Goal: Task Accomplishment & Management: Manage account settings

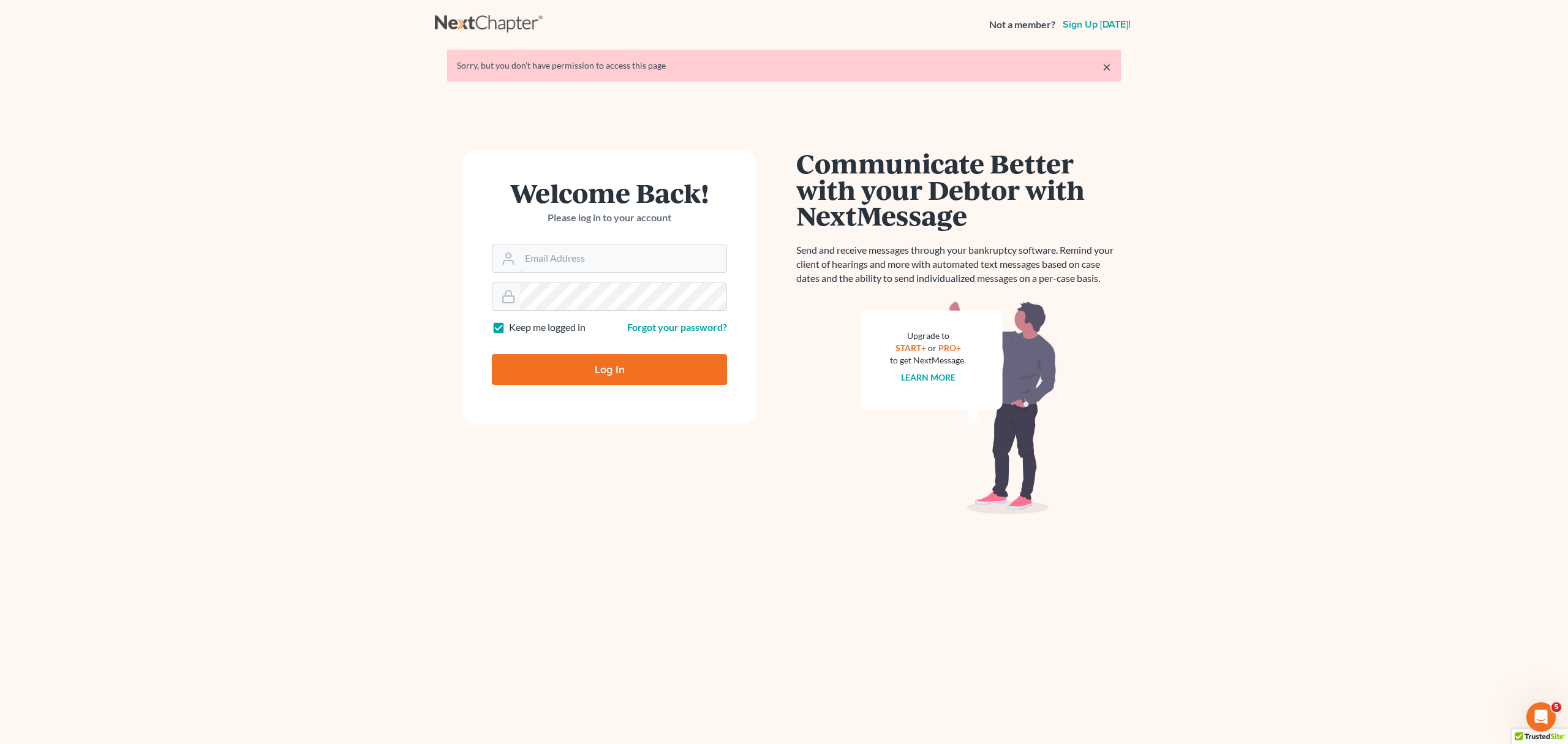
type input "marty@attorneyok.com"
click at [645, 377] on input "Log In" at bounding box center [610, 369] width 235 height 31
type input "Thinking..."
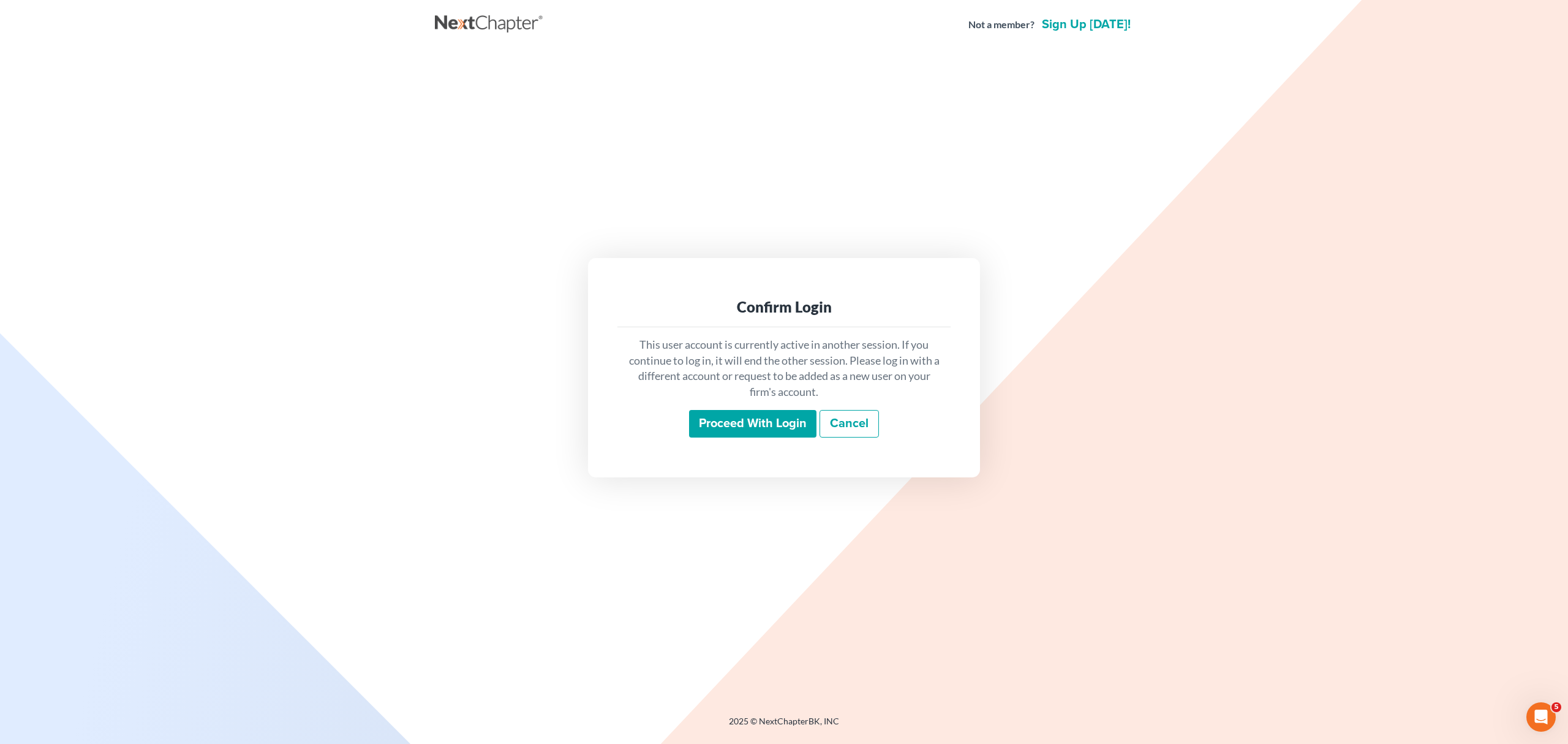
click at [740, 425] on input "Proceed with login" at bounding box center [753, 424] width 127 height 28
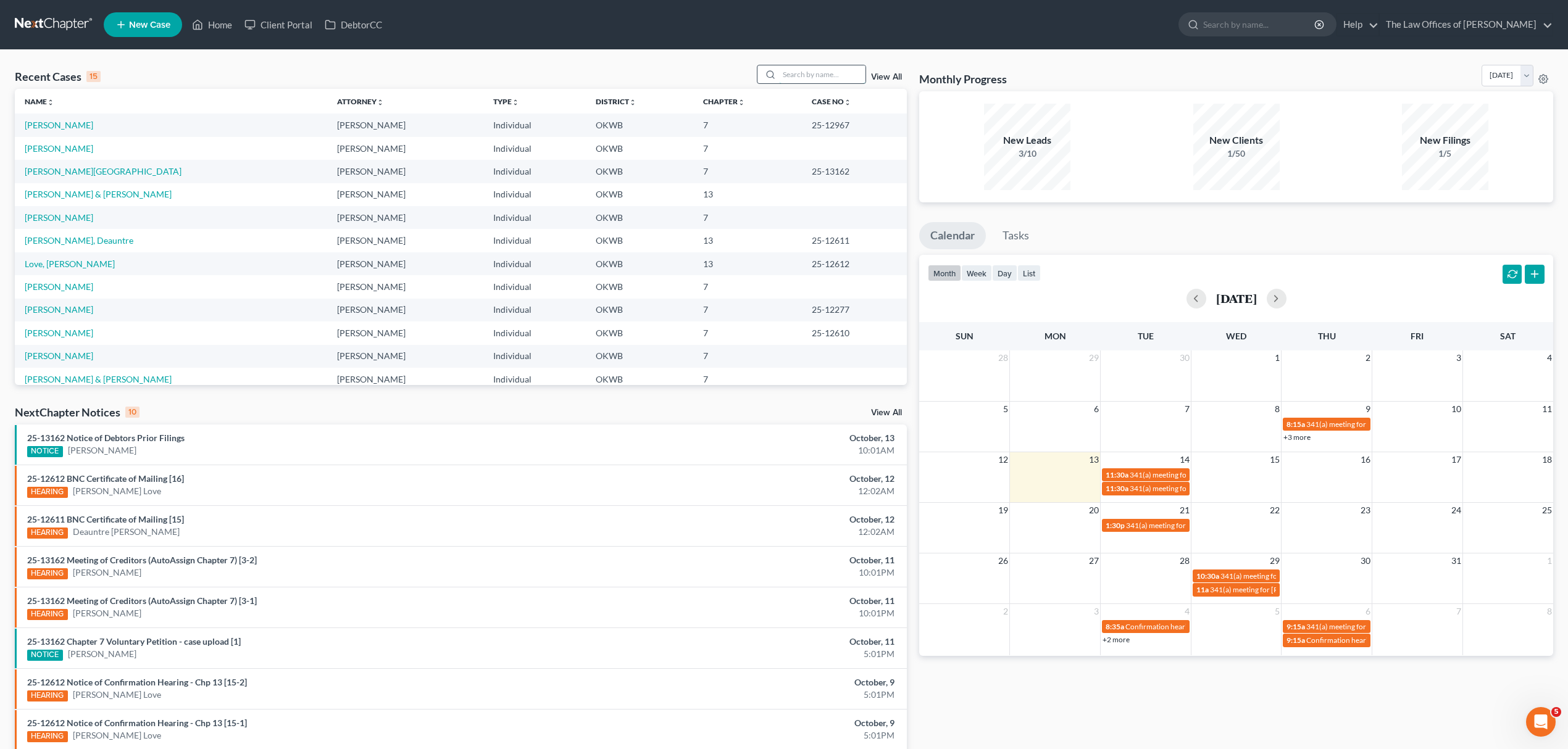
click at [784, 69] on input "search" at bounding box center [822, 74] width 86 height 18
type input "ROMERO"
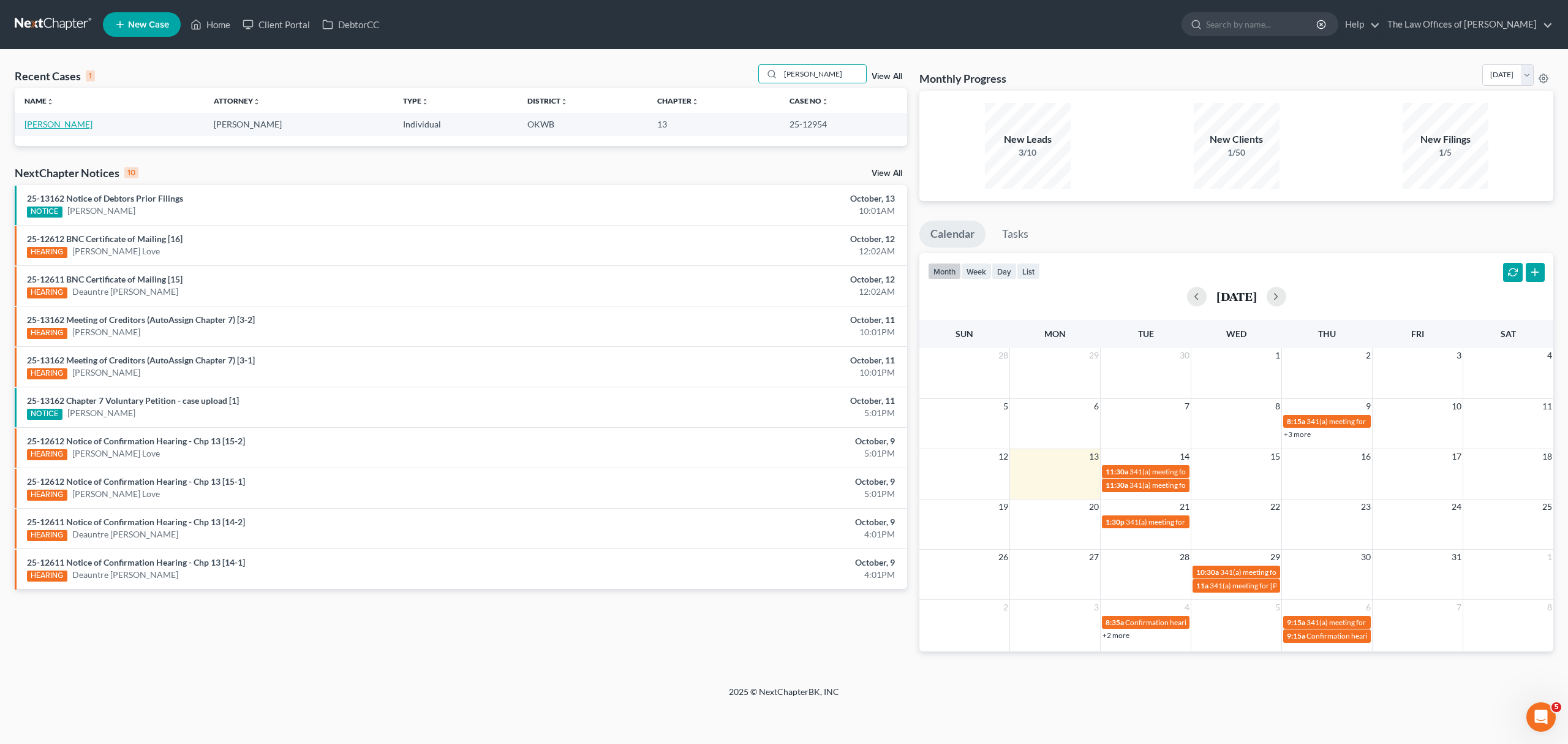
click at [65, 123] on link "[PERSON_NAME]" at bounding box center [58, 124] width 68 height 10
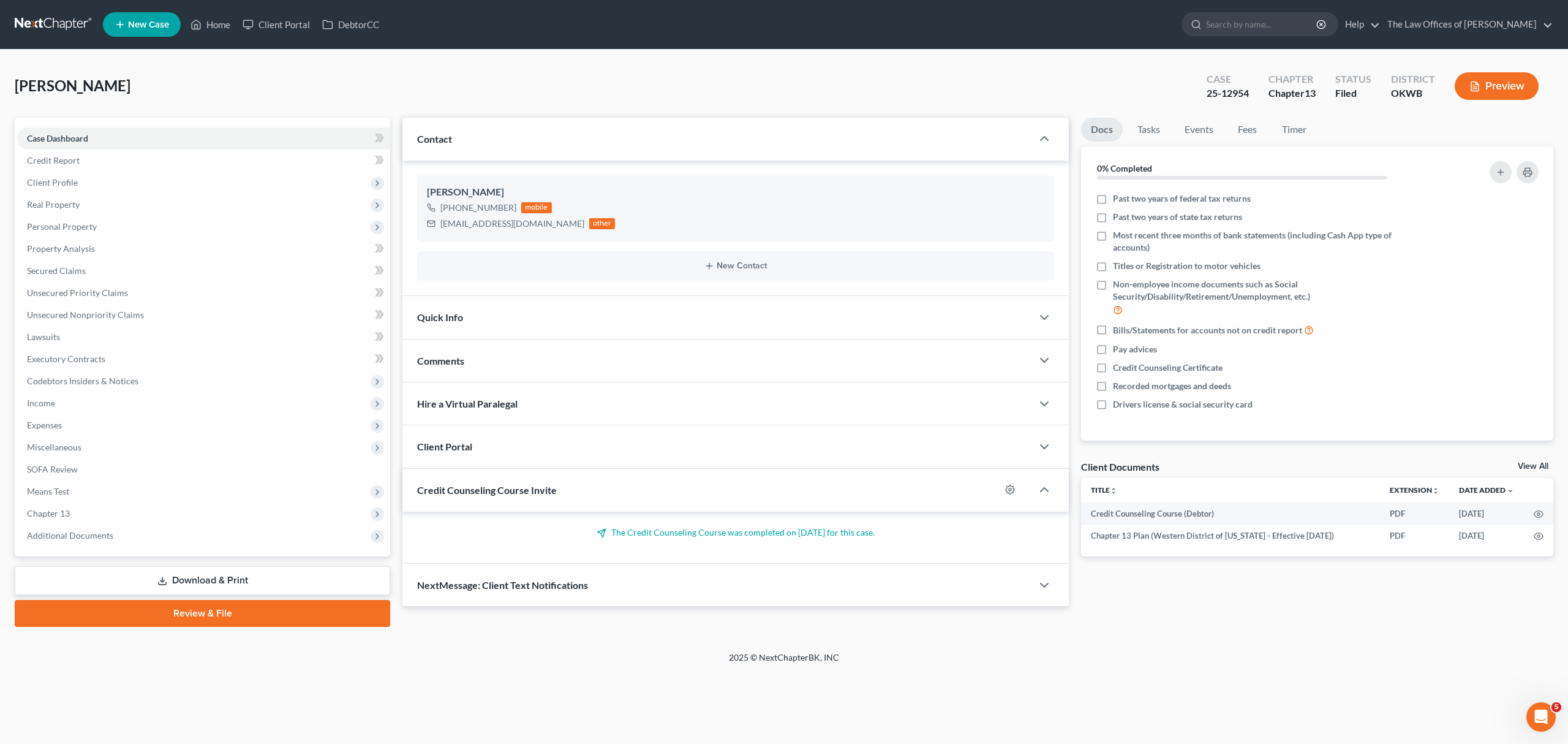
click at [217, 589] on link "Download & Print" at bounding box center [203, 581] width 376 height 29
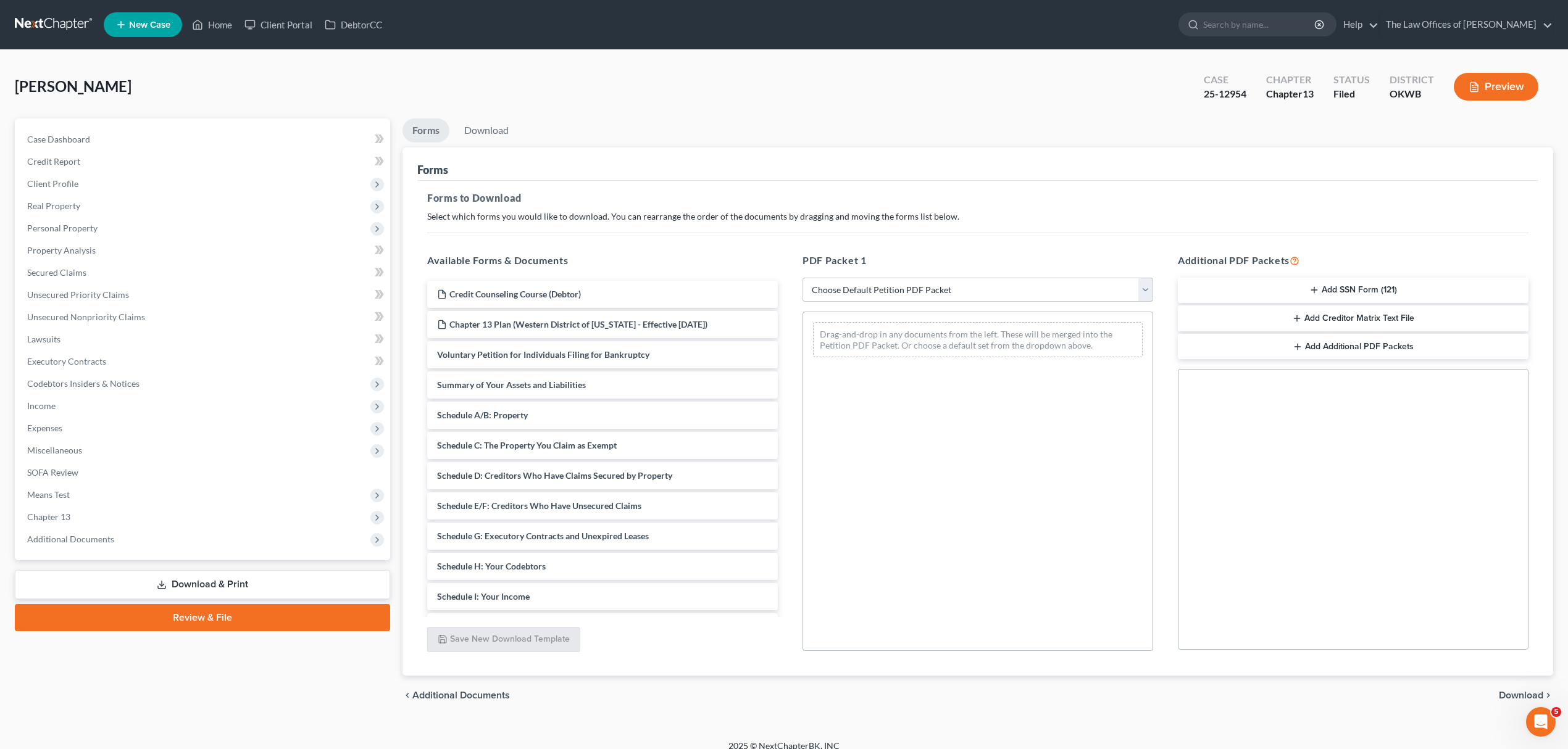
click at [1024, 301] on select "Choose Default Petition PDF Packet Complete Bankruptcy Petition (all forms and …" at bounding box center [978, 290] width 351 height 25
select select "3"
click at [803, 278] on select "Choose Default Petition PDF Packet Complete Bankruptcy Petition (all forms and …" at bounding box center [978, 290] width 351 height 25
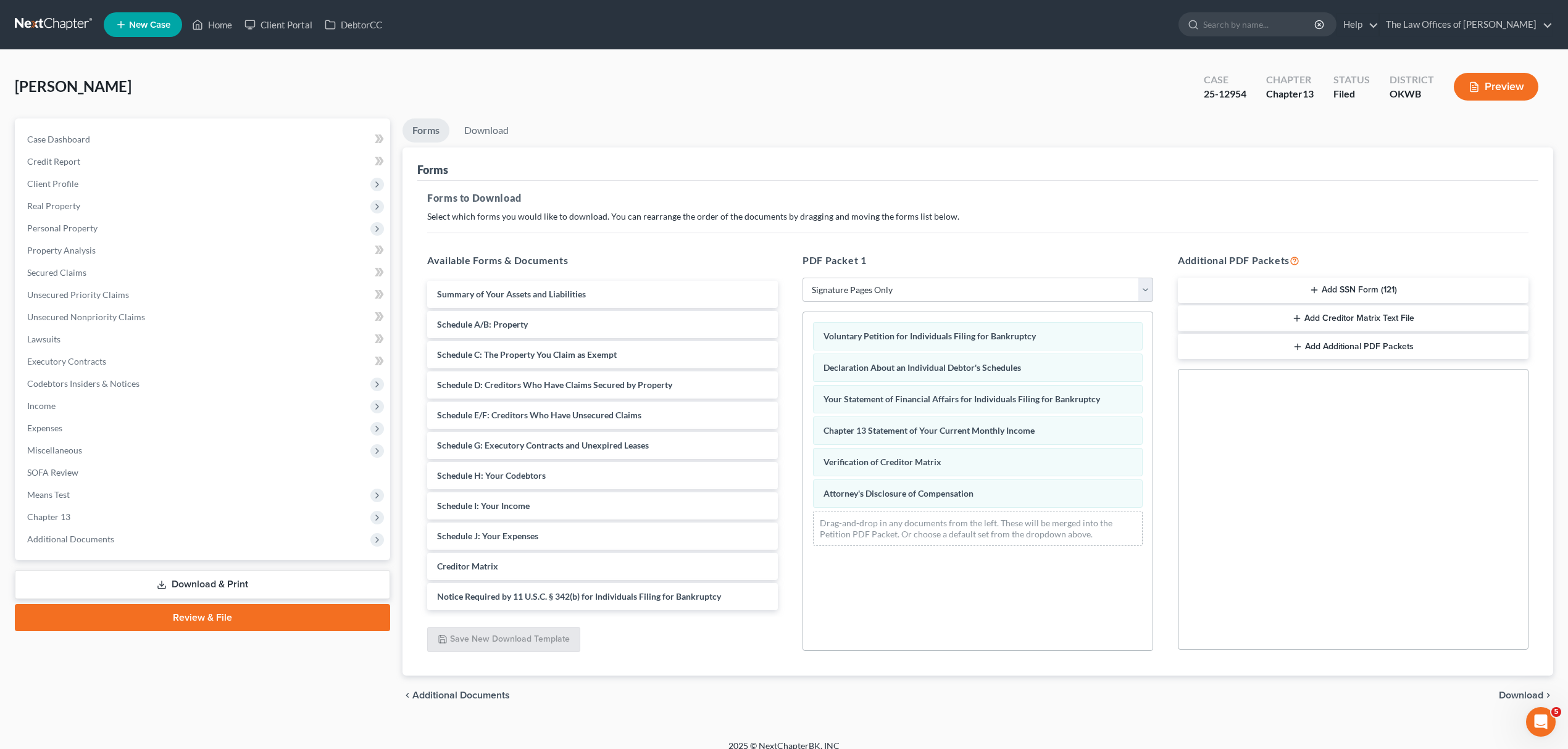
click at [1369, 285] on button "Add SSN Form (121)" at bounding box center [1352, 290] width 351 height 26
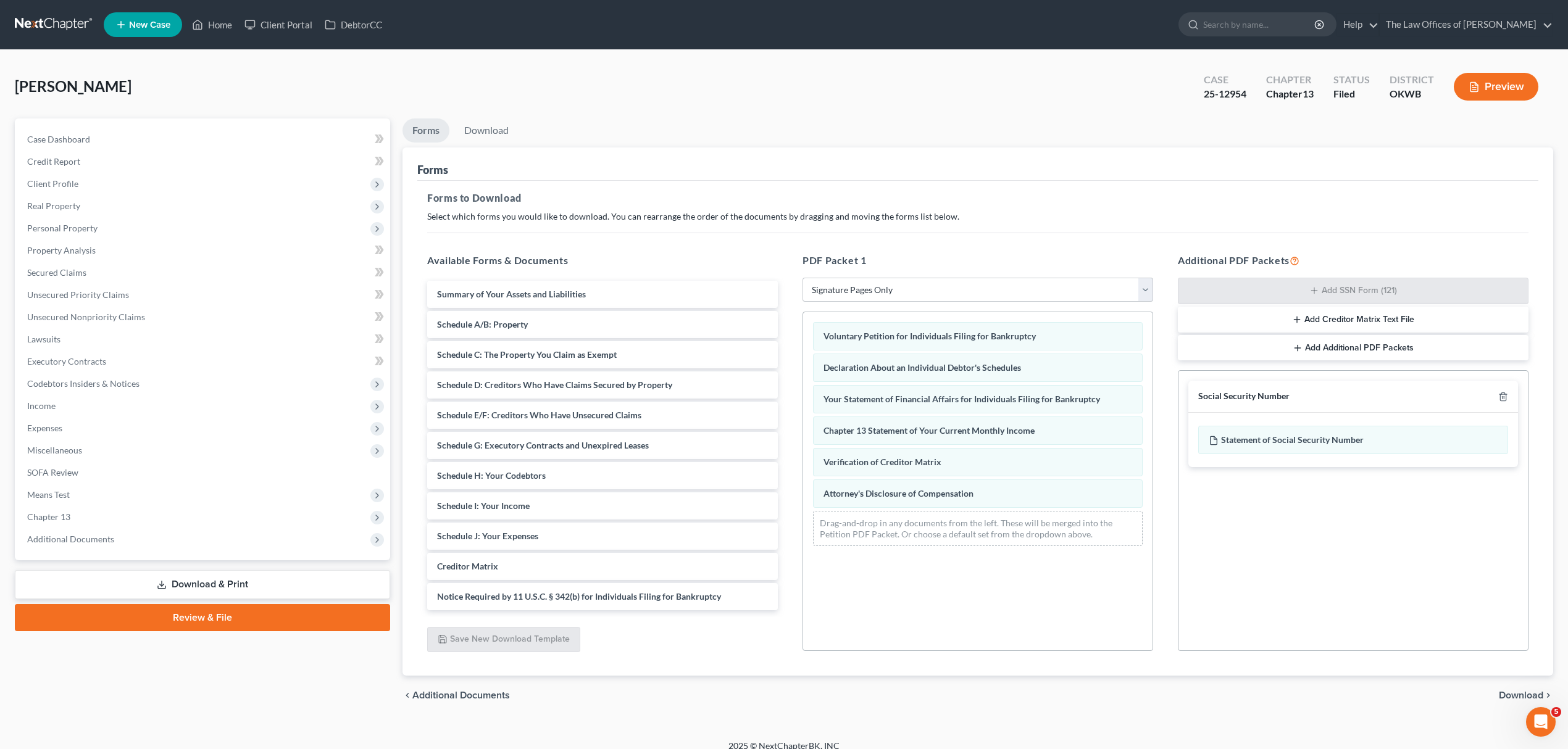
click at [1505, 697] on span "Download" at bounding box center [1521, 695] width 44 height 10
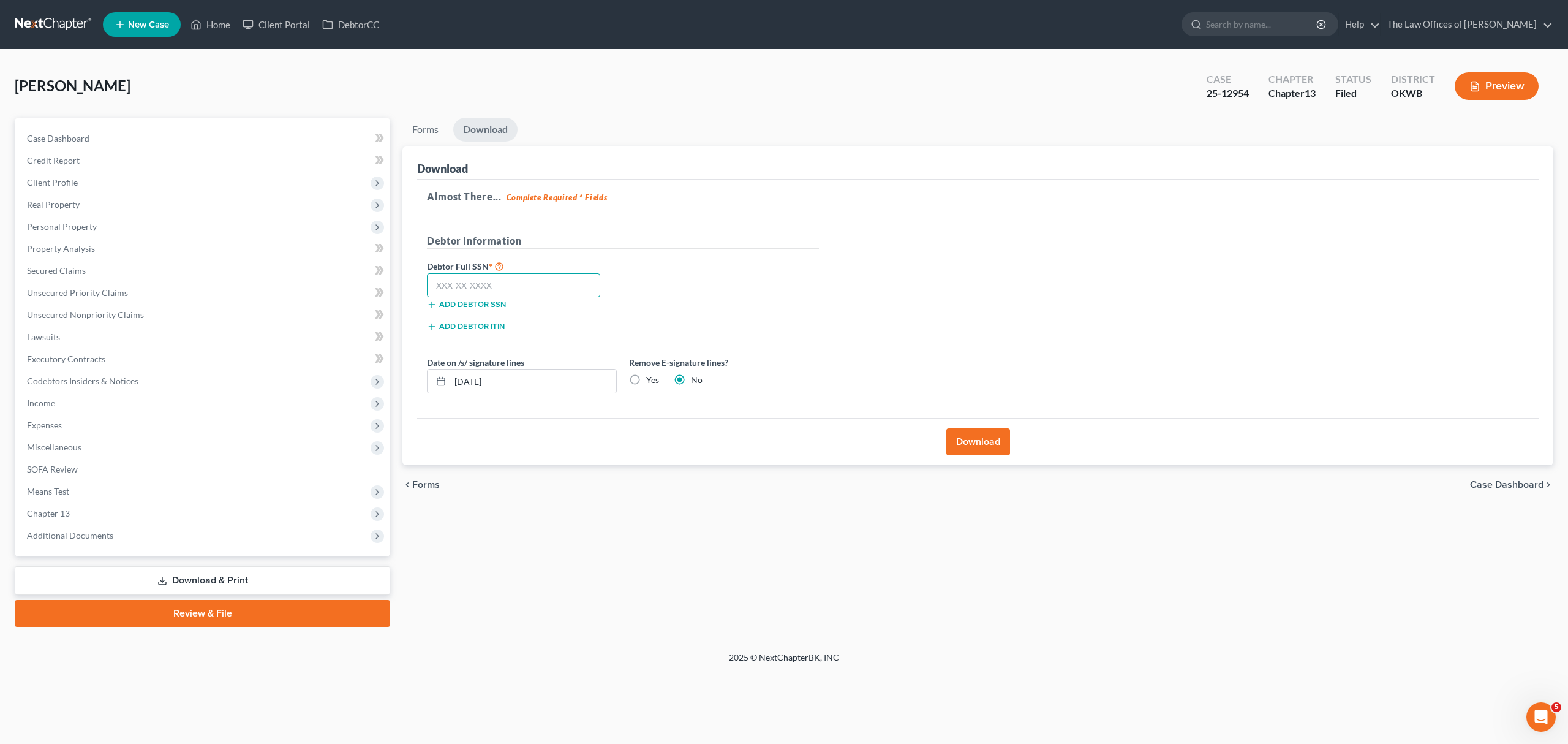
click at [493, 291] on input "text" at bounding box center [513, 286] width 174 height 25
type input "443-02-7400"
click at [952, 439] on button "Download" at bounding box center [978, 442] width 63 height 27
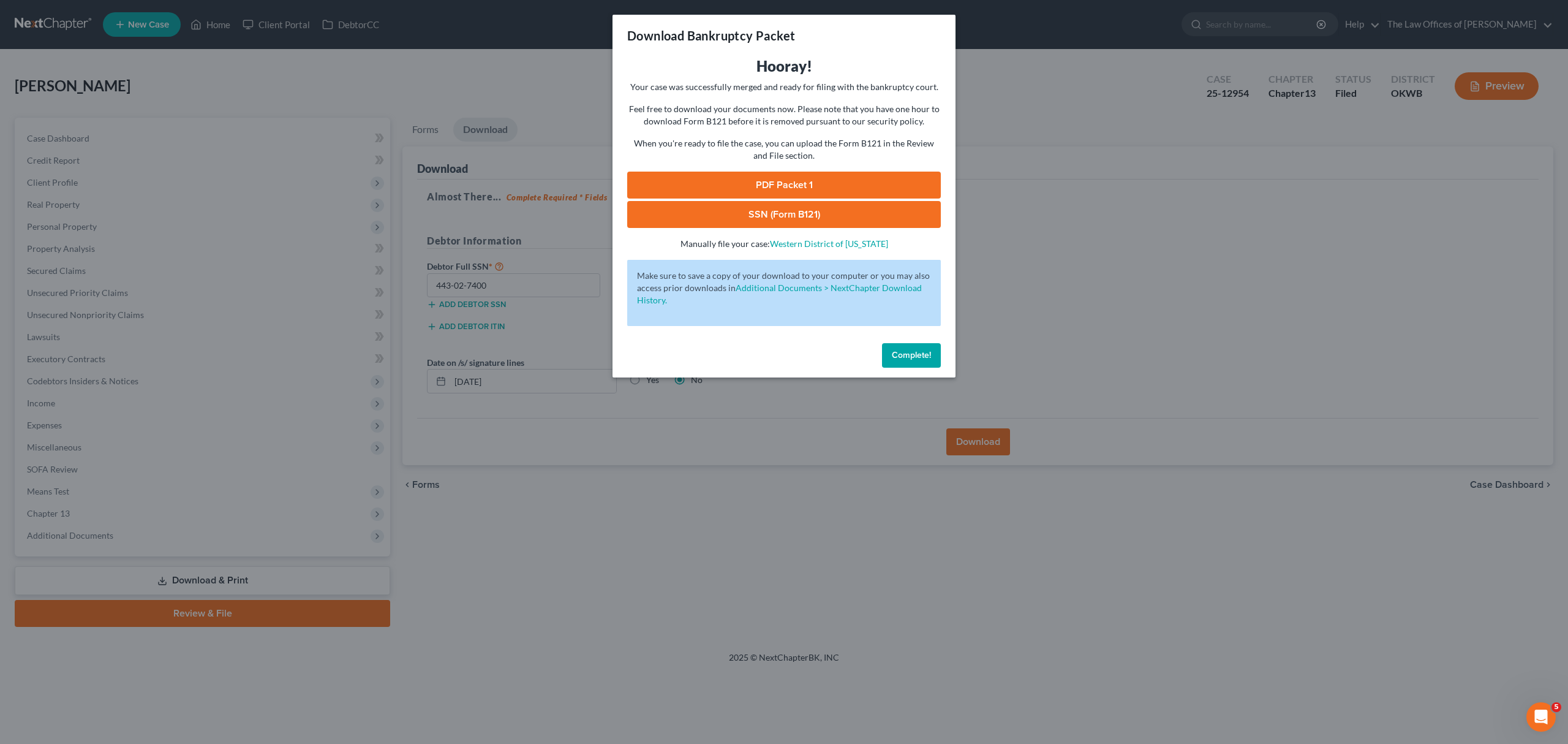
click at [834, 187] on link "PDF Packet 1" at bounding box center [784, 185] width 314 height 27
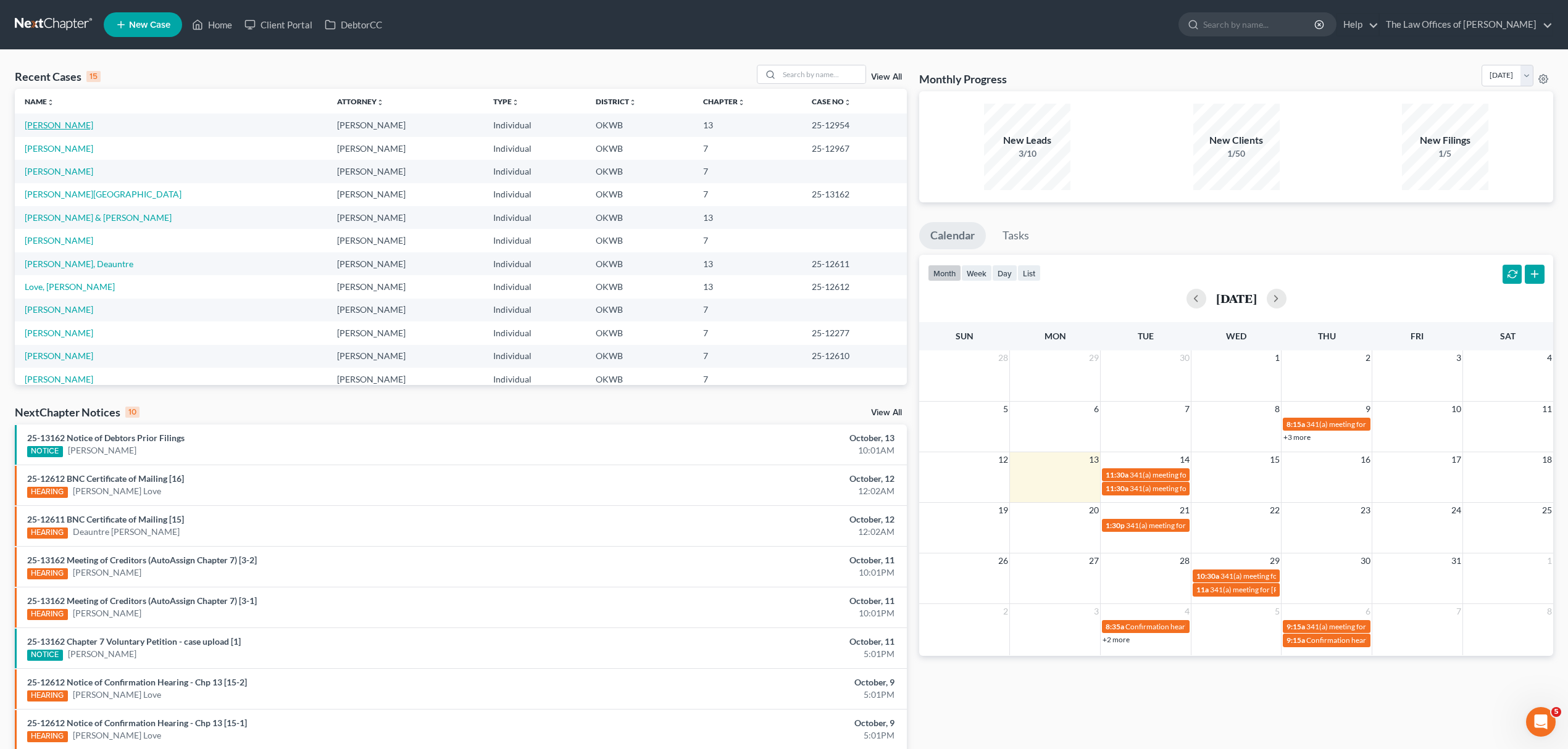
click at [52, 127] on link "[PERSON_NAME]" at bounding box center [59, 125] width 68 height 11
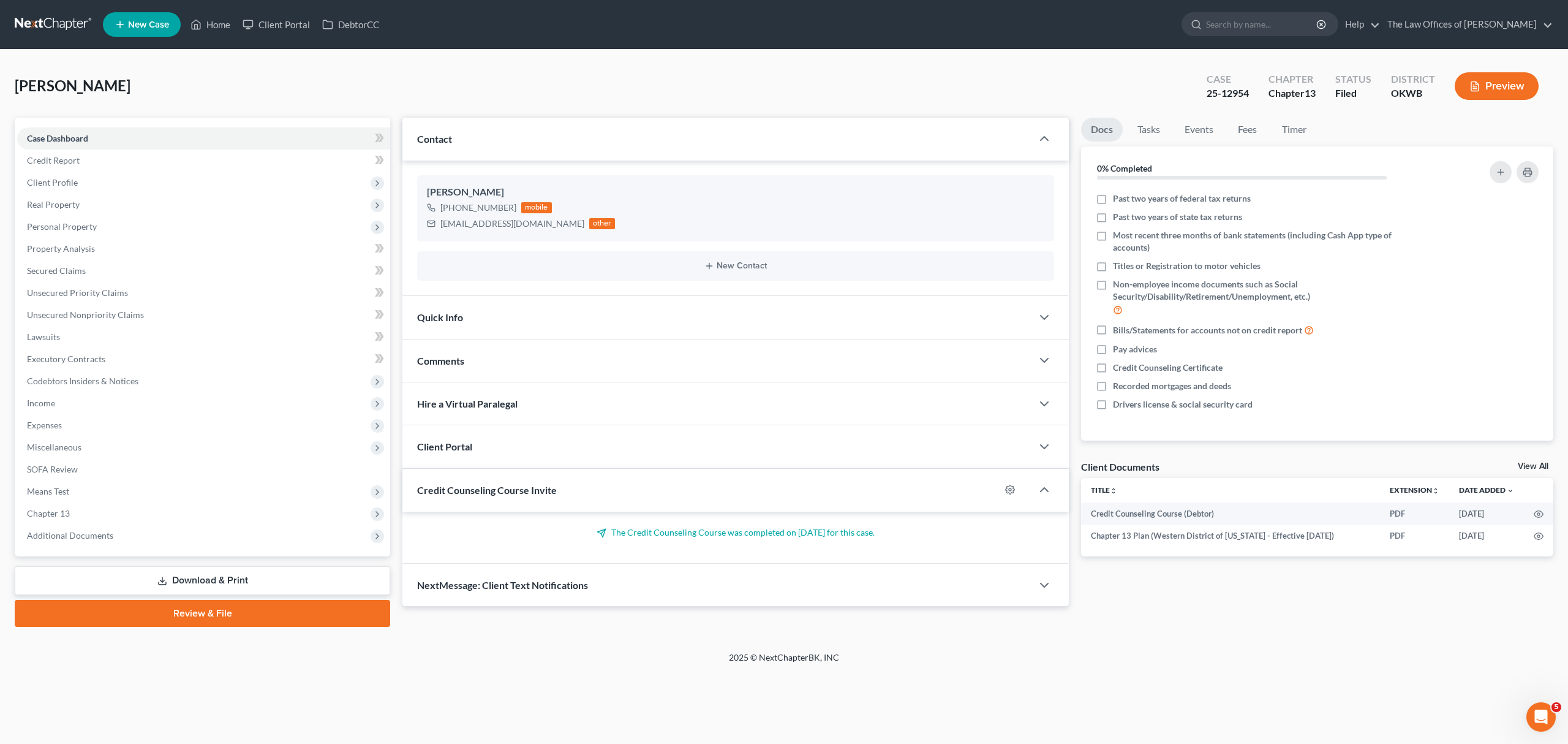
click at [153, 574] on link "Download & Print" at bounding box center [203, 581] width 376 height 29
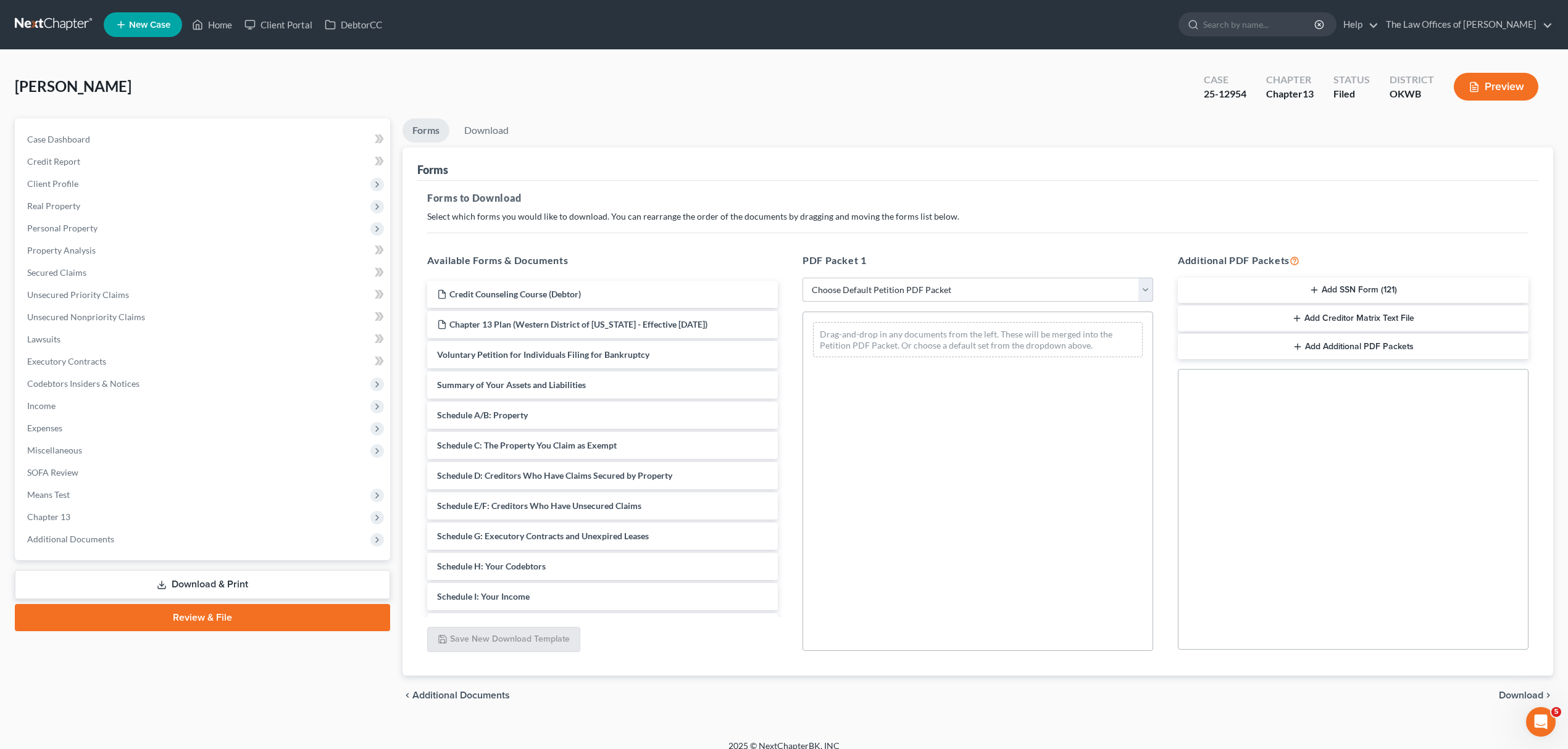
click at [1028, 299] on select "Choose Default Petition PDF Packet Complete Bankruptcy Petition (all forms and …" at bounding box center [978, 290] width 351 height 25
select select "3"
click at [803, 278] on select "Choose Default Petition PDF Packet Complete Bankruptcy Petition (all forms and …" at bounding box center [978, 290] width 351 height 25
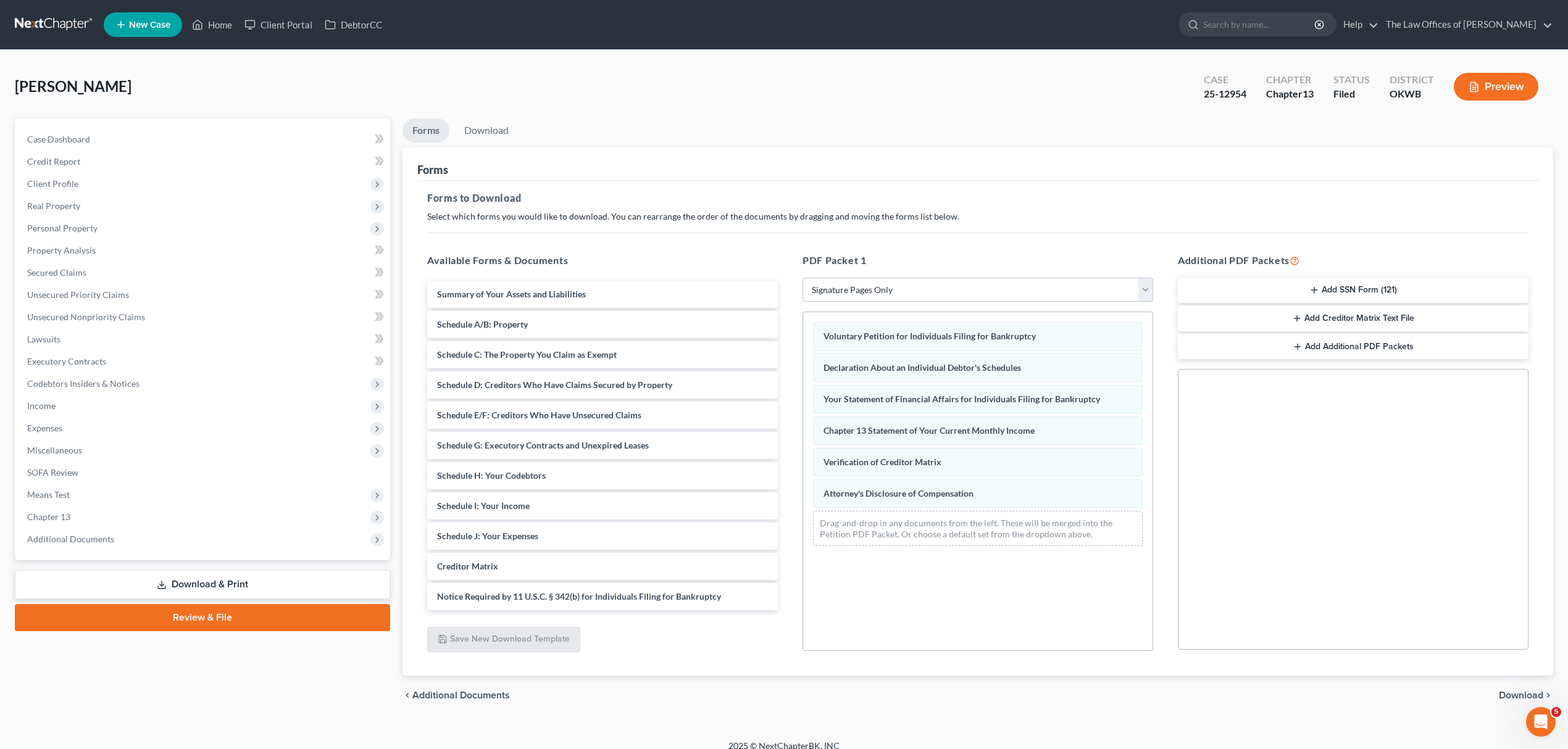
click at [1346, 287] on button "Add SSN Form (121)" at bounding box center [1352, 290] width 351 height 26
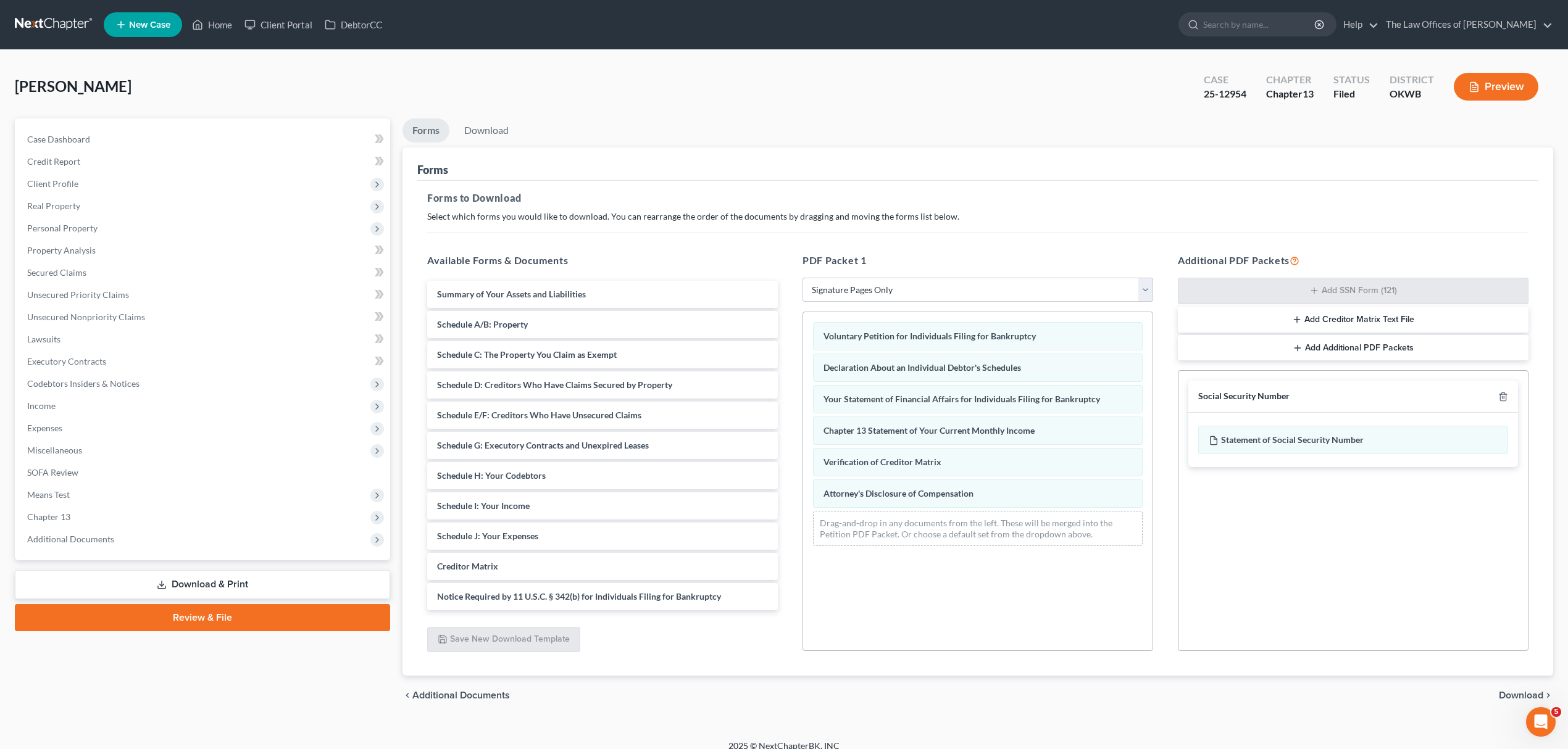
drag, startPoint x: 1506, startPoint y: 695, endPoint x: 1505, endPoint y: 686, distance: 9.1
click at [1506, 693] on span "Download" at bounding box center [1521, 695] width 44 height 10
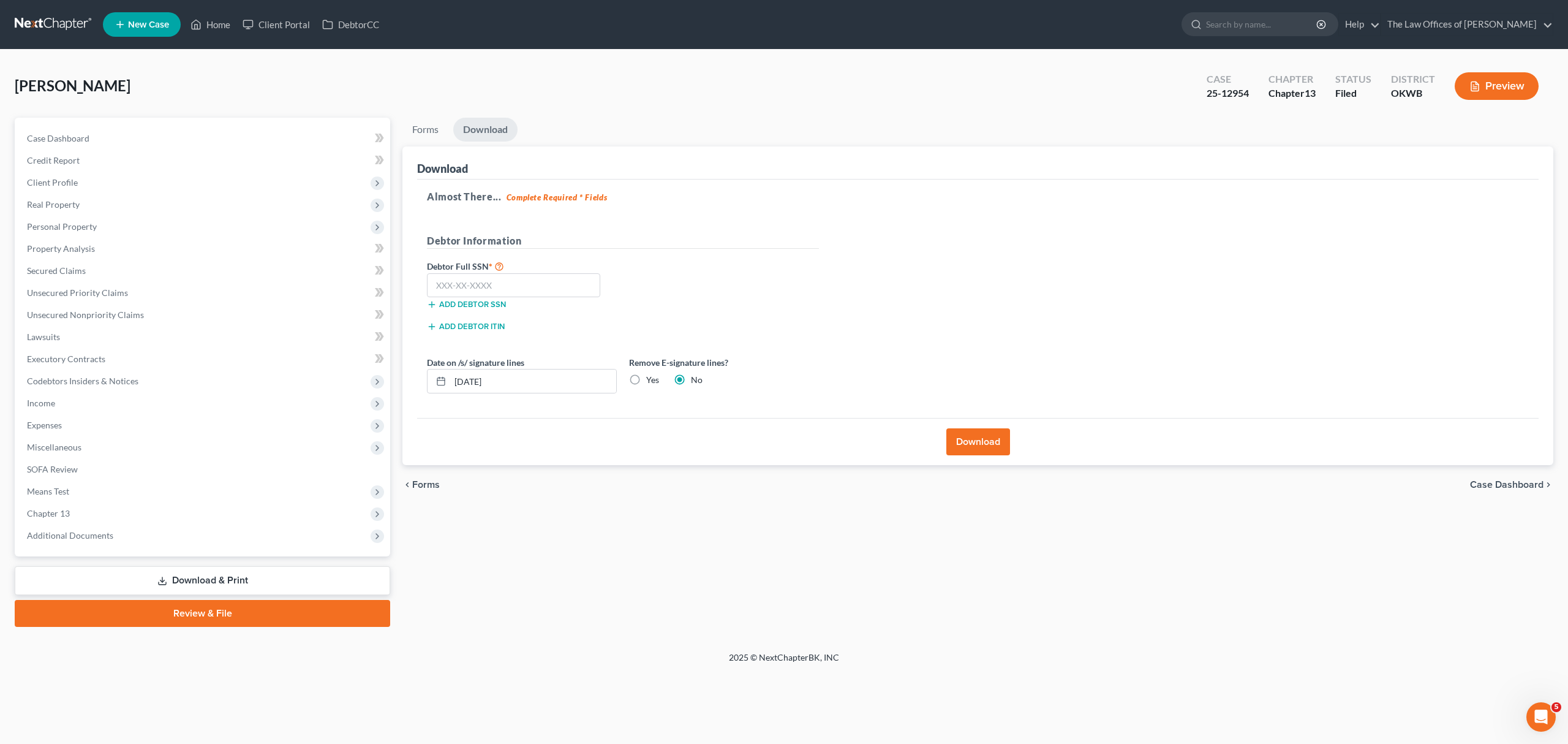
click at [653, 380] on label "Yes" at bounding box center [652, 379] width 13 height 12
click at [653, 380] on input "Yes" at bounding box center [655, 377] width 8 height 8
radio input "true"
radio input "false"
click at [479, 284] on input "text" at bounding box center [513, 286] width 174 height 25
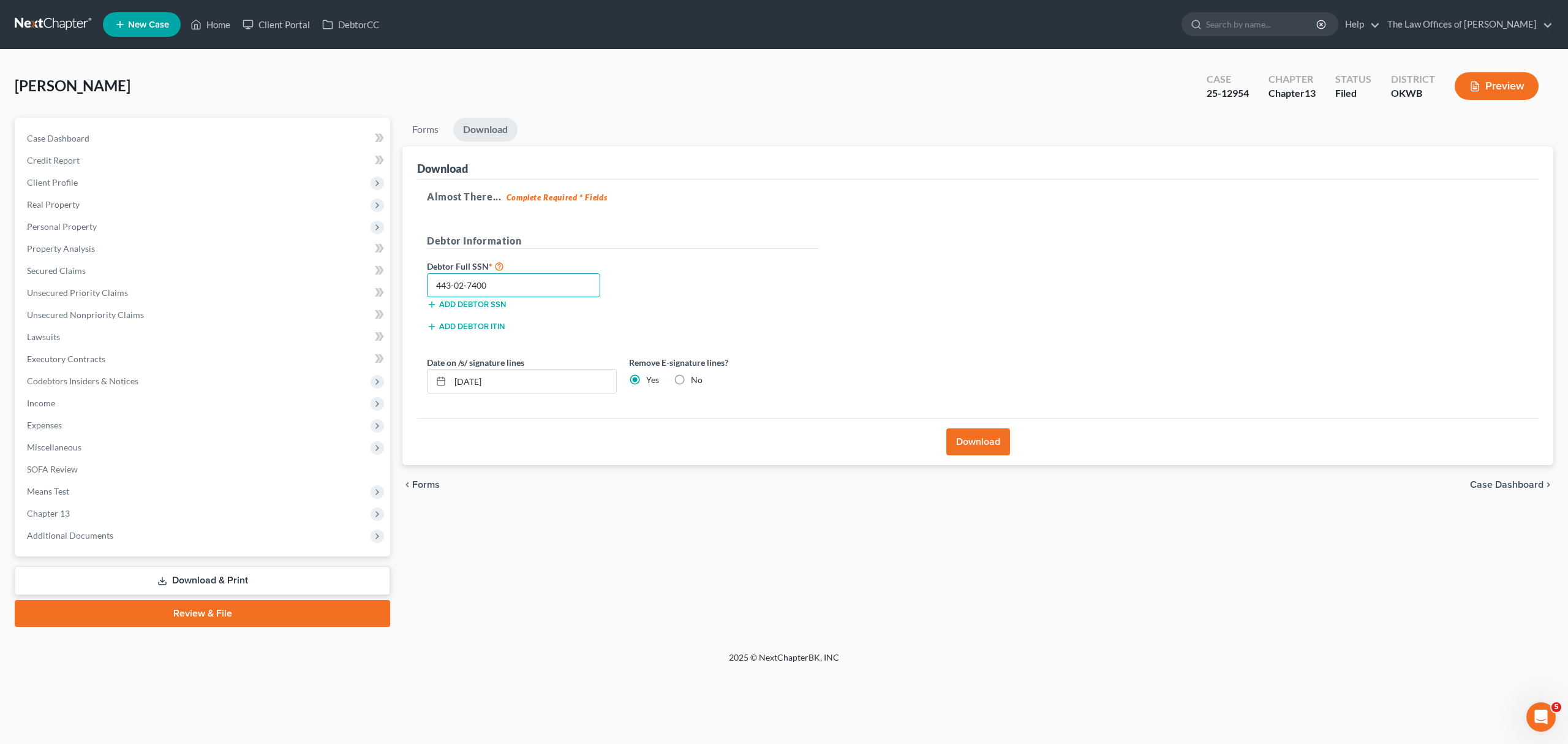
type input "443-02-7400"
click at [987, 435] on button "Download" at bounding box center [978, 442] width 63 height 27
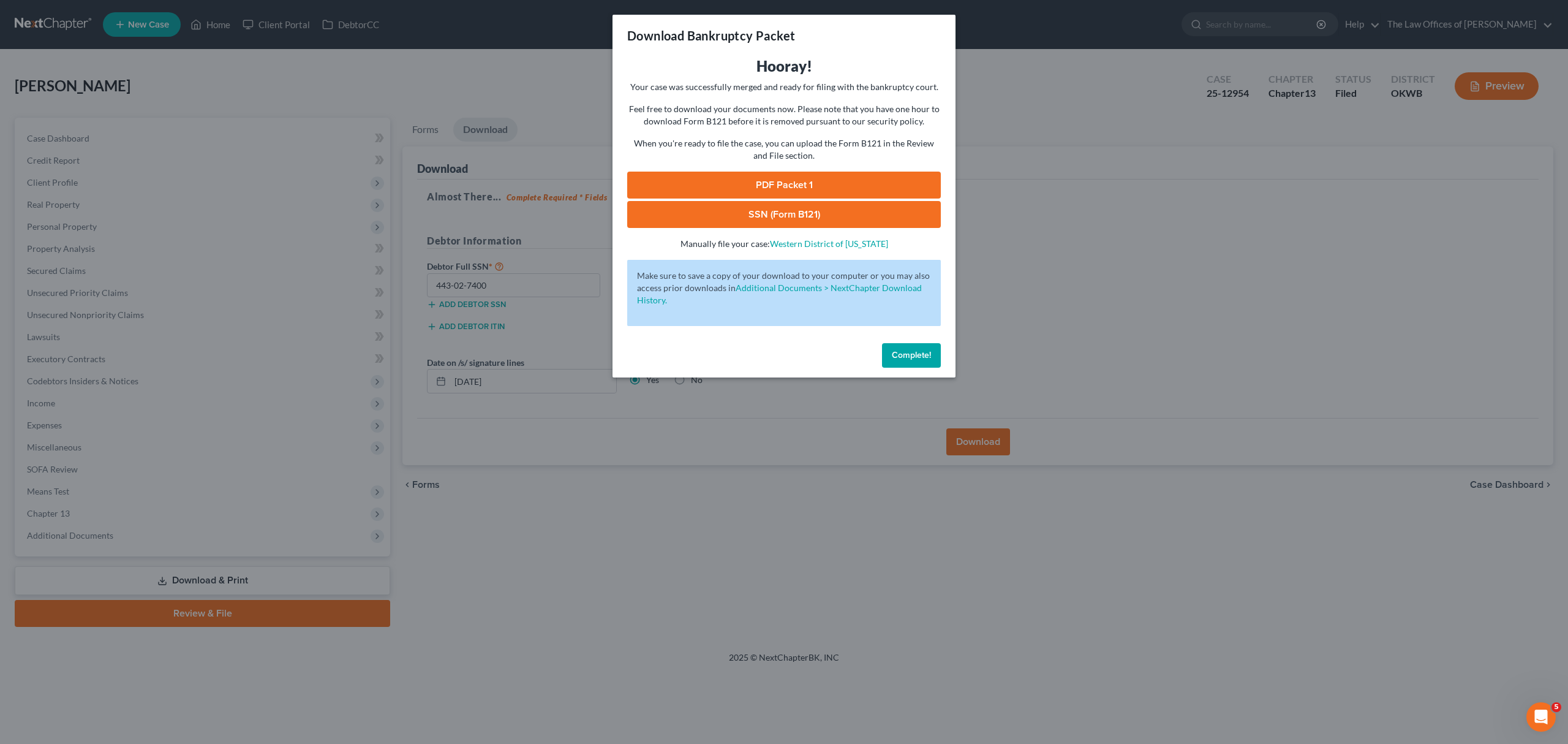
click at [812, 183] on link "PDF Packet 1" at bounding box center [784, 185] width 314 height 27
click at [1078, 157] on div "Download Bankruptcy Packet Hooray! Your case was successfully merged and ready …" at bounding box center [784, 372] width 1568 height 744
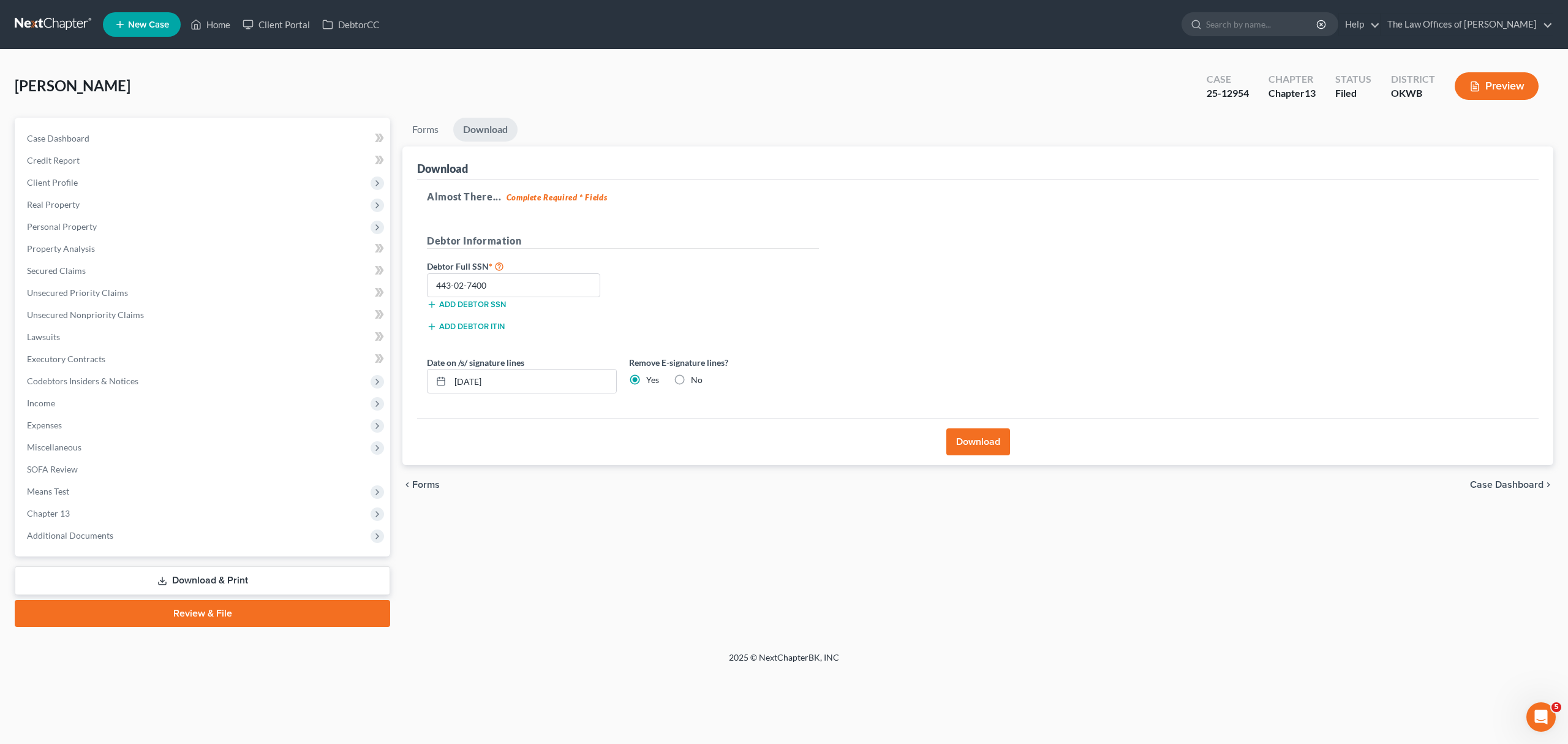
click at [263, 587] on link "Download & Print" at bounding box center [203, 581] width 376 height 29
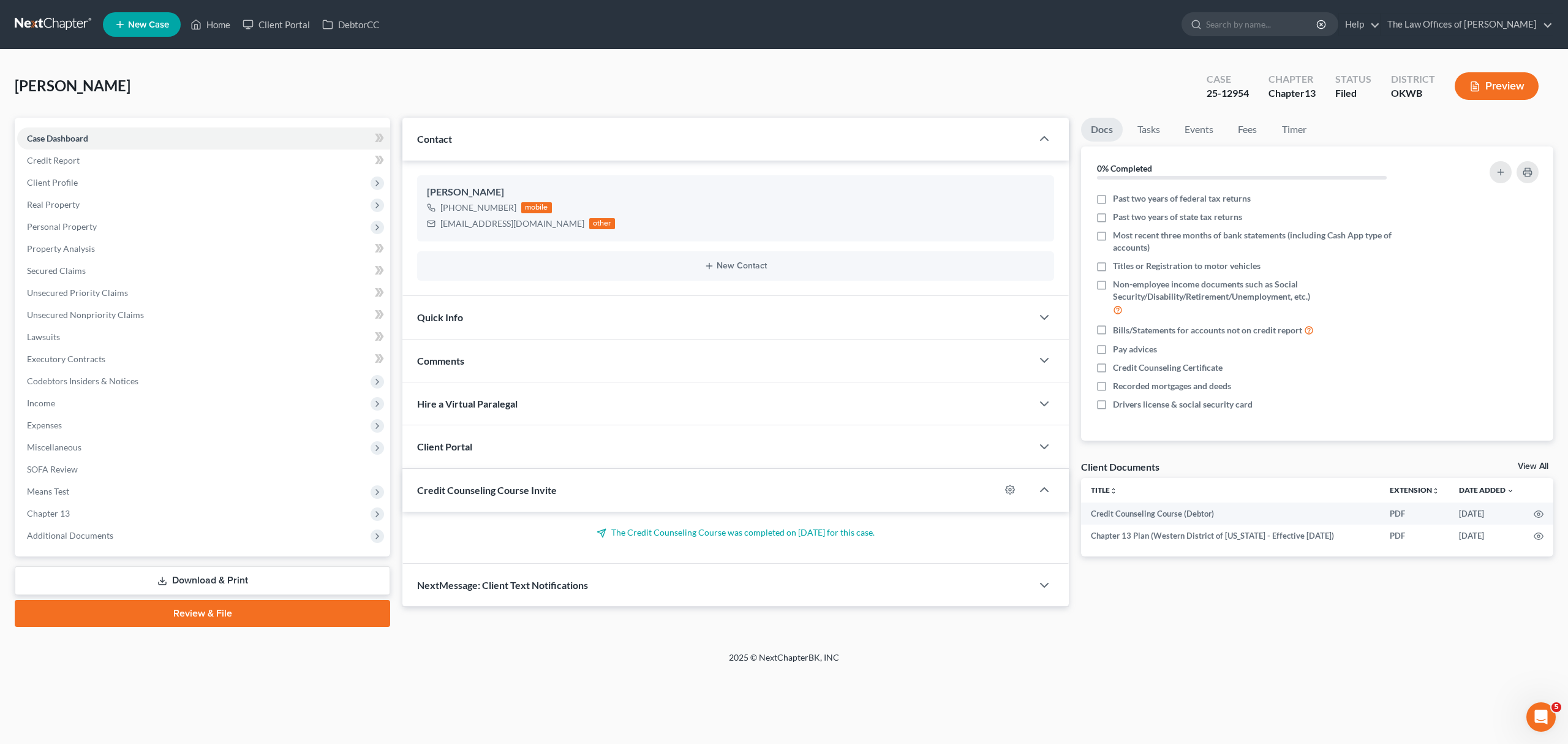
click at [266, 587] on link "Download & Print" at bounding box center [203, 581] width 376 height 29
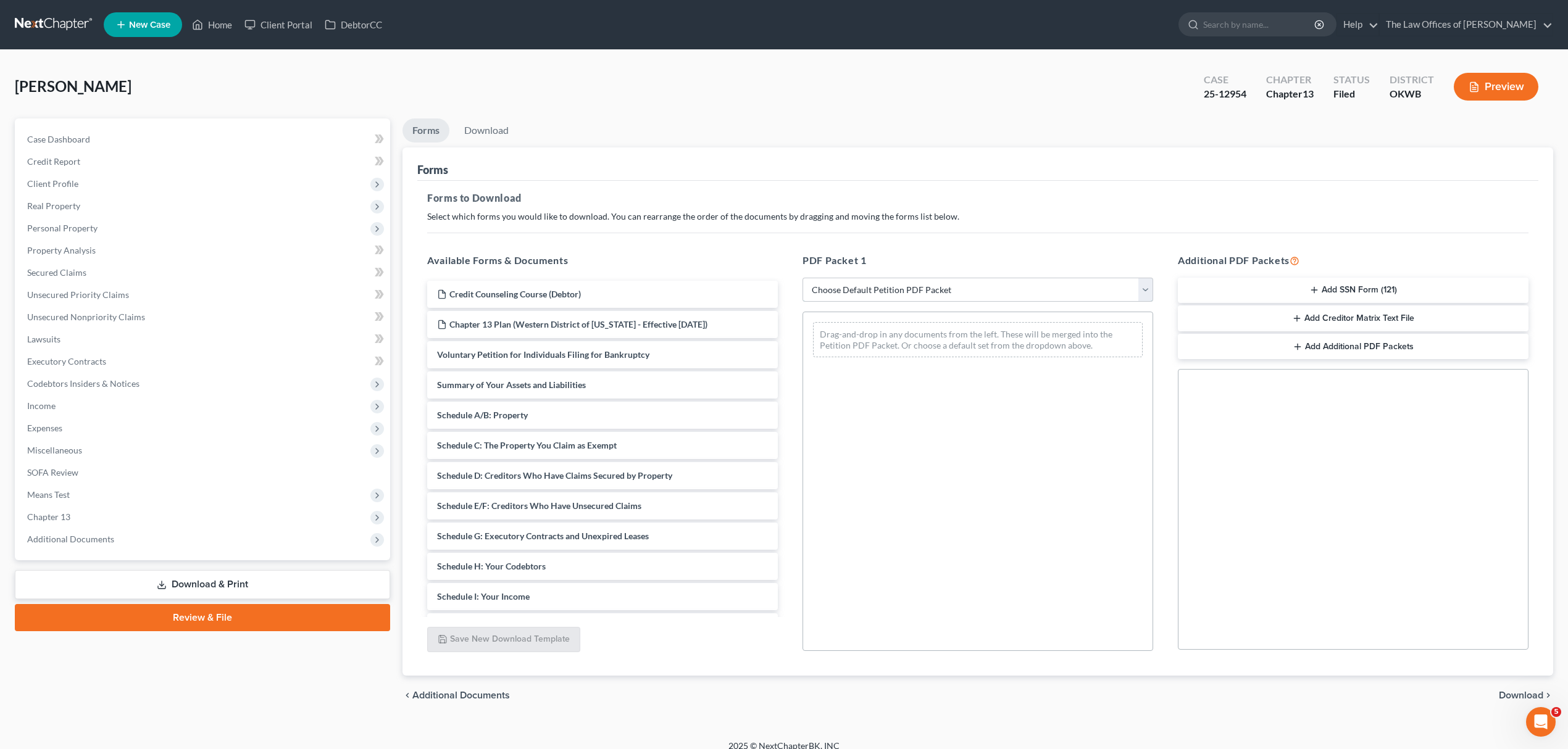
click at [1001, 289] on select "Choose Default Petition PDF Packet Complete Bankruptcy Petition (all forms and …" at bounding box center [978, 290] width 351 height 25
select select "0"
click at [803, 278] on select "Choose Default Petition PDF Packet Complete Bankruptcy Petition (all forms and …" at bounding box center [978, 290] width 351 height 25
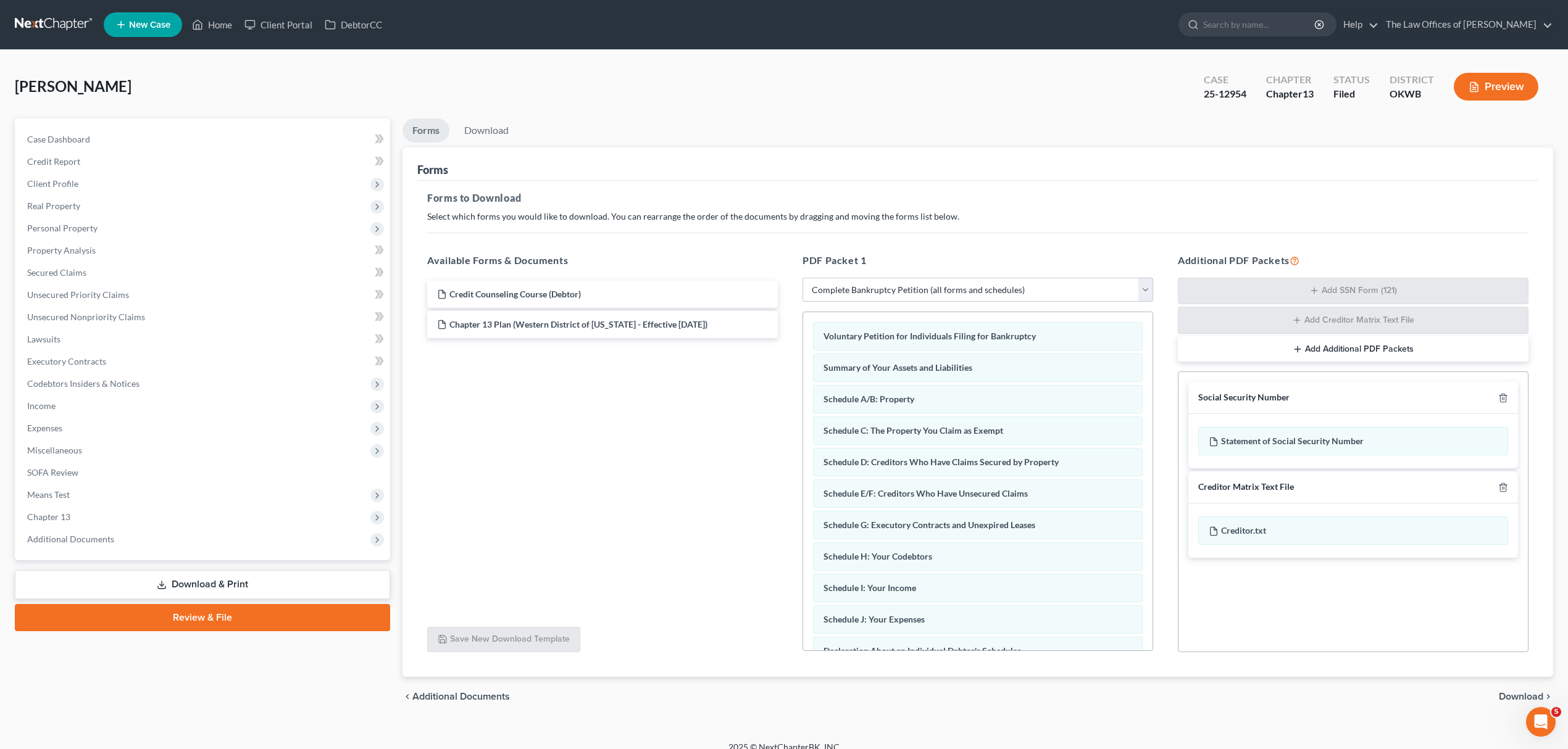
click at [1505, 694] on span "Download" at bounding box center [1521, 696] width 44 height 10
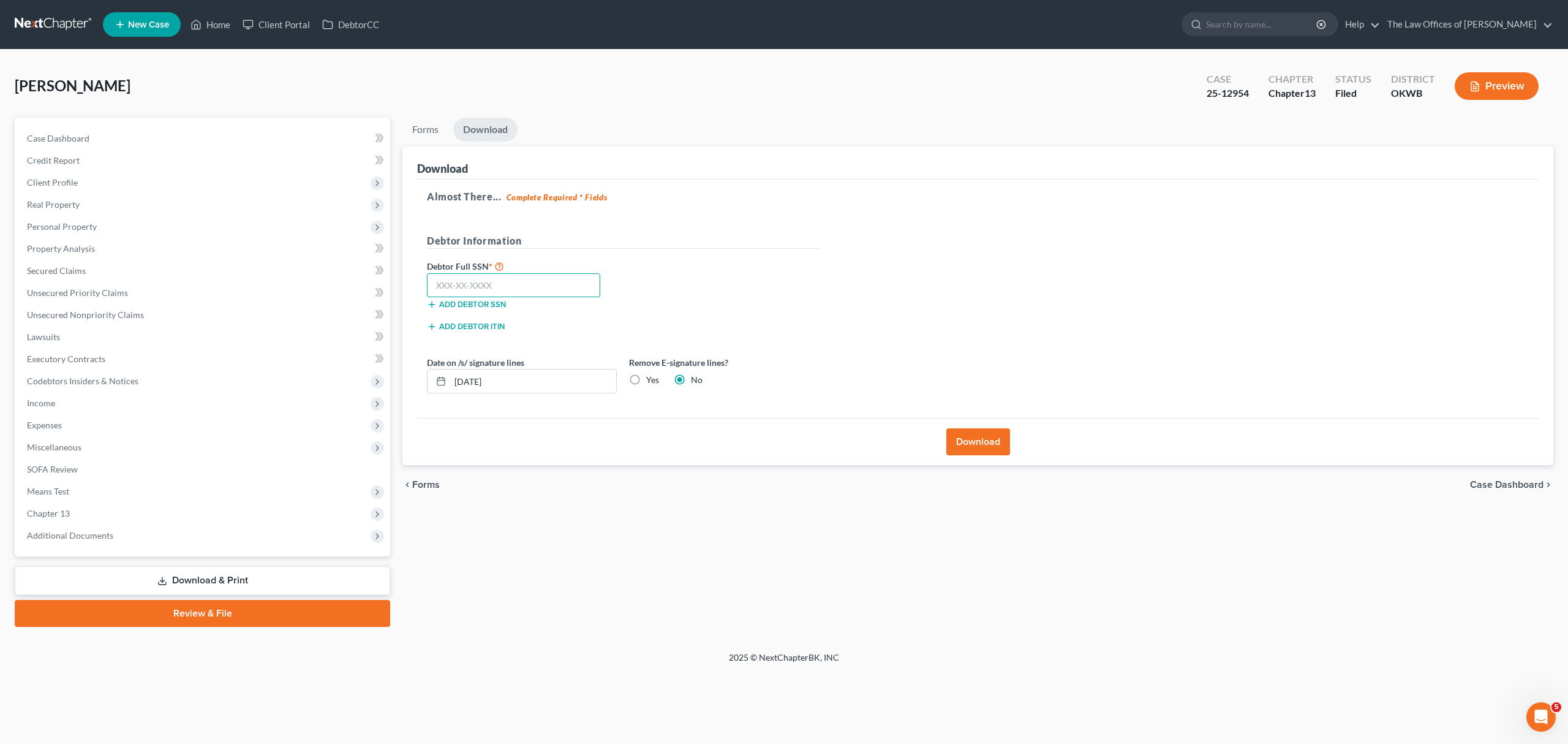
click at [504, 291] on input "text" at bounding box center [513, 286] width 174 height 25
click at [477, 280] on input "text" at bounding box center [513, 286] width 174 height 25
type input "443-02-7400"
click at [642, 387] on div "Remove E-signature lines? Yes No" at bounding box center [724, 375] width 202 height 37
click at [646, 384] on label "Yes" at bounding box center [652, 379] width 13 height 12
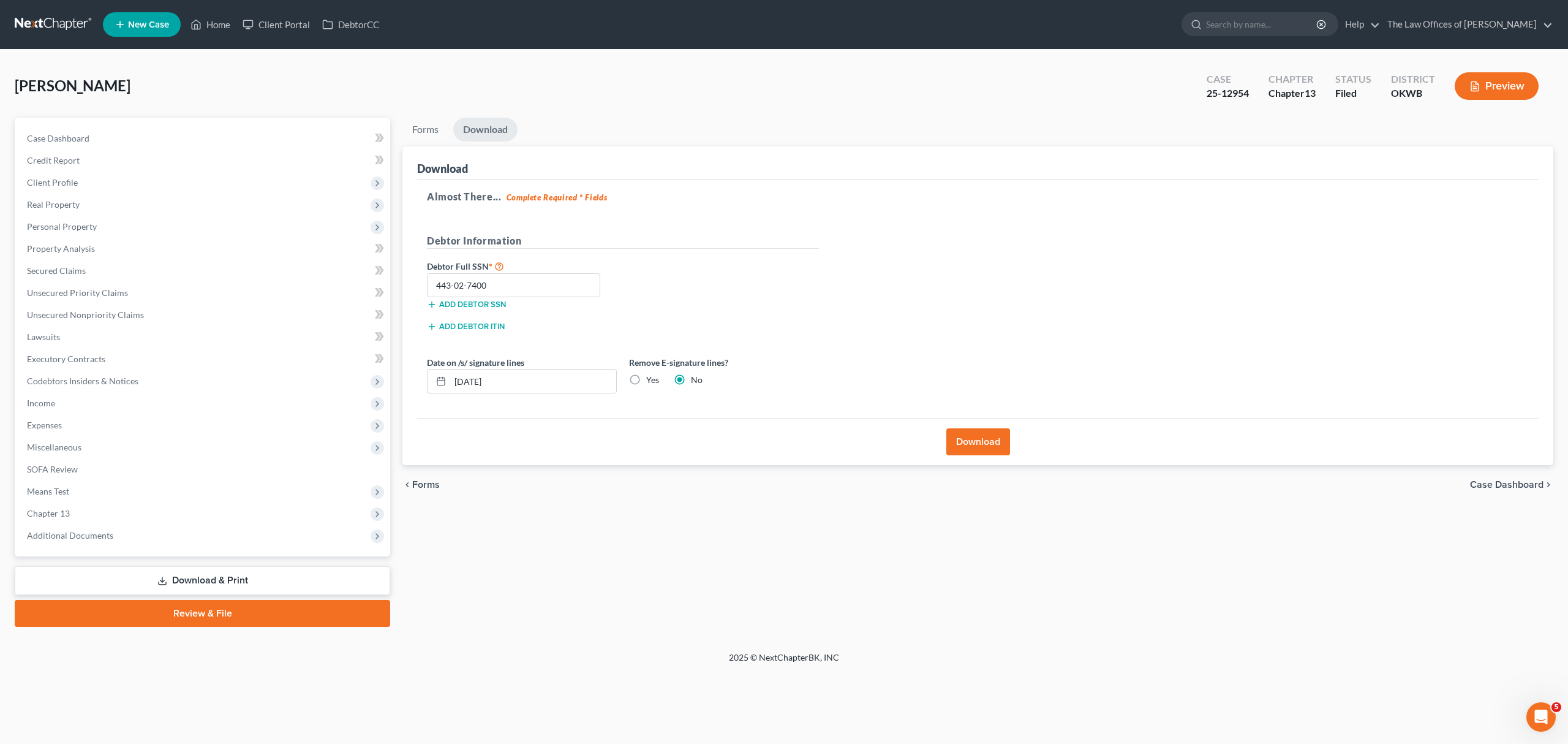
click at [651, 382] on input "Yes" at bounding box center [655, 377] width 8 height 8
radio input "true"
radio input "false"
click at [991, 442] on button "Download" at bounding box center [978, 442] width 63 height 27
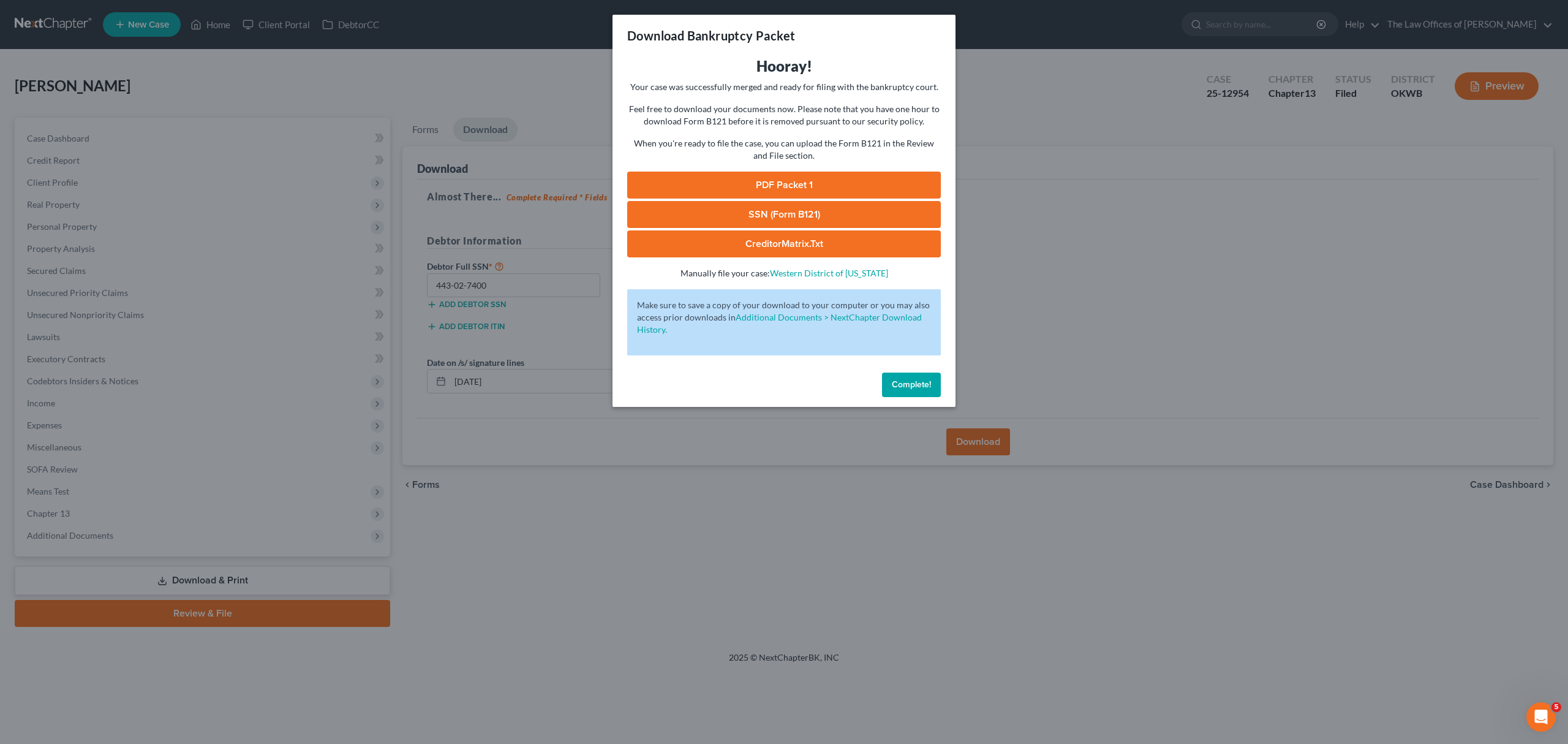
click at [814, 180] on link "PDF Packet 1" at bounding box center [784, 185] width 314 height 27
click at [794, 184] on link "PDF Packet 1" at bounding box center [784, 185] width 314 height 27
click at [818, 183] on link "PDF Packet 1" at bounding box center [784, 185] width 314 height 27
click at [797, 206] on link "SSN (Form B121)" at bounding box center [784, 215] width 314 height 27
click at [893, 384] on span "Complete!" at bounding box center [911, 385] width 39 height 10
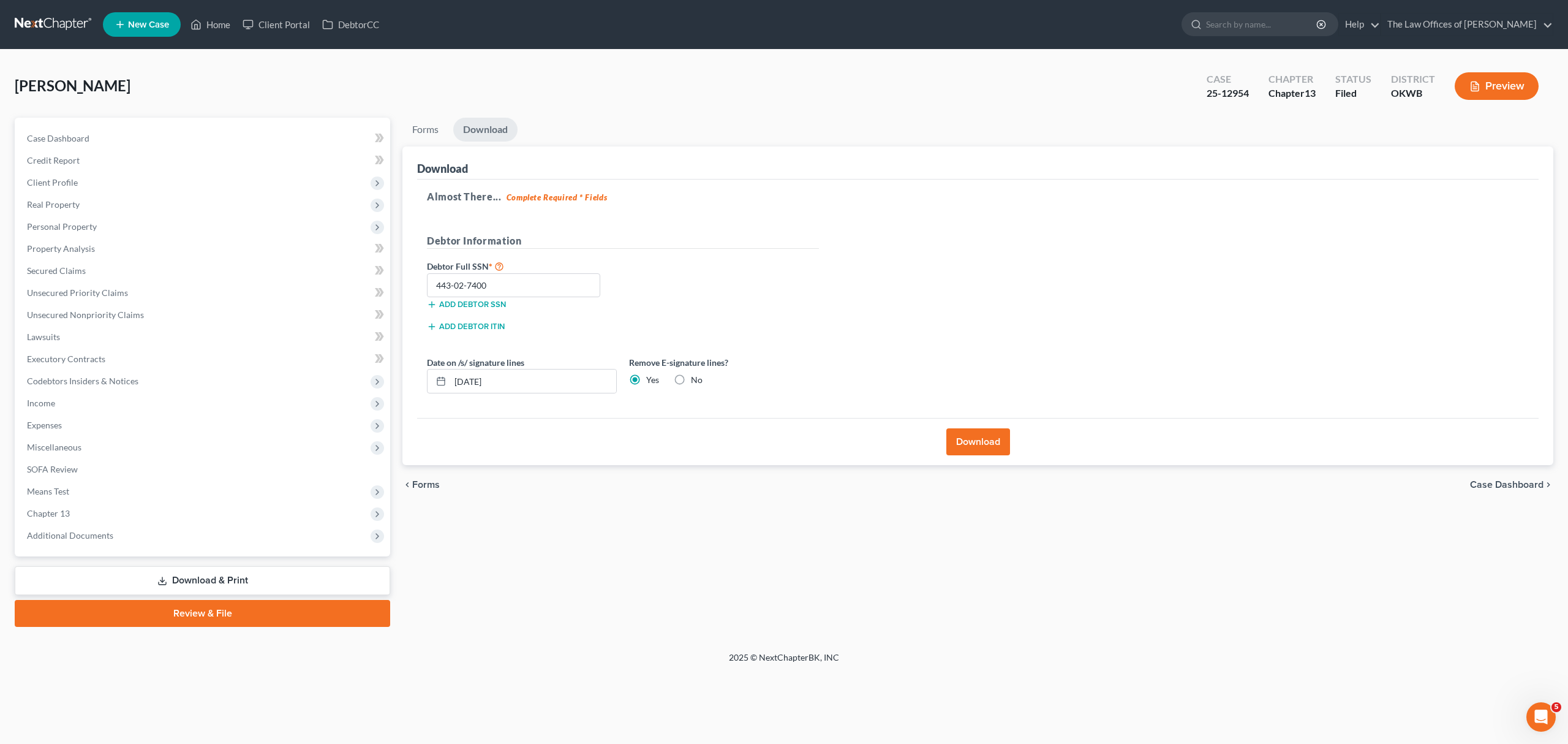
click at [208, 579] on link "Download & Print" at bounding box center [203, 581] width 376 height 29
click at [206, 580] on link "Download & Print" at bounding box center [203, 581] width 376 height 29
click at [223, 573] on link "Download & Print" at bounding box center [203, 581] width 376 height 29
click at [143, 579] on link "Download & Print" at bounding box center [203, 581] width 376 height 29
click at [95, 535] on span "Additional Documents" at bounding box center [70, 535] width 86 height 10
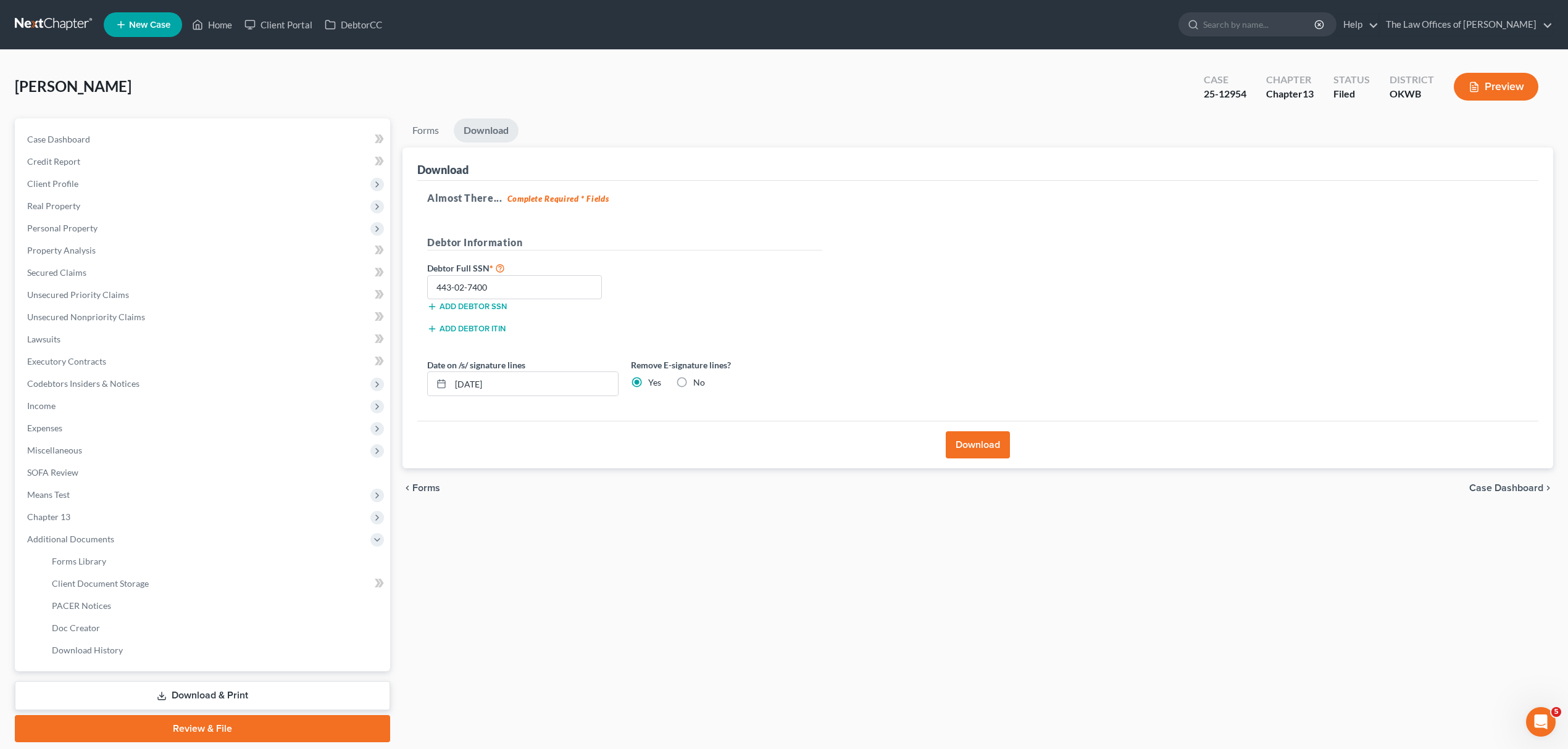
click at [184, 695] on link "Download & Print" at bounding box center [203, 695] width 375 height 29
click at [220, 694] on link "Download & Print" at bounding box center [203, 695] width 375 height 29
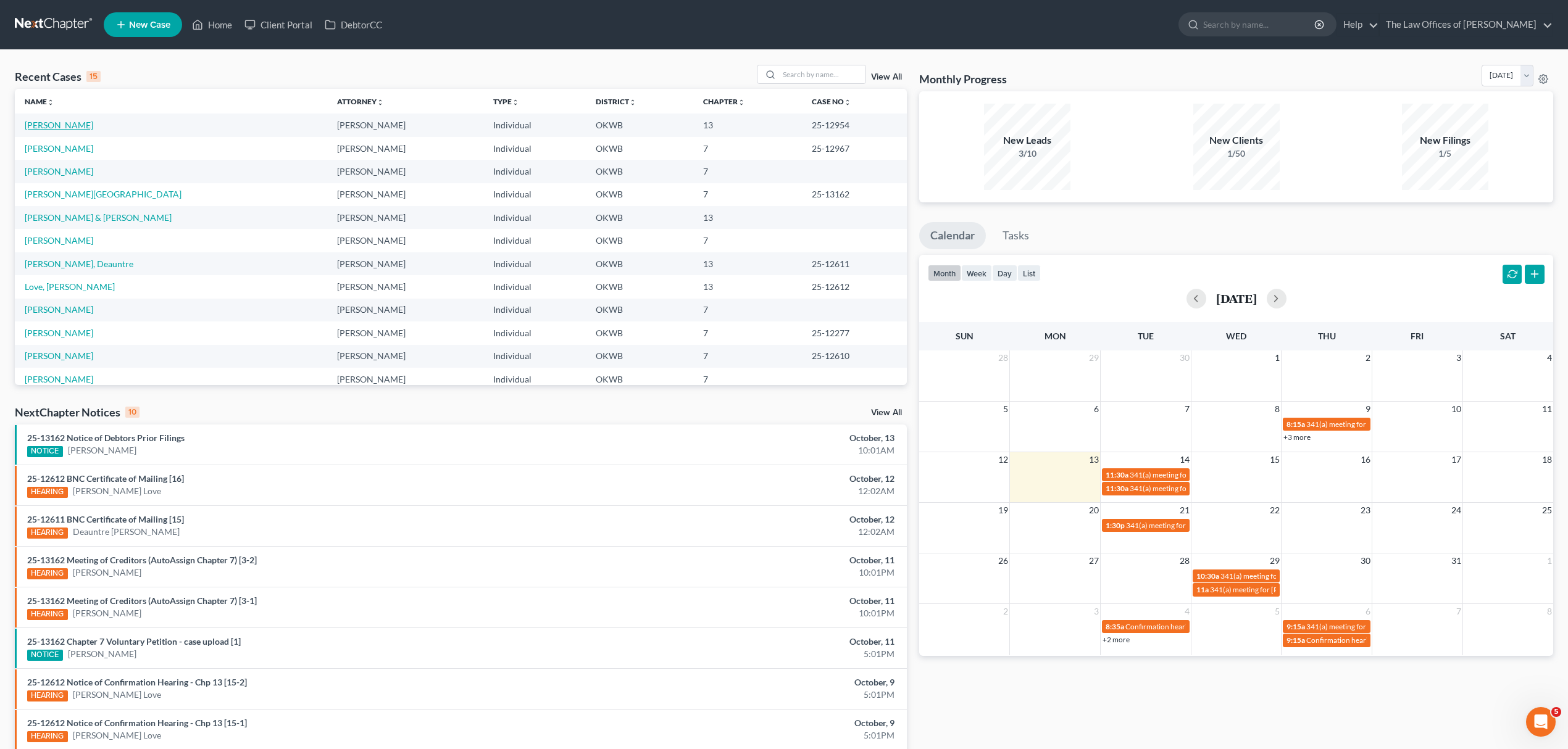
click at [36, 125] on link "[PERSON_NAME]" at bounding box center [59, 125] width 68 height 11
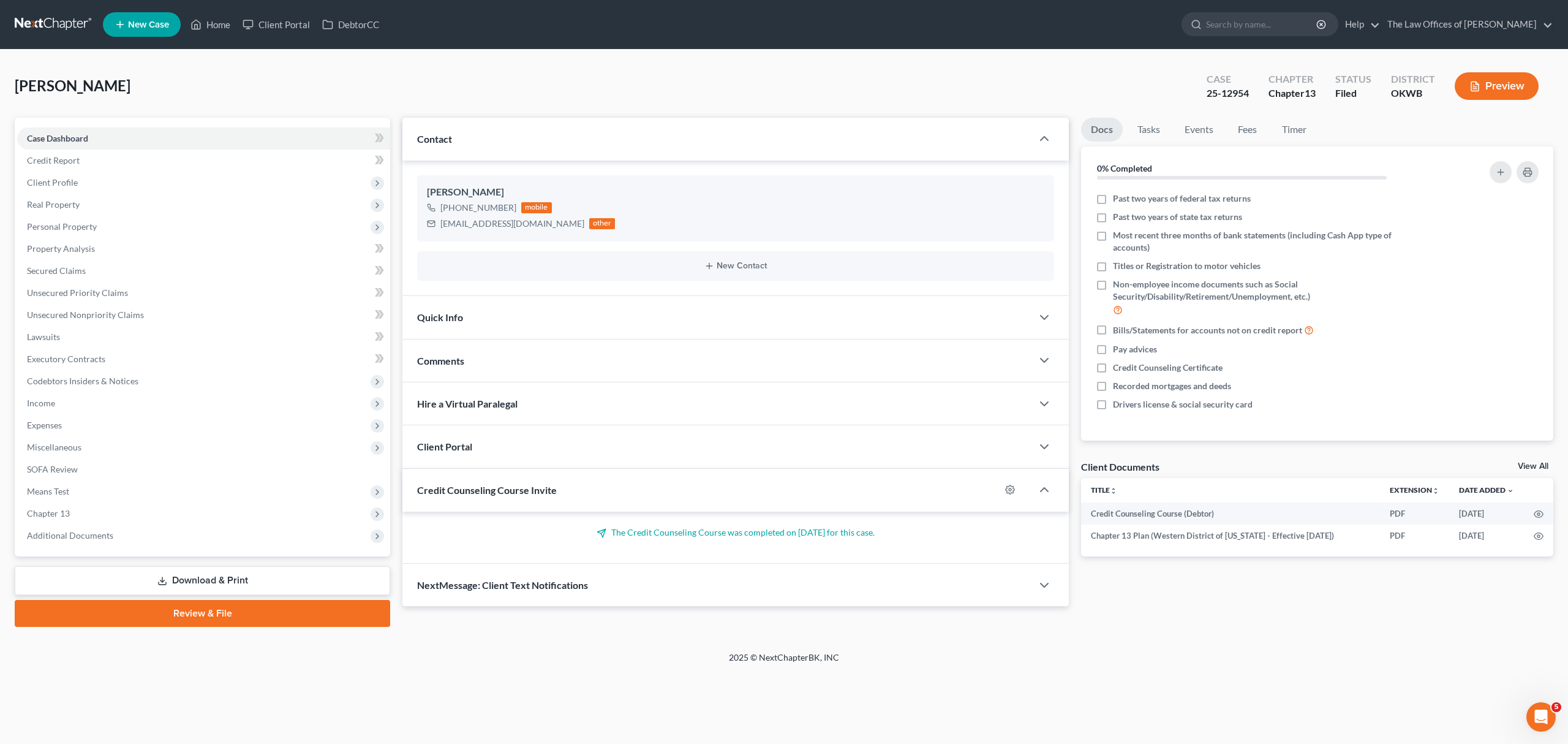
click at [225, 573] on link "Download & Print" at bounding box center [203, 581] width 376 height 29
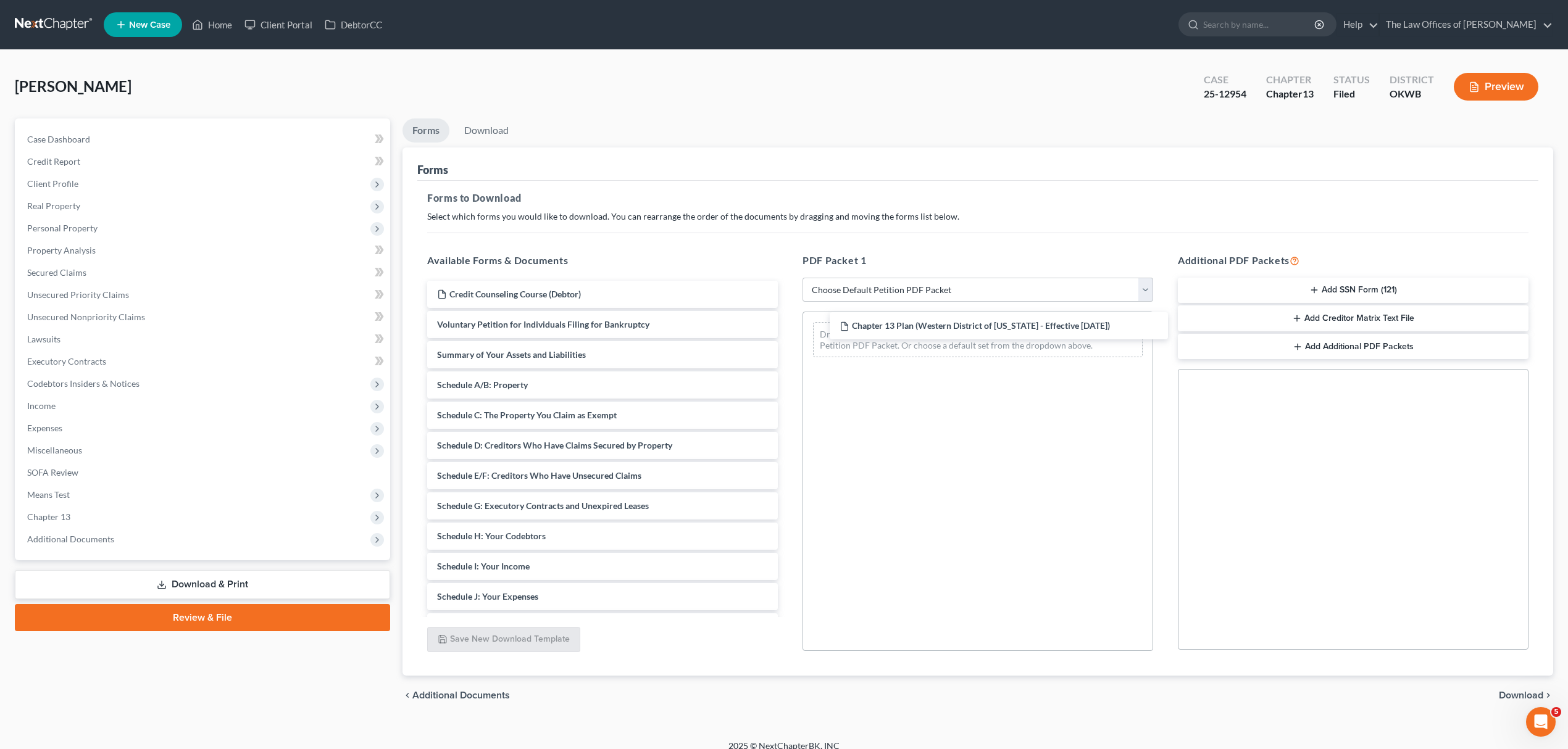
drag, startPoint x: 633, startPoint y: 326, endPoint x: 810, endPoint y: 324, distance: 177.0
click at [788, 328] on div "Chapter 13 Plan (Western District of Oklahoma - Effective 9/1/24) Credit Counse…" at bounding box center [602, 551] width 370 height 541
click at [1530, 700] on span "Download" at bounding box center [1521, 695] width 44 height 10
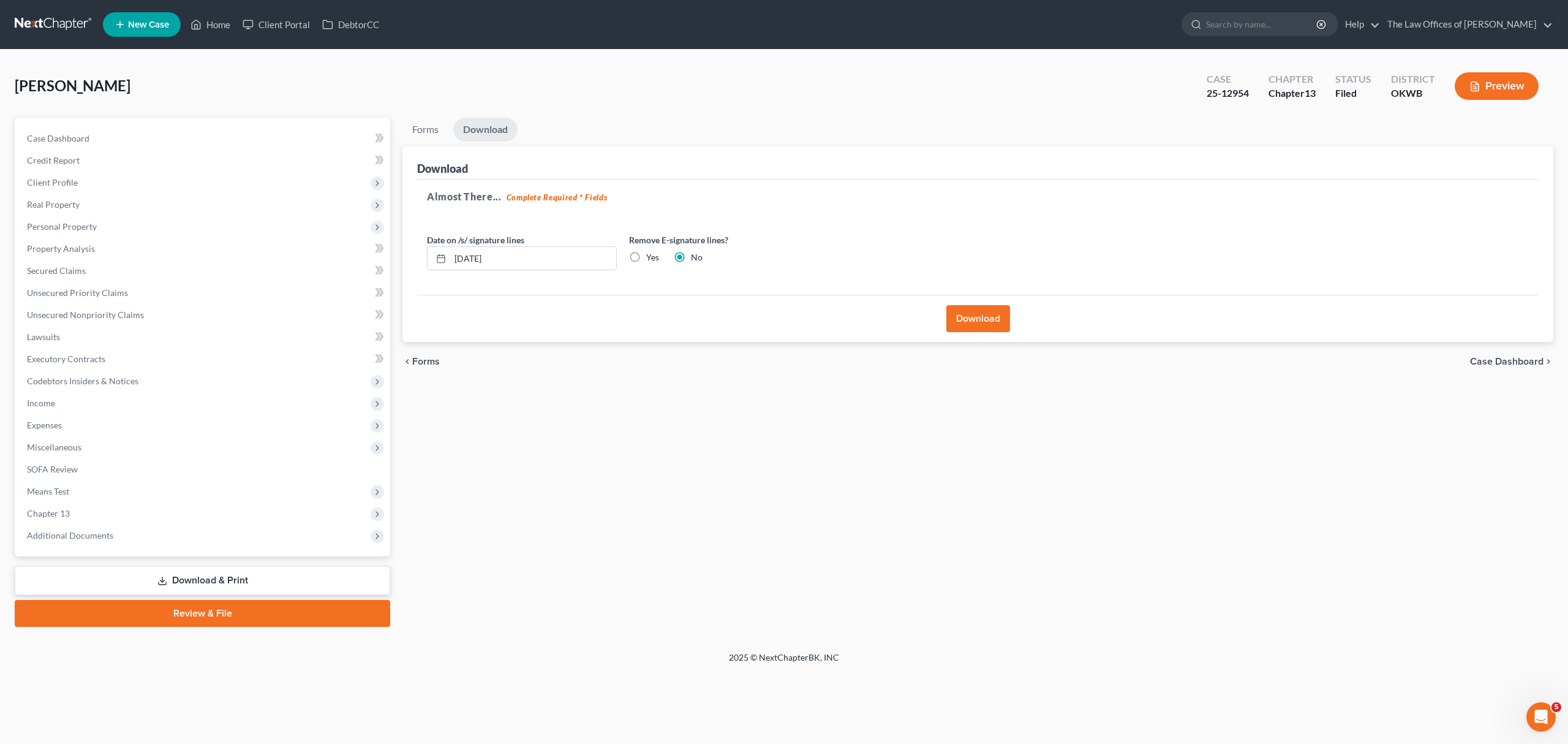
click at [646, 253] on label "Yes" at bounding box center [652, 257] width 13 height 12
click at [651, 253] on input "Yes" at bounding box center [655, 255] width 8 height 8
radio input "true"
radio input "false"
click at [989, 320] on button "Download" at bounding box center [978, 318] width 63 height 27
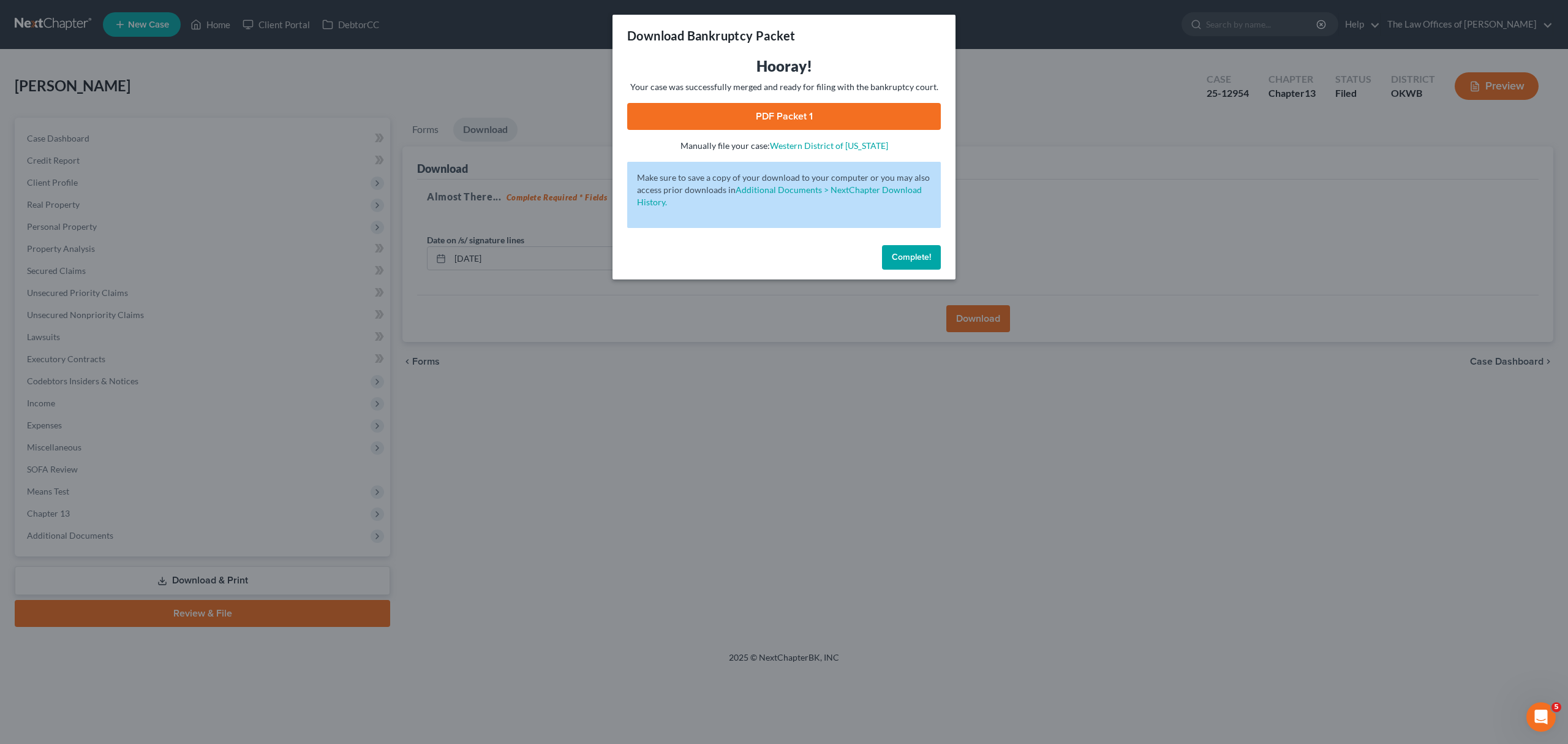
click at [793, 123] on link "PDF Packet 1" at bounding box center [784, 116] width 314 height 27
click at [904, 45] on div "Download Bankruptcy Packet" at bounding box center [784, 36] width 343 height 42
click at [999, 70] on div "Download Bankruptcy Packet Hooray! Your case was successfully merged and ready …" at bounding box center [784, 372] width 1568 height 744
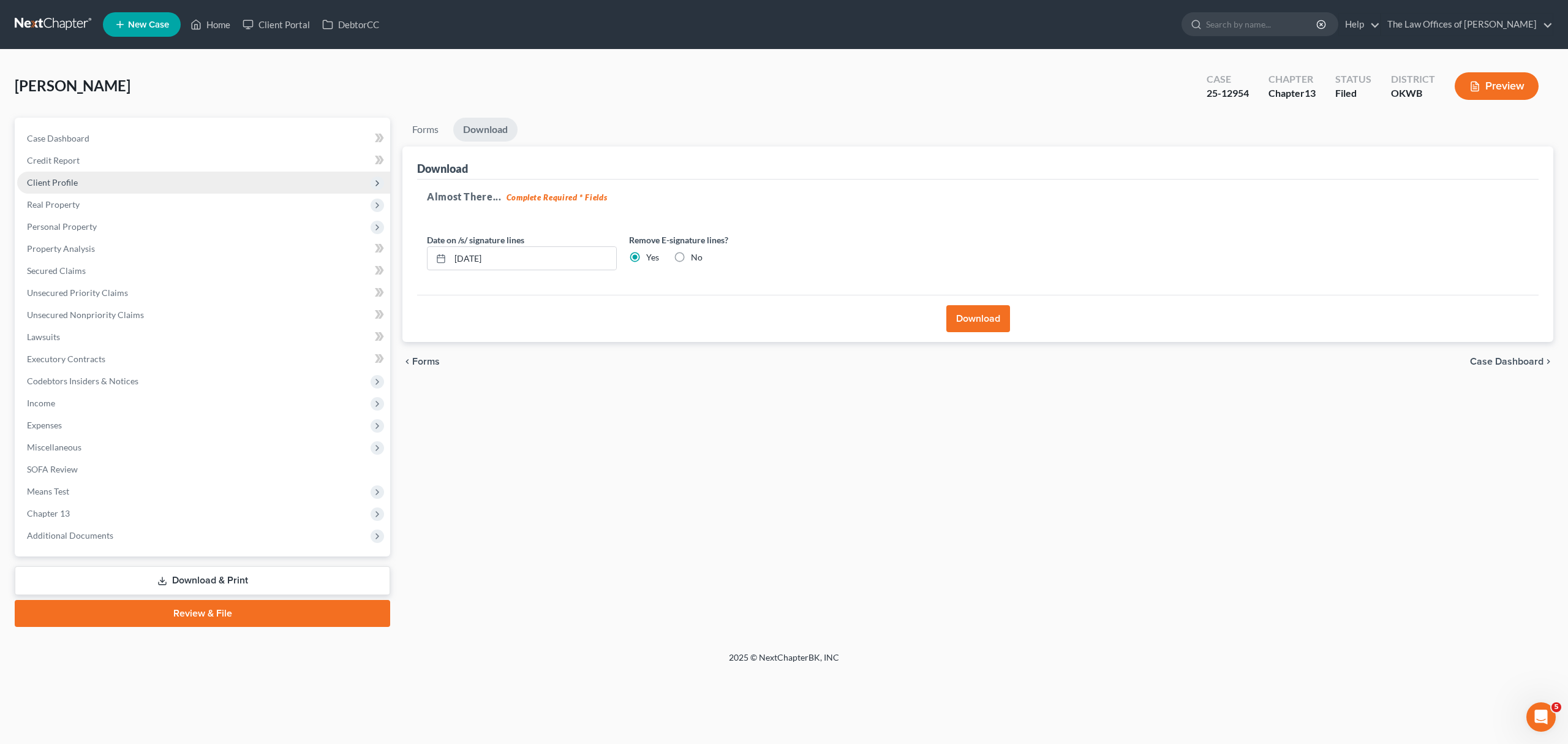
click at [61, 174] on span "Client Profile" at bounding box center [203, 183] width 373 height 22
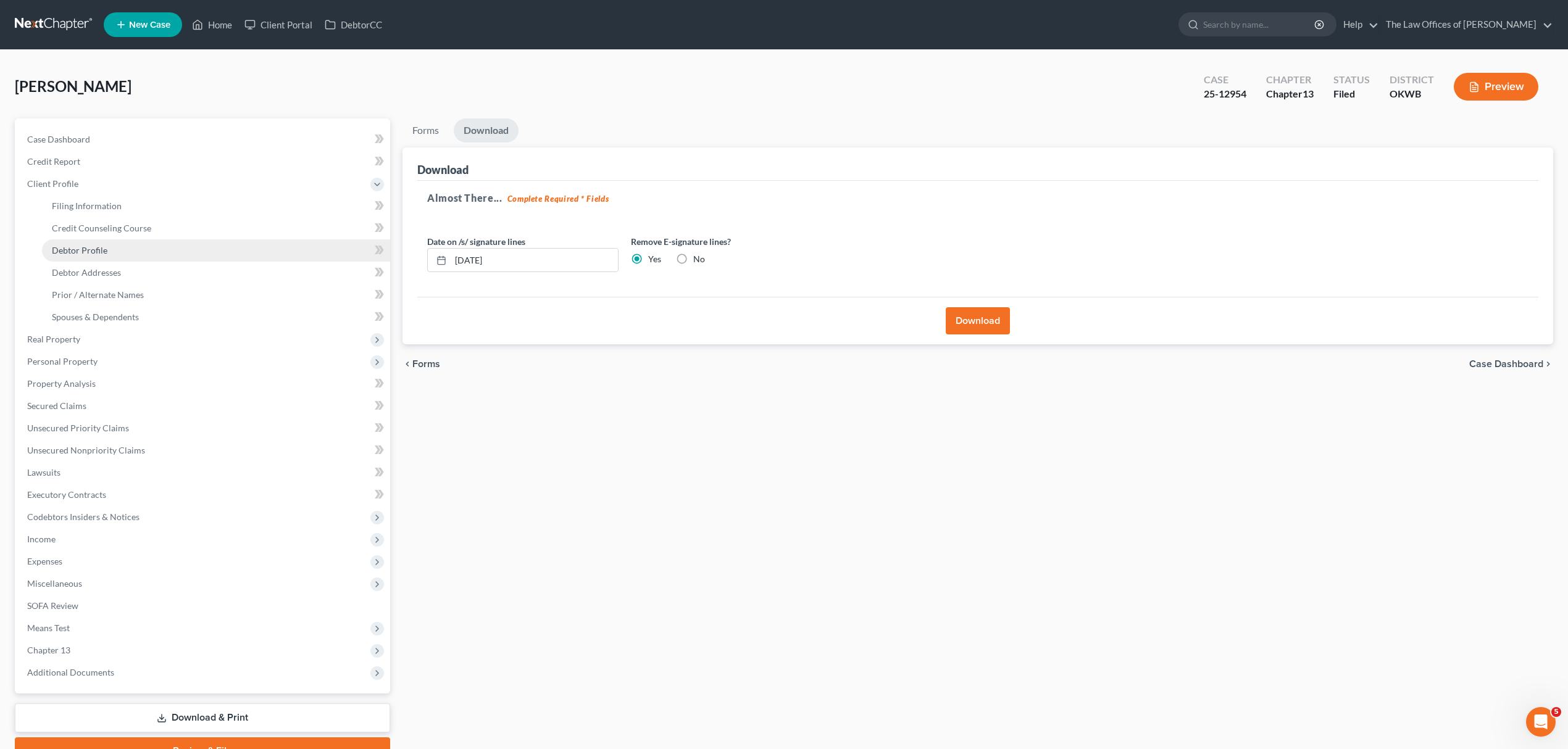
click at [90, 245] on span "Debtor Profile" at bounding box center [80, 250] width 56 height 11
select select "0"
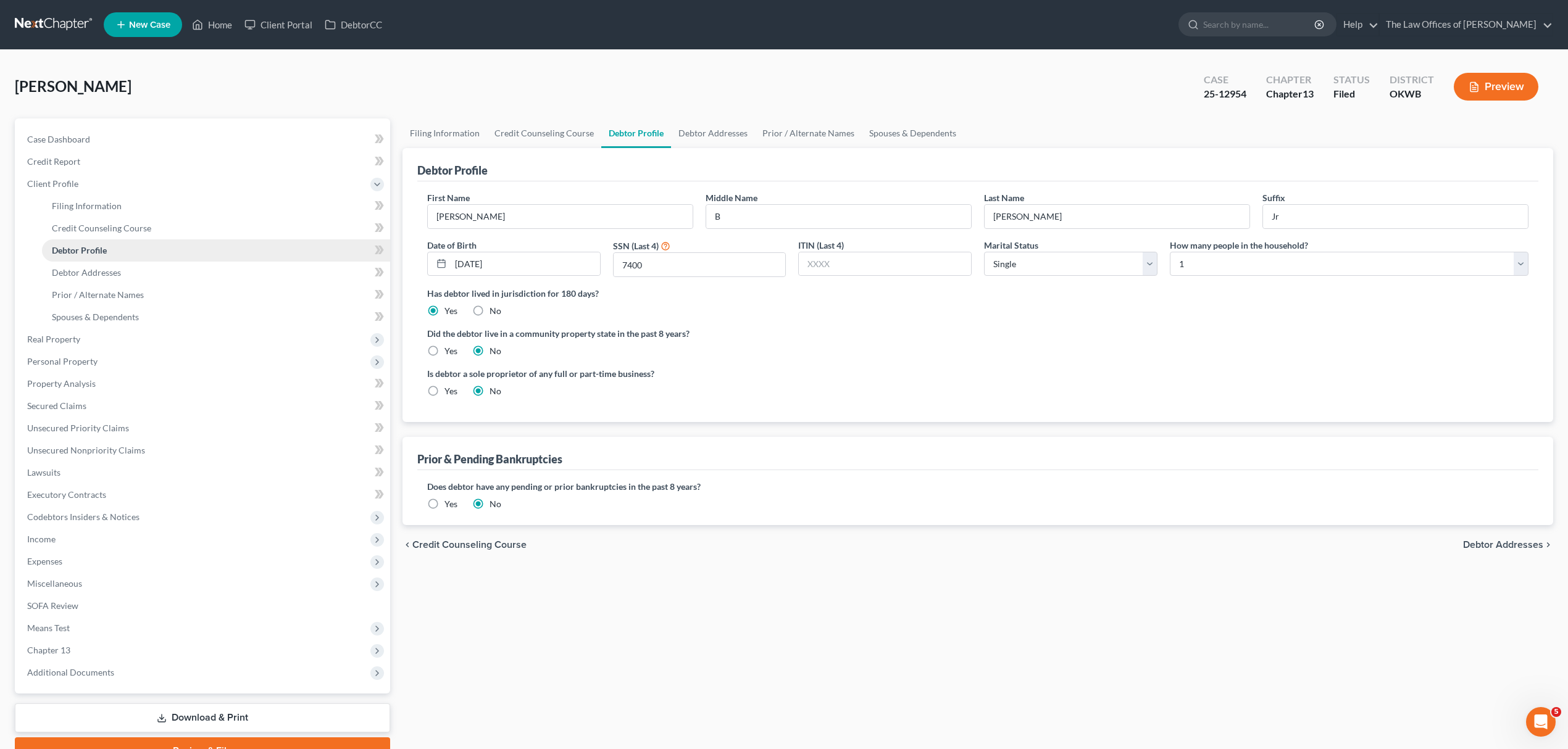
radio input "true"
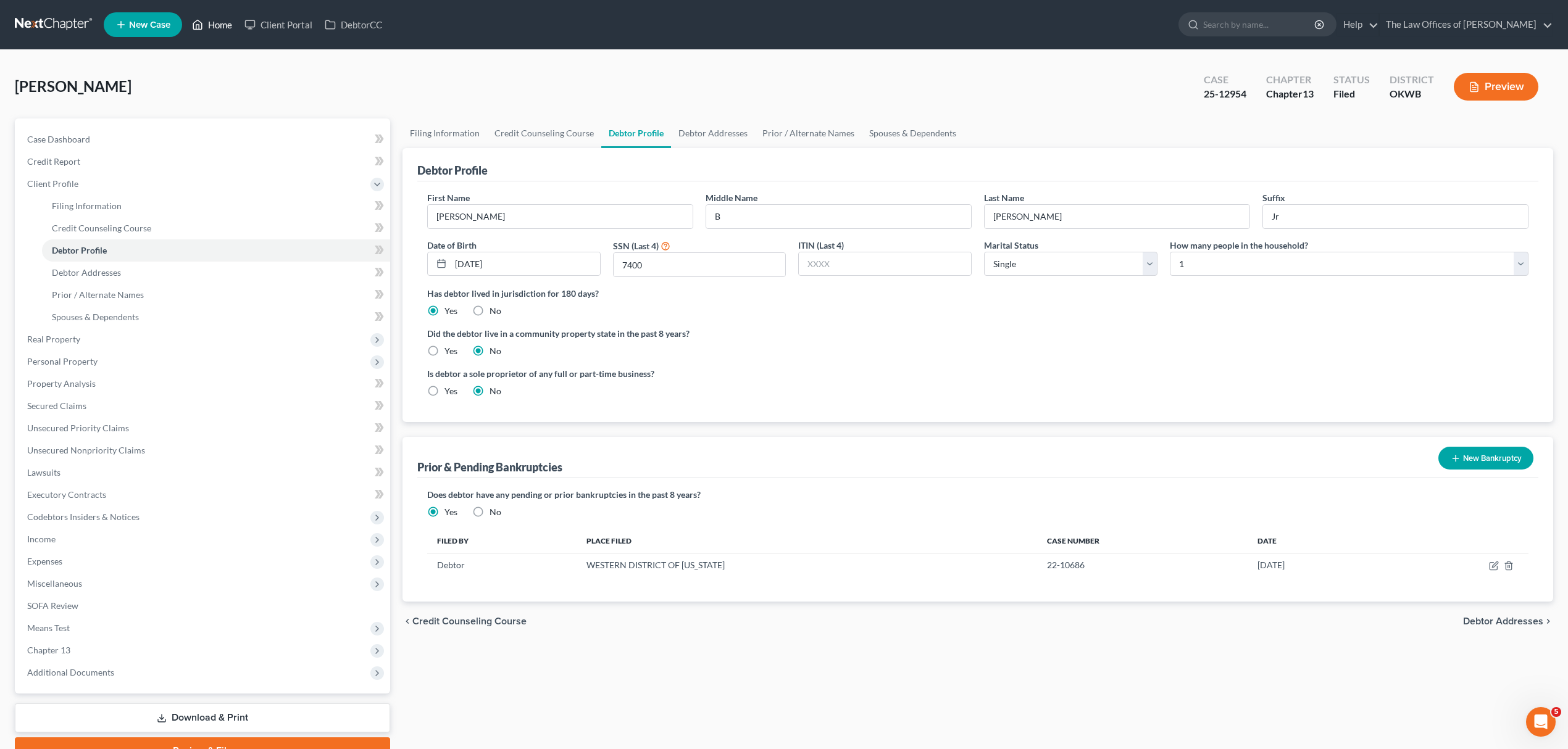
click at [206, 20] on link "Home" at bounding box center [212, 25] width 53 height 23
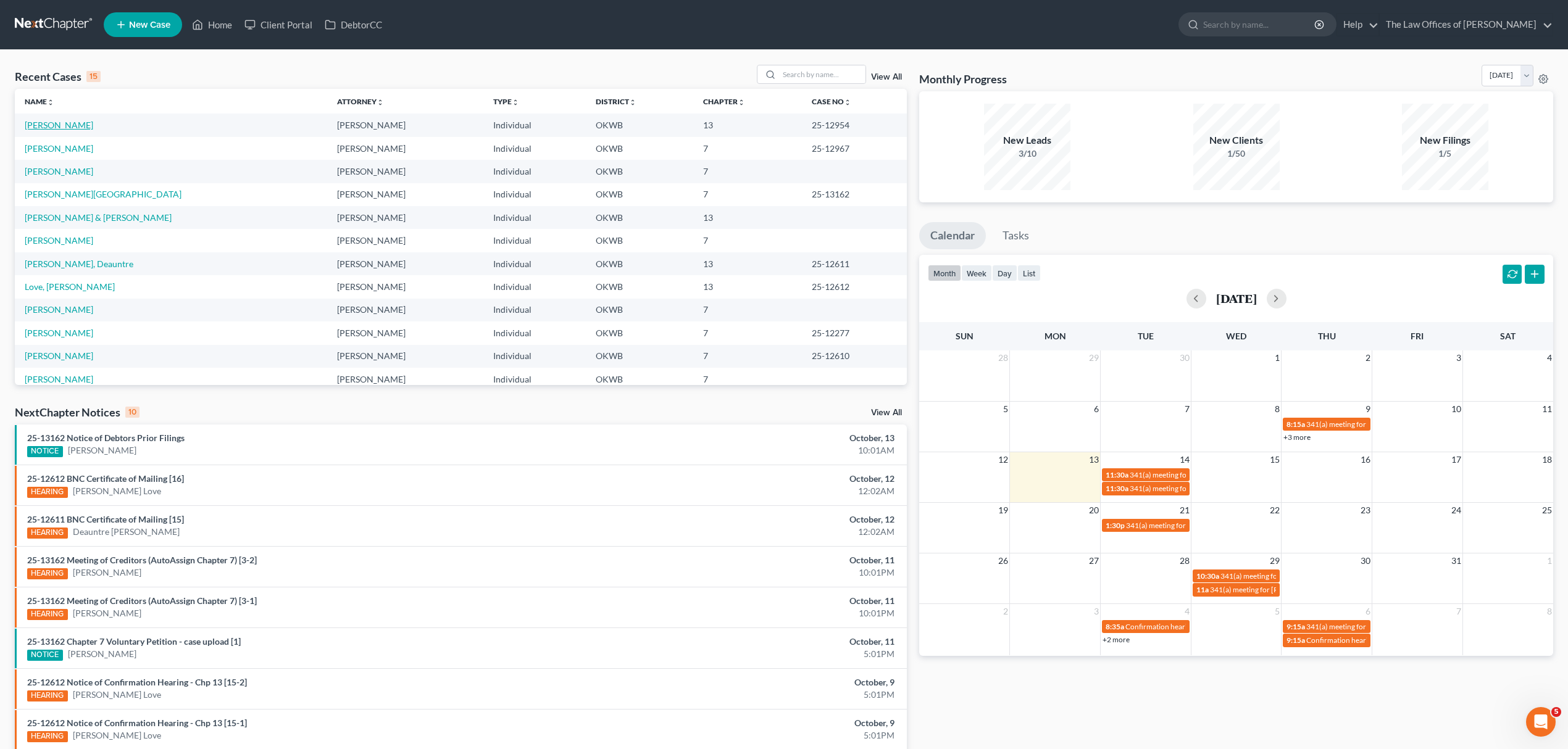
click at [68, 126] on link "[PERSON_NAME]" at bounding box center [59, 125] width 68 height 11
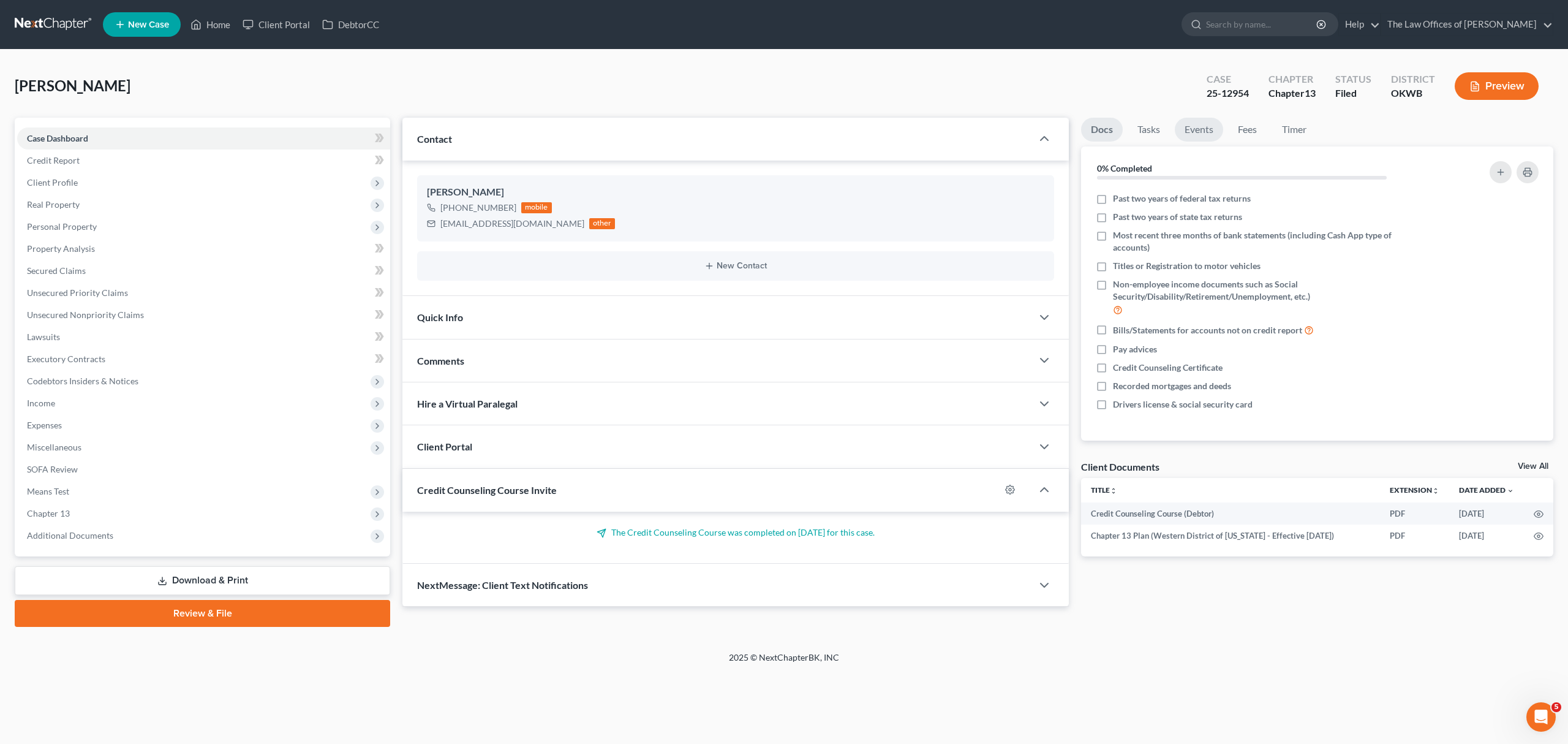
click at [1212, 130] on link "Events" at bounding box center [1199, 130] width 48 height 24
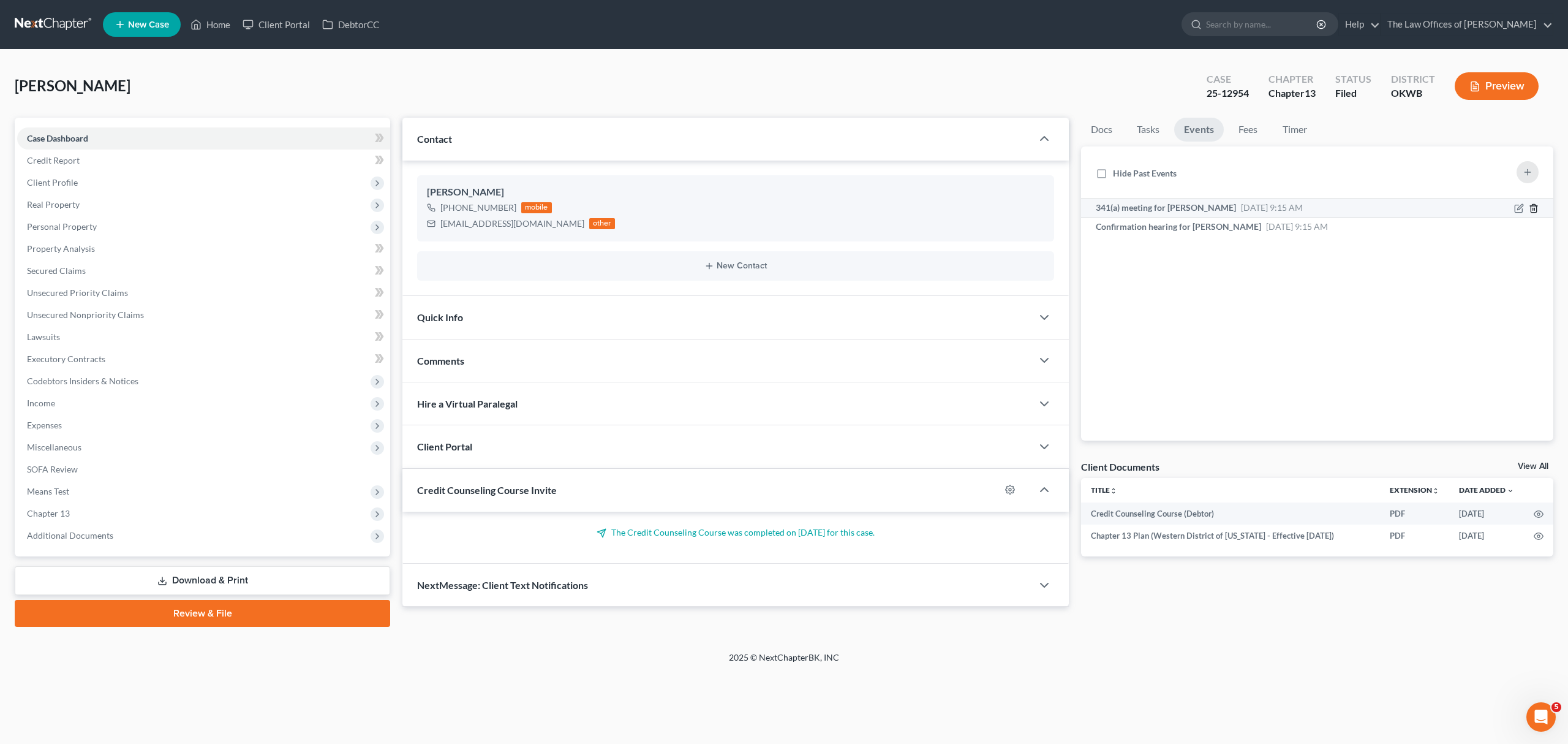
click at [1531, 204] on icon "button" at bounding box center [1534, 208] width 10 height 10
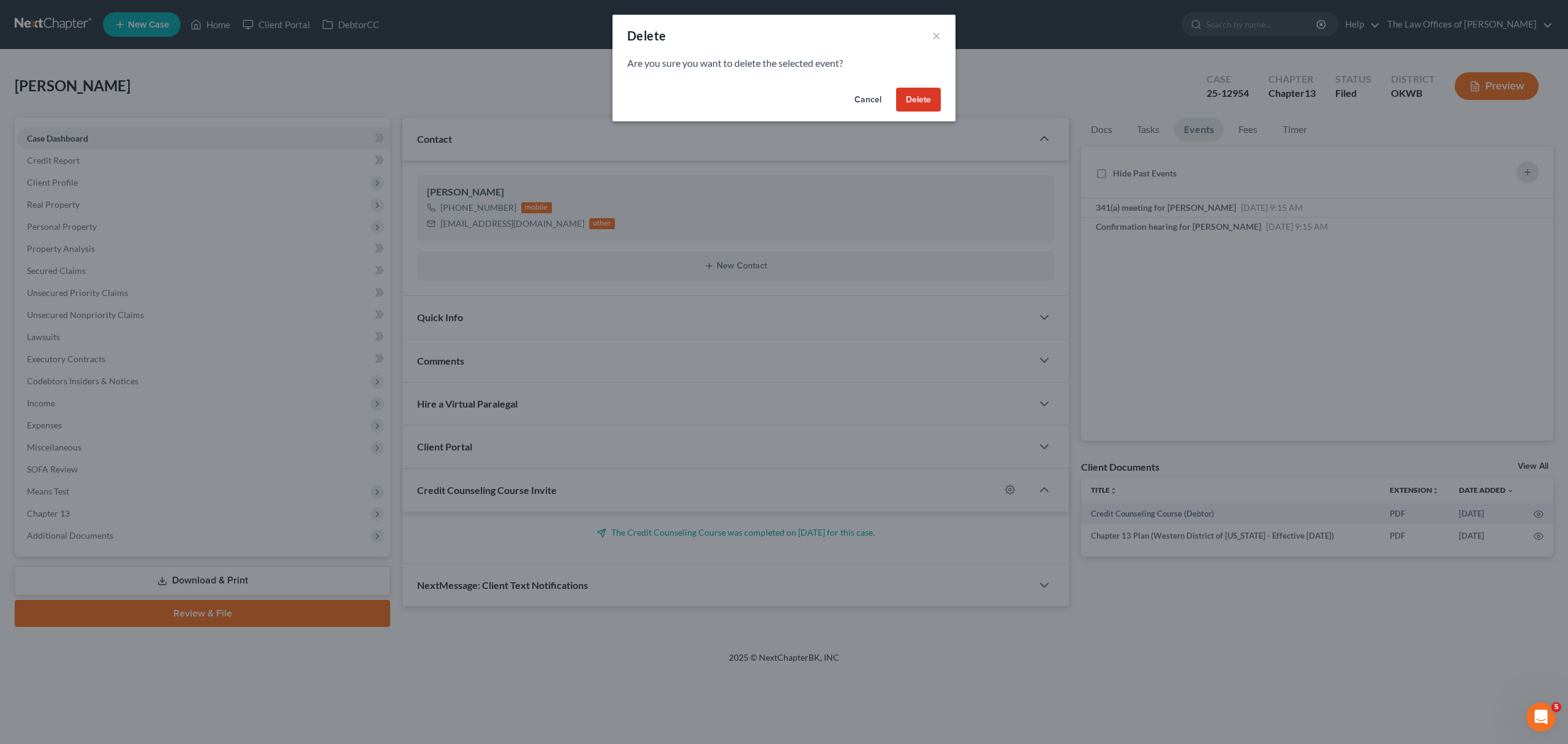
click at [932, 91] on button "Delete" at bounding box center [919, 100] width 45 height 25
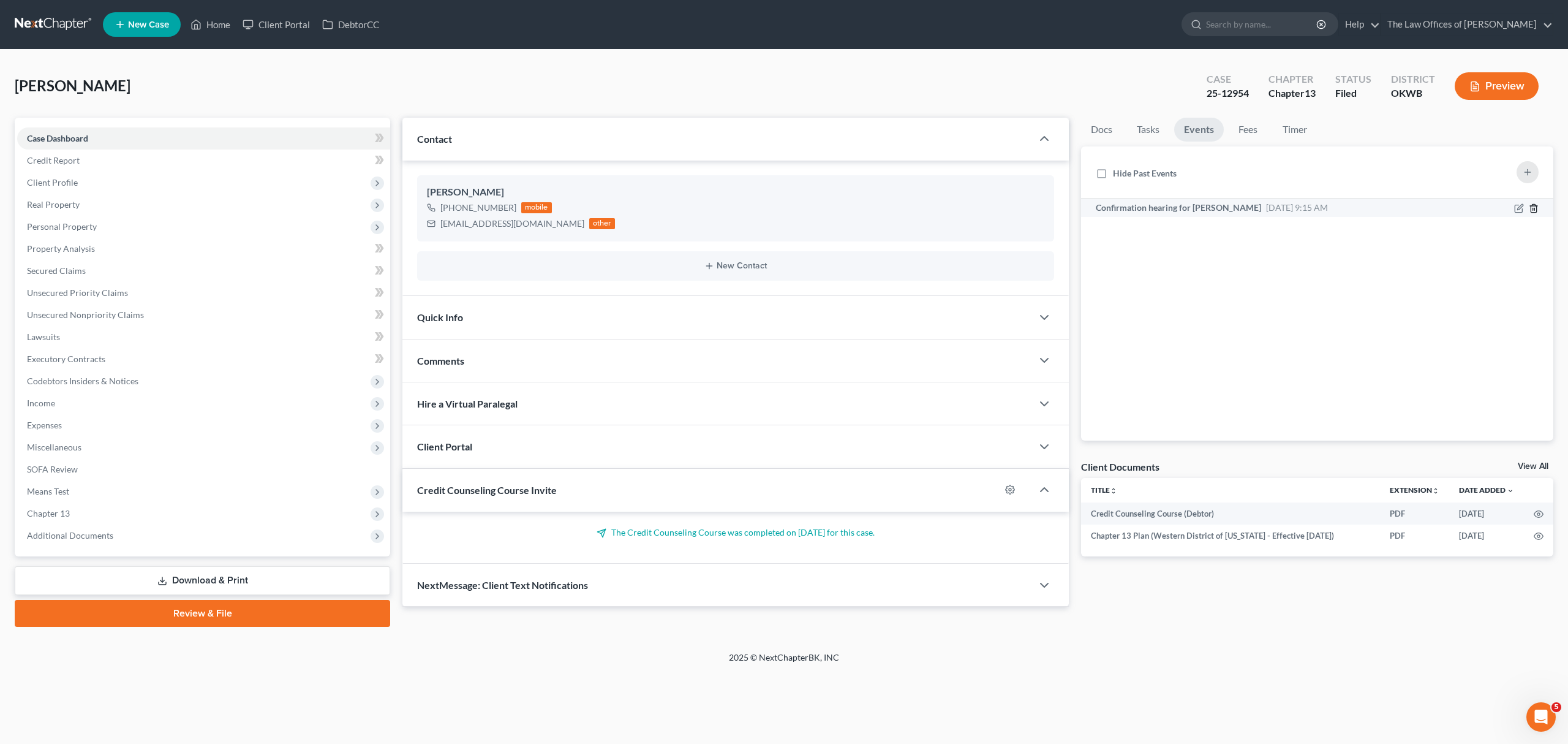
click at [1534, 209] on line "button" at bounding box center [1534, 209] width 0 height 2
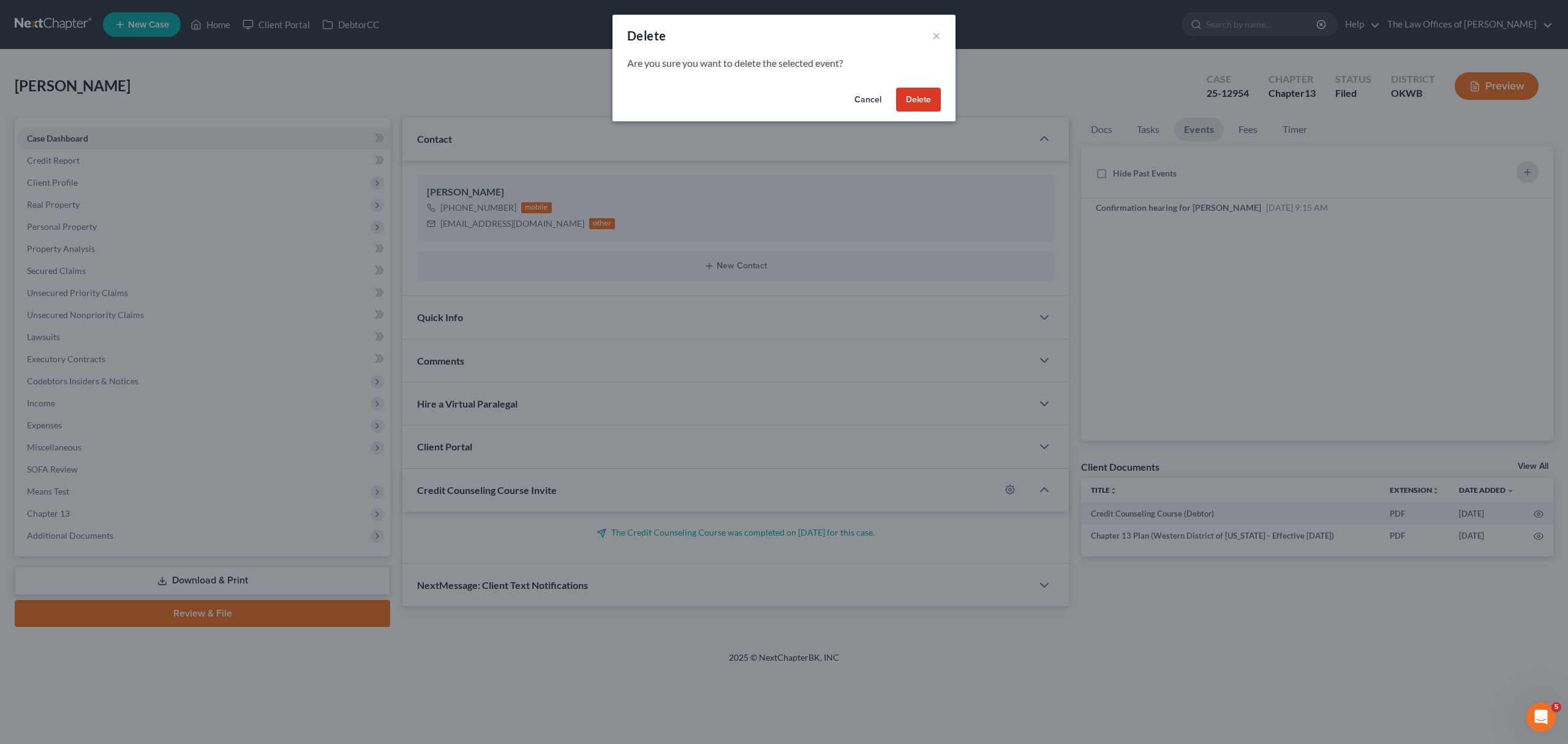
click at [929, 98] on button "Delete" at bounding box center [919, 100] width 45 height 25
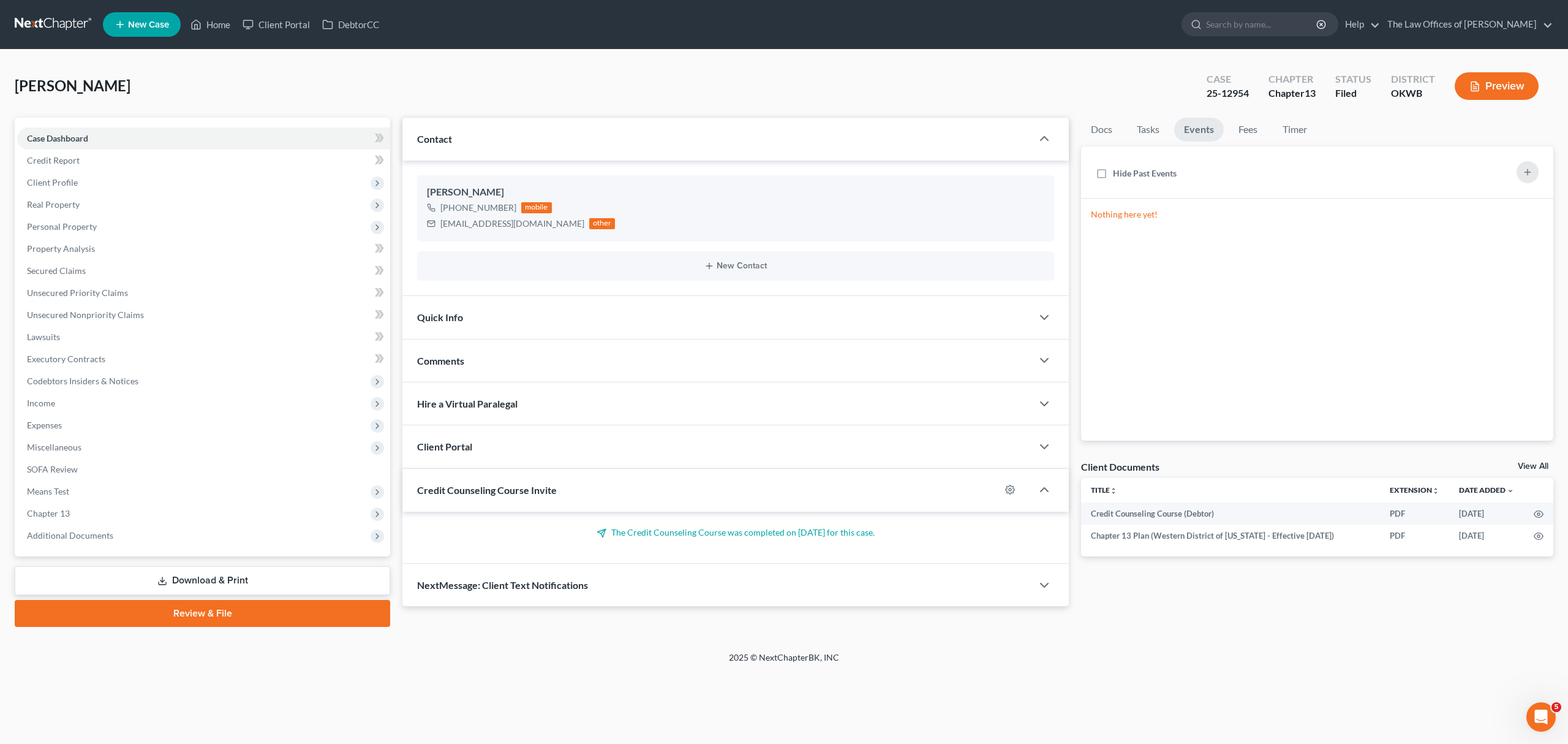
click at [1233, 95] on div "25-12954" at bounding box center [1227, 93] width 42 height 14
click at [467, 326] on div "Quick Info" at bounding box center [717, 317] width 630 height 42
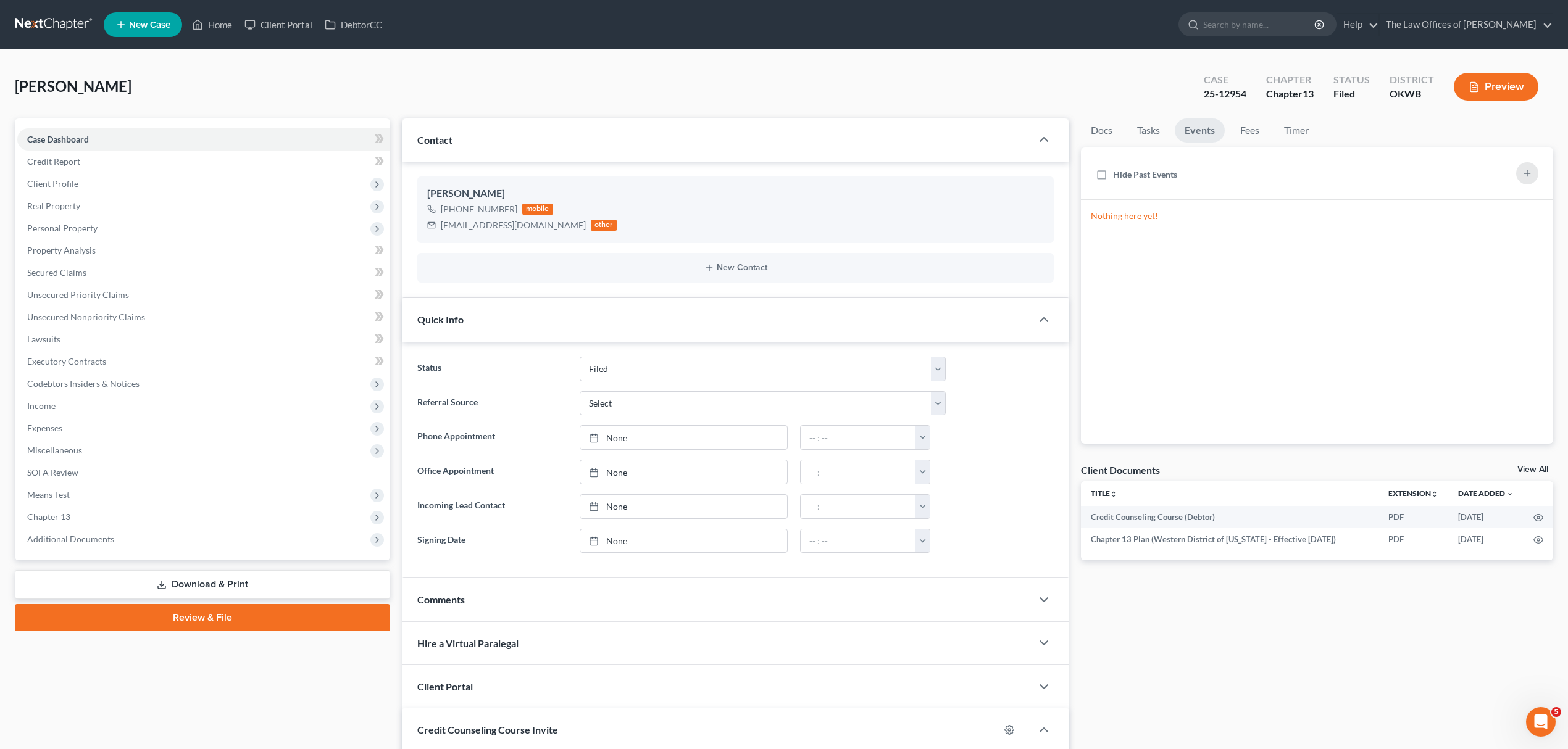
click at [1477, 82] on icon "button" at bounding box center [1474, 87] width 11 height 11
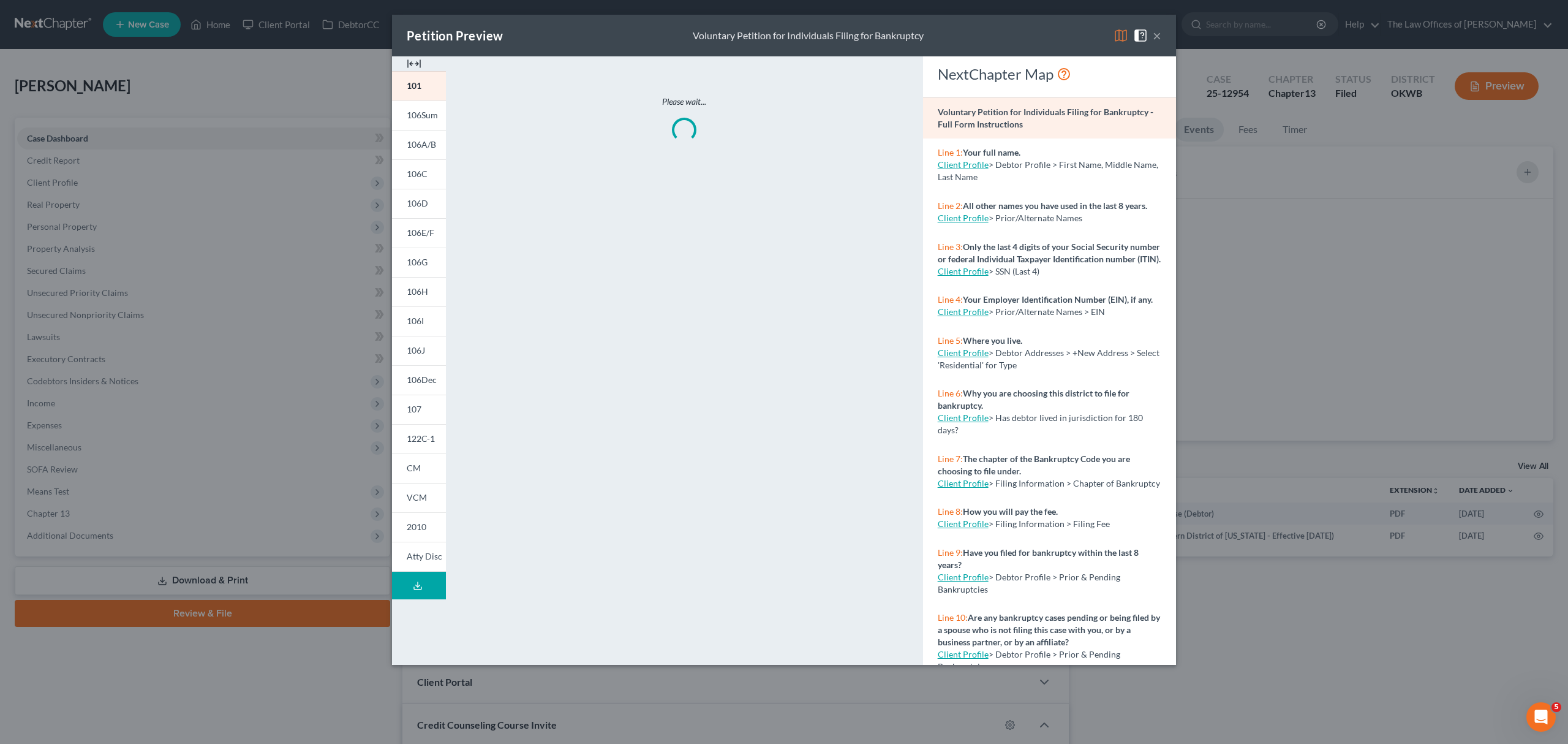
click at [1155, 34] on button "×" at bounding box center [1157, 36] width 9 height 15
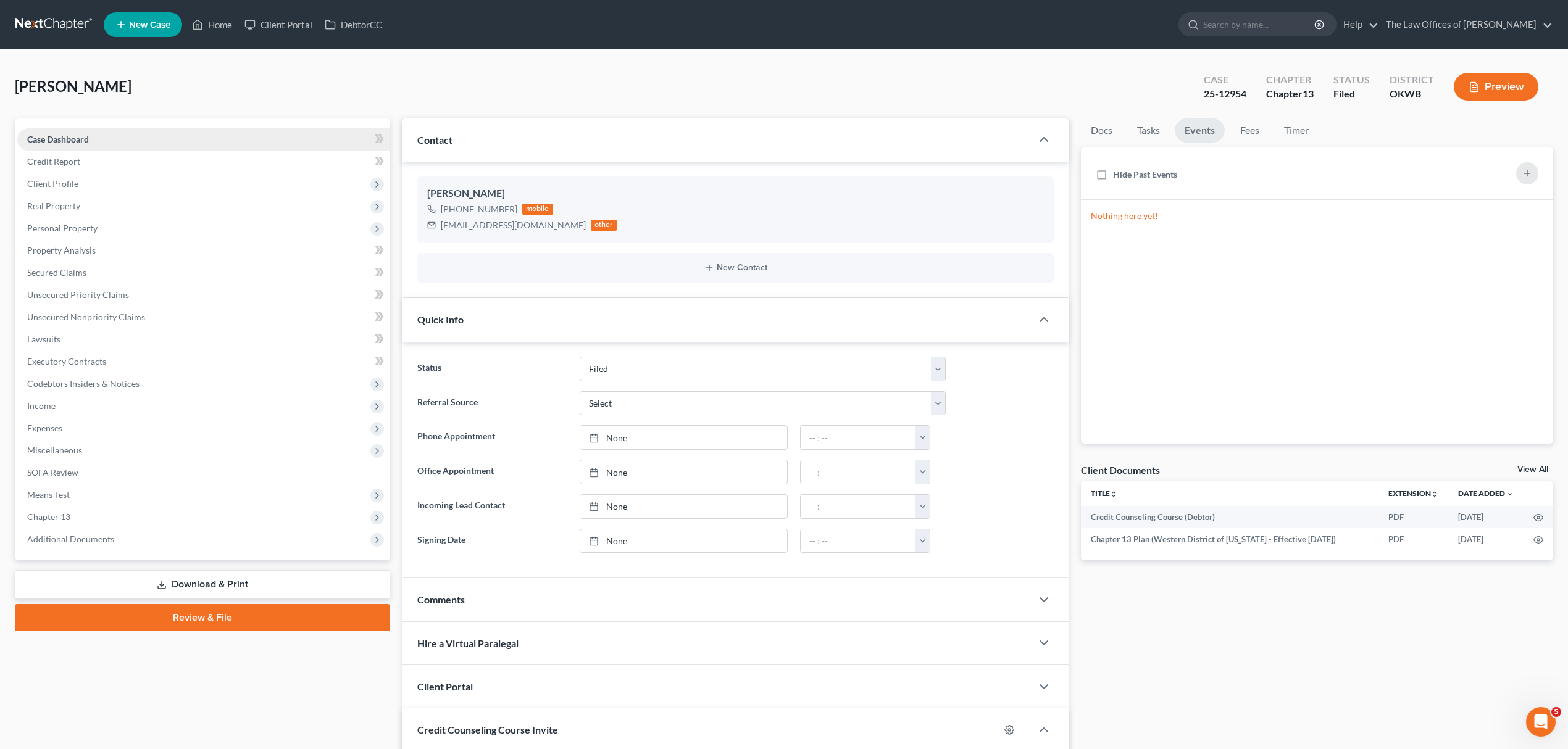
click at [116, 143] on link "Case Dashboard" at bounding box center [204, 140] width 372 height 23
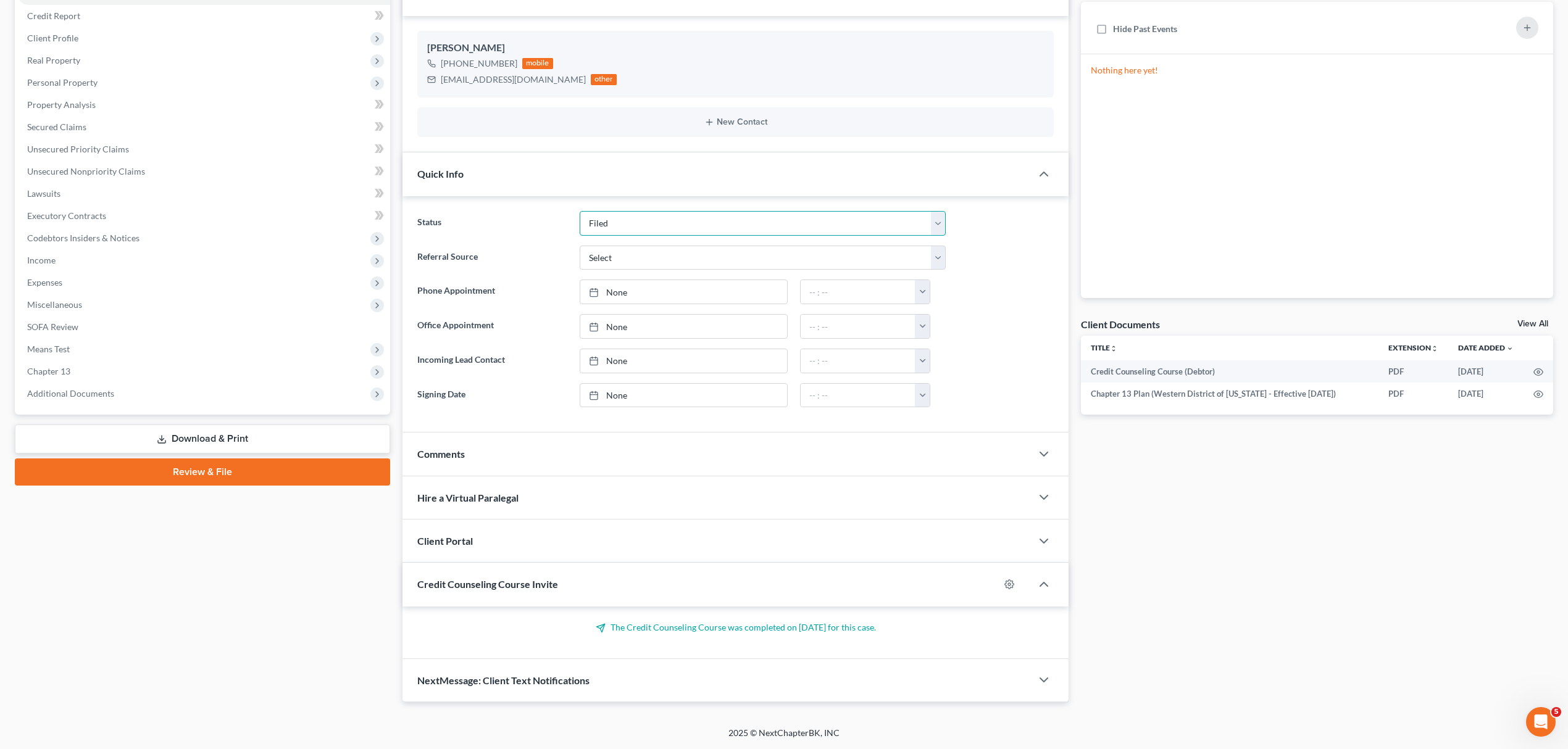
click at [930, 222] on select "Discharged Discharged & Reported Discharge Litigation Dismissal Notice Dismisse…" at bounding box center [762, 223] width 366 height 25
select select "10"
click at [580, 211] on select "Discharged Discharged & Reported Discharge Litigation Dismissal Notice Dismisse…" at bounding box center [762, 223] width 366 height 25
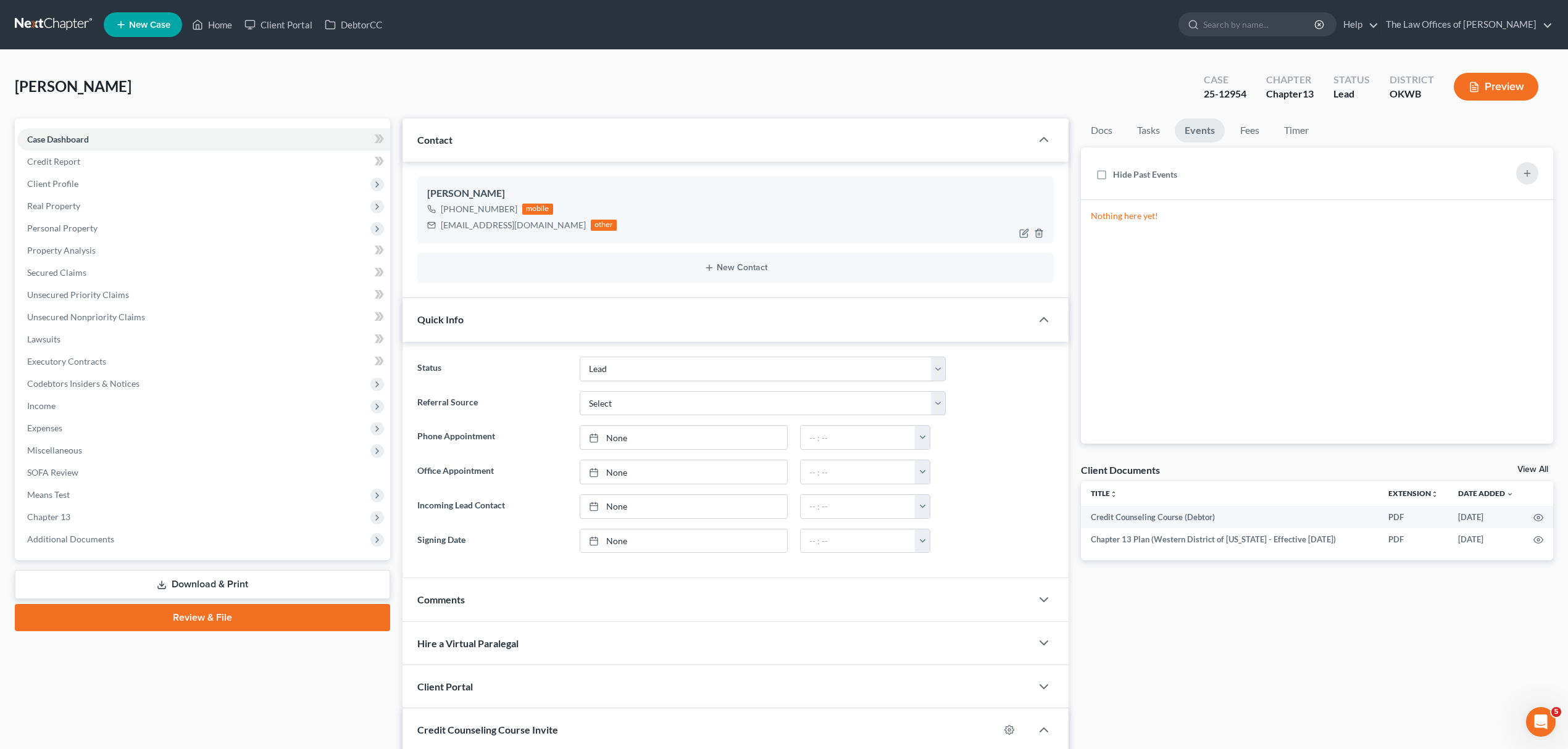
click at [860, 213] on div "+1 (405) 290-8513 mobile cinemen921@gmail.com other" at bounding box center [735, 217] width 617 height 32
click at [1233, 95] on div "25-12954" at bounding box center [1225, 94] width 43 height 14
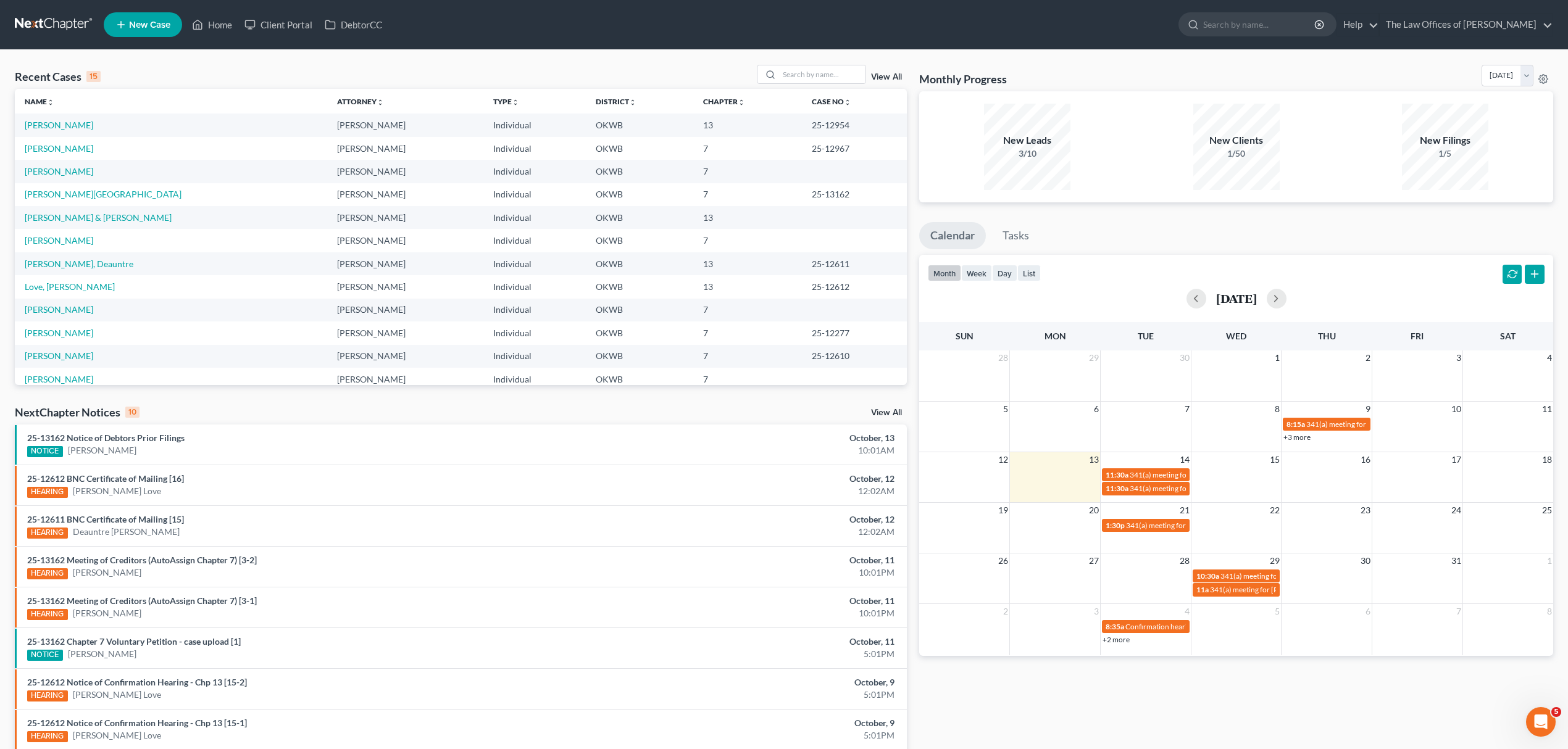
drag, startPoint x: 43, startPoint y: 137, endPoint x: 50, endPoint y: 116, distance: 22.1
drag, startPoint x: 50, startPoint y: 116, endPoint x: 26, endPoint y: 124, distance: 25.3
drag, startPoint x: 26, startPoint y: 124, endPoint x: 264, endPoint y: 68, distance: 244.5
click at [264, 68] on div "Recent Cases 15 View All" at bounding box center [461, 77] width 892 height 24
drag, startPoint x: 43, startPoint y: 123, endPoint x: 25, endPoint y: 125, distance: 18.1
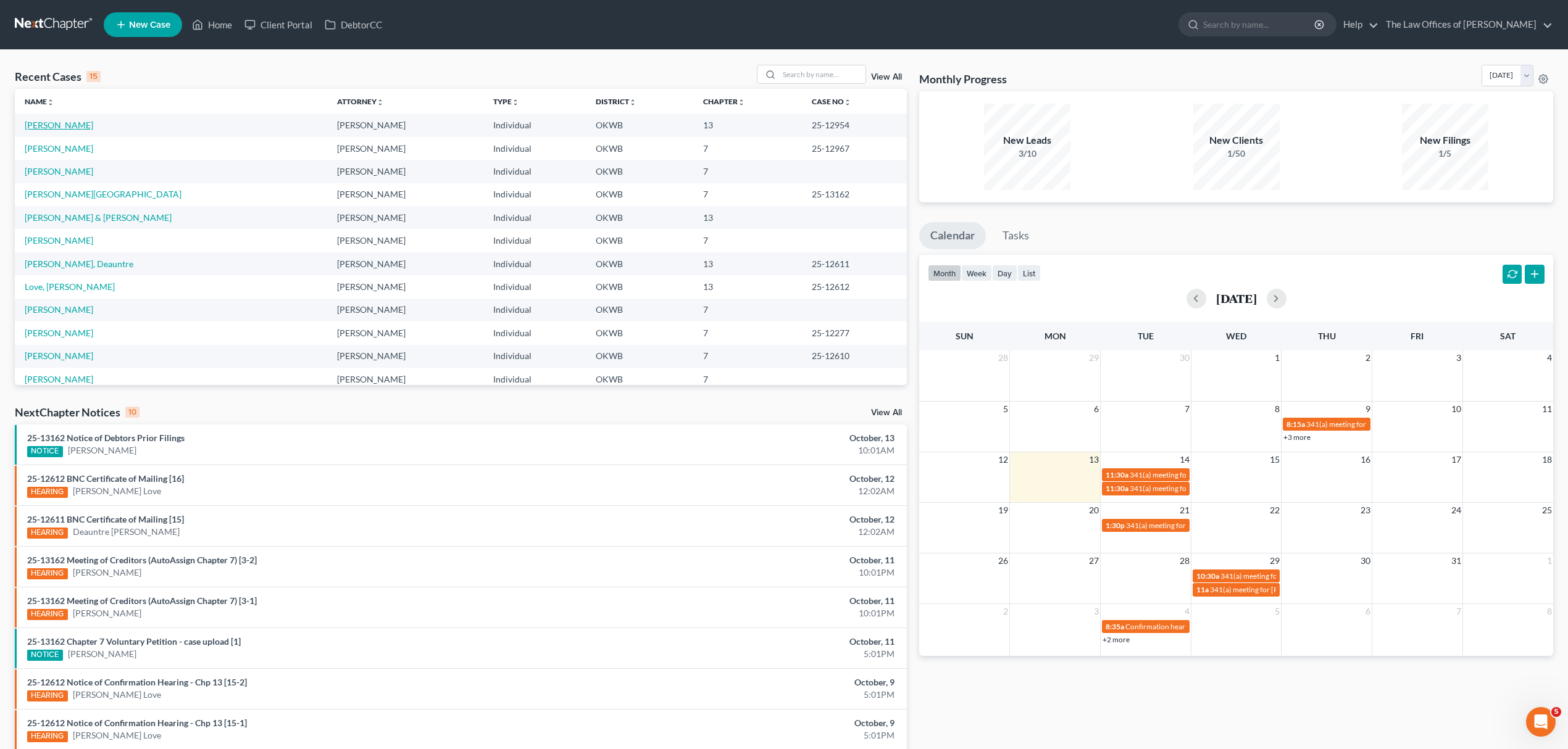
click at [25, 125] on link "[PERSON_NAME]" at bounding box center [59, 125] width 68 height 11
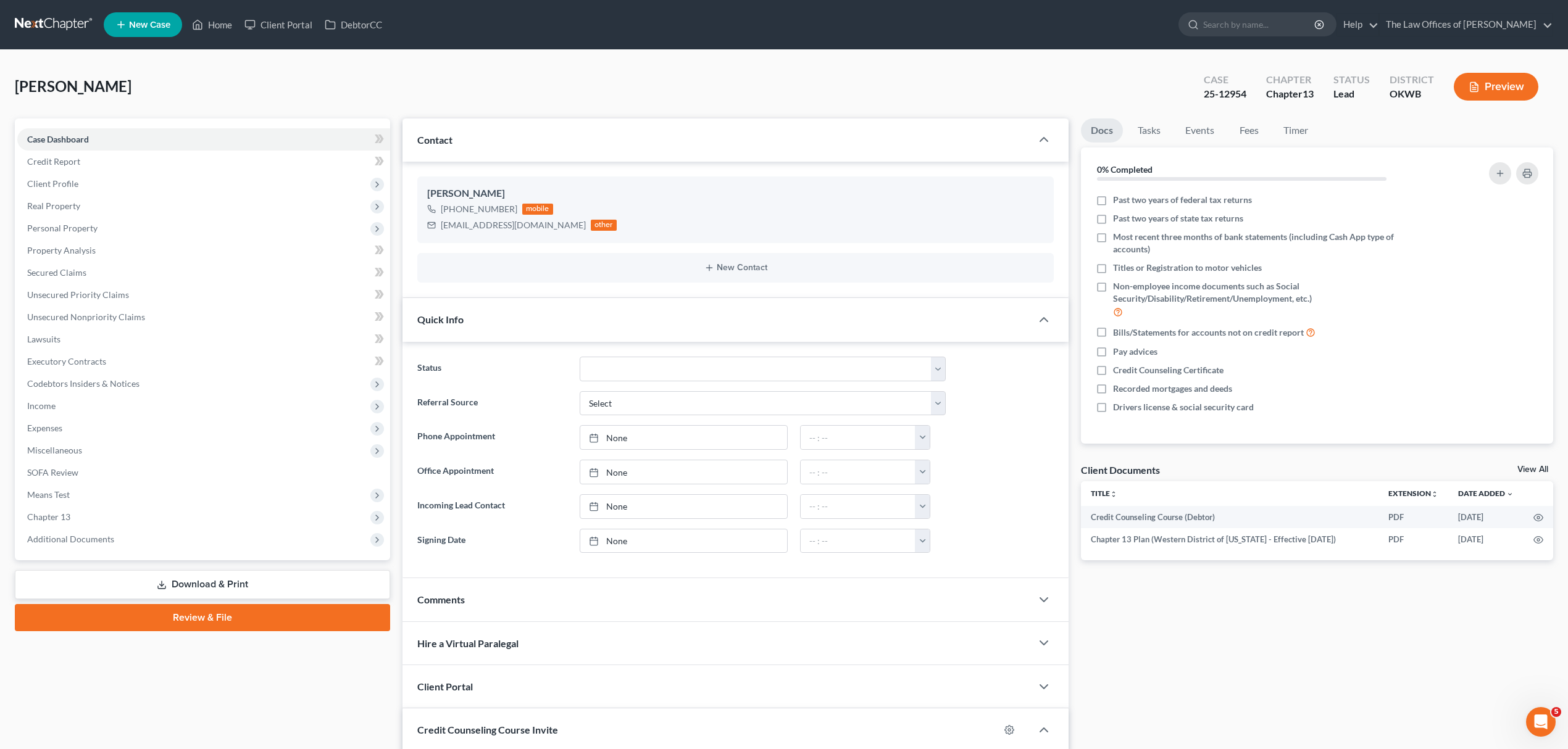
scroll to position [149, 0]
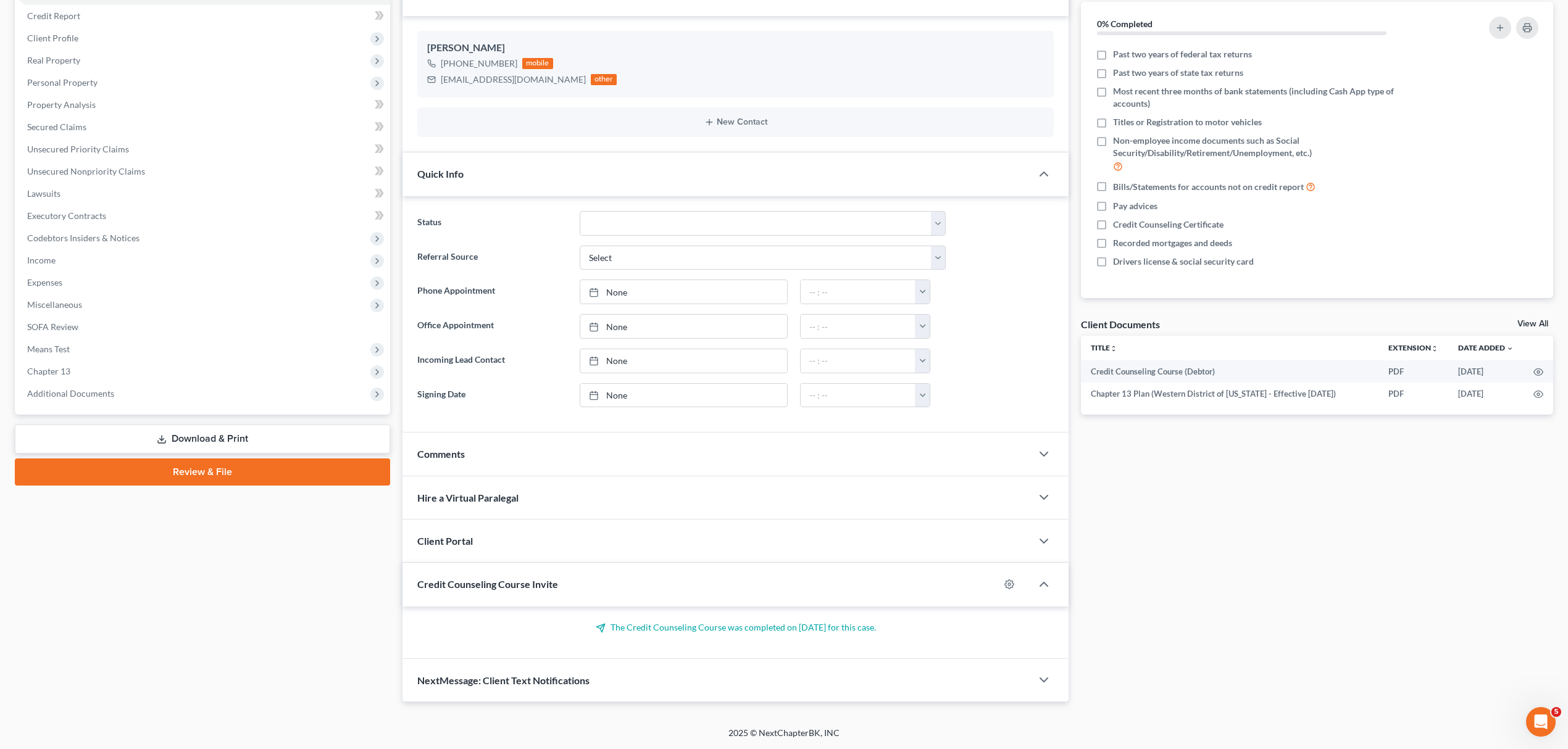
click at [1026, 445] on div "Comments" at bounding box center [717, 453] width 629 height 43
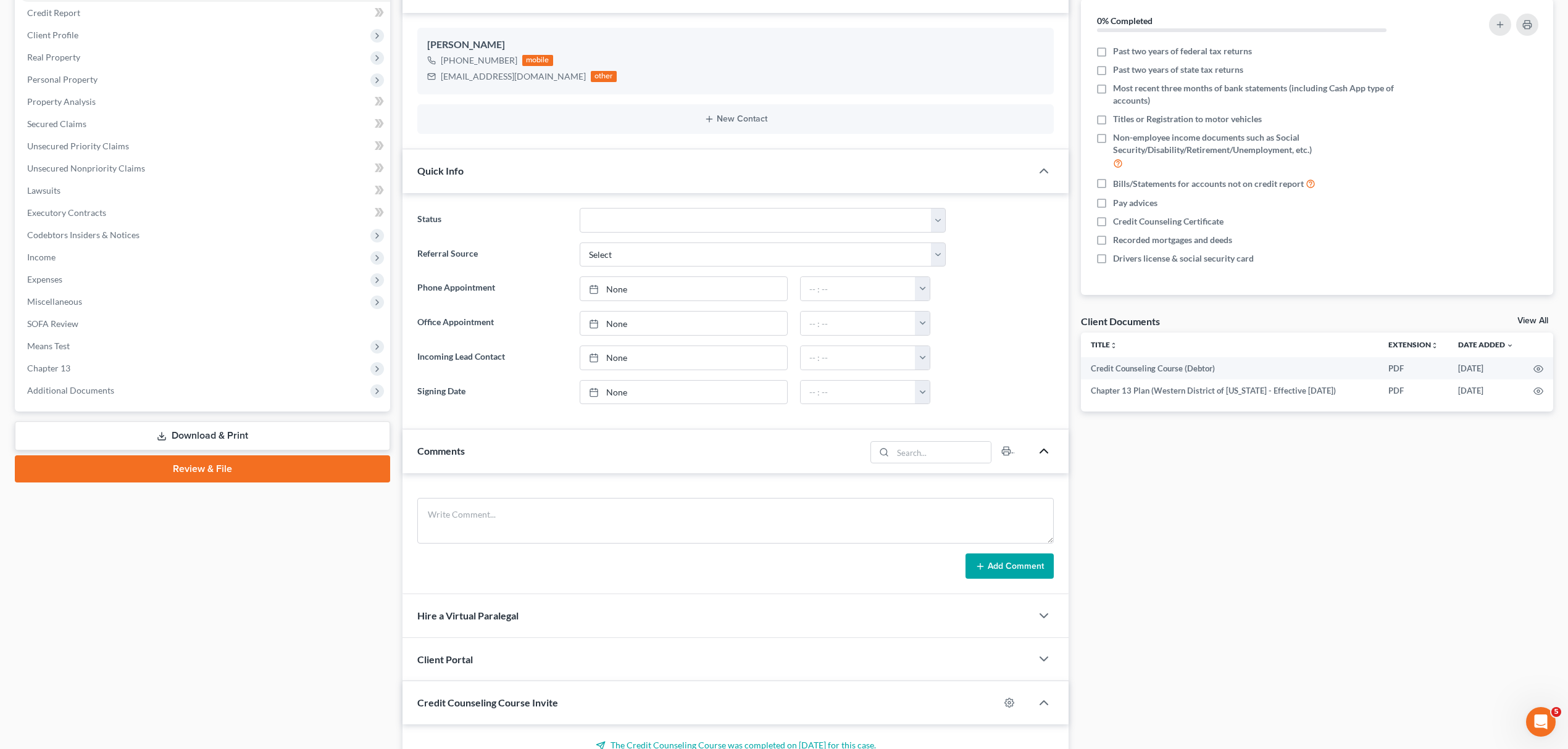
click at [1036, 456] on icon "button" at bounding box center [1044, 451] width 15 height 15
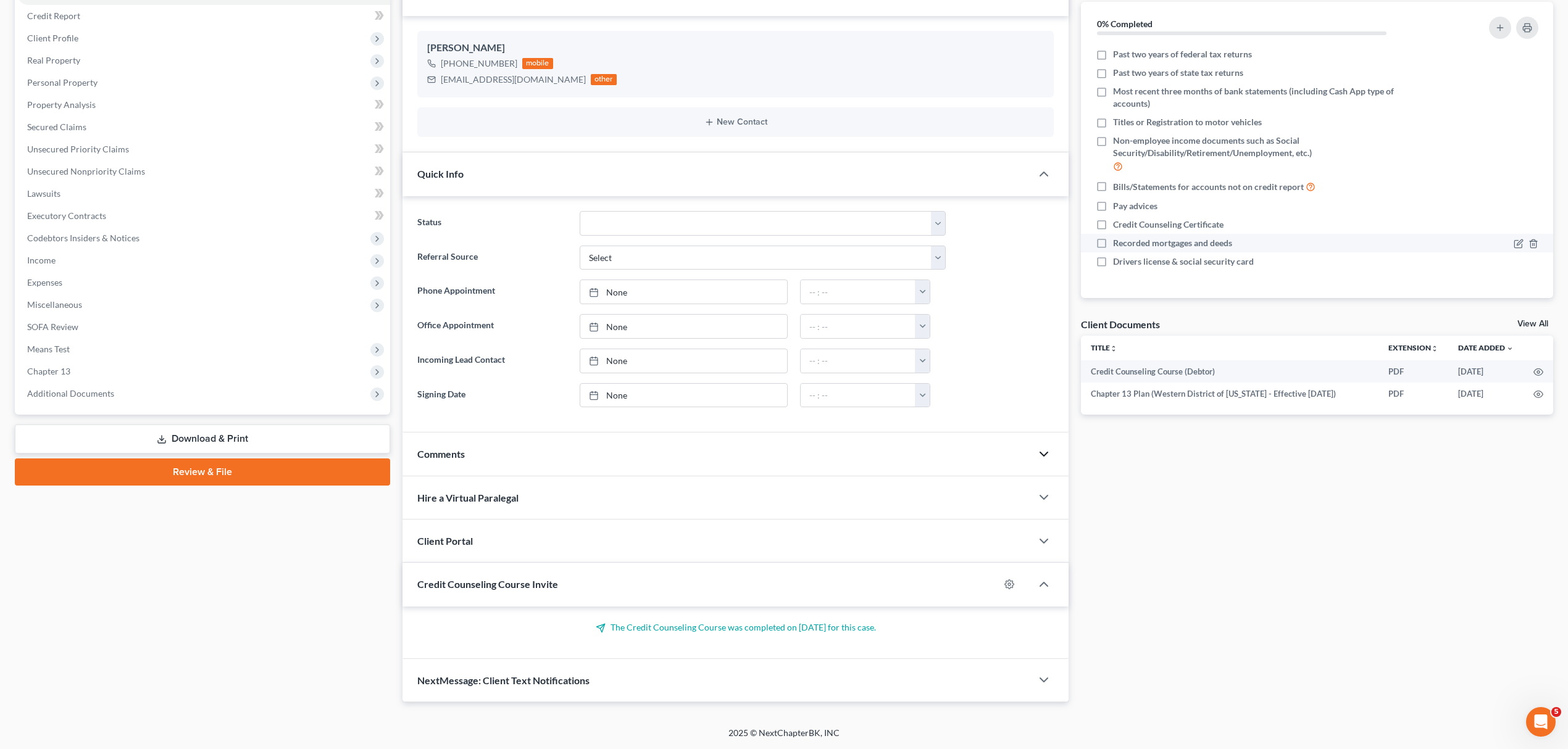
scroll to position [0, 0]
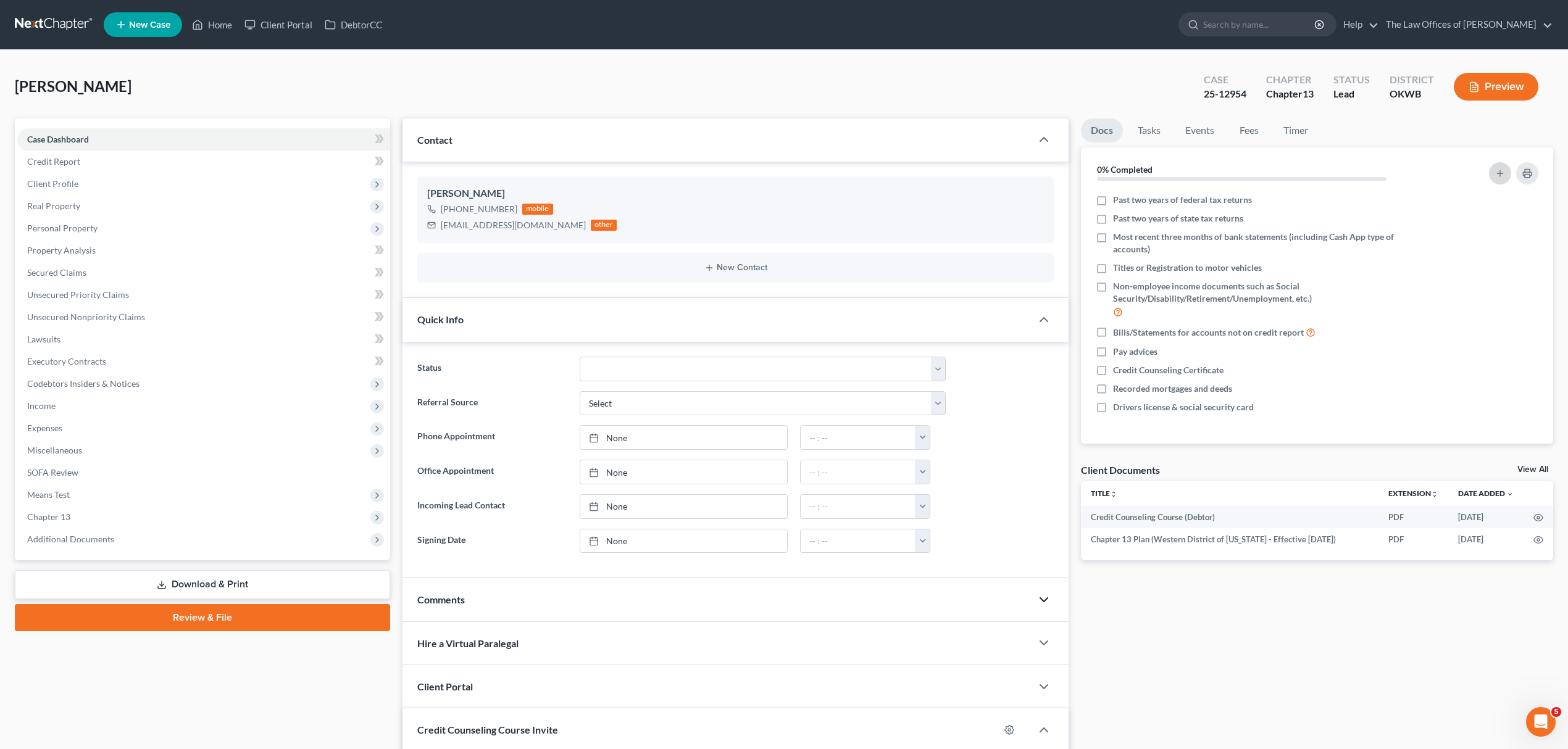
click at [1502, 164] on button "button" at bounding box center [1500, 173] width 23 height 23
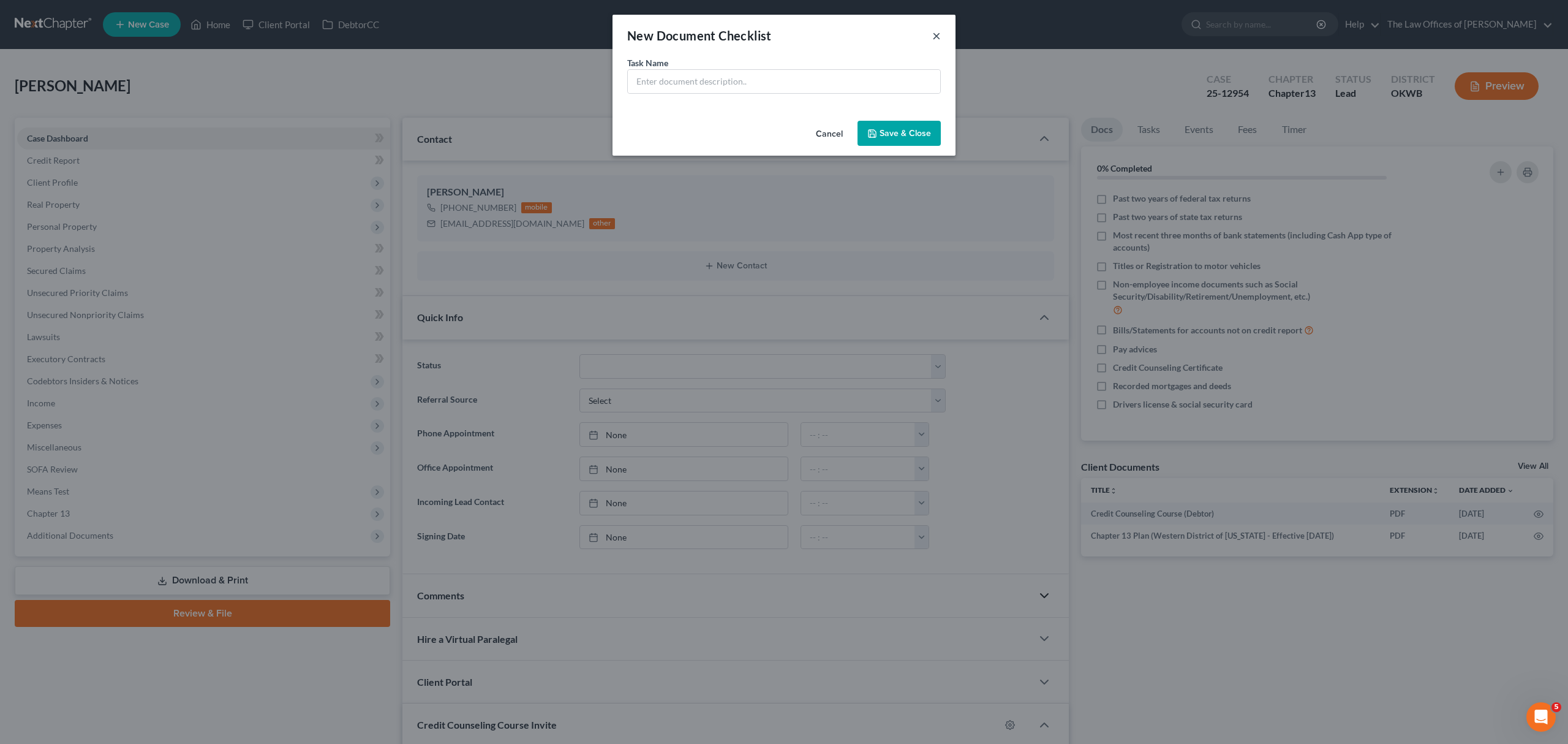
click at [932, 32] on button "×" at bounding box center [937, 36] width 9 height 15
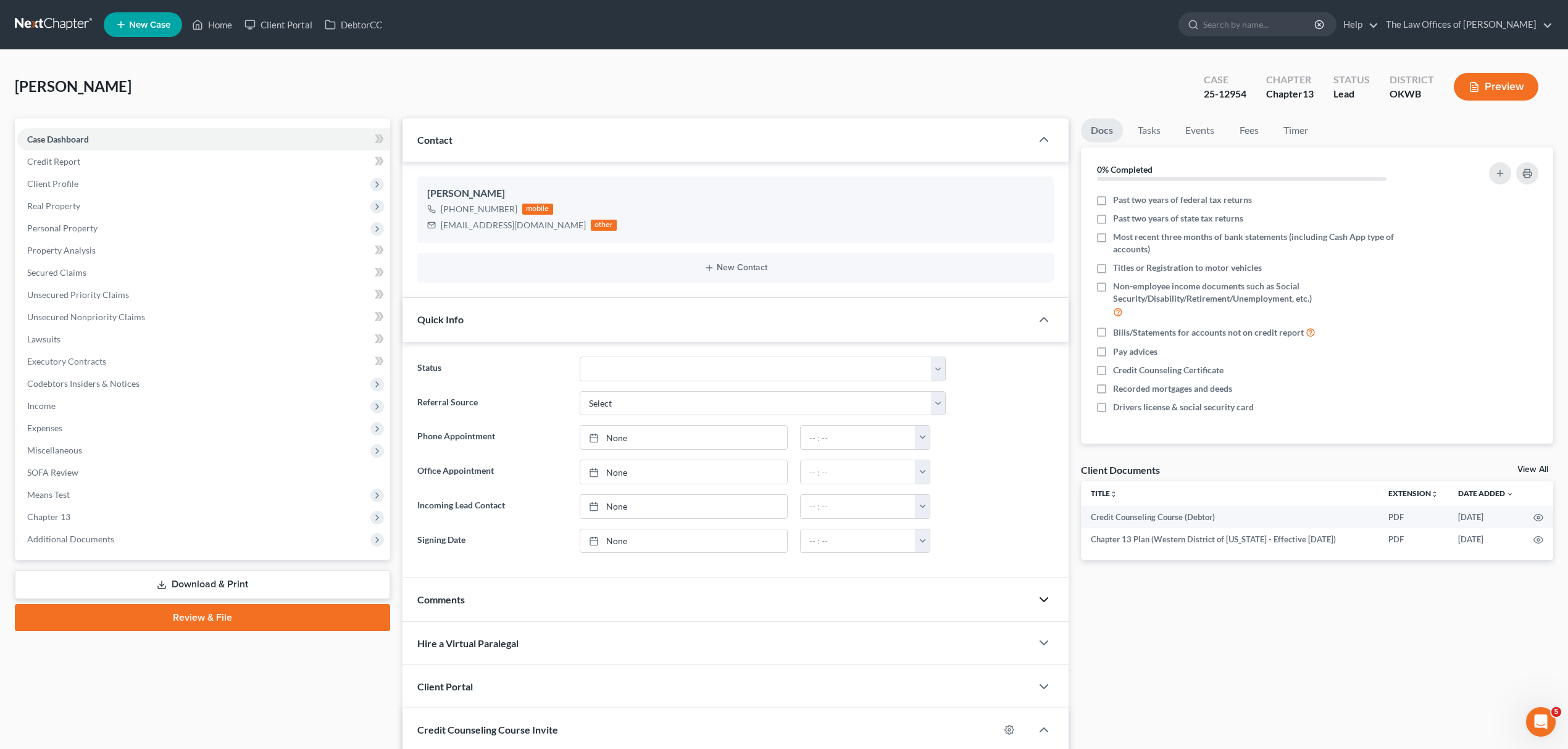
click at [1226, 97] on div "25-12954" at bounding box center [1225, 94] width 43 height 14
click at [1220, 79] on div "Case" at bounding box center [1225, 80] width 43 height 14
click at [20, 82] on span "[PERSON_NAME]" at bounding box center [73, 86] width 116 height 18
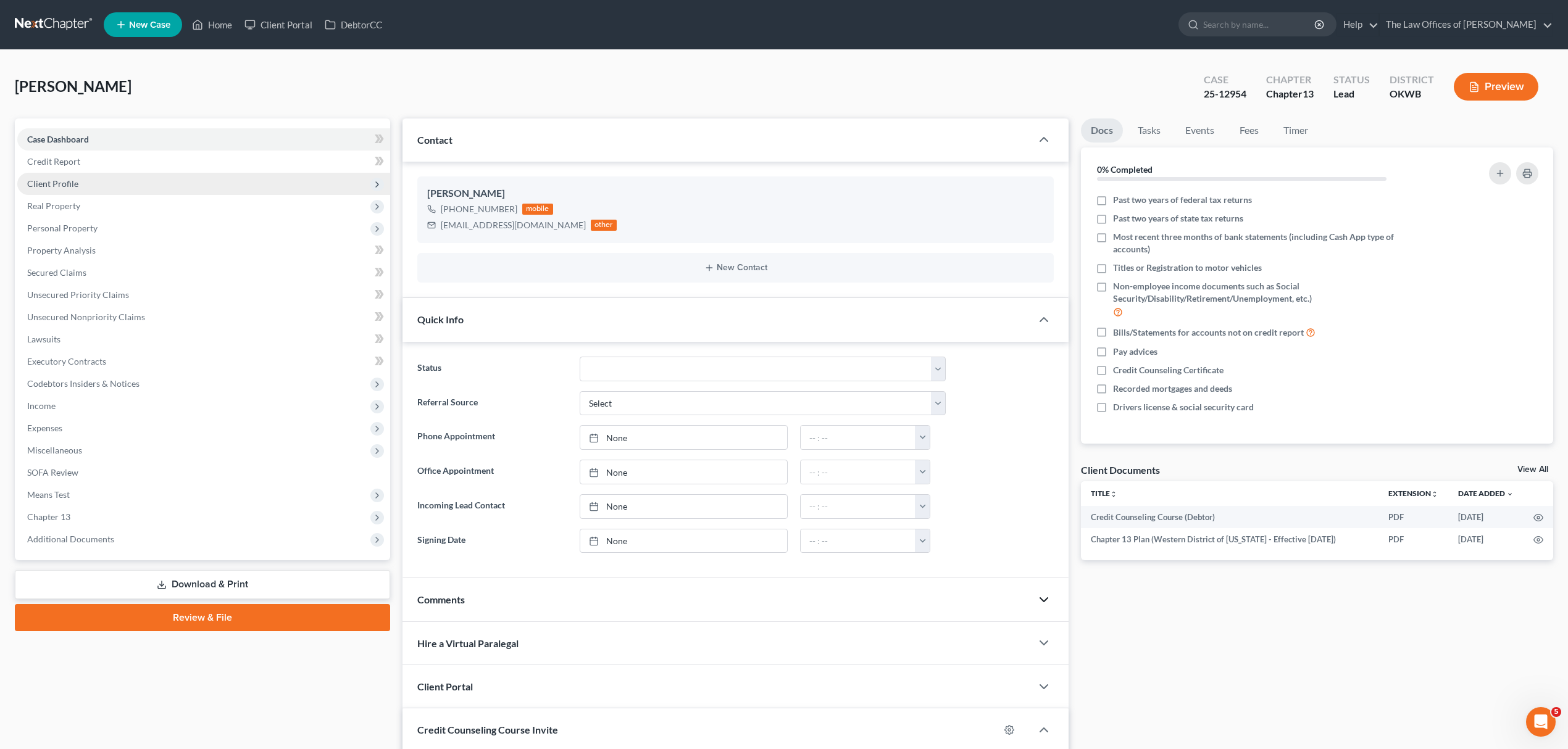
click at [50, 173] on span "Client Profile" at bounding box center [204, 184] width 372 height 23
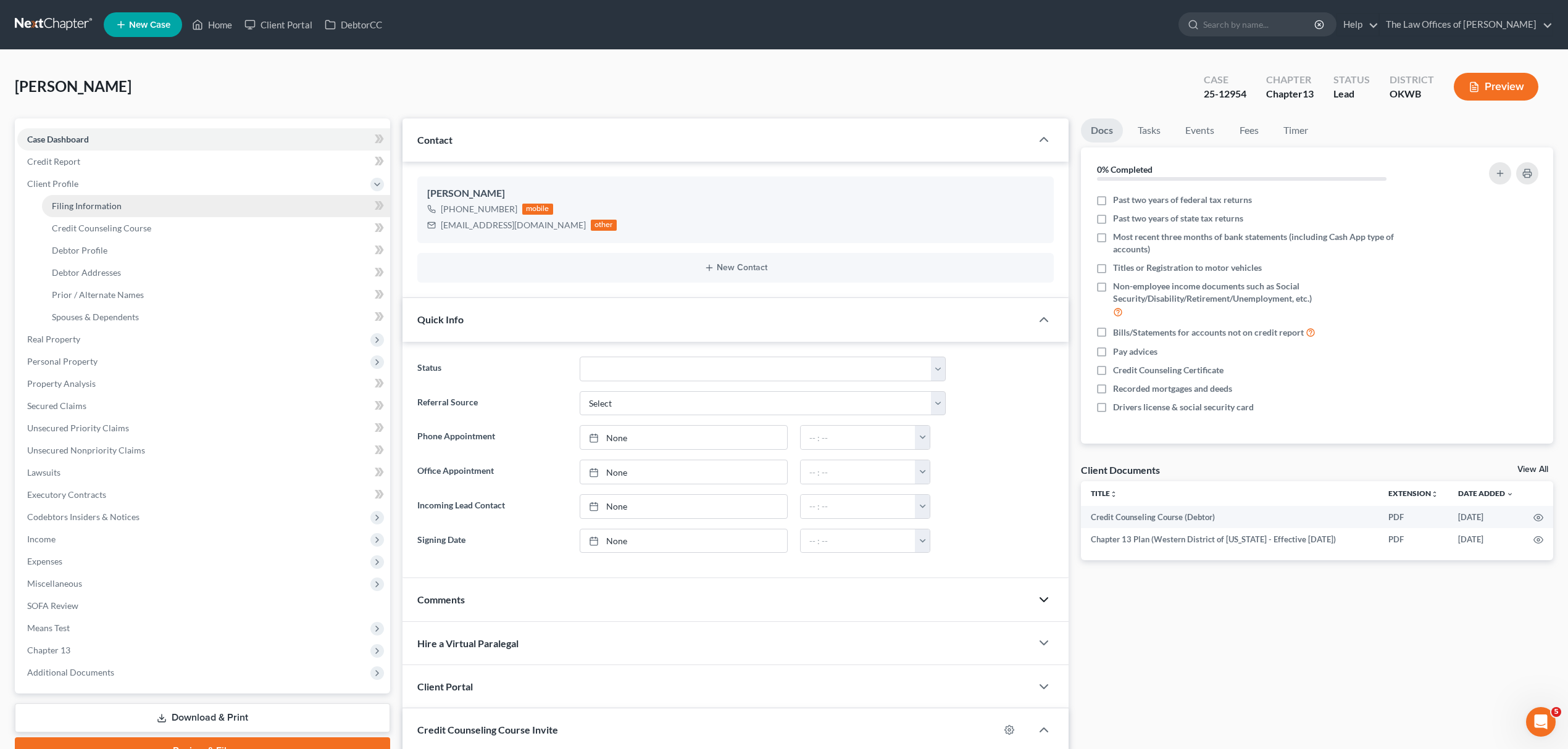
click at [104, 210] on link "Filing Information" at bounding box center [216, 206] width 348 height 23
select select "1"
select select "0"
select select "3"
select select "37"
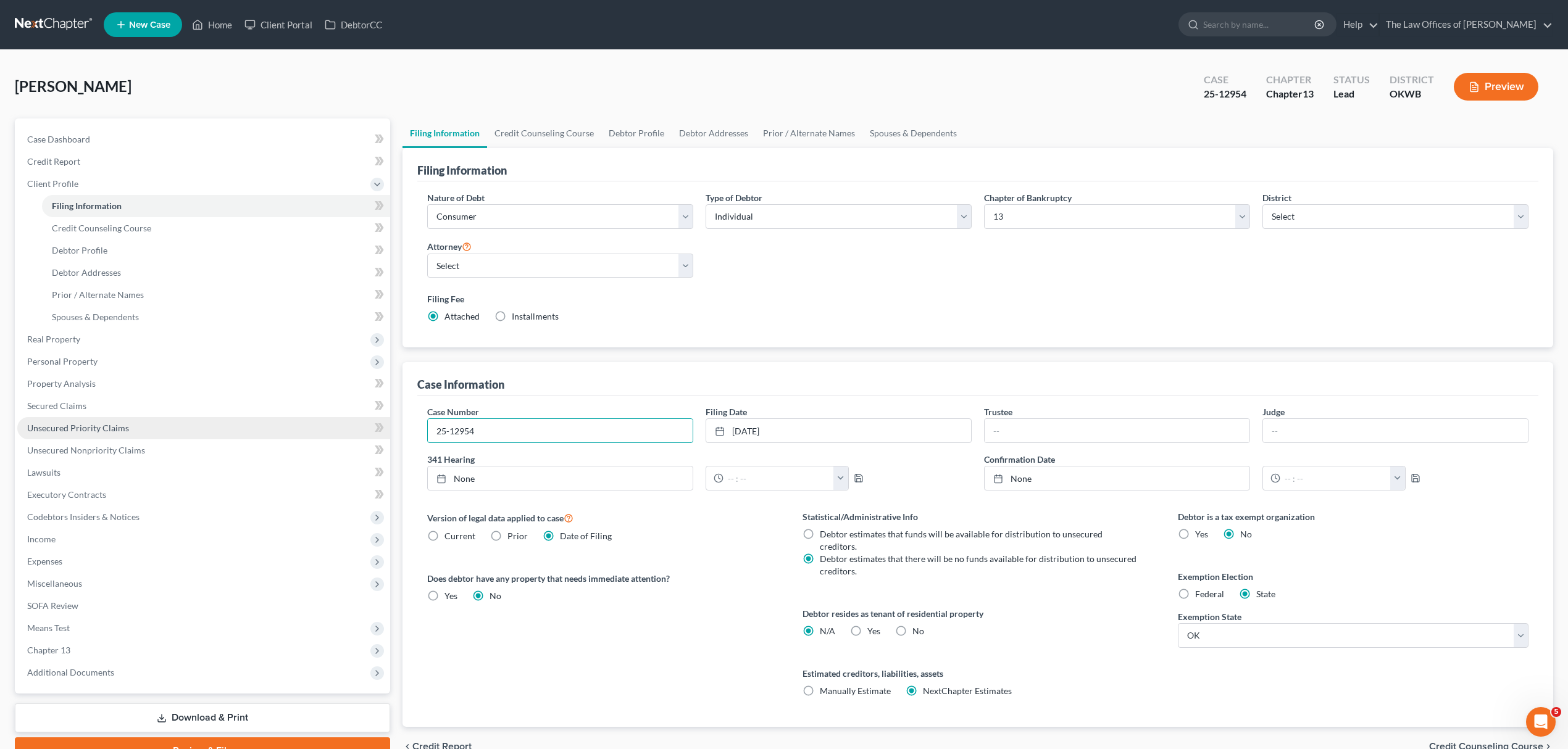
drag, startPoint x: 523, startPoint y: 421, endPoint x: 213, endPoint y: 414, distance: 310.1
click at [247, 432] on div "Petition Navigation Case Dashboard Payments Invoices Payments Payments Credit R…" at bounding box center [784, 442] width 1551 height 648
click at [758, 429] on link "9/25/2025" at bounding box center [838, 430] width 265 height 23
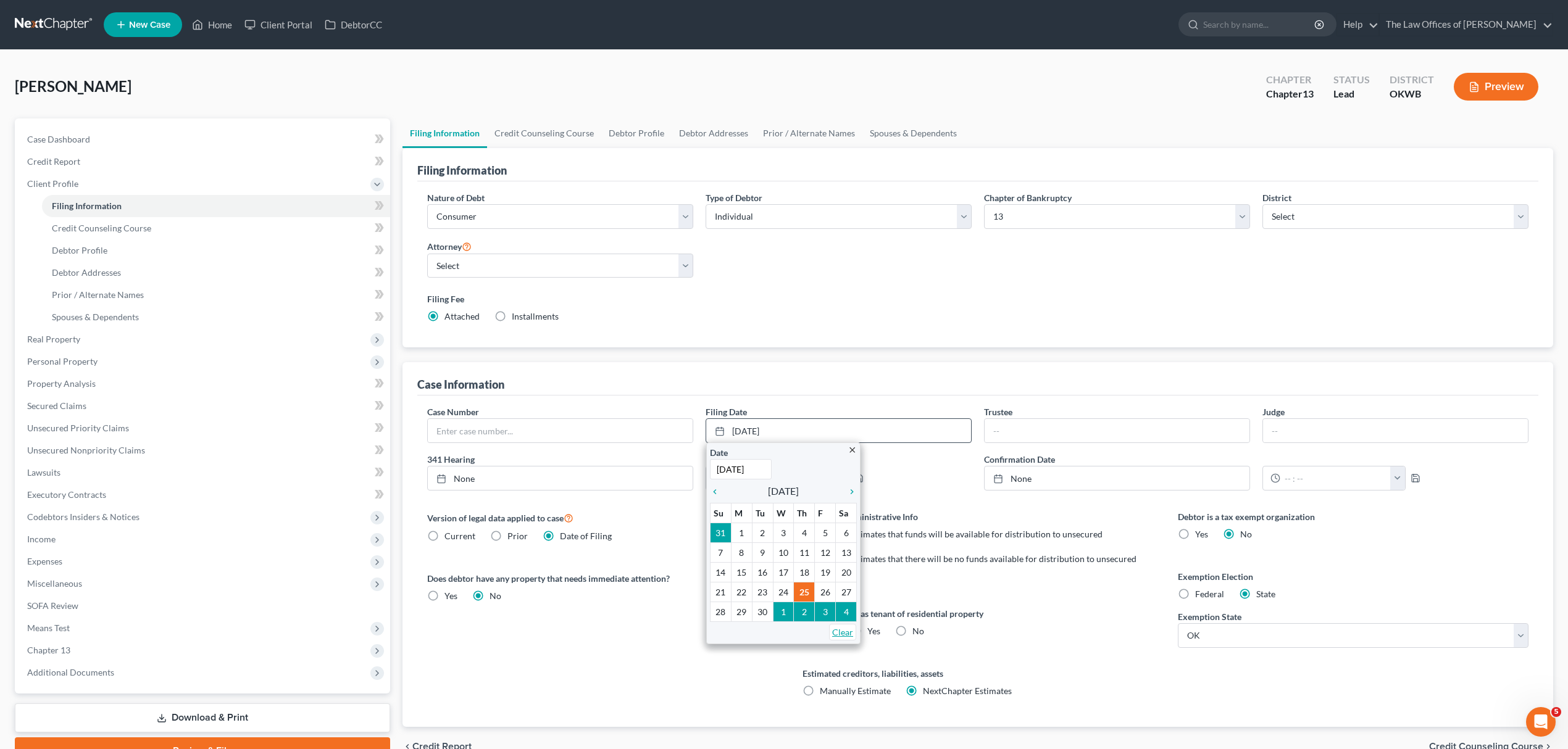
click at [834, 639] on link "Clear" at bounding box center [843, 632] width 27 height 17
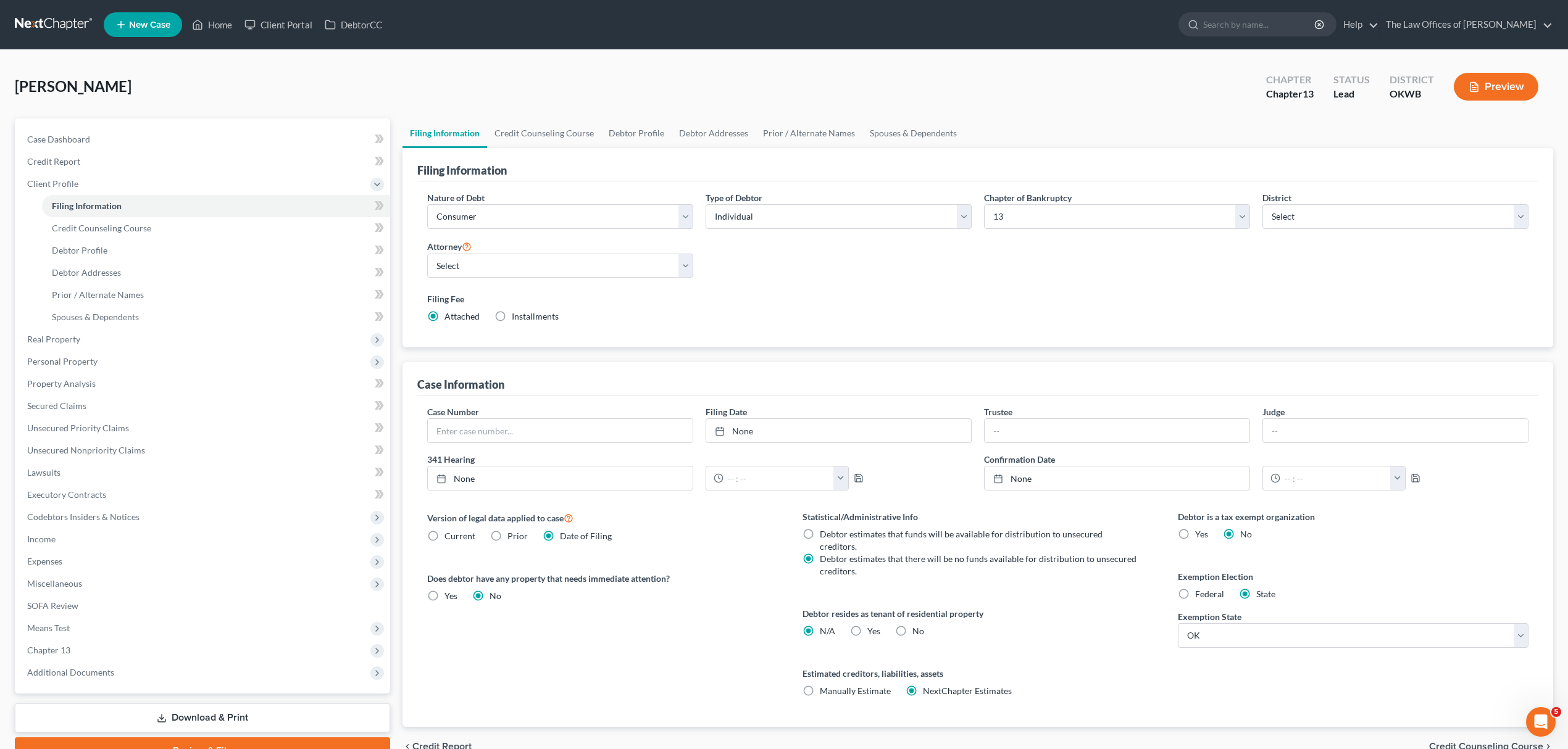
scroll to position [62, 0]
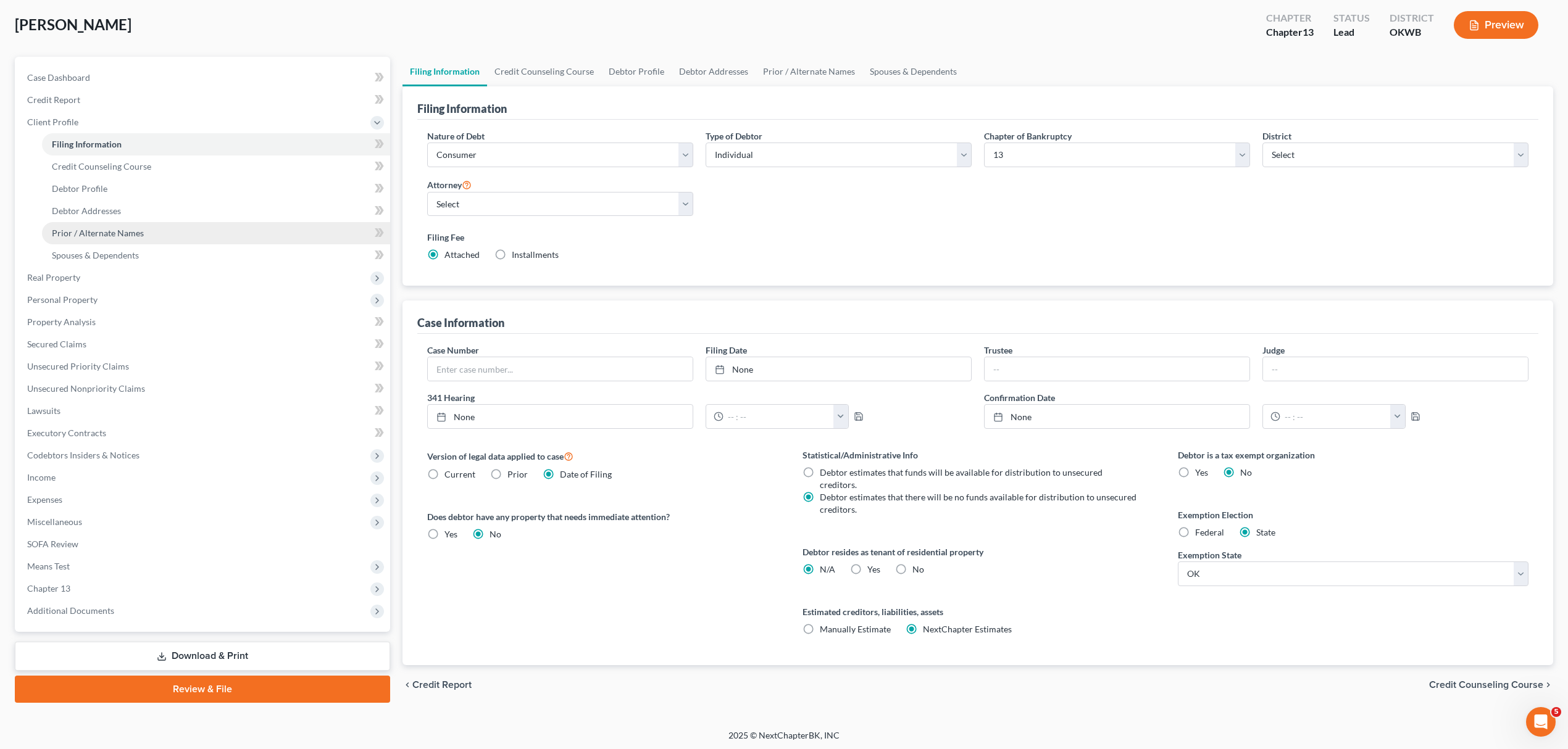
click at [119, 227] on span "Prior / Alternate Names" at bounding box center [98, 233] width 92 height 11
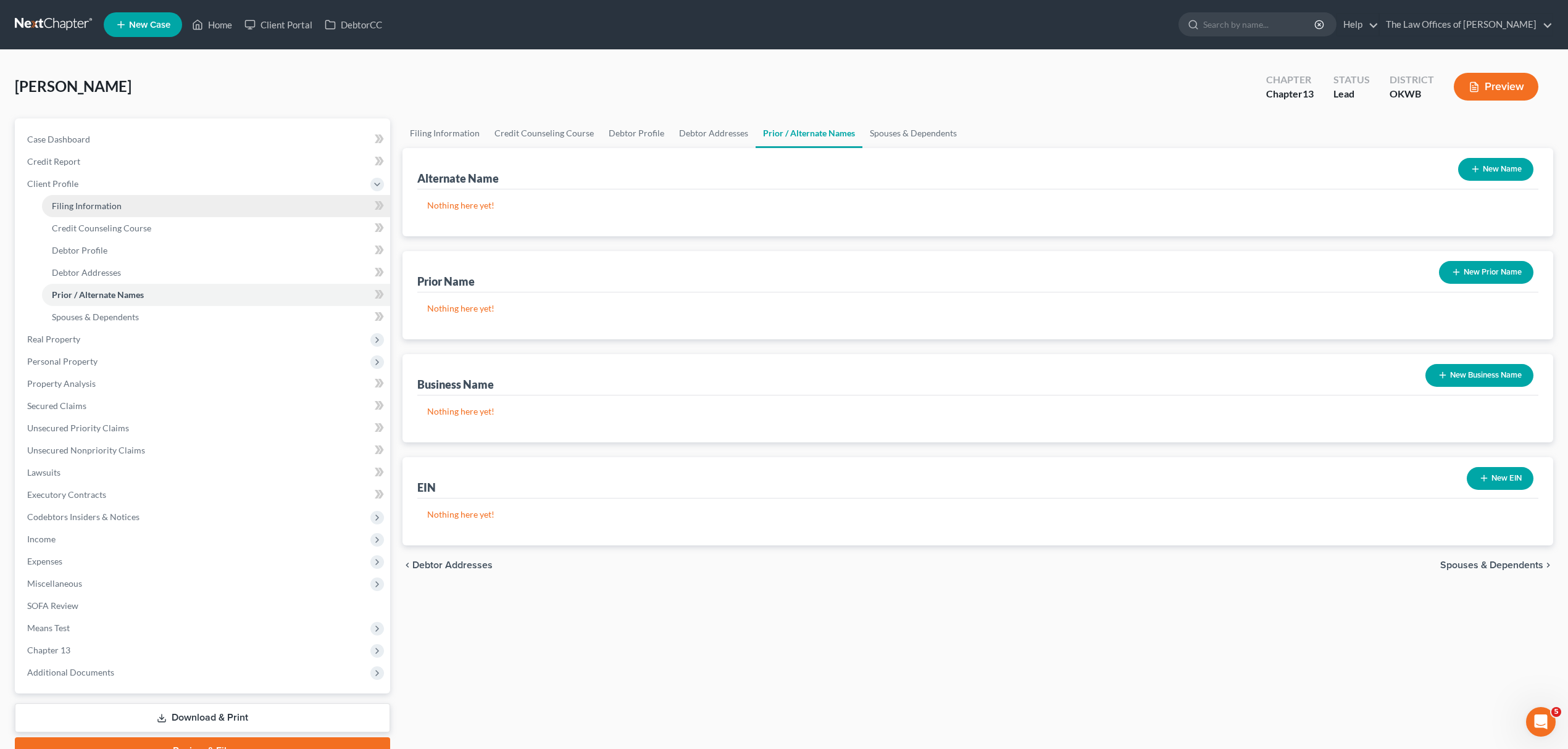
click at [119, 209] on link "Filing Information" at bounding box center [216, 206] width 348 height 23
select select "1"
select select "0"
select select "3"
select select "65"
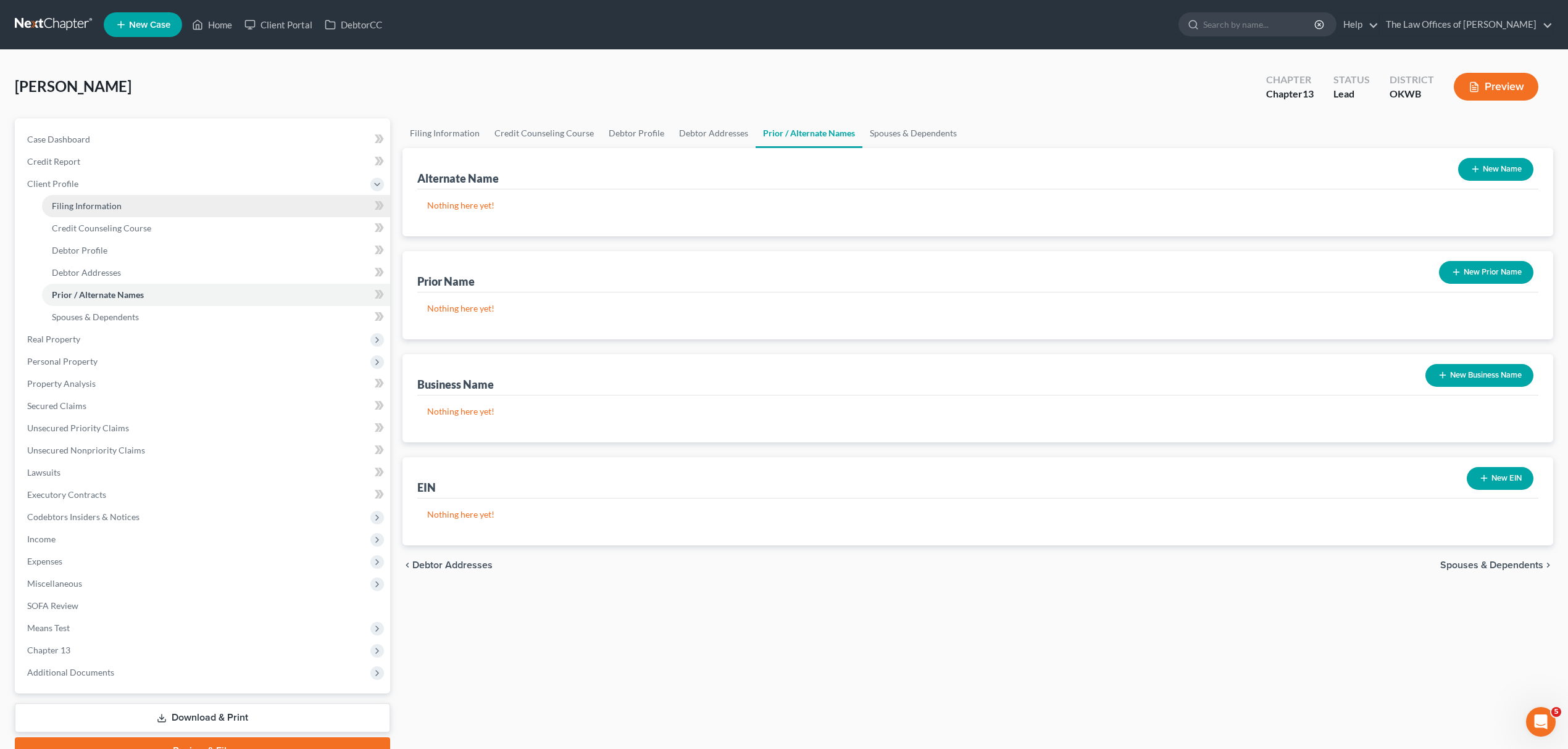
select select "0"
select select "37"
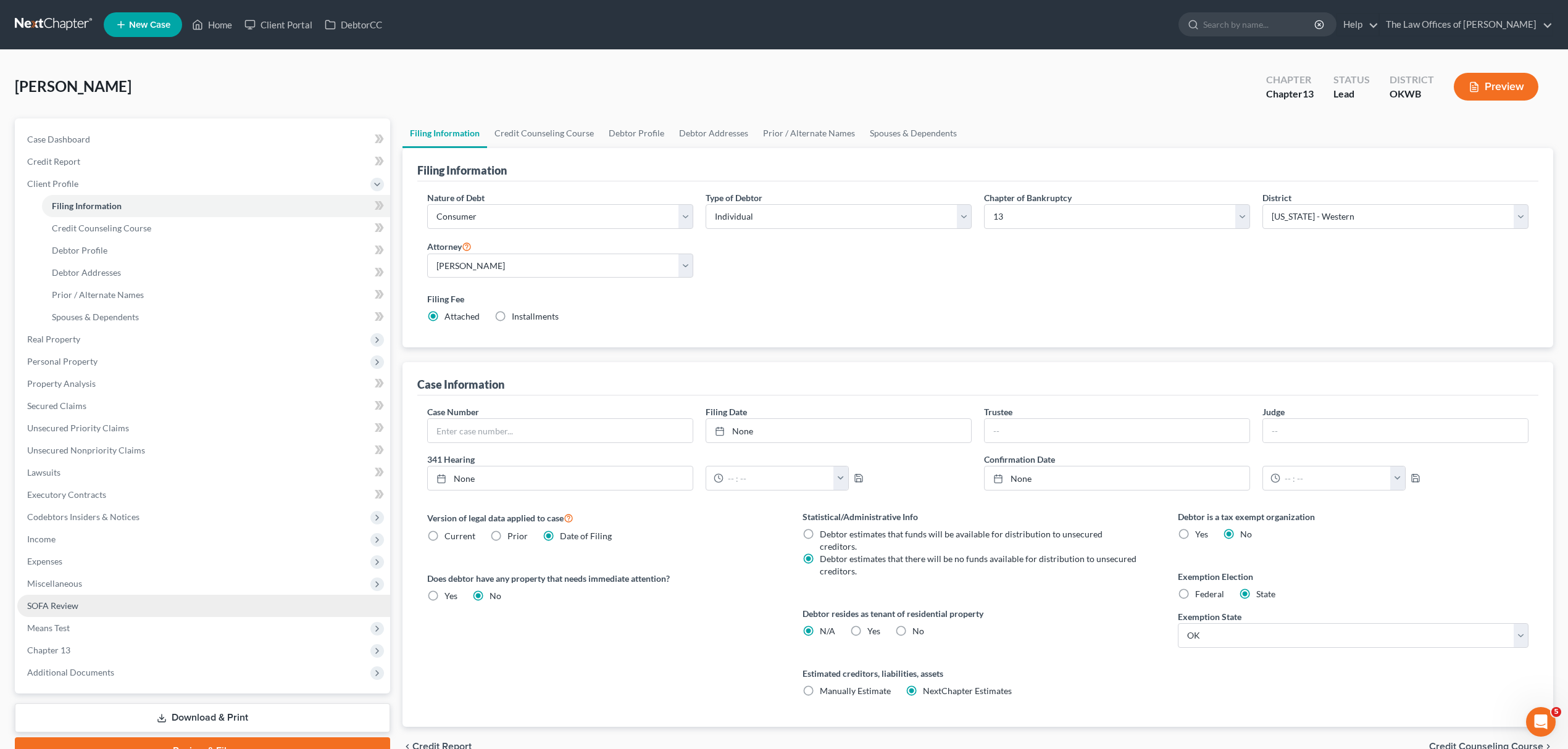
click at [99, 608] on link "SOFA Review" at bounding box center [204, 606] width 372 height 23
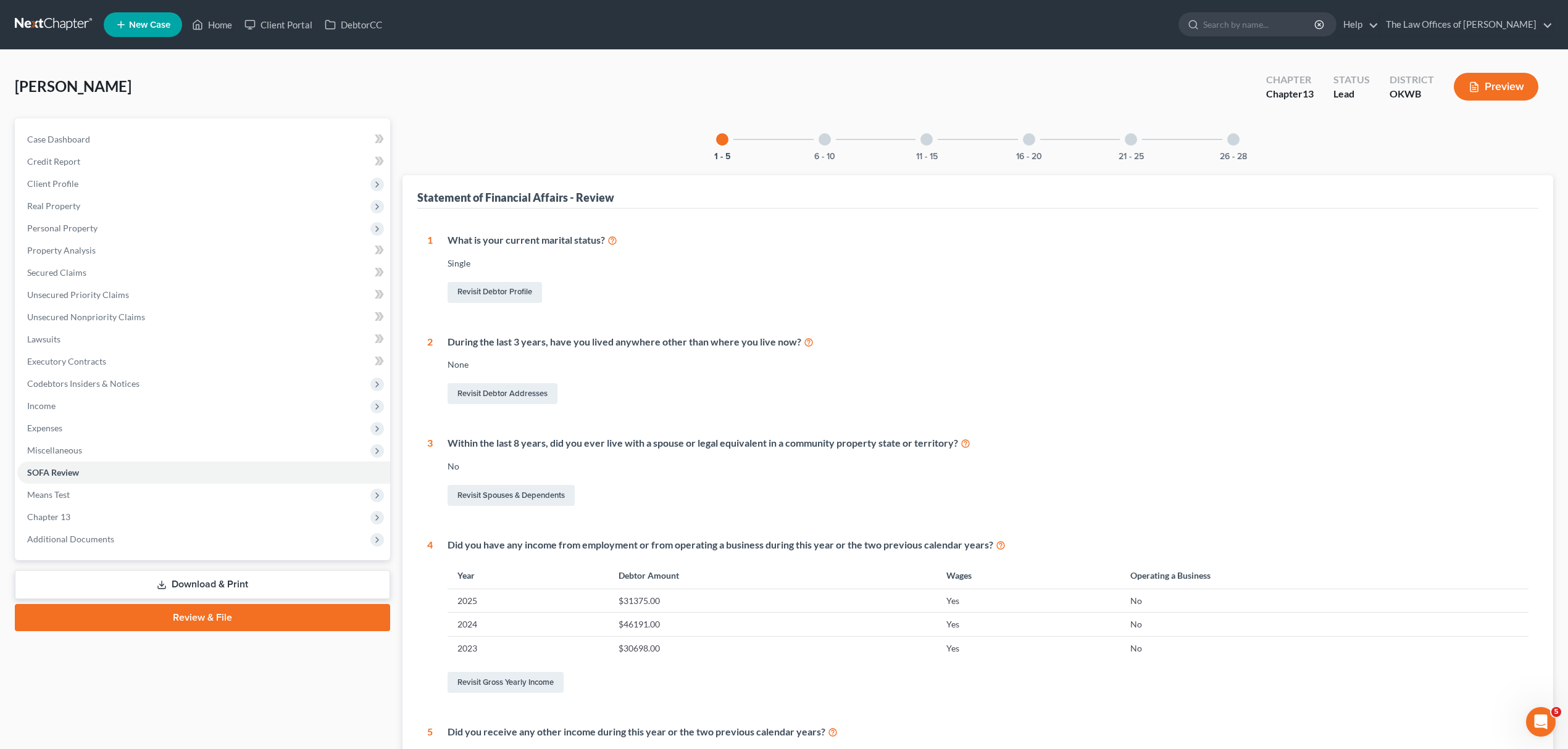
scroll to position [179, 0]
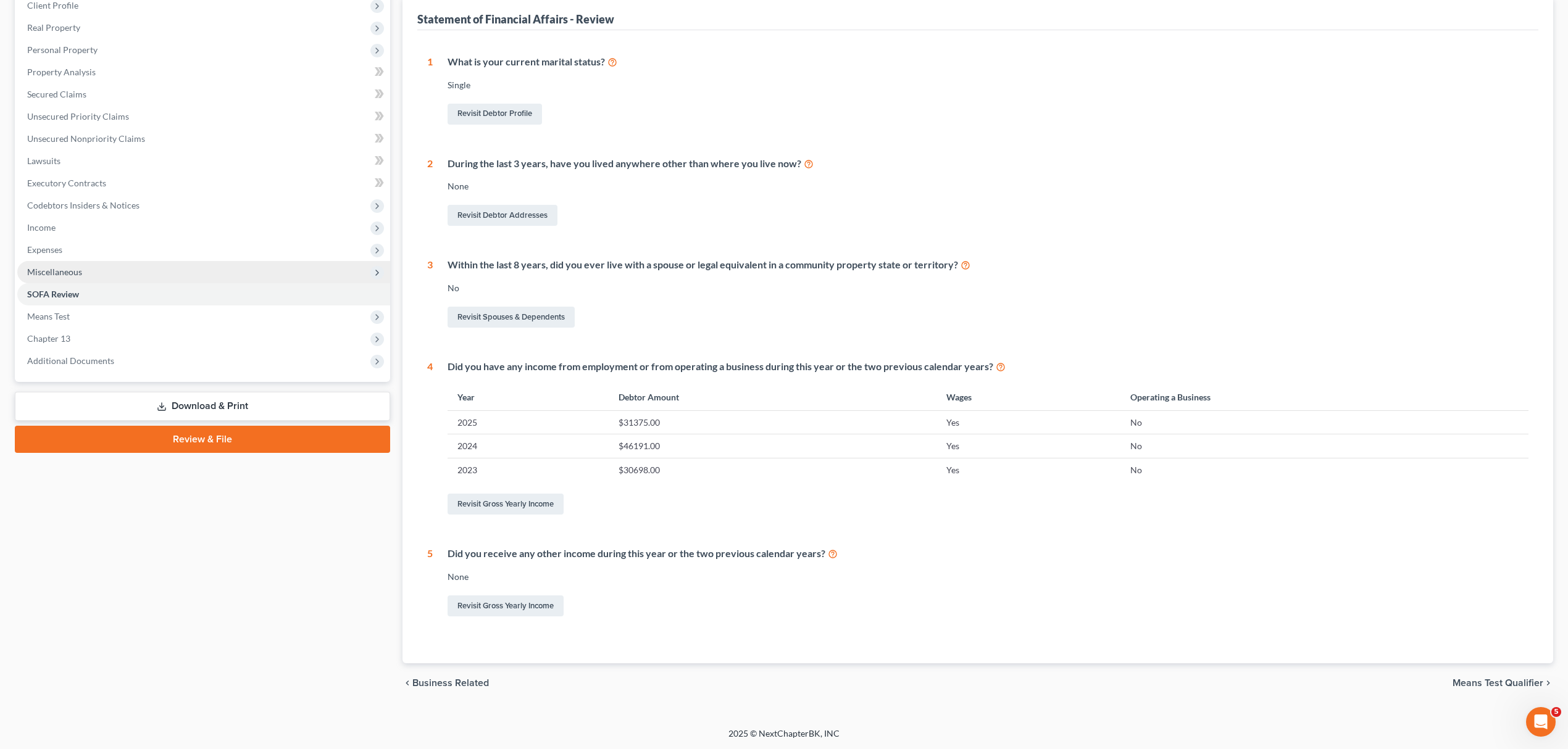
click at [85, 266] on span "Miscellaneous" at bounding box center [204, 272] width 372 height 23
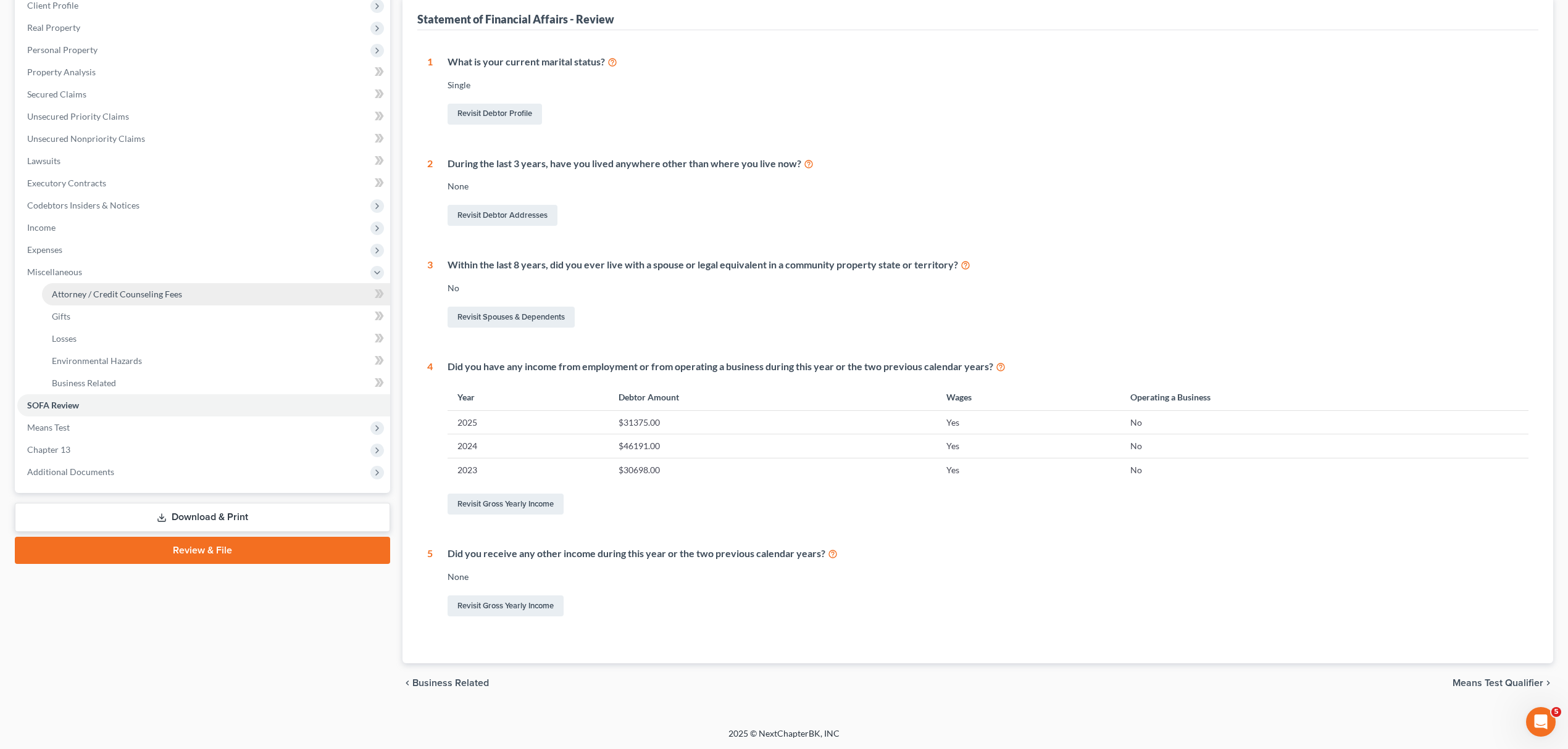
click at [119, 291] on span "Attorney / Credit Counseling Fees" at bounding box center [116, 294] width 130 height 11
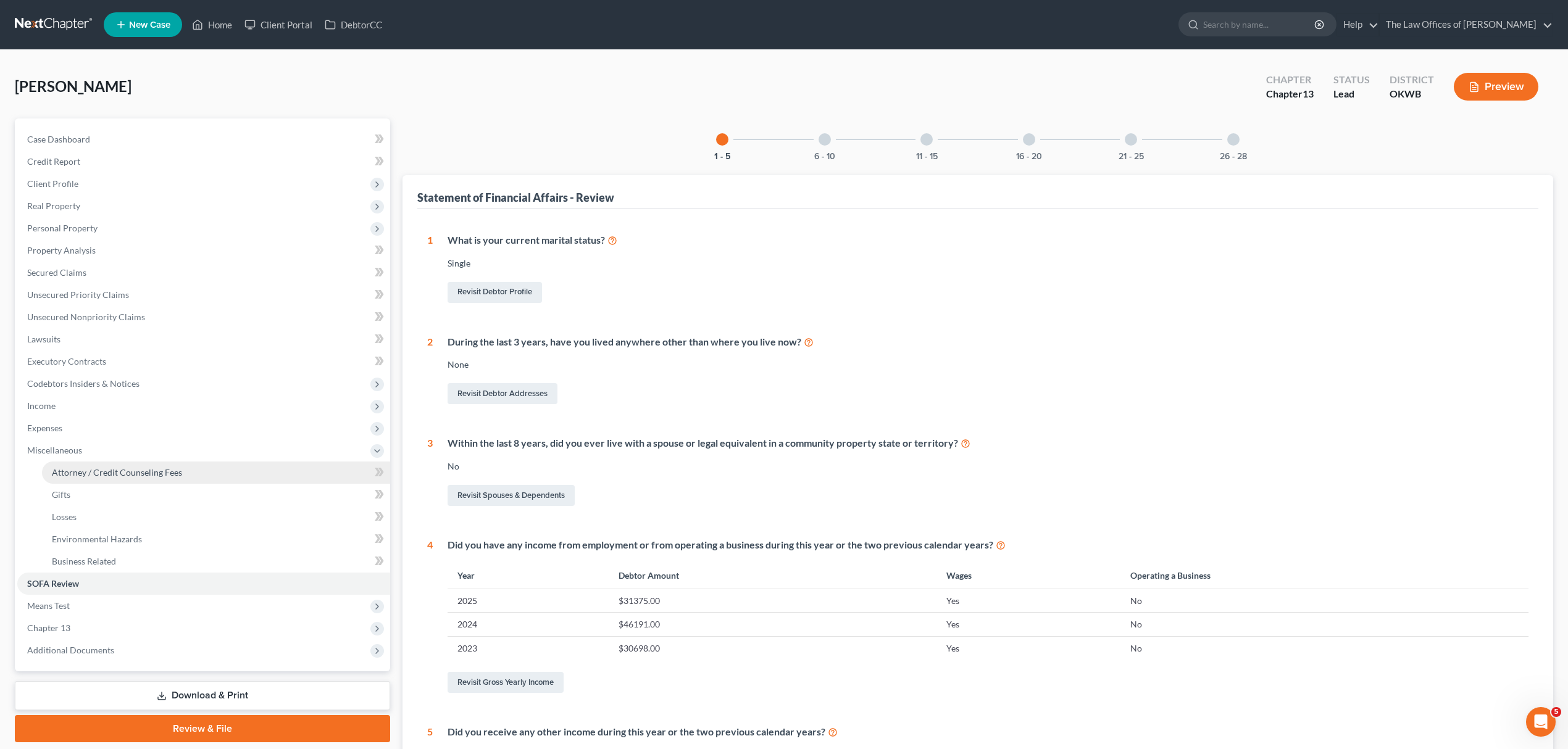
select select "0"
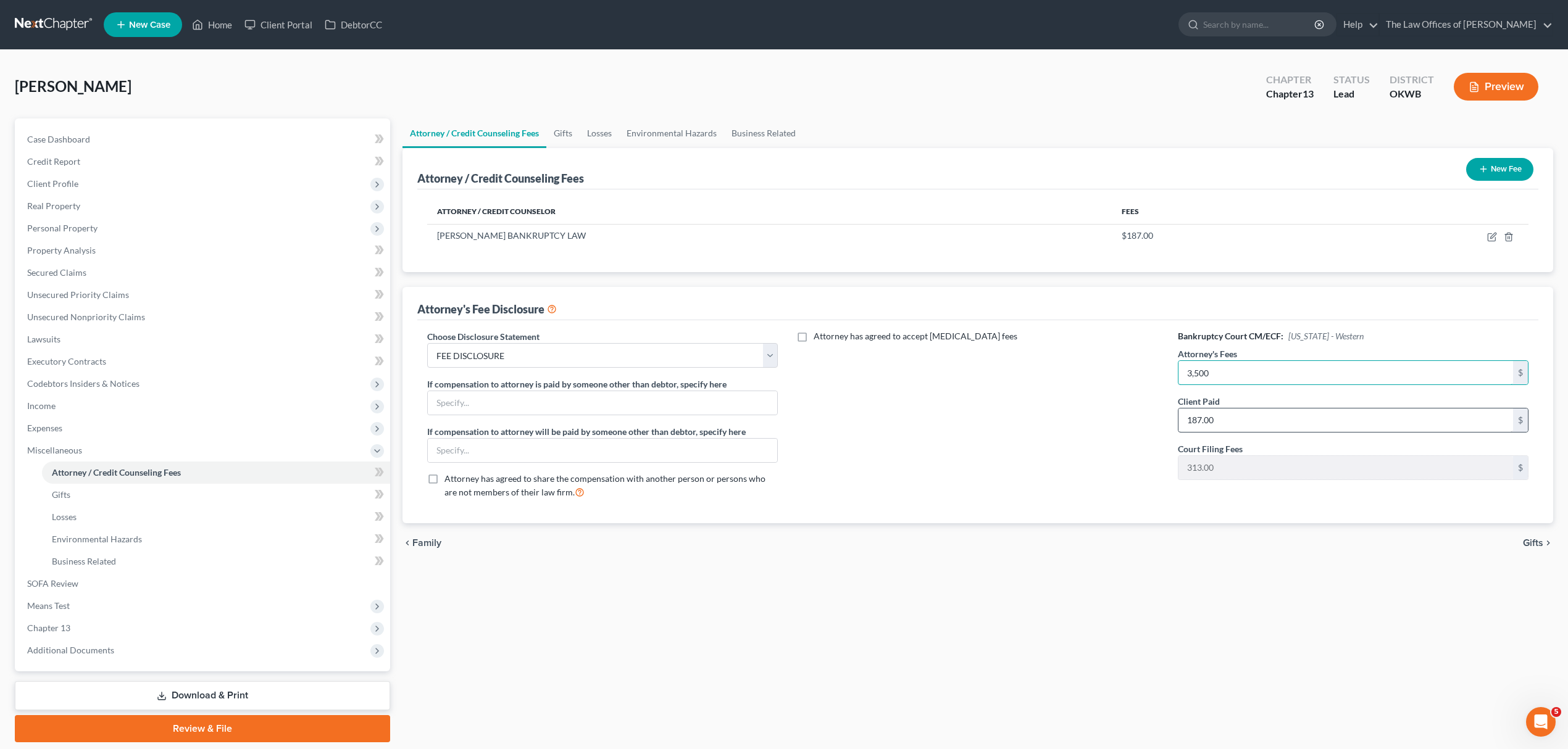
type input "3,500"
type input "0"
click at [1491, 230] on td at bounding box center [1424, 235] width 208 height 23
click at [1487, 230] on td at bounding box center [1424, 235] width 208 height 23
click at [1488, 236] on icon "button" at bounding box center [1491, 238] width 8 height 8
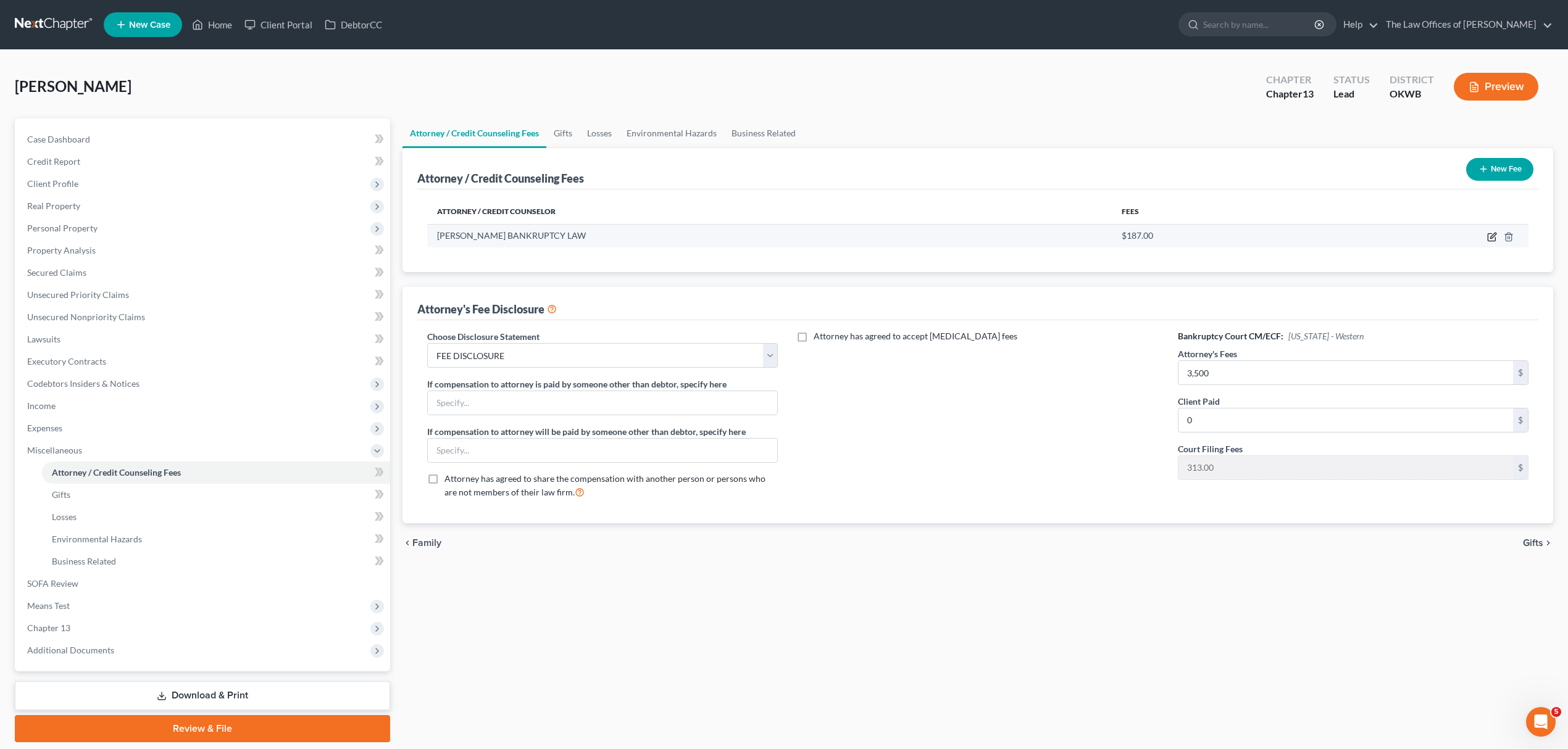
select select "37"
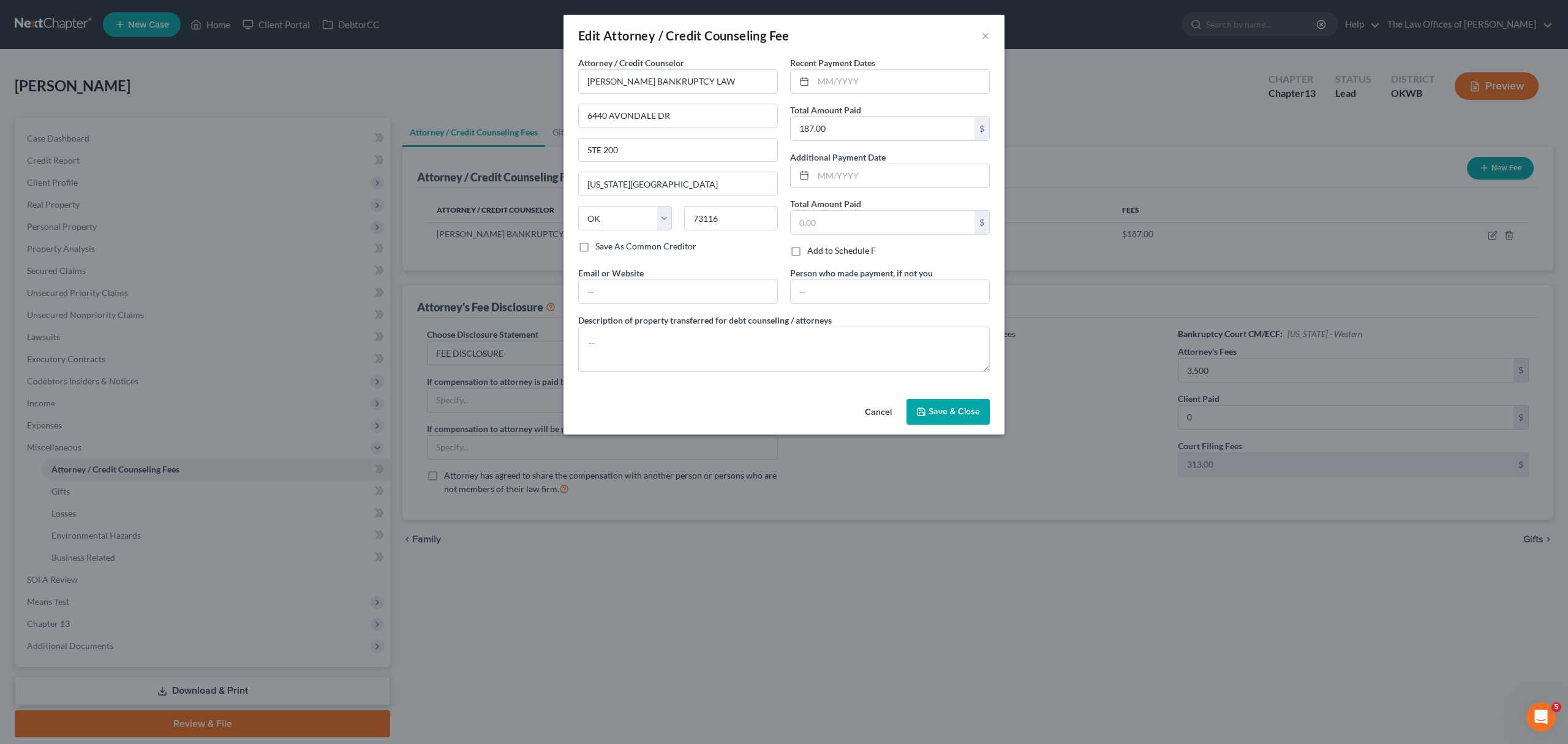
click at [879, 425] on button "Cancel" at bounding box center [878, 412] width 46 height 25
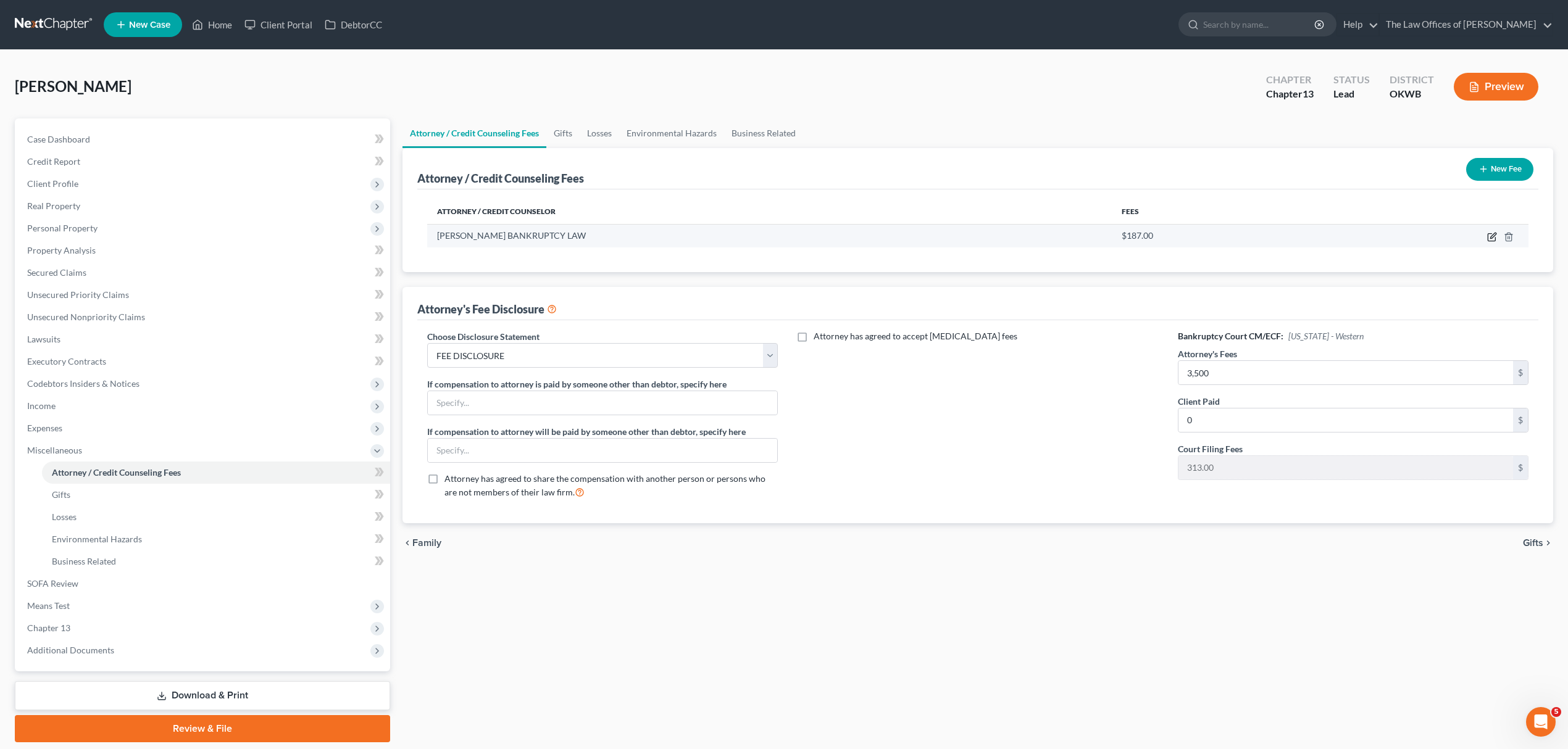
click at [1489, 235] on icon "button" at bounding box center [1491, 236] width 10 height 10
select select "37"
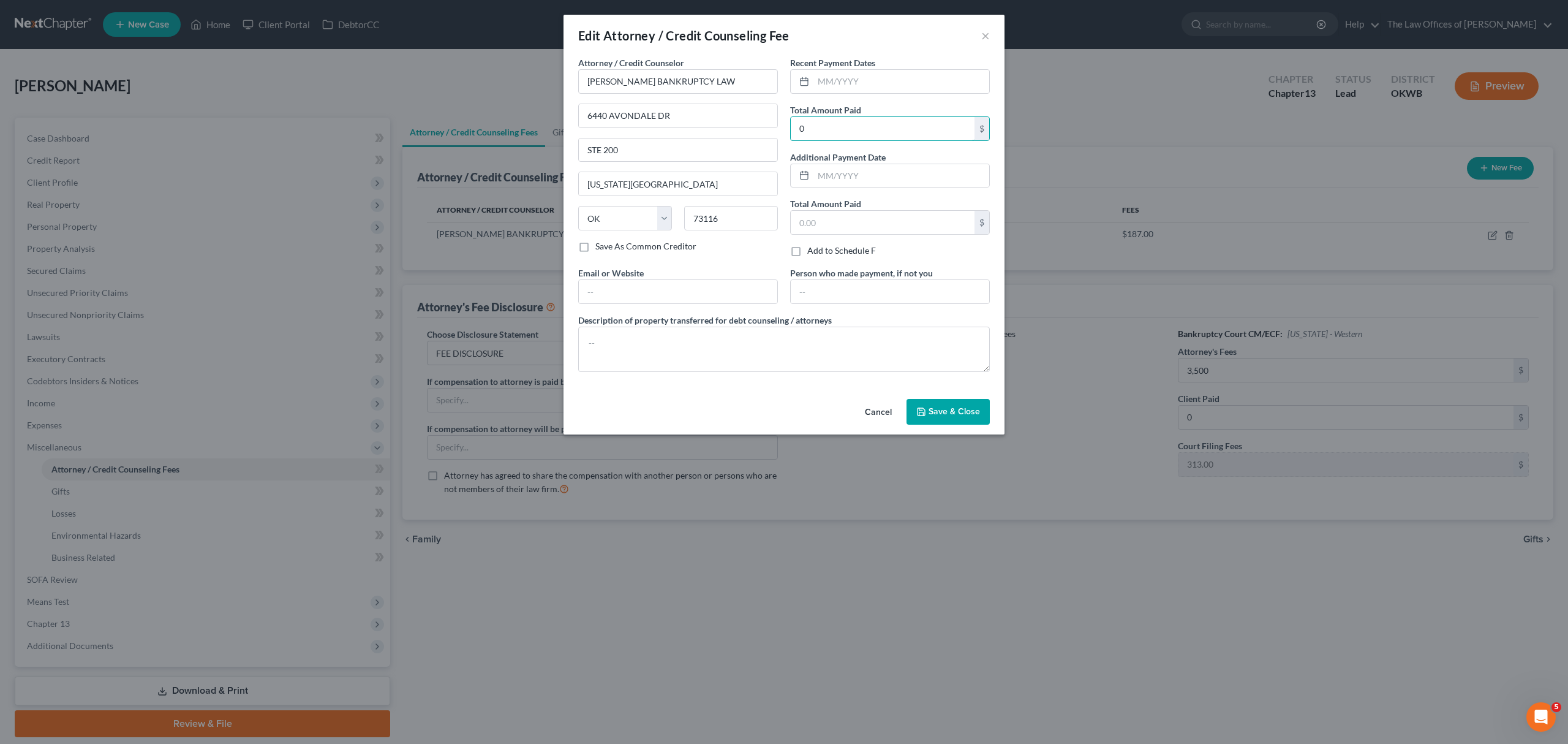
type input "0"
click at [929, 408] on button "Save & Close" at bounding box center [949, 412] width 83 height 26
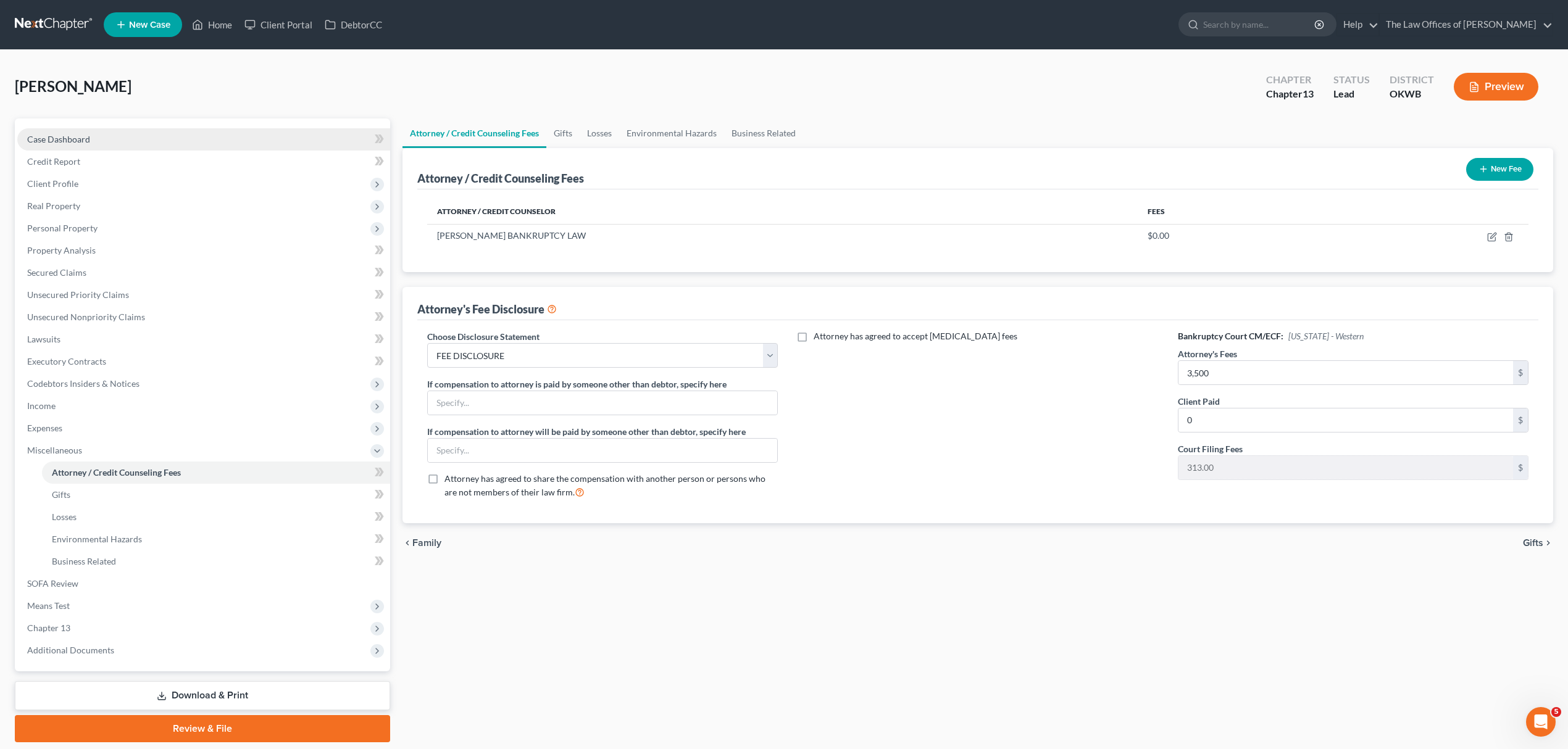
click at [75, 140] on span "Case Dashboard" at bounding box center [59, 139] width 63 height 11
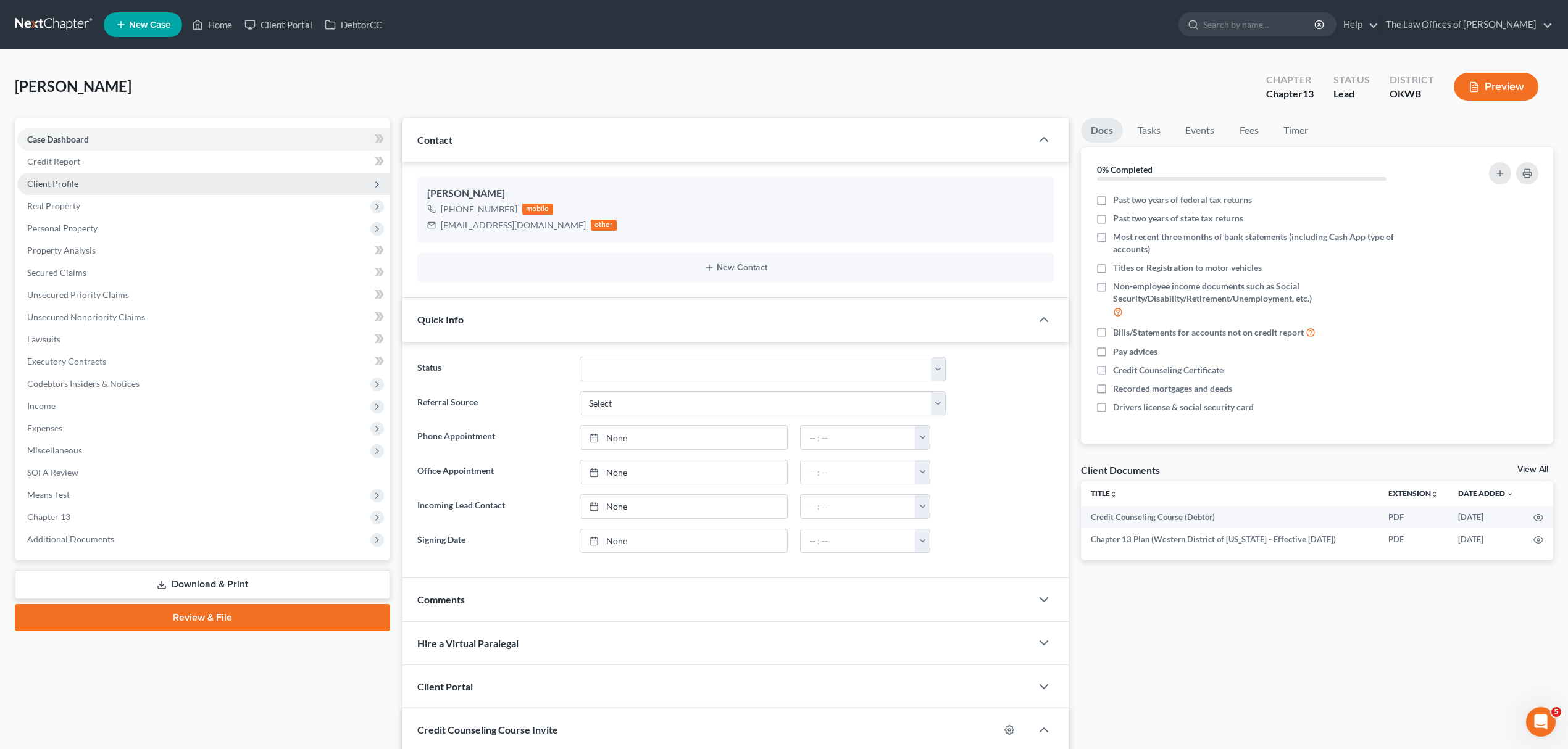
click at [74, 179] on span "Client Profile" at bounding box center [53, 184] width 51 height 11
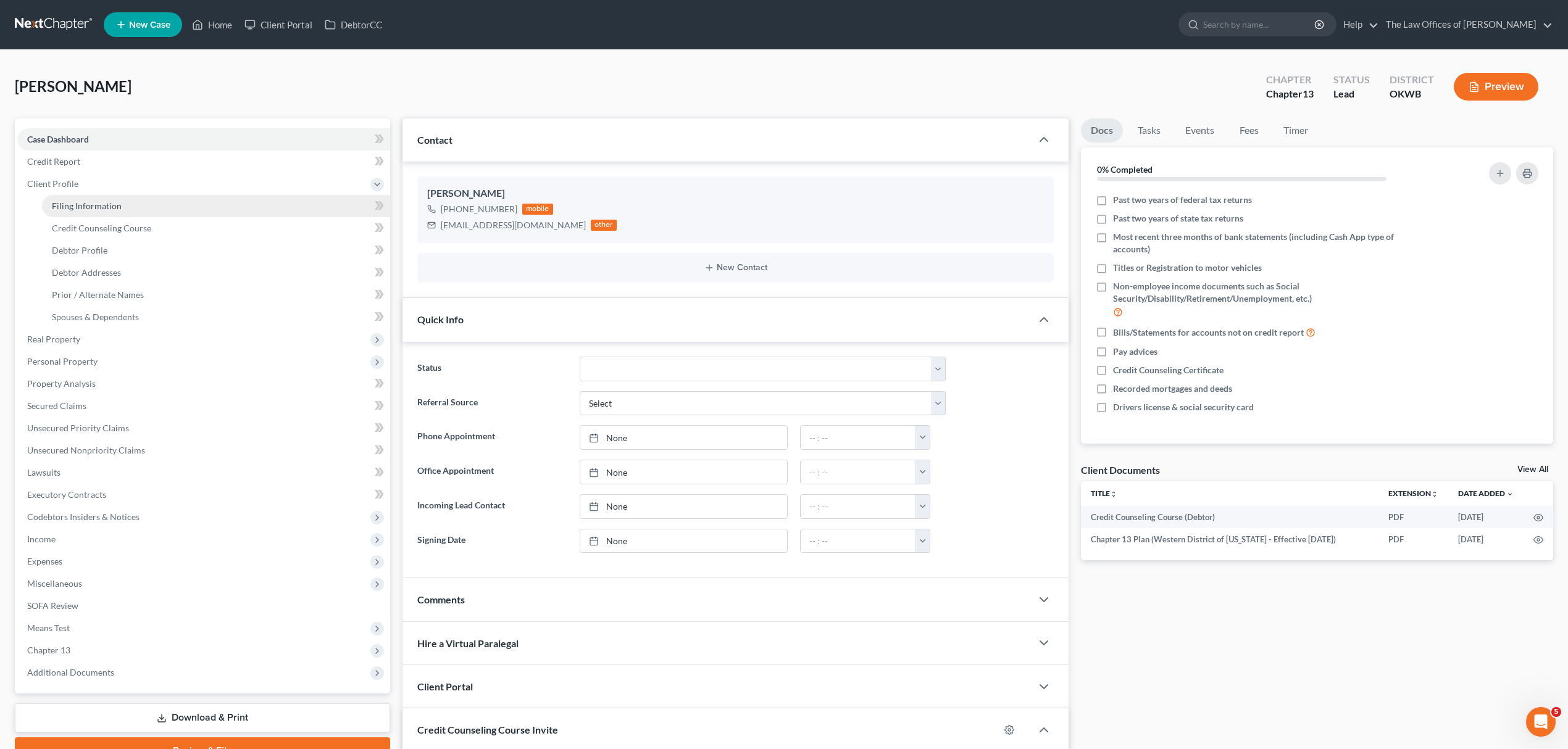
click at [92, 203] on span "Filing Information" at bounding box center [86, 206] width 70 height 11
select select "1"
select select "0"
select select "3"
select select "65"
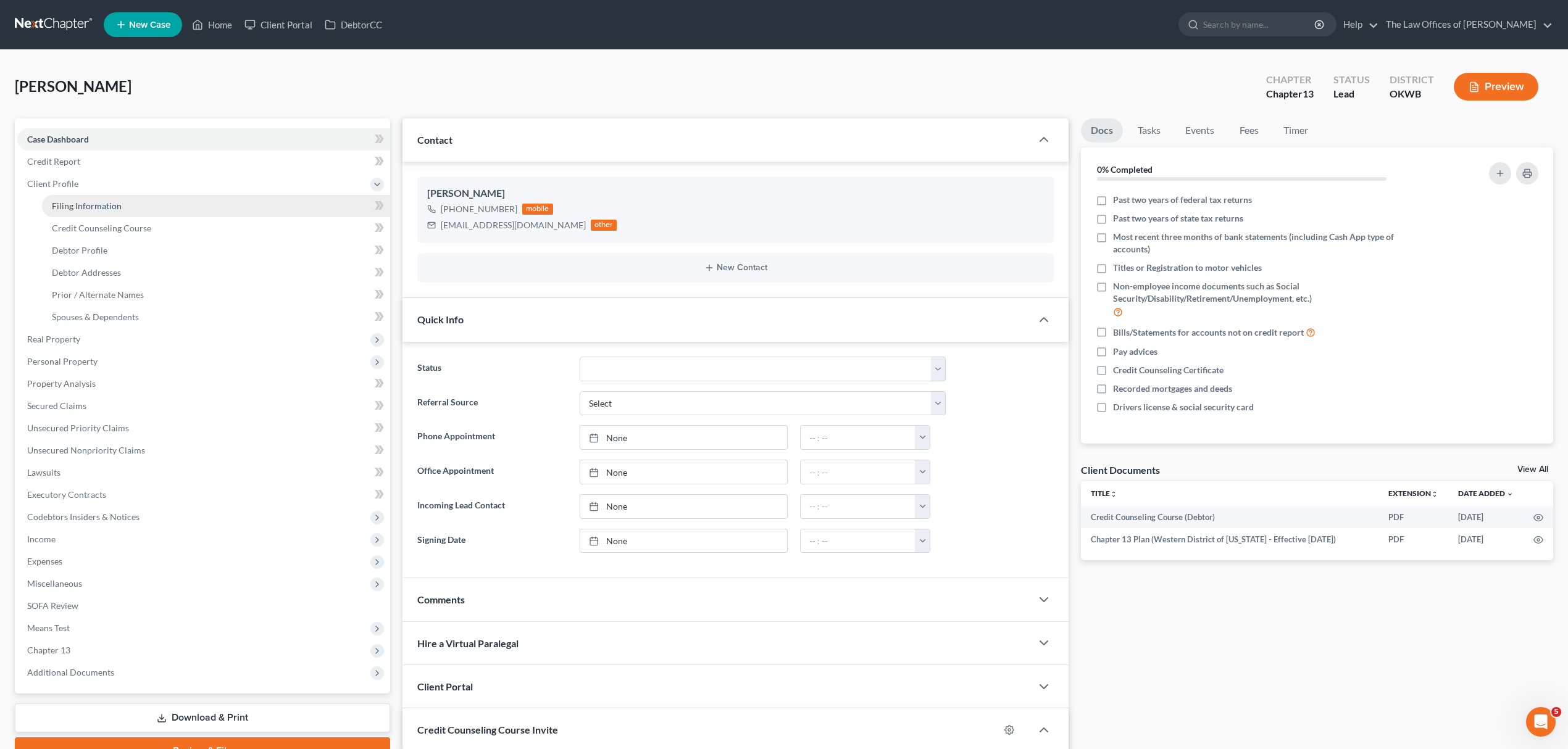
select select "0"
select select "37"
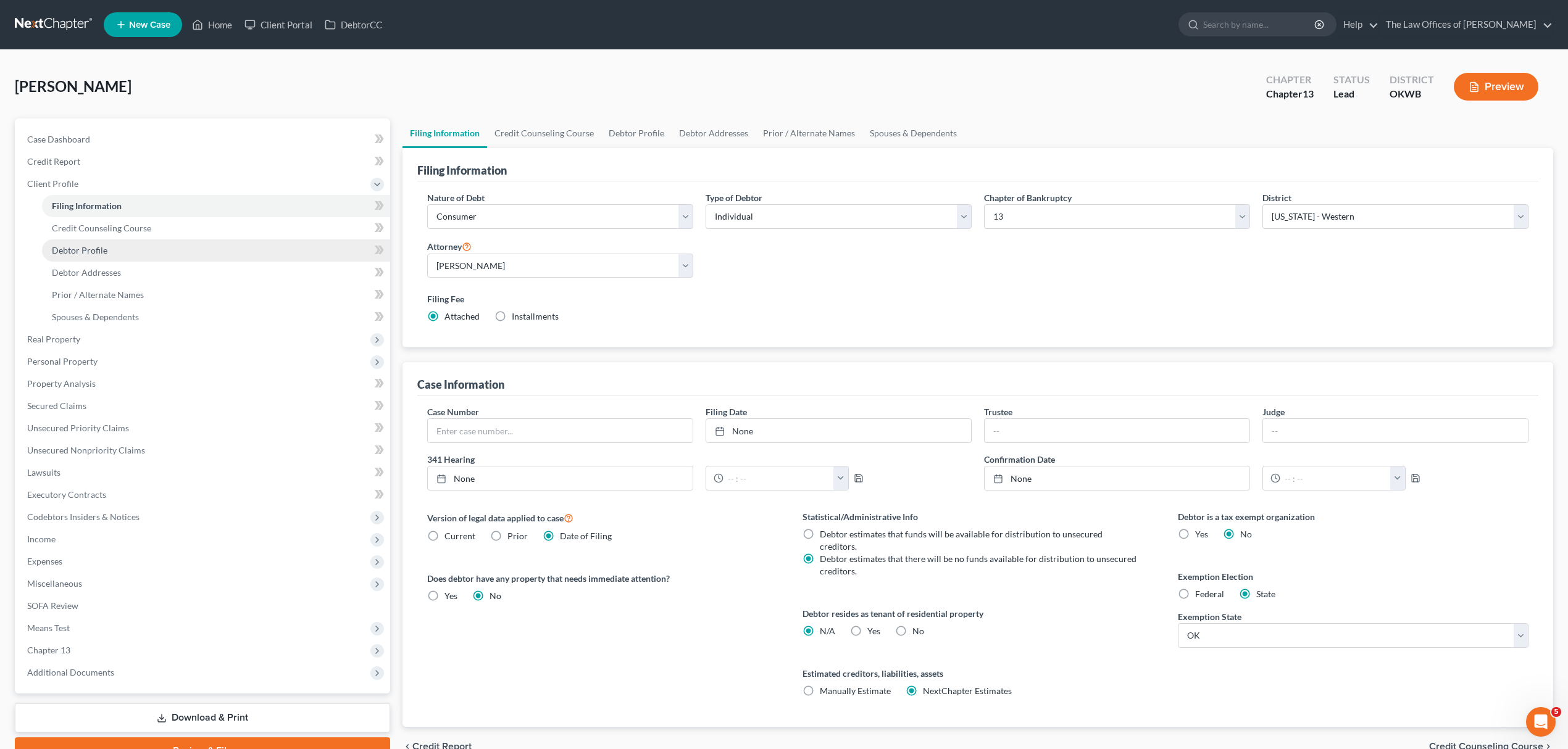
click at [92, 245] on span "Debtor Profile" at bounding box center [80, 250] width 56 height 11
select select "0"
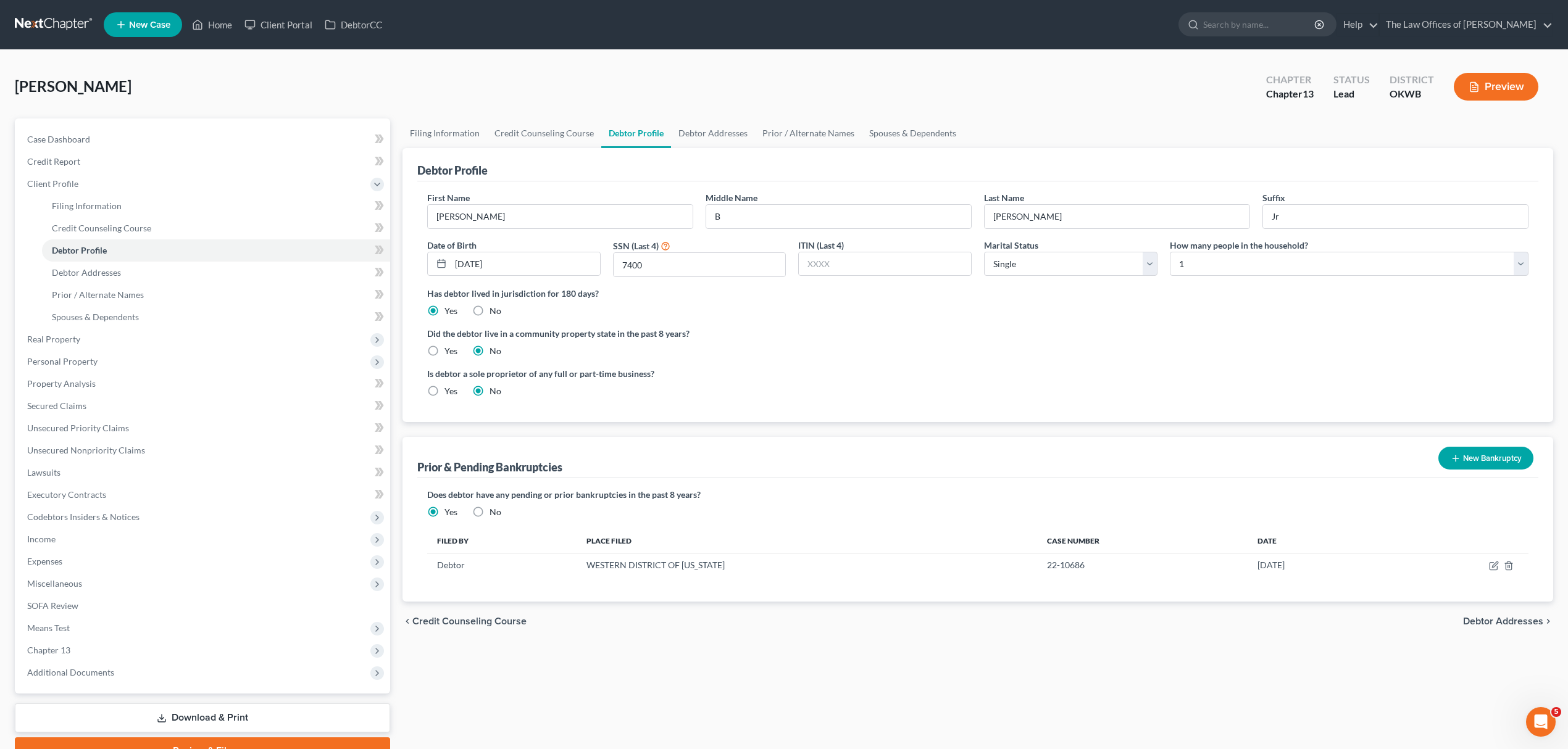
click at [1479, 462] on button "New Bankruptcy" at bounding box center [1485, 458] width 95 height 23
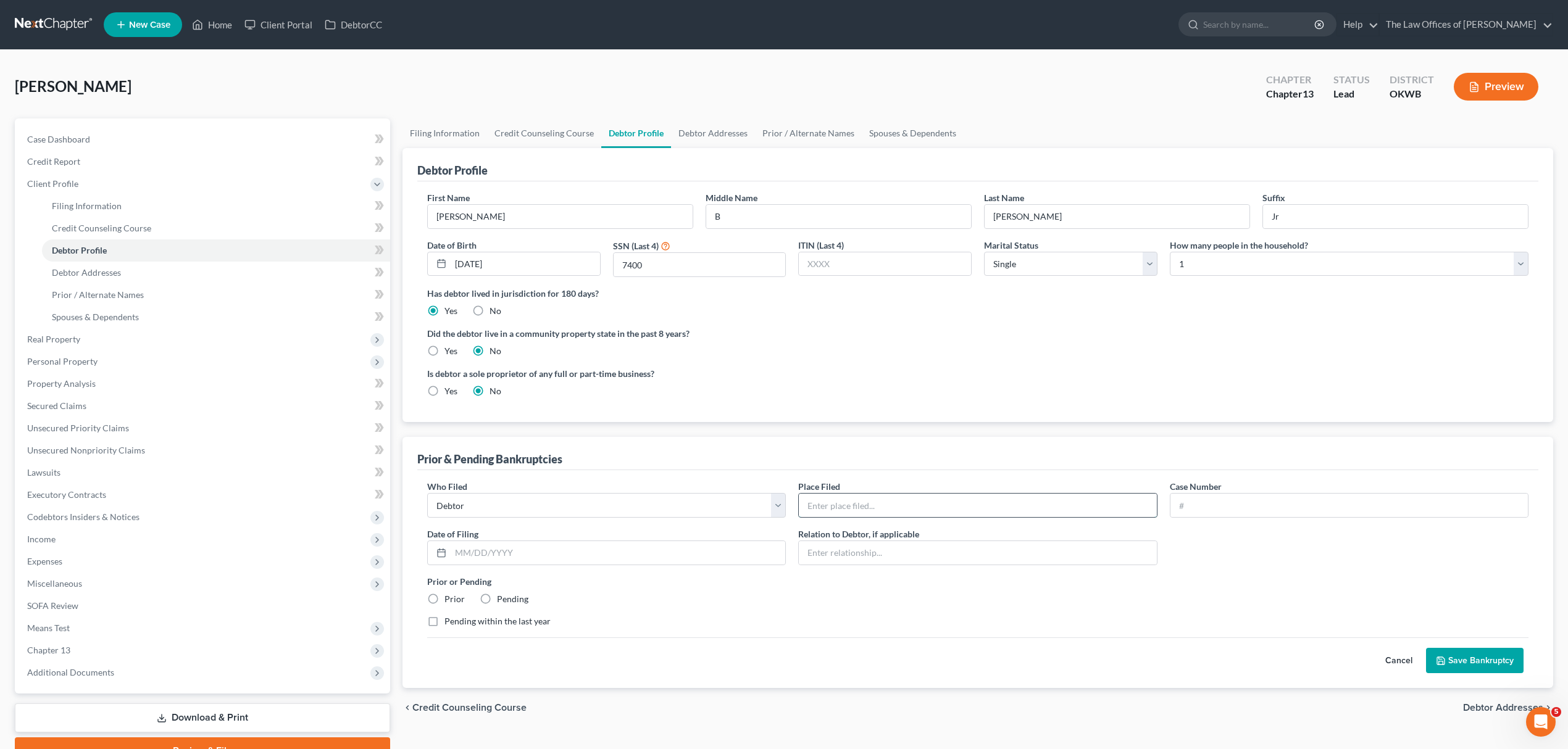
click at [899, 500] on input "text" at bounding box center [978, 505] width 357 height 23
type input "Western District of [US_STATE]"
click at [1229, 513] on input "text" at bounding box center [1349, 505] width 357 height 23
click at [1208, 499] on input "text" at bounding box center [1349, 505] width 357 height 23
type input "25-12954"
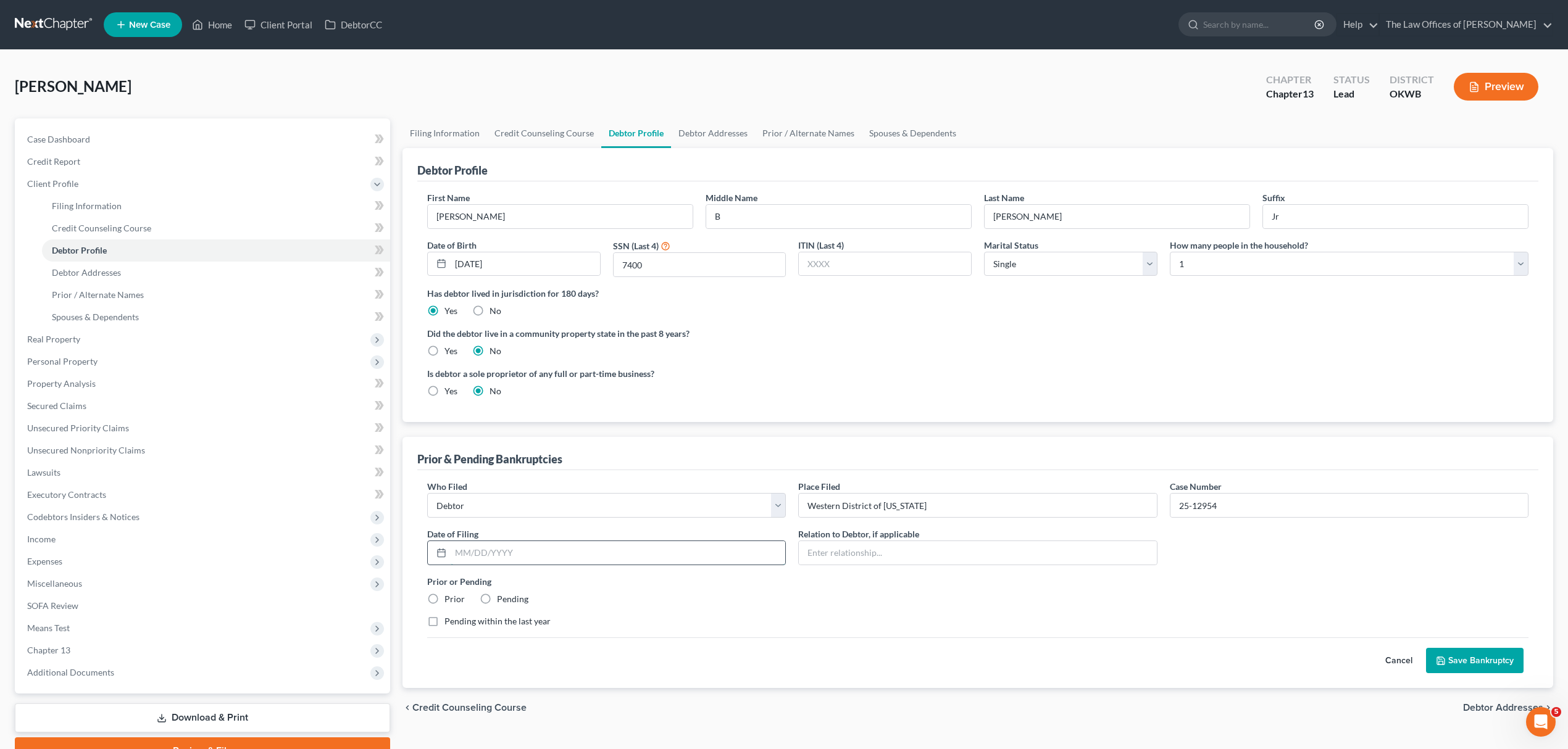
click at [498, 563] on input "text" at bounding box center [618, 552] width 335 height 23
type input "09/25/2025"
click at [458, 598] on label "Prior" at bounding box center [454, 599] width 20 height 12
click at [457, 598] on input "Prior" at bounding box center [453, 597] width 8 height 8
radio input "true"
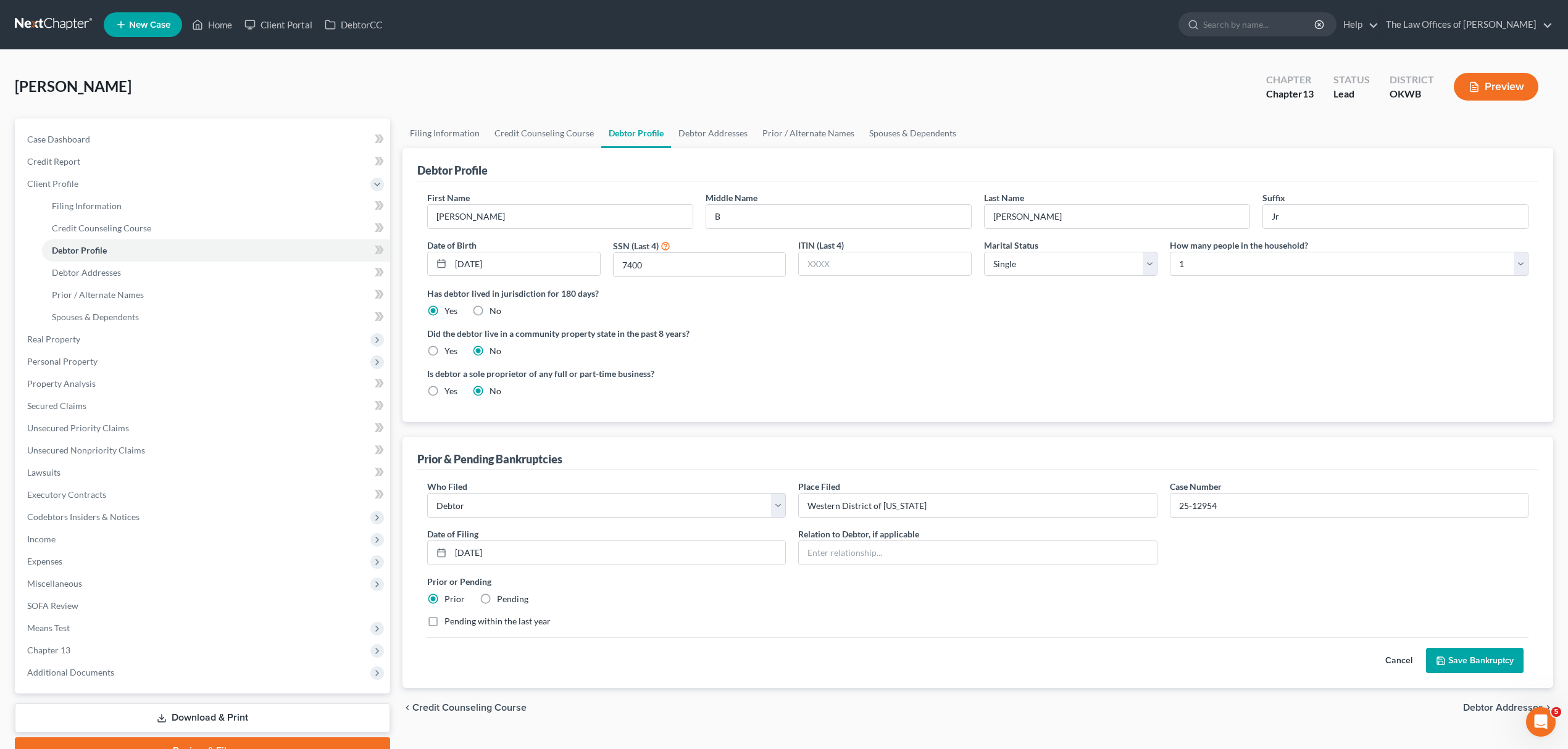
click at [463, 615] on label "Pending within the last year" at bounding box center [497, 621] width 106 height 12
click at [457, 615] on input "Pending within the last year" at bounding box center [453, 619] width 8 height 8
checkbox input "true"
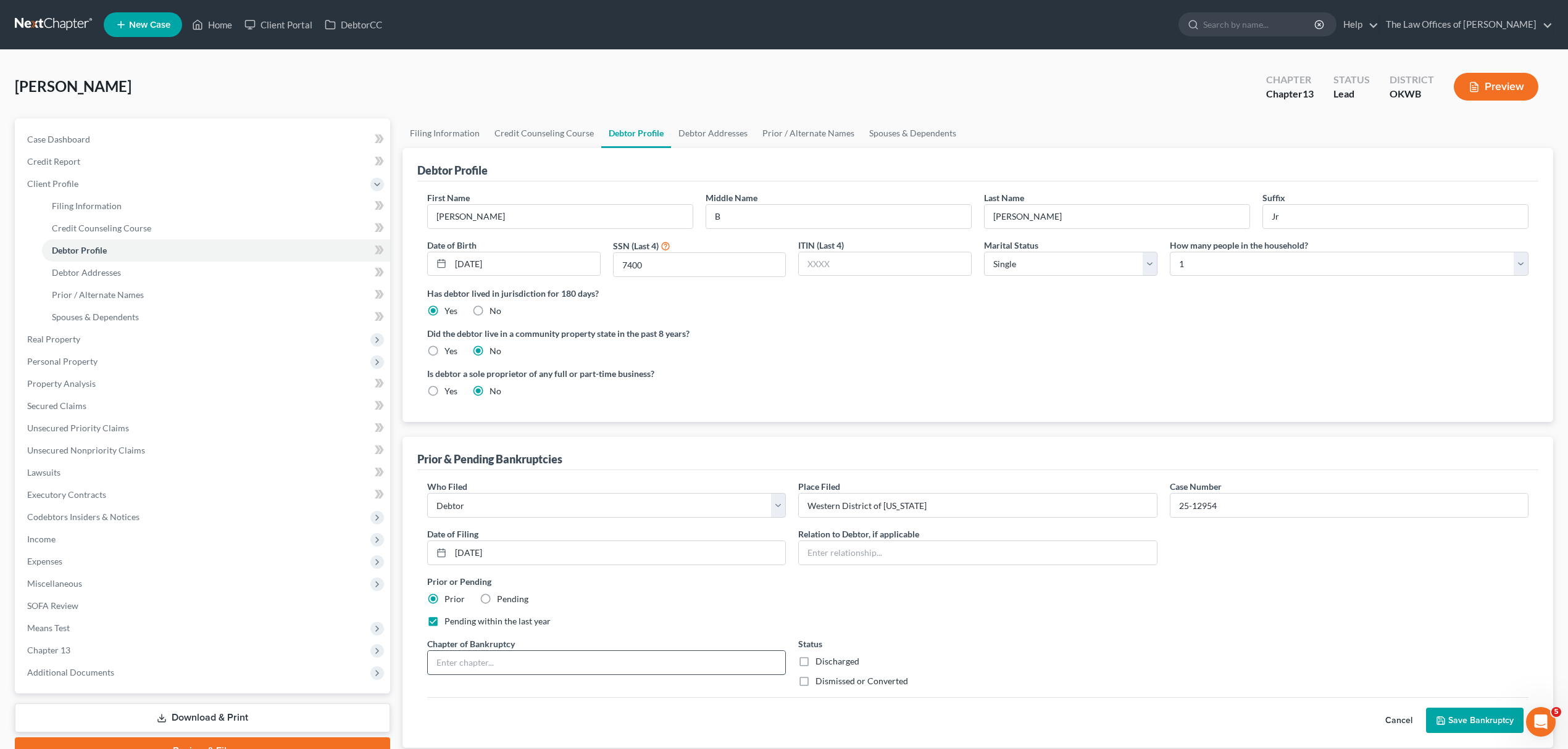
click at [574, 663] on input "text" at bounding box center [607, 662] width 357 height 23
type input "13"
click at [816, 686] on label "Dismissed or Converted" at bounding box center [861, 681] width 92 height 12
click at [820, 683] on input "Dismissed or Converted" at bounding box center [824, 678] width 8 height 8
checkbox input "true"
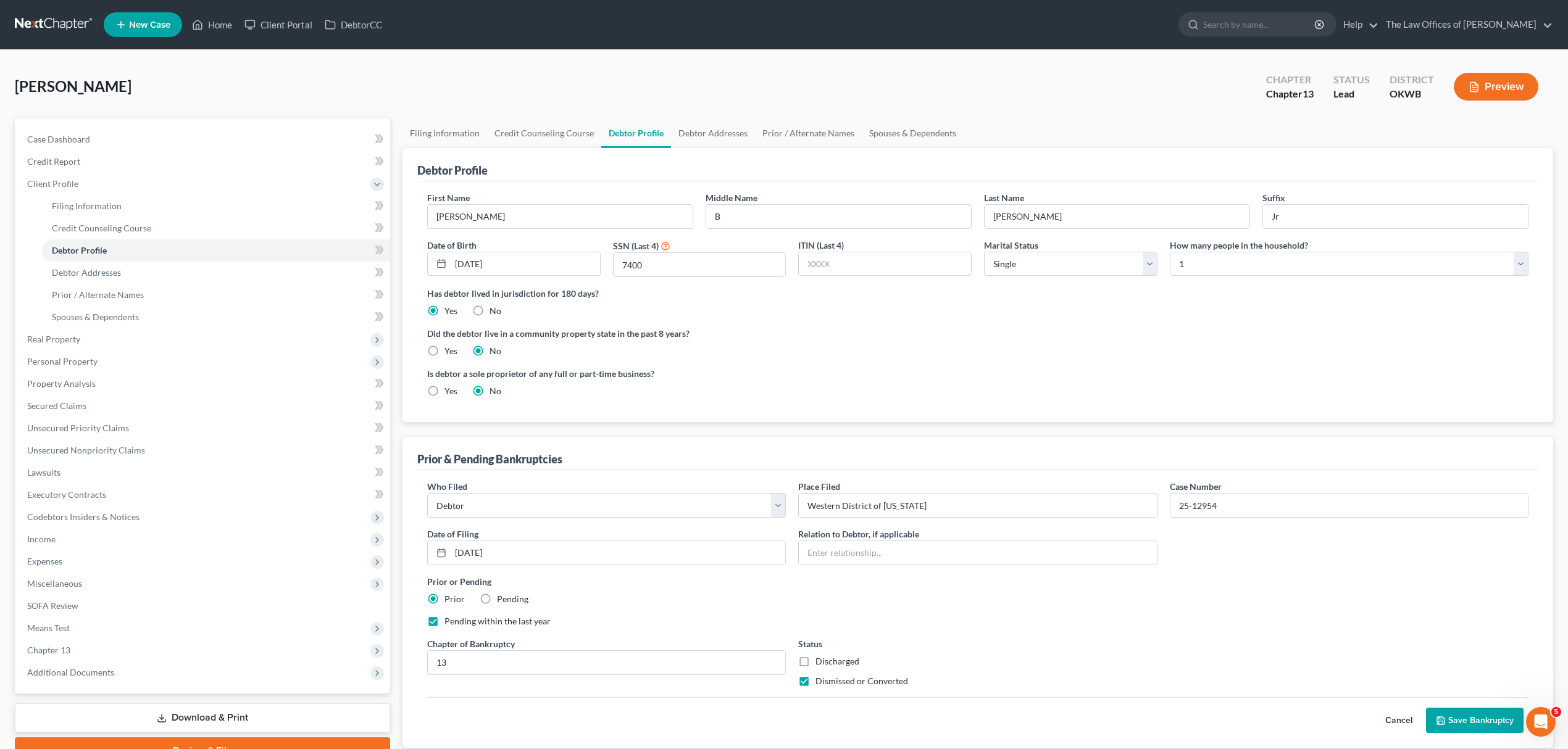
click at [1455, 716] on button "Save Bankruptcy" at bounding box center [1475, 720] width 98 height 26
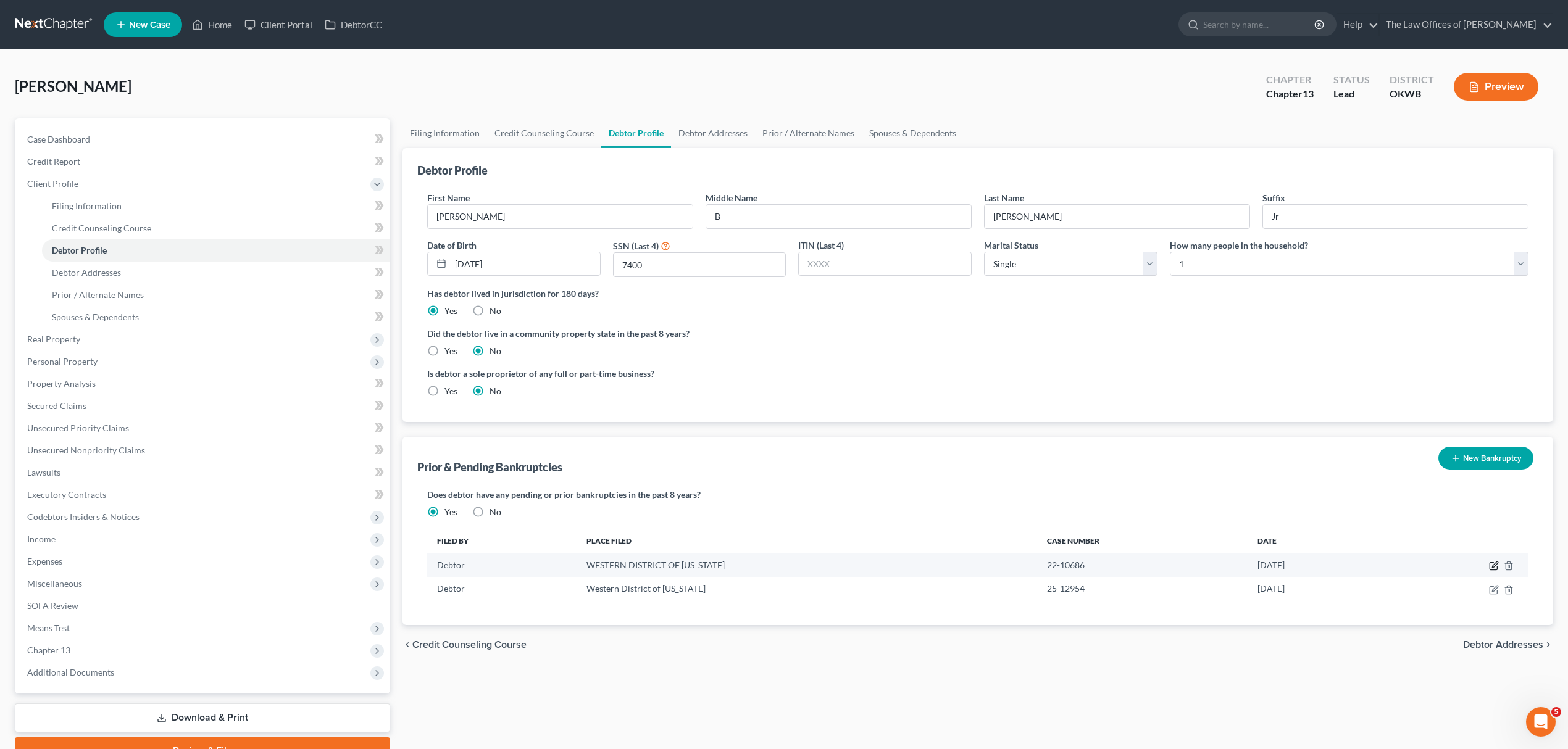
click at [1492, 564] on icon "button" at bounding box center [1494, 565] width 10 height 10
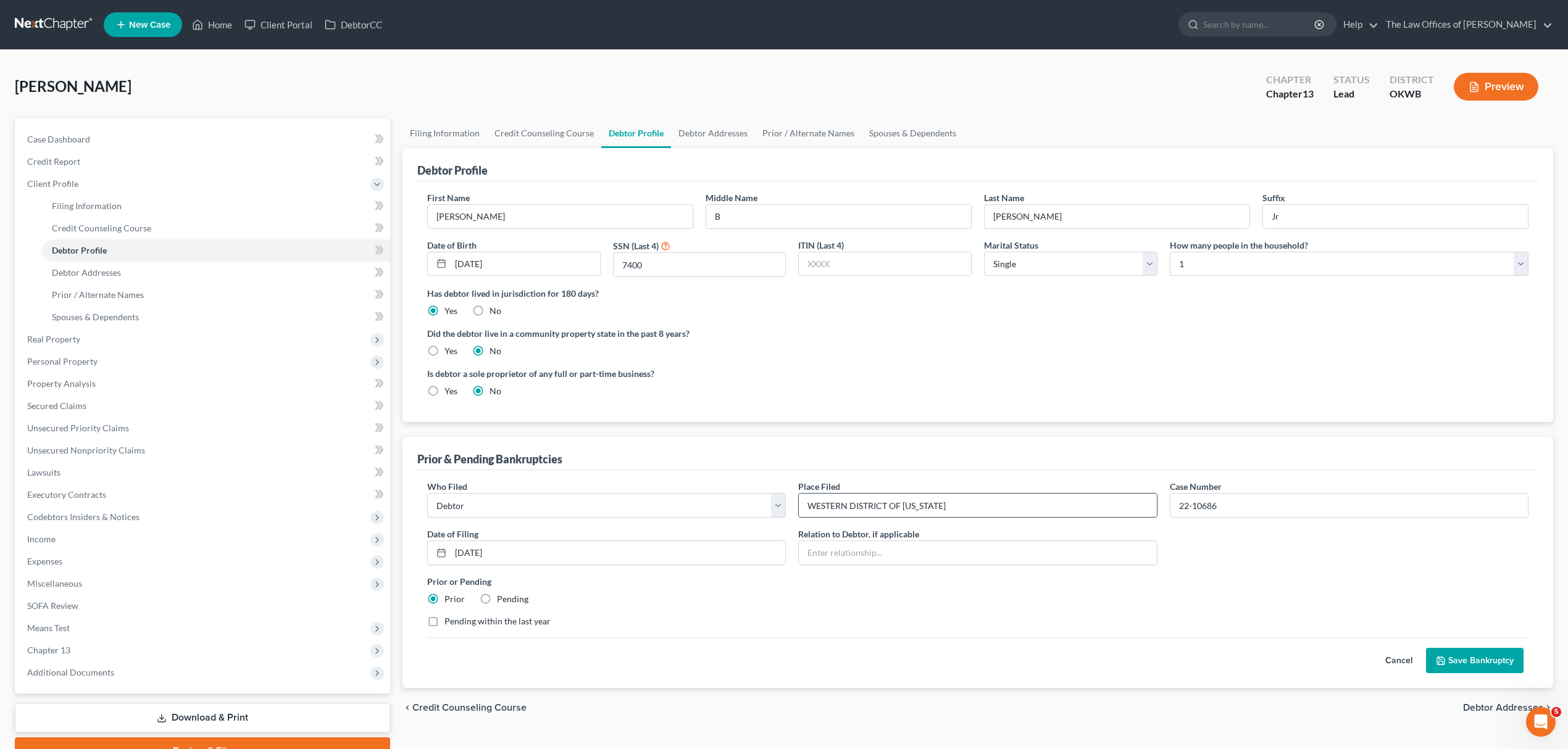
click at [986, 499] on input "WESTERN DISTRICT OF OKLAHOMA" at bounding box center [978, 505] width 357 height 23
type input "Western District of [US_STATE]"
click at [1448, 657] on button "Save Bankruptcy" at bounding box center [1475, 660] width 98 height 26
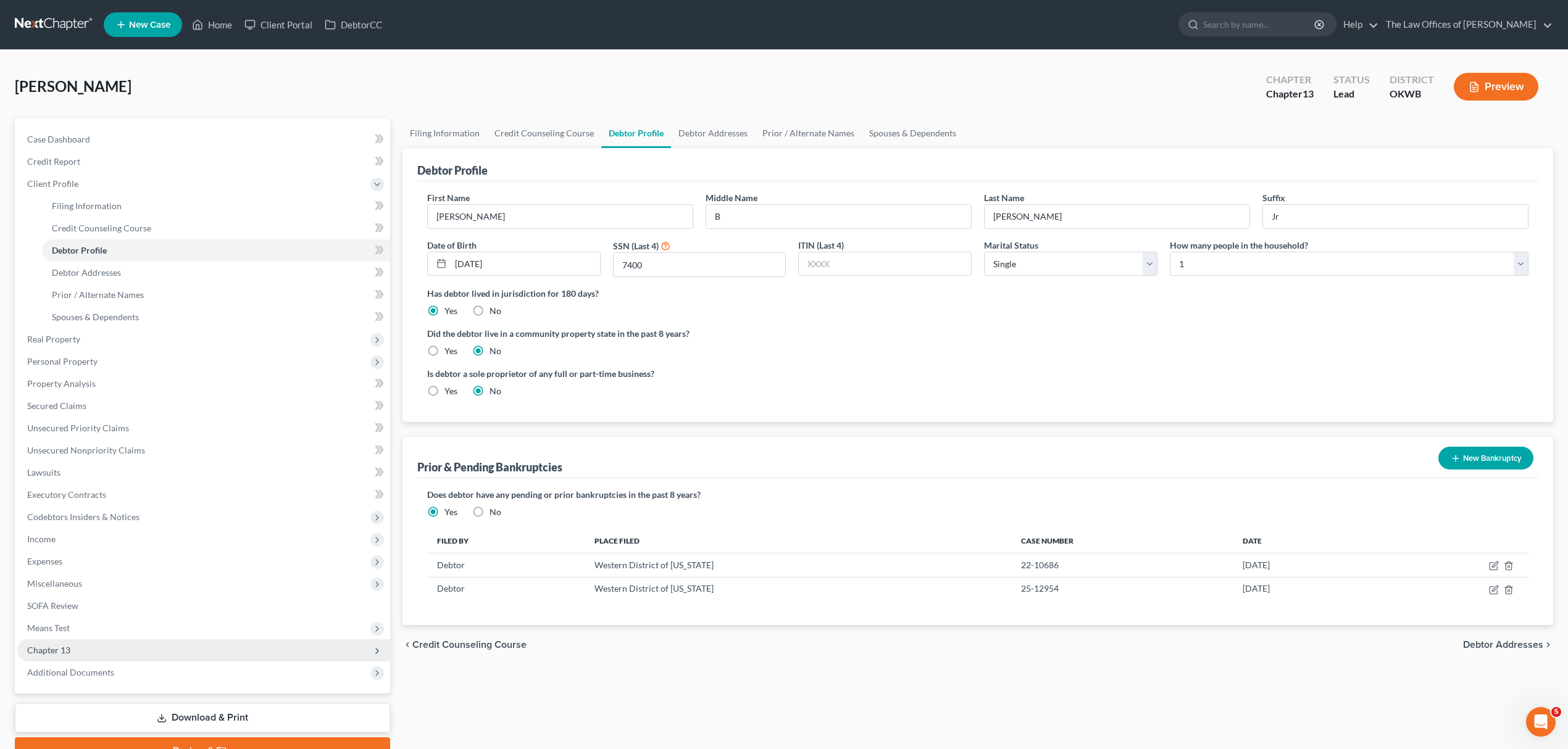
click at [198, 649] on span "Chapter 13" at bounding box center [204, 651] width 372 height 23
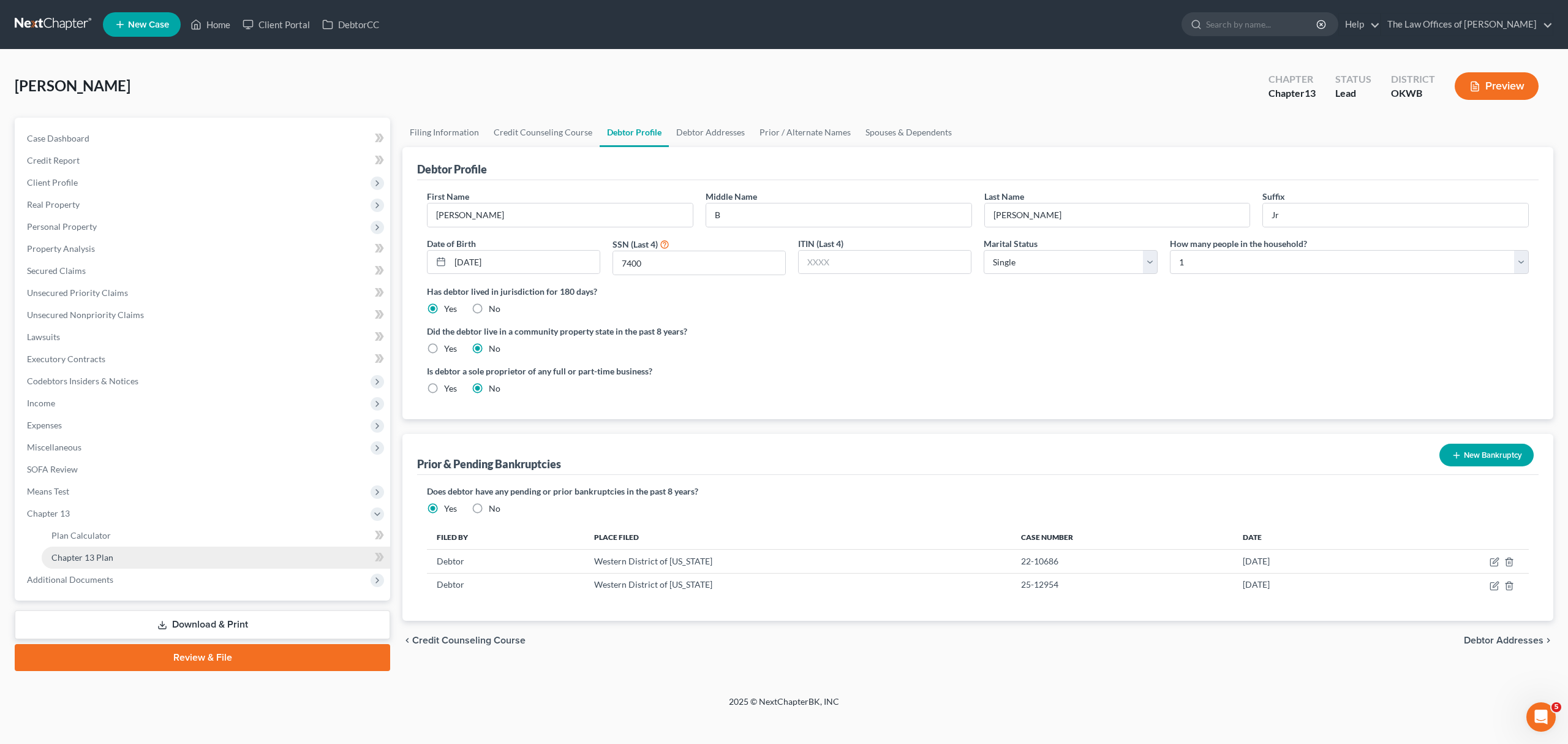
click at [196, 559] on link "Chapter 13 Plan" at bounding box center [216, 558] width 349 height 22
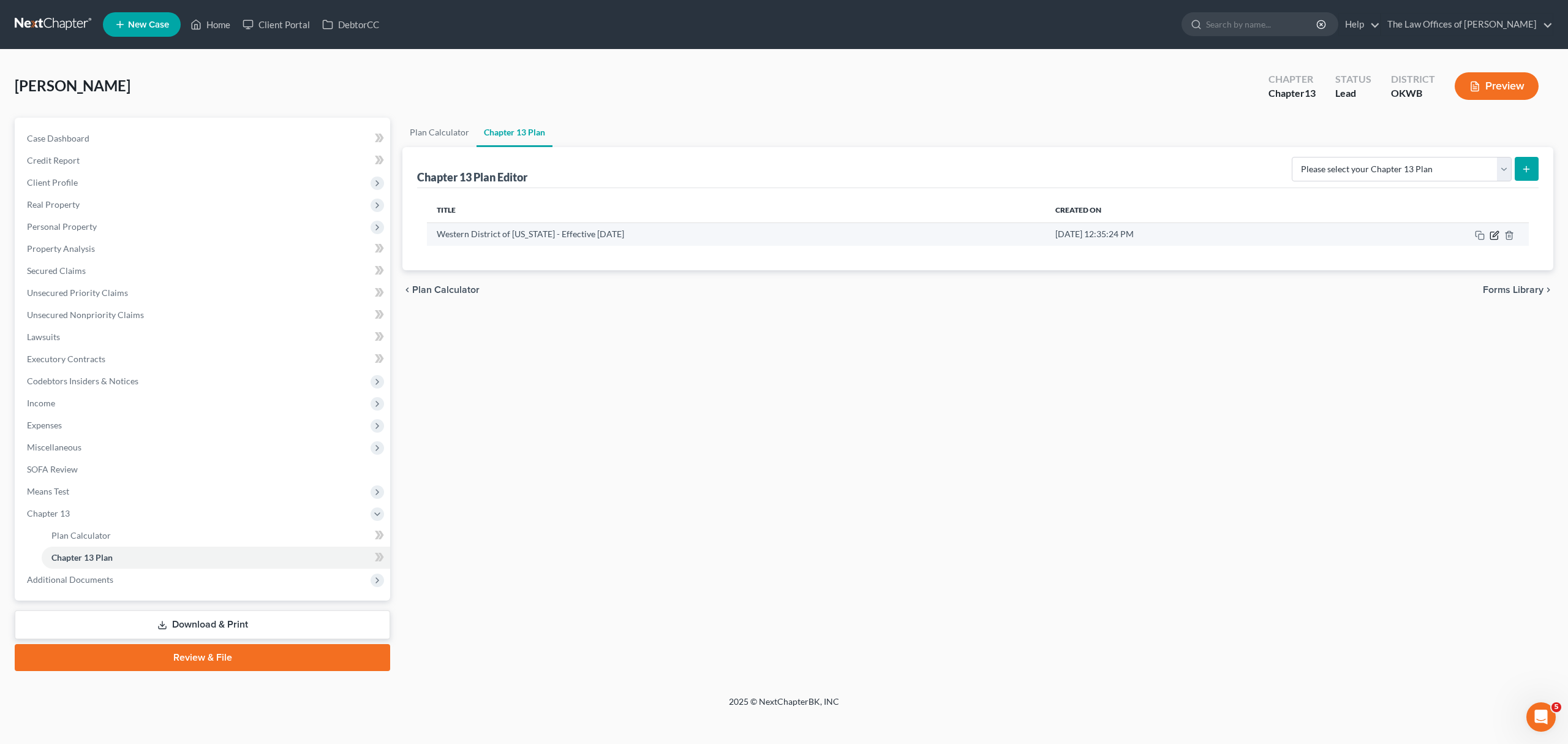
click at [1497, 233] on icon "button" at bounding box center [1495, 233] width 5 height 5
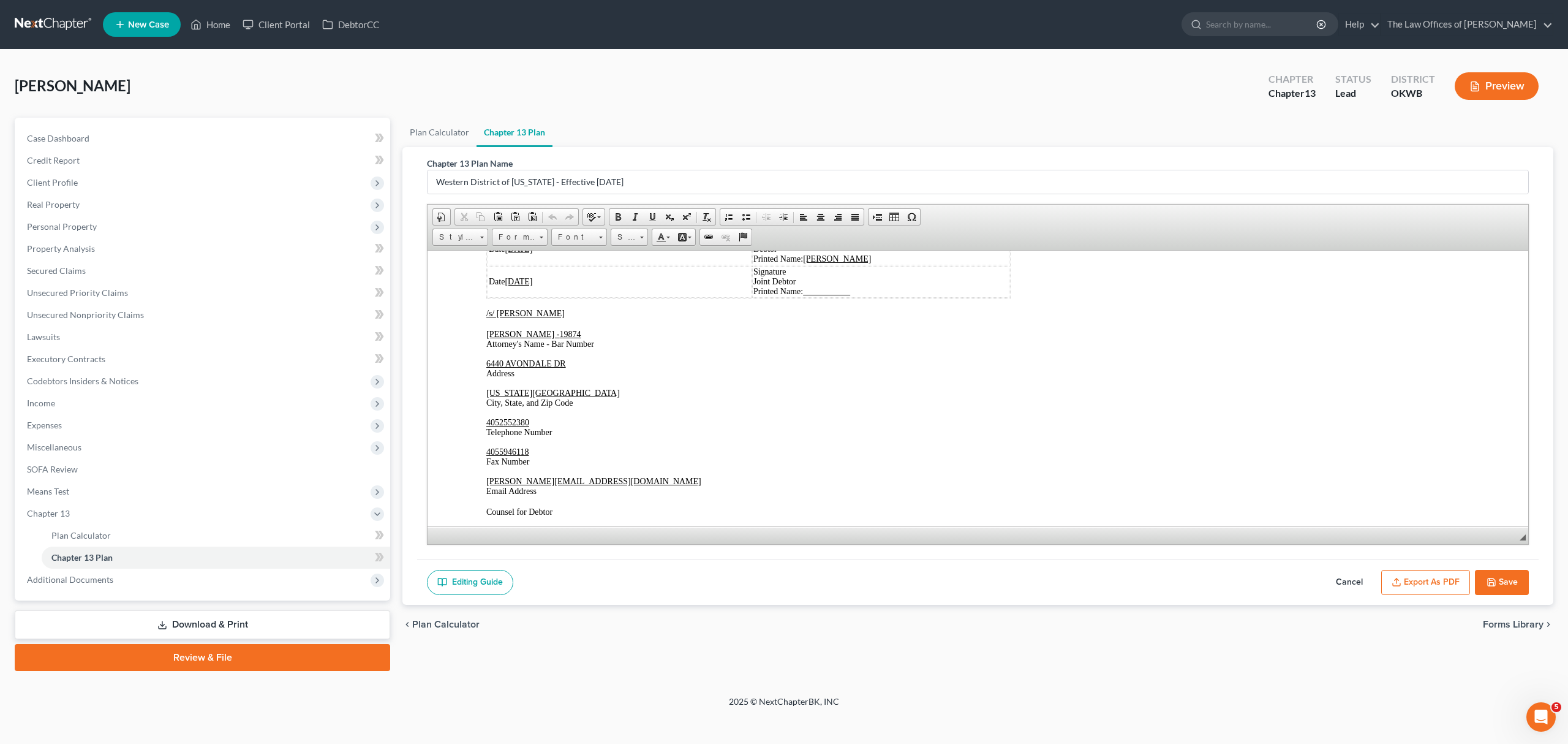
scroll to position [2227, 0]
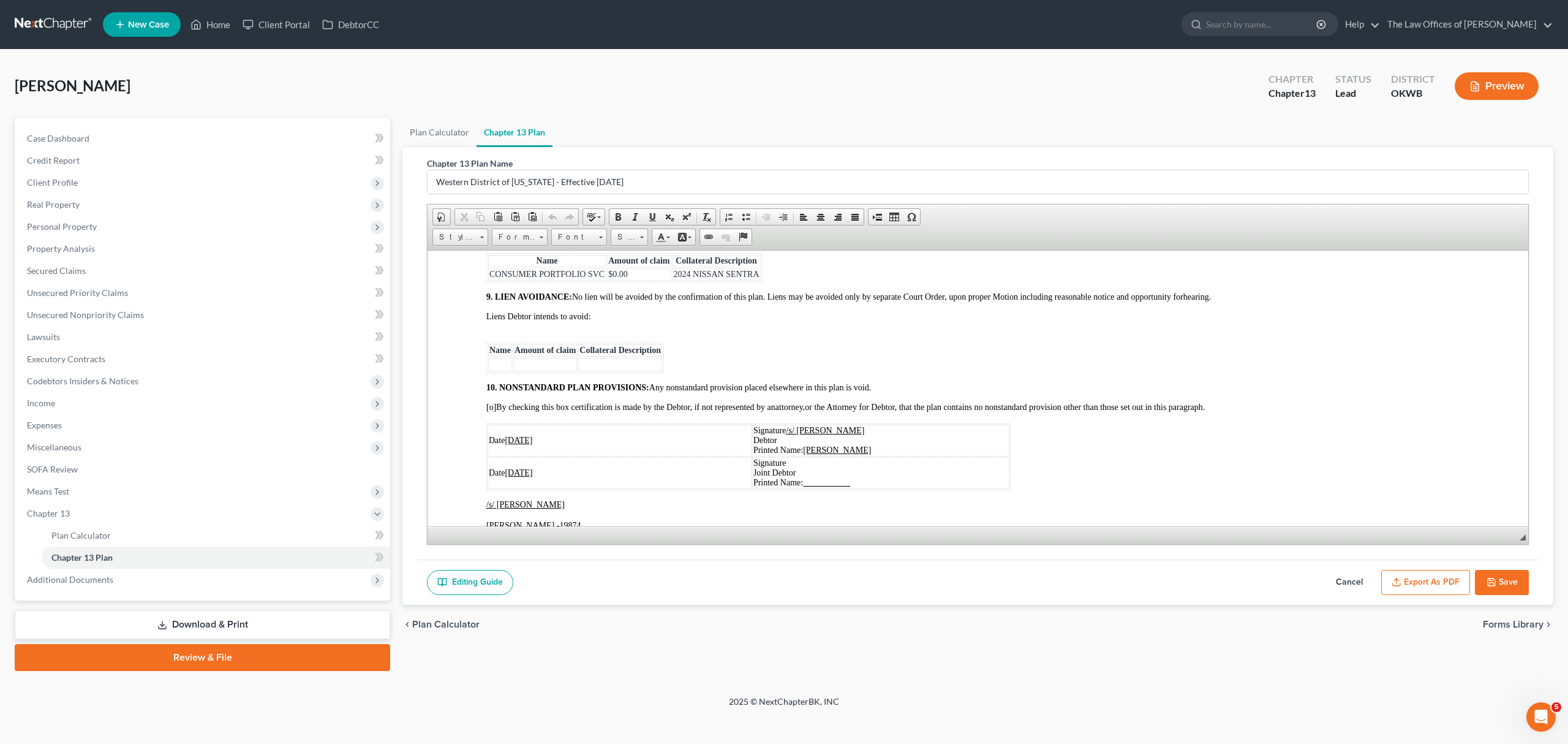
click at [545, 441] on td "Date 09/19/2025" at bounding box center [619, 440] width 264 height 32
click at [525, 444] on u "09/19/2025" at bounding box center [518, 440] width 28 height 9
drag, startPoint x: 555, startPoint y: 476, endPoint x: 508, endPoint y: 474, distance: 47.0
click at [508, 474] on td "Date 09/19/2025" at bounding box center [626, 472] width 277 height 32
drag, startPoint x: 549, startPoint y: 447, endPoint x: 505, endPoint y: 453, distance: 44.4
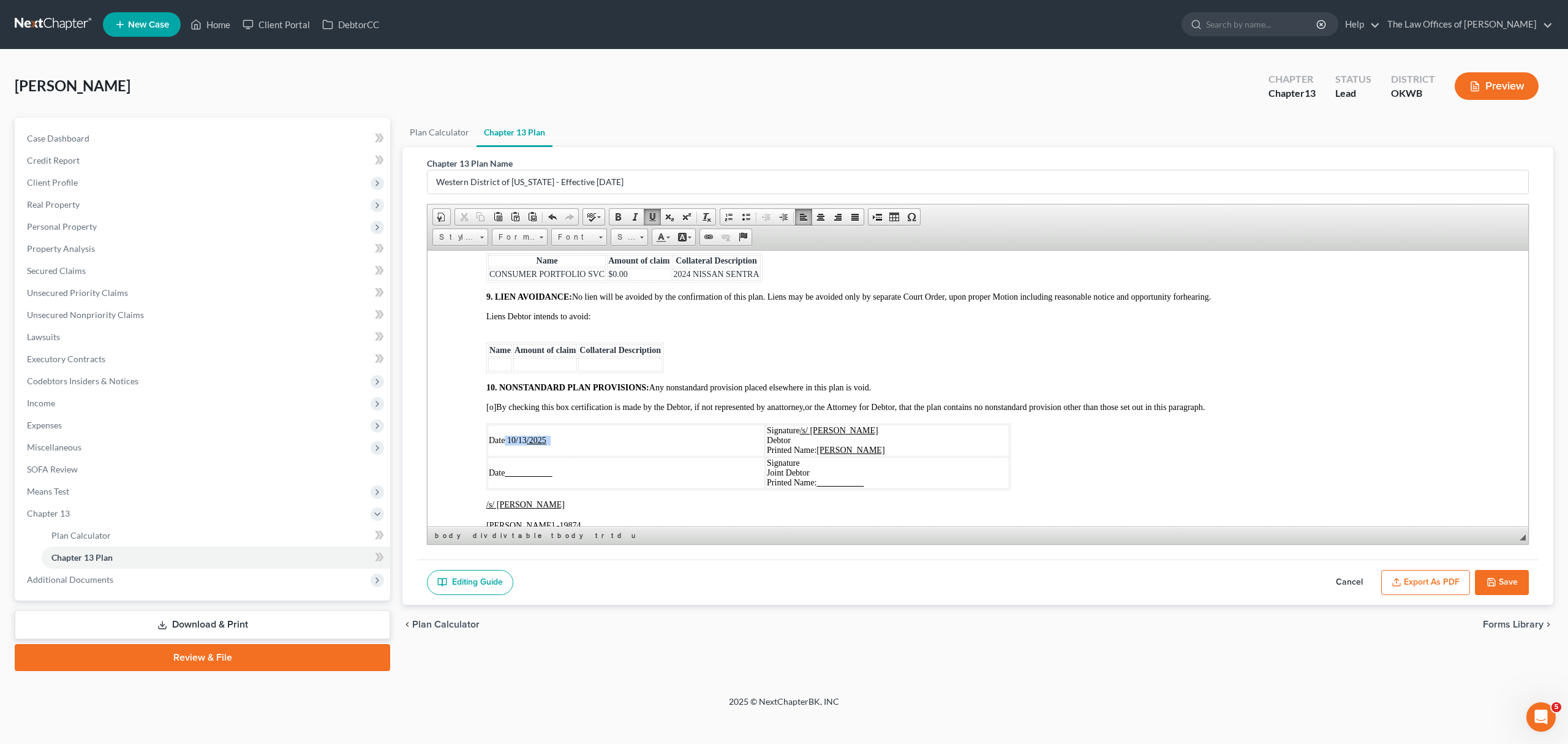
click at [505, 453] on td "Date 10/13 /2025" at bounding box center [626, 440] width 277 height 32
click at [606, 444] on span "Date 10/13/2025" at bounding box center [547, 440] width 117 height 9
click at [506, 444] on u "[DATE]" at bounding box center [518, 440] width 28 height 9
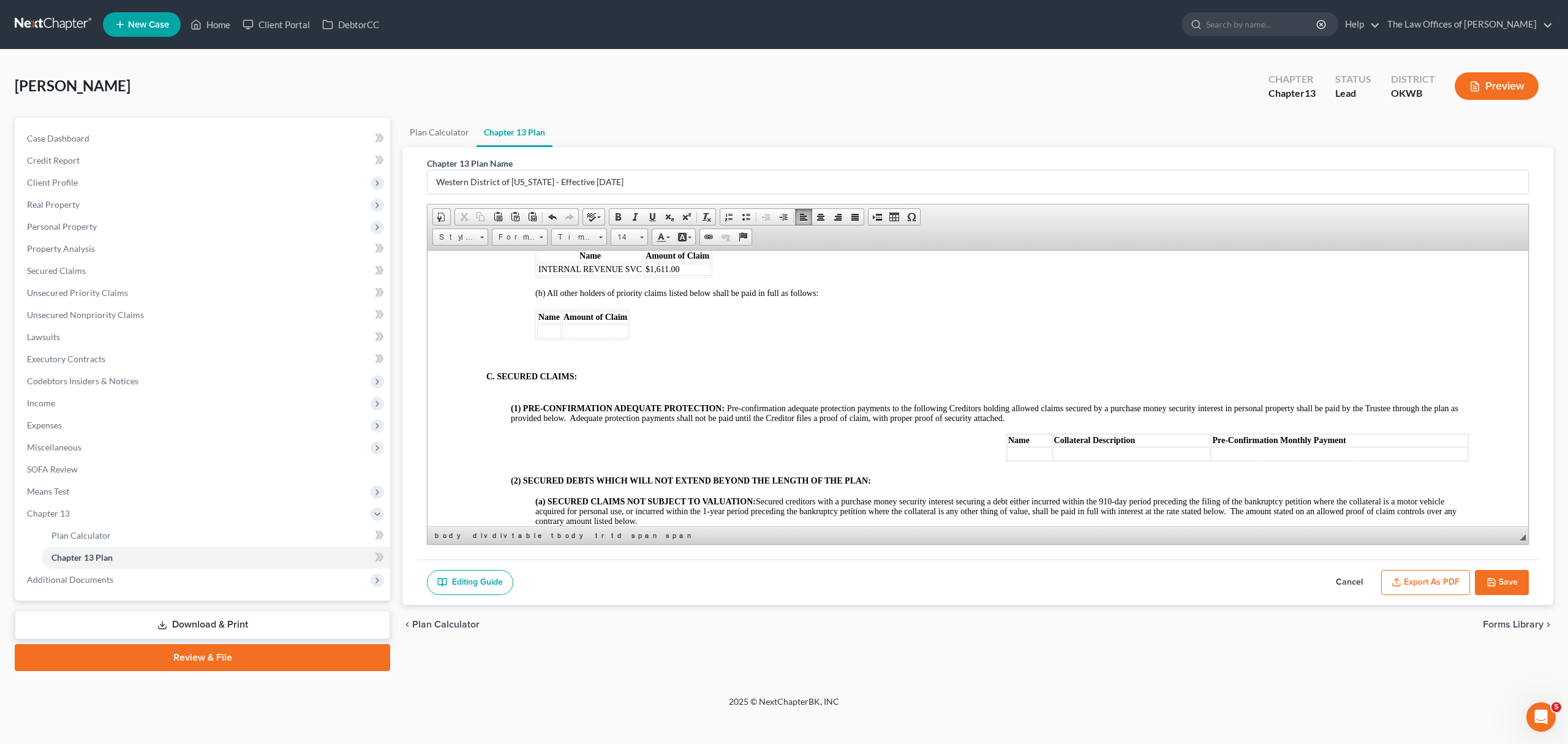
scroll to position [1083, 0]
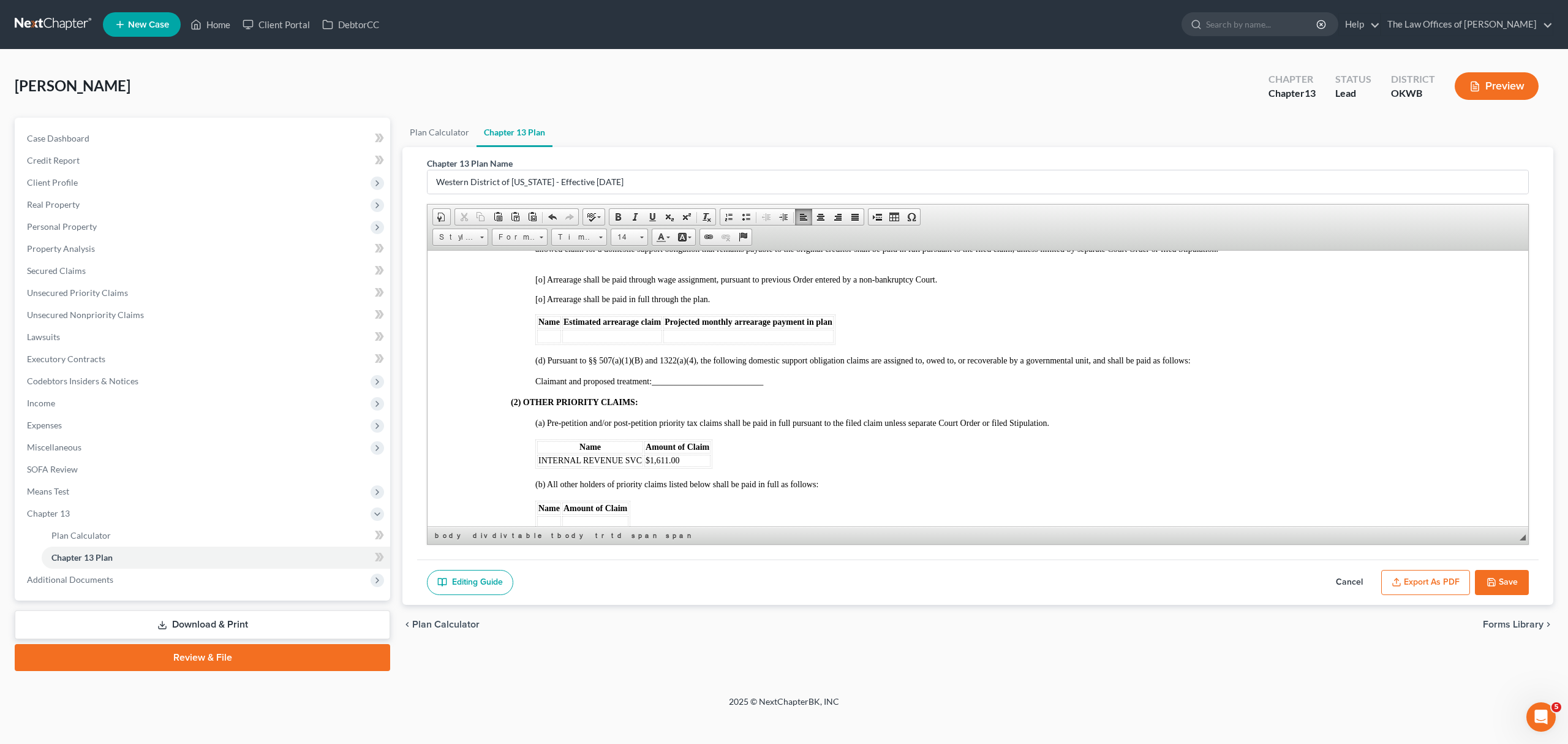
click at [1492, 580] on polyline "button" at bounding box center [1490, 579] width 3 height 1
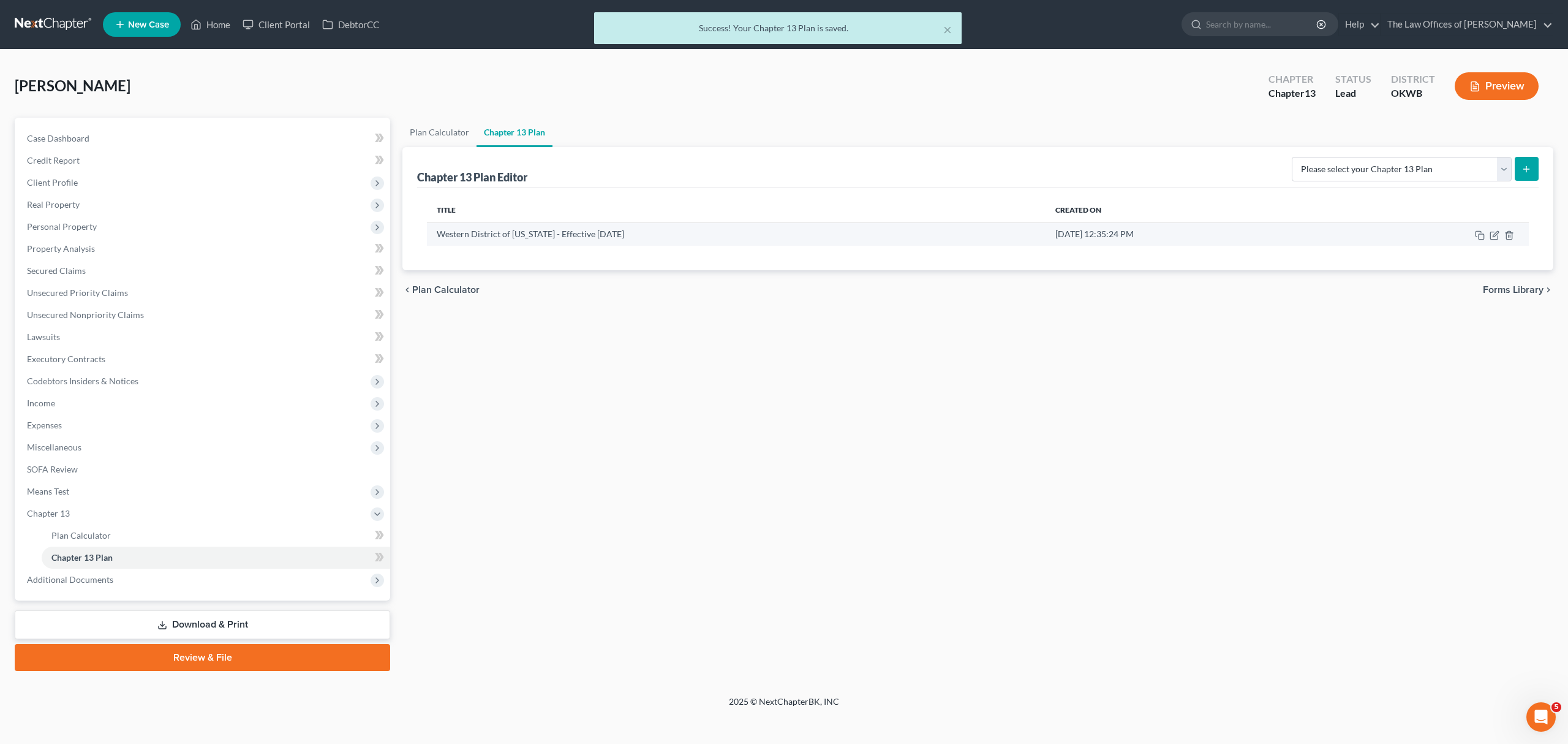
click at [1496, 244] on td at bounding box center [1434, 233] width 191 height 23
click at [1496, 239] on icon "button" at bounding box center [1494, 236] width 7 height 7
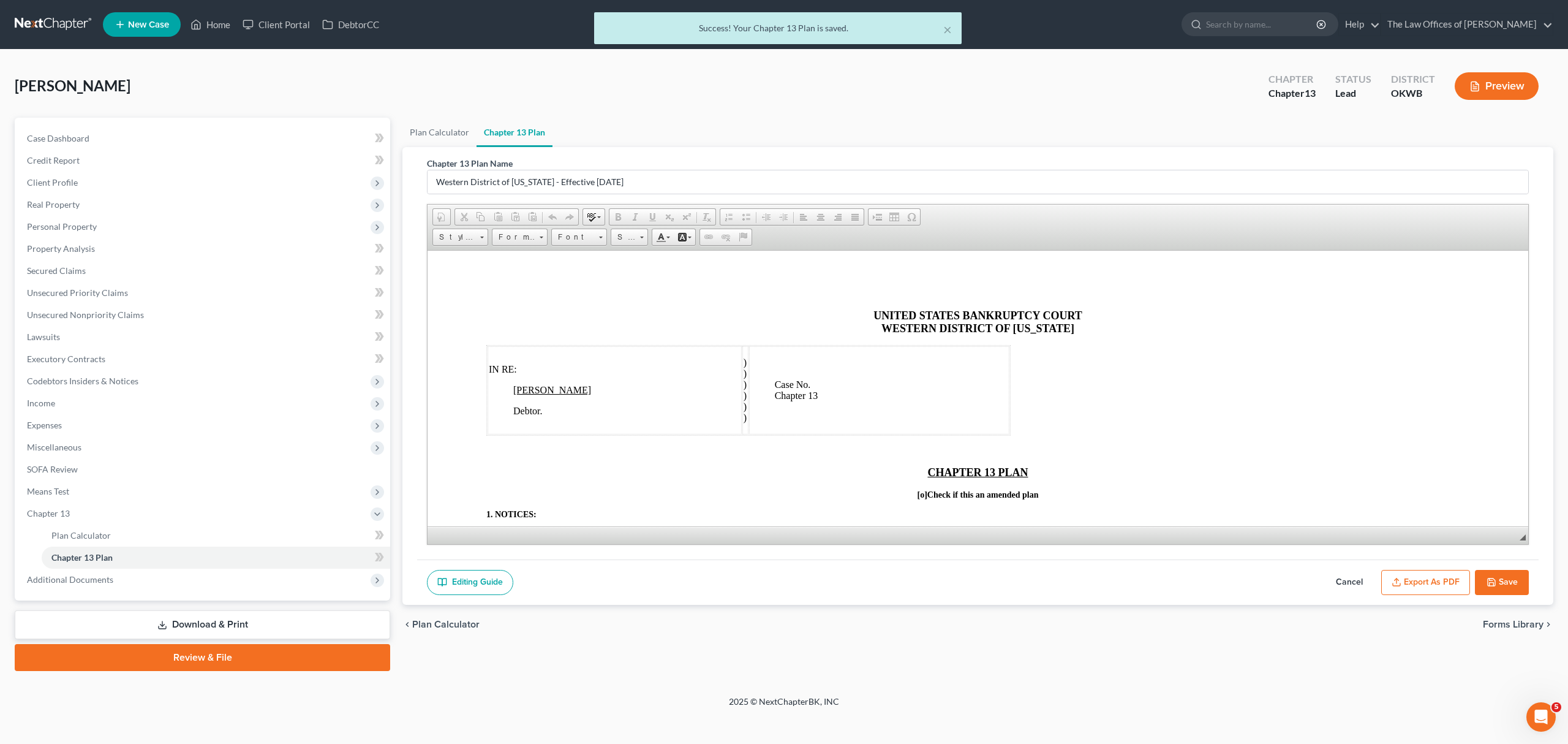
scroll to position [0, 0]
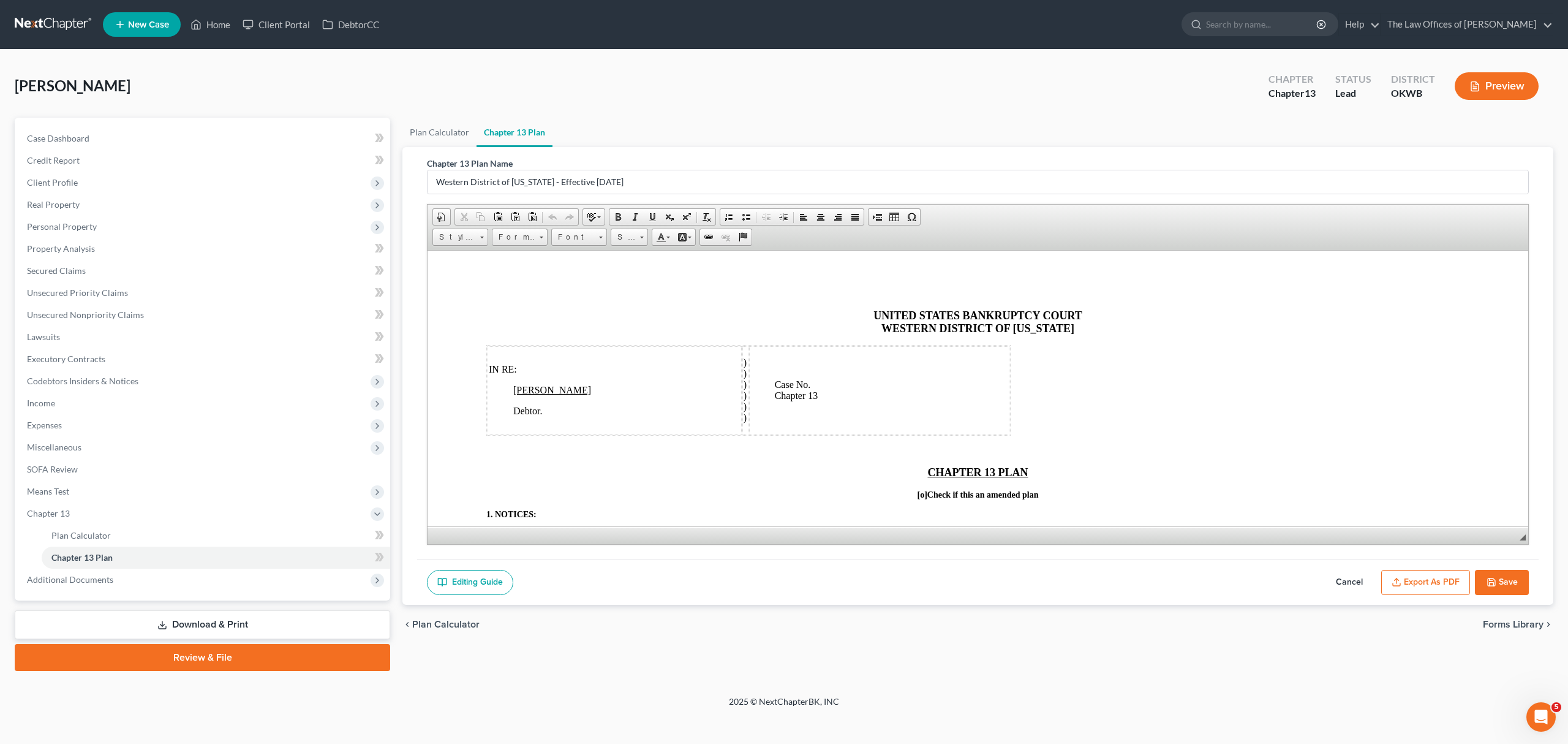
click at [1424, 579] on button "Export as PDF" at bounding box center [1426, 582] width 89 height 26
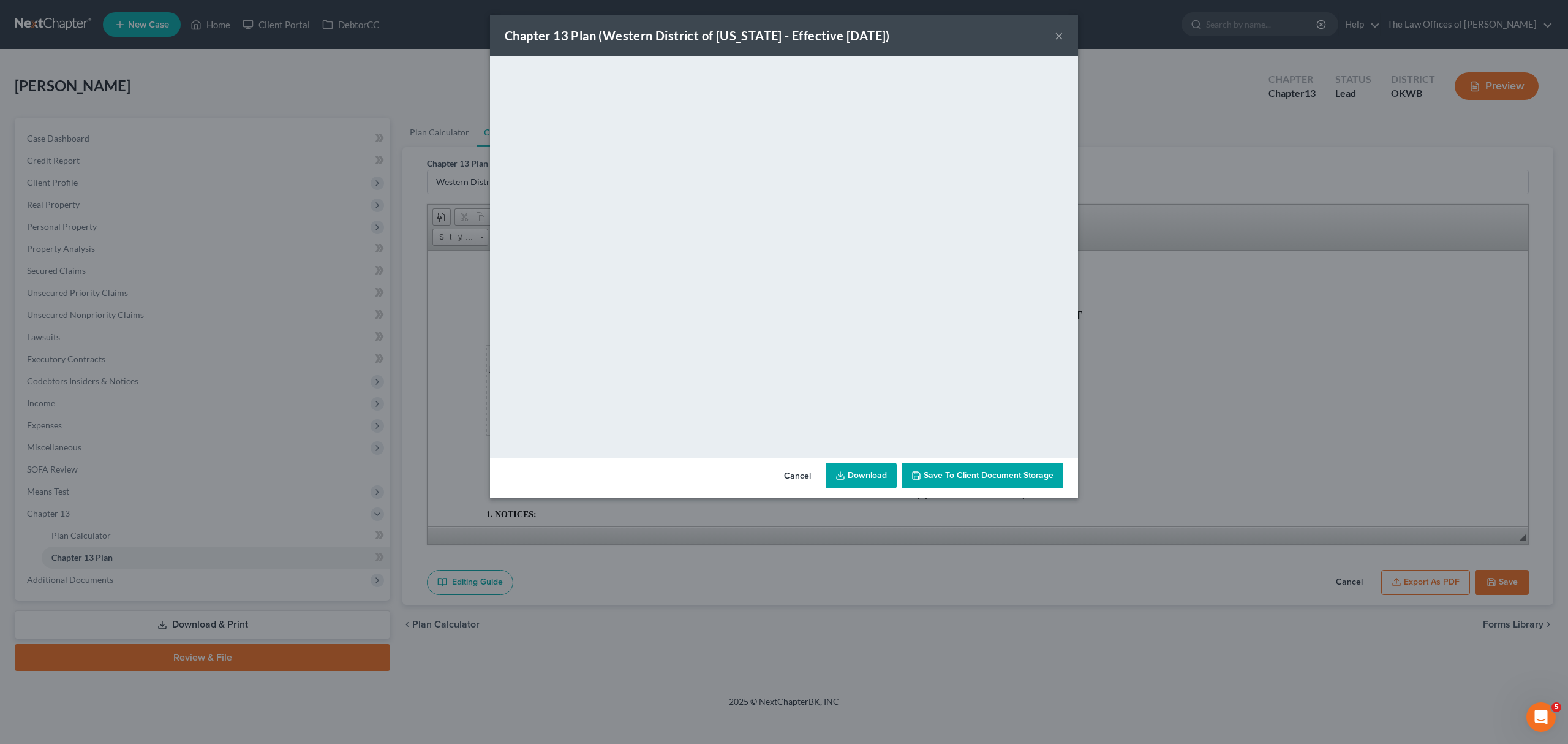
click at [996, 482] on button "Save to Client Document Storage" at bounding box center [982, 476] width 162 height 26
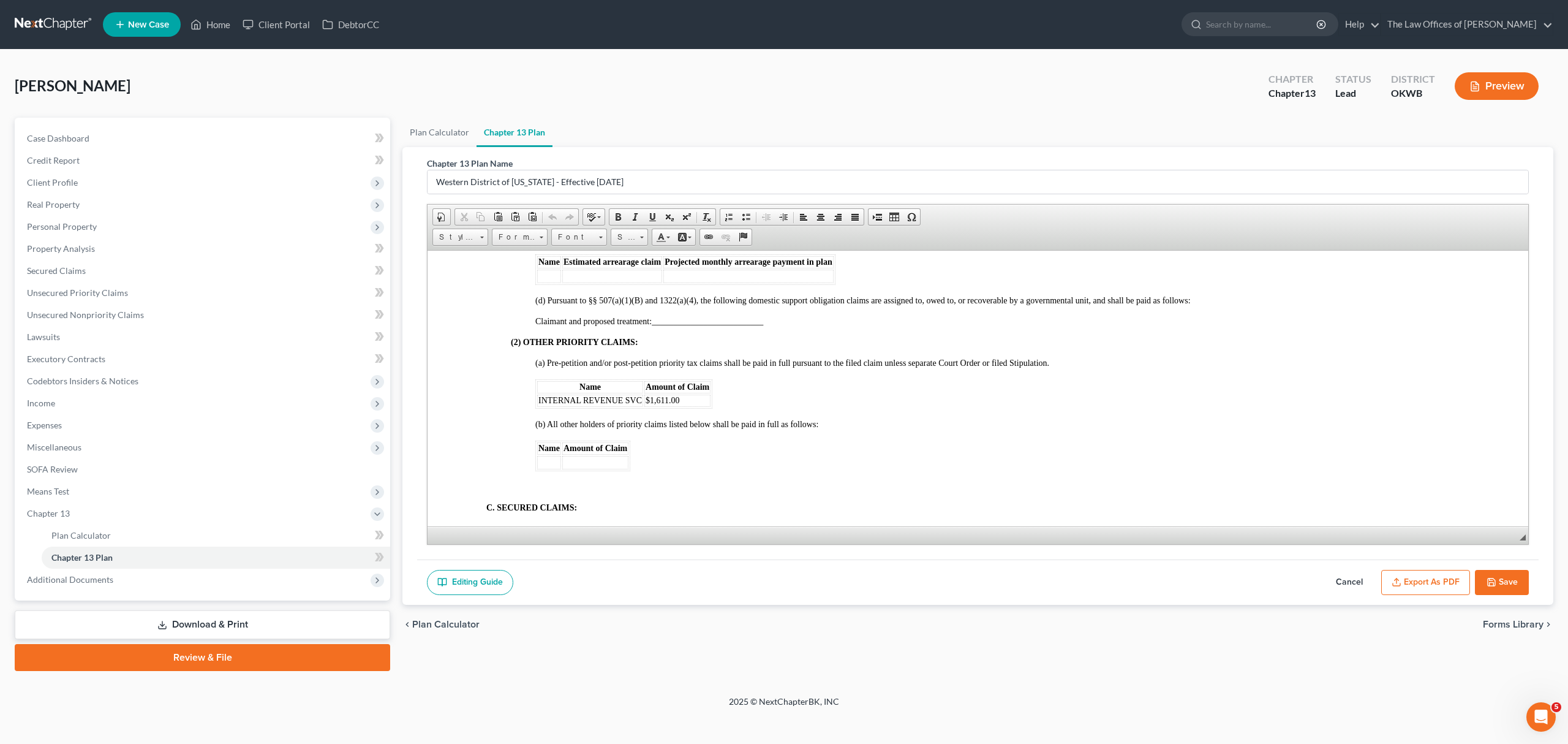
scroll to position [1525, 0]
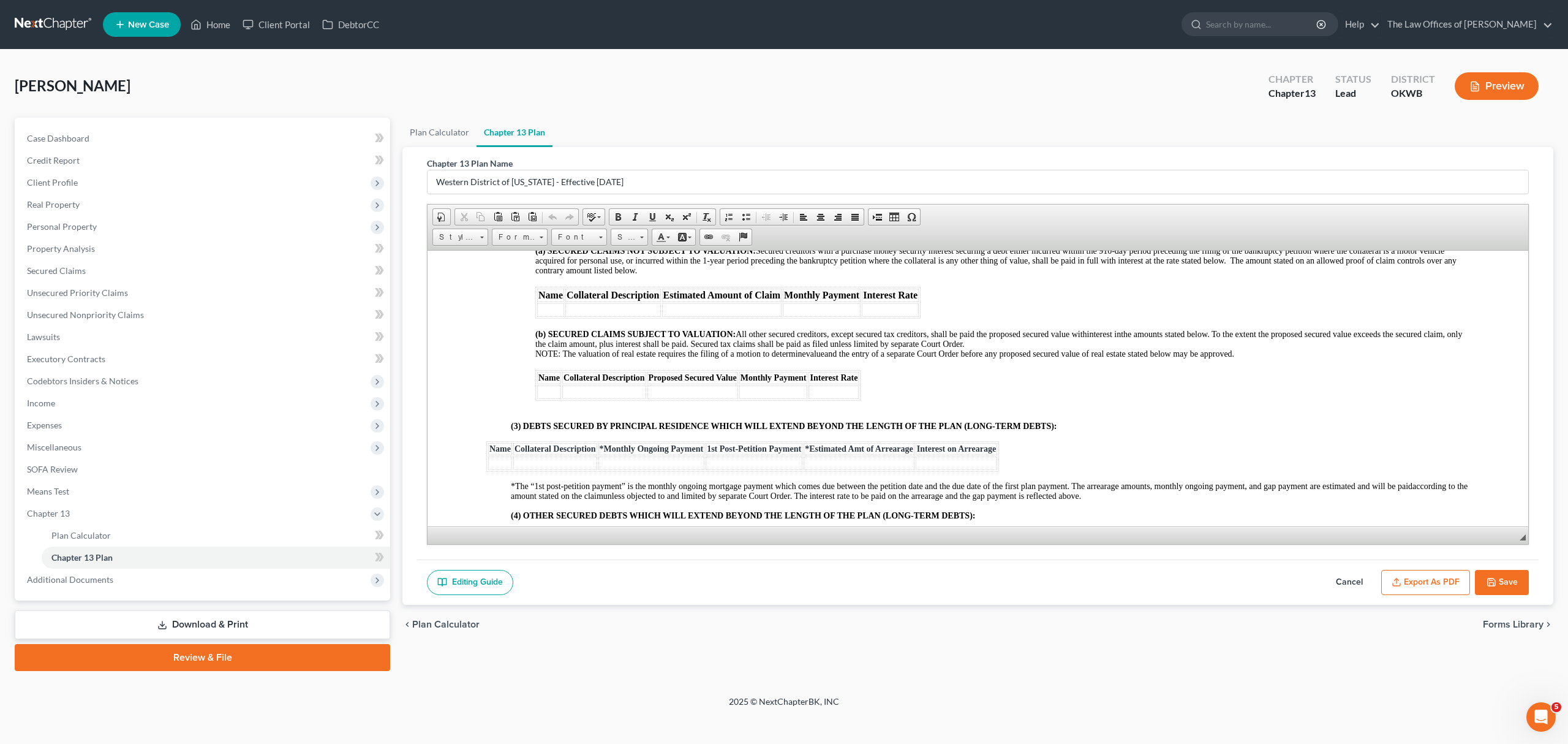
click at [1495, 581] on icon "button" at bounding box center [1492, 582] width 7 height 7
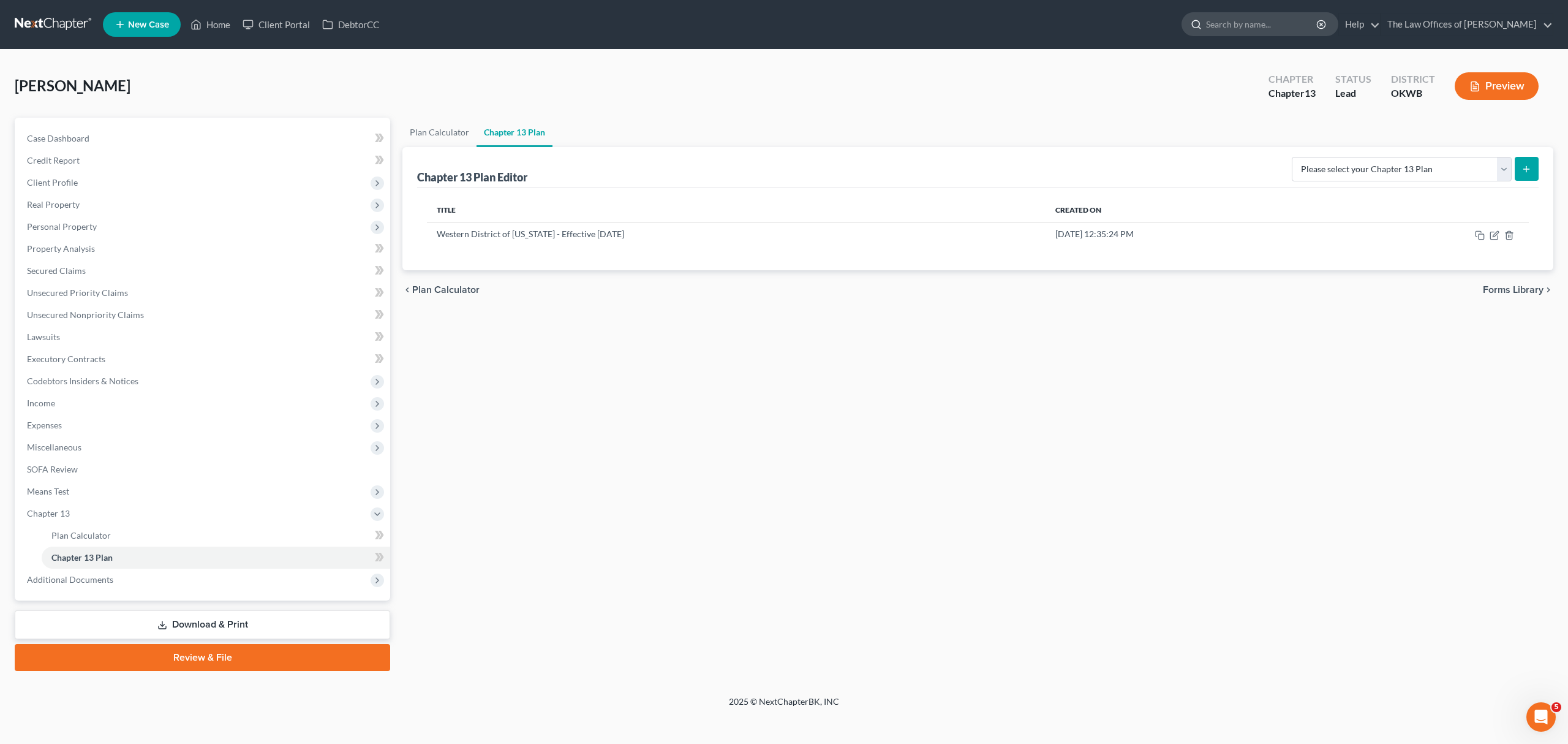
click at [1259, 16] on input "search" at bounding box center [1262, 24] width 112 height 22
type input "inman"
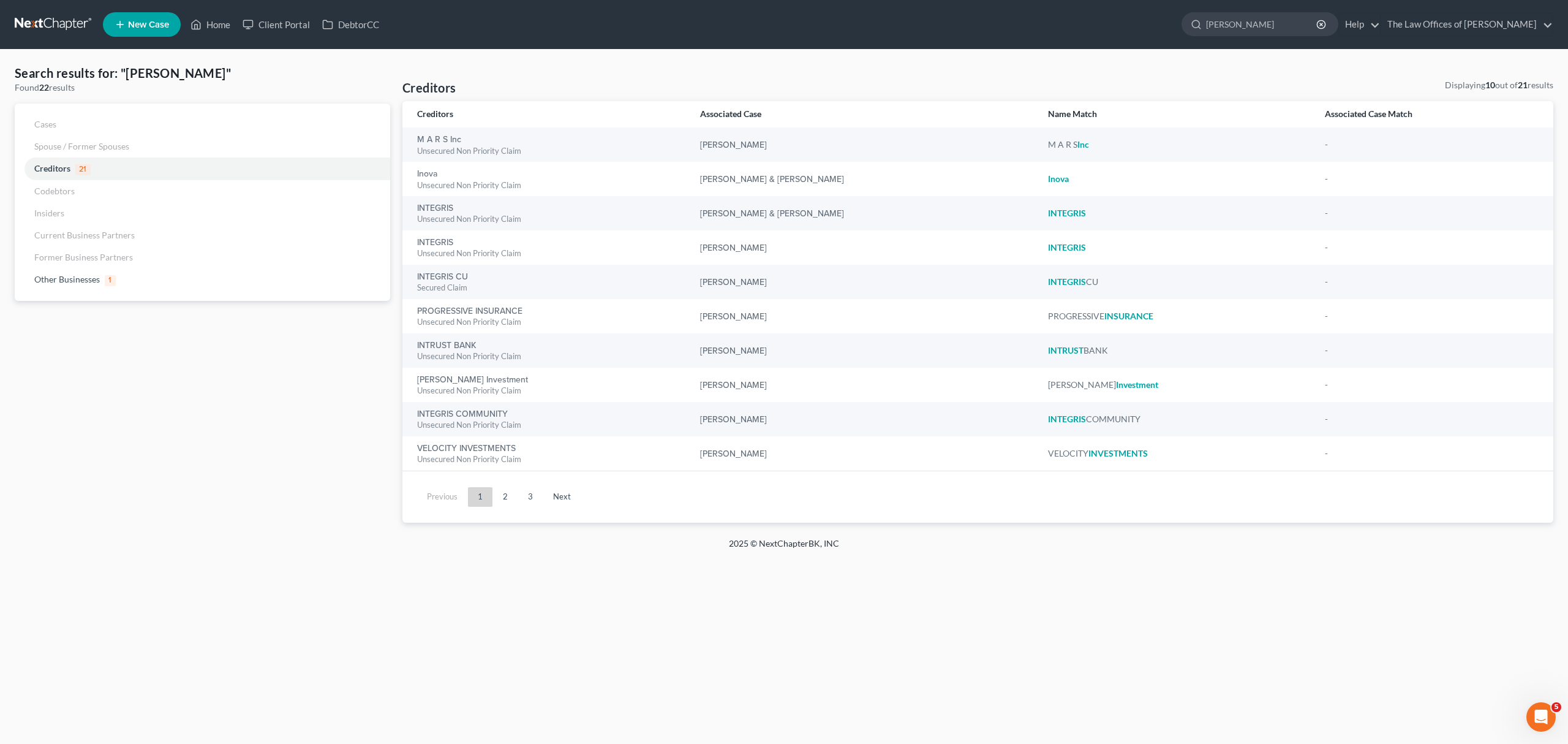
drag, startPoint x: 1373, startPoint y: 23, endPoint x: 1233, endPoint y: 49, distance: 142.4
click at [1211, 57] on div "Search results for: "inman" Found 22 results Cases Spouse / Former Spouses Cred…" at bounding box center [784, 294] width 1568 height 488
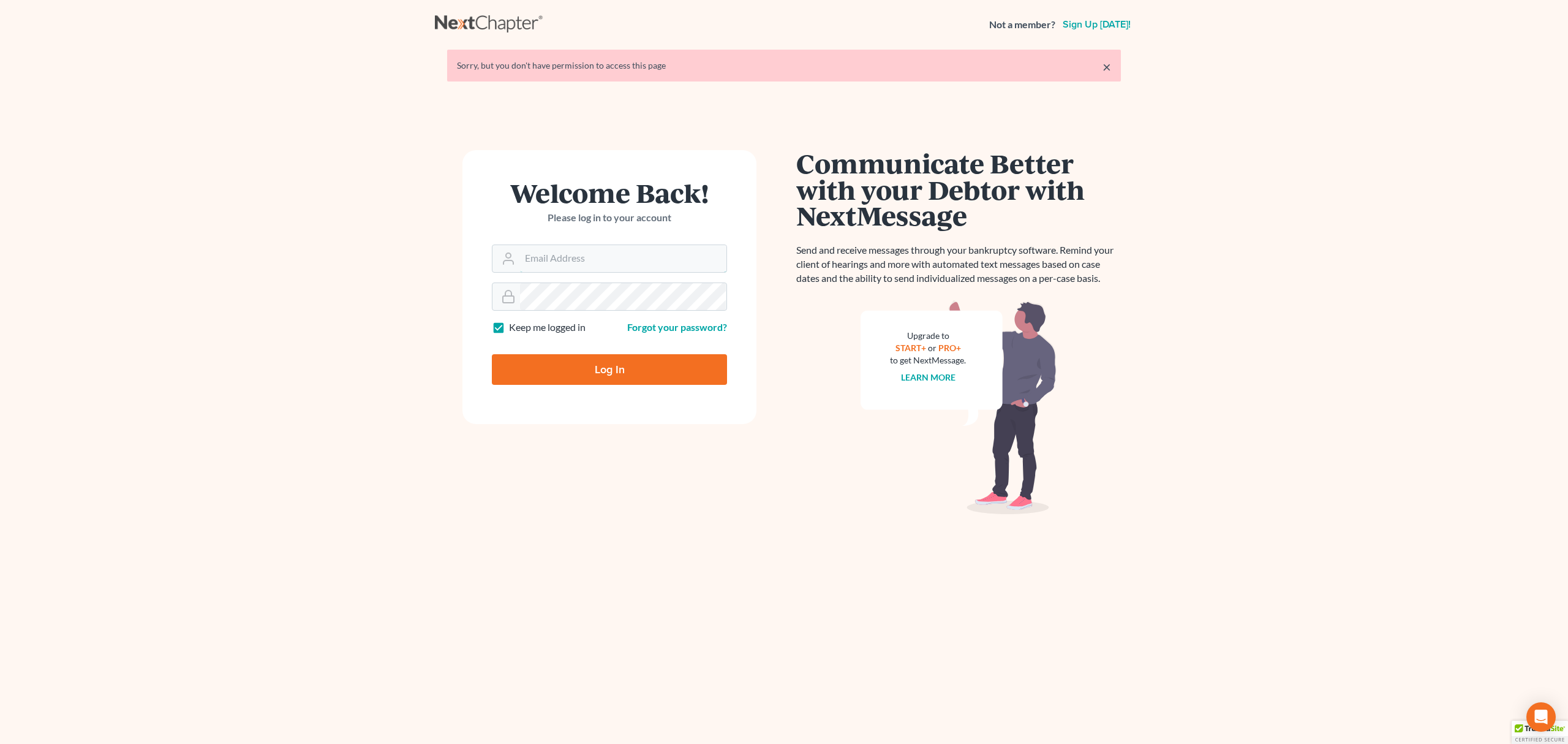
type input "[PERSON_NAME][EMAIL_ADDRESS][DOMAIN_NAME]"
click at [548, 369] on input "Log In" at bounding box center [610, 369] width 235 height 31
type input "Thinking..."
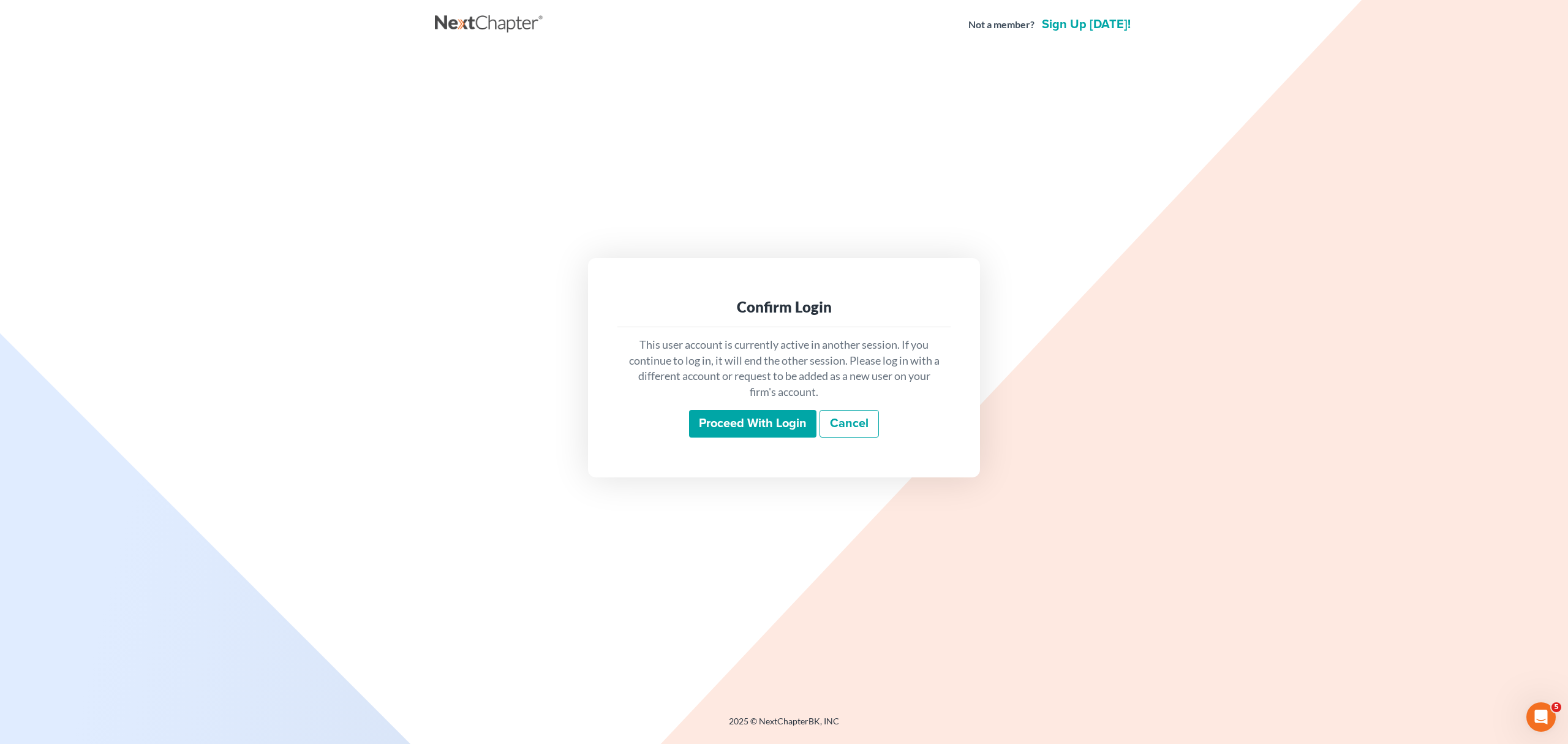
click at [780, 428] on input "Proceed with login" at bounding box center [753, 424] width 127 height 28
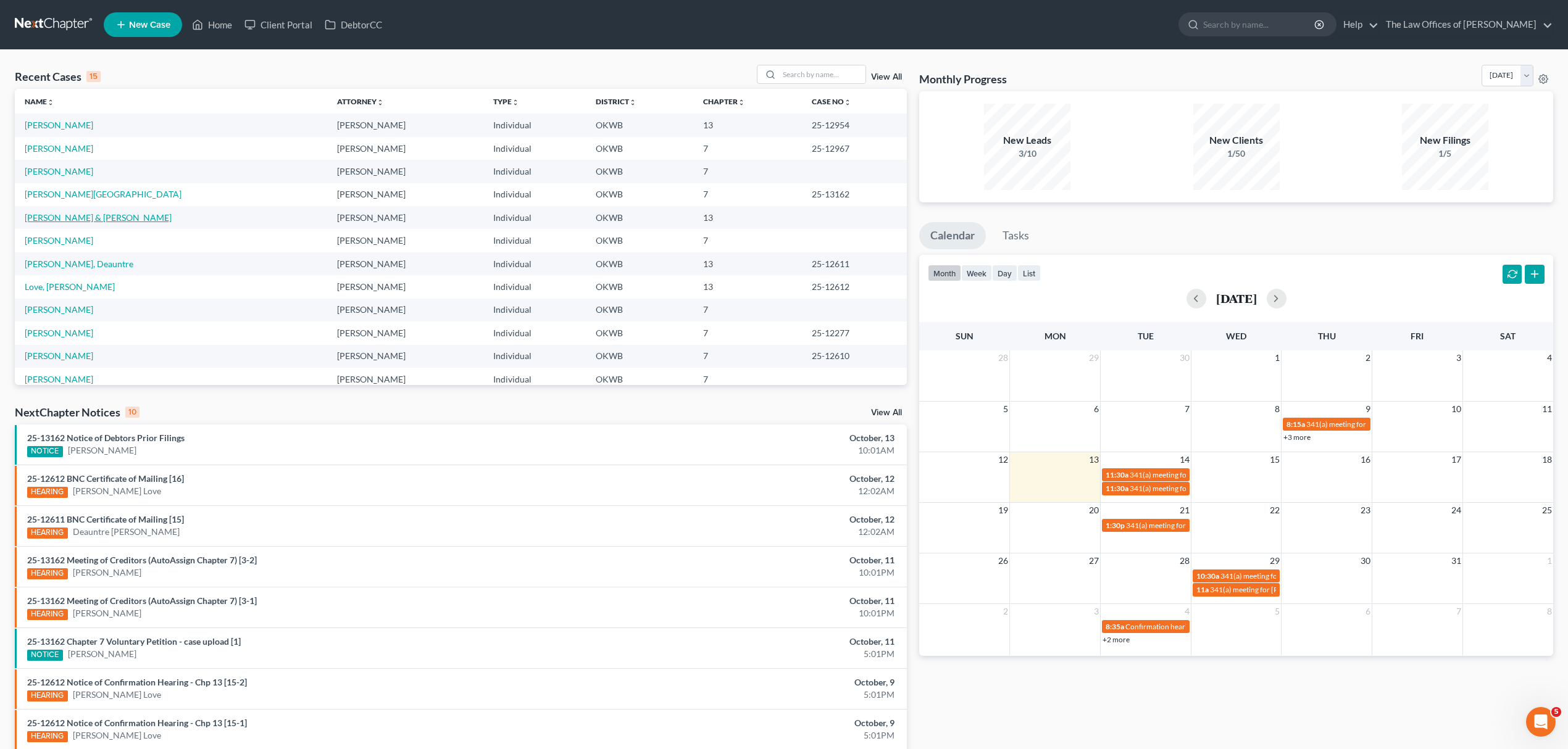
click at [73, 213] on link "[PERSON_NAME] & [PERSON_NAME]" at bounding box center [98, 218] width 147 height 11
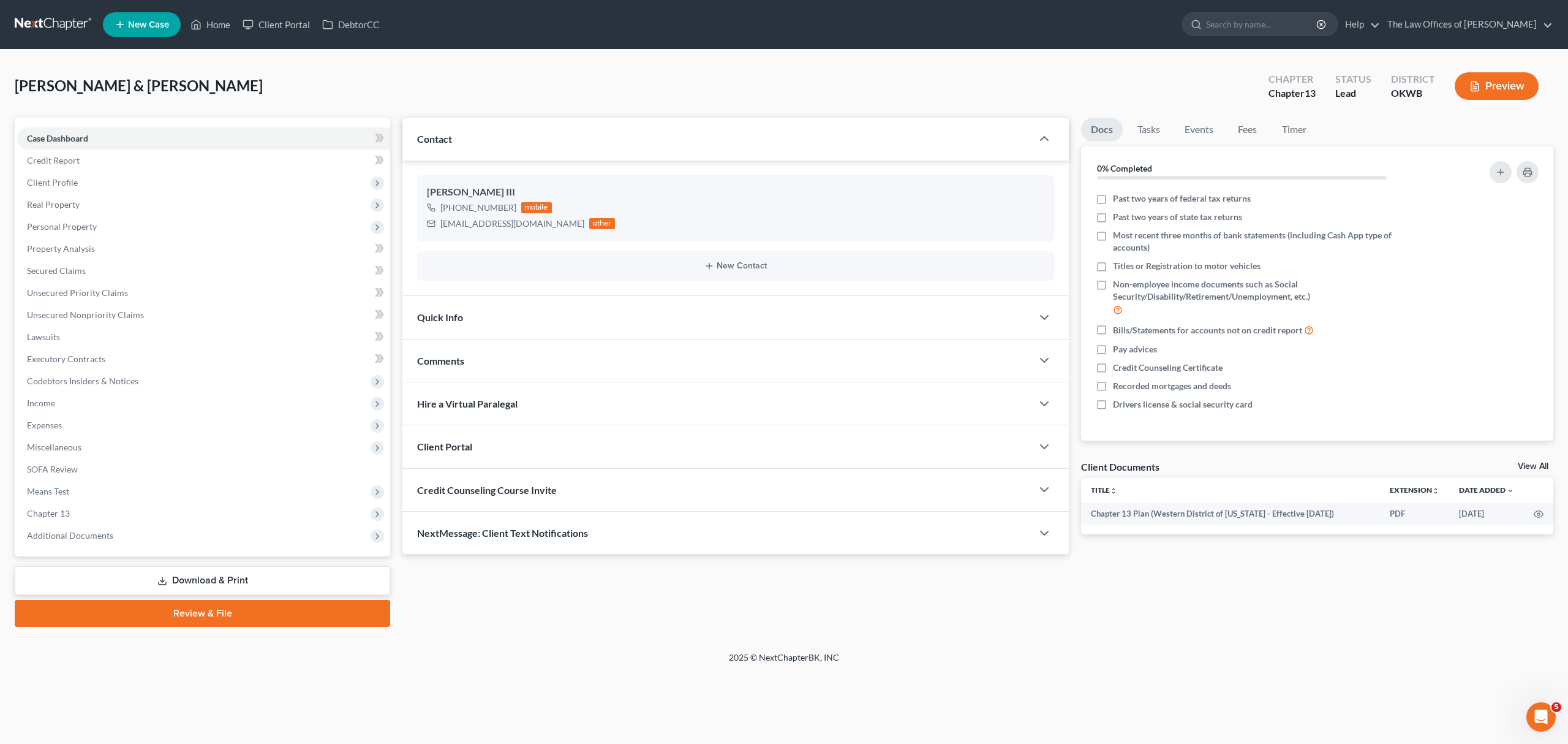
click at [160, 570] on link "Download & Print" at bounding box center [203, 581] width 376 height 29
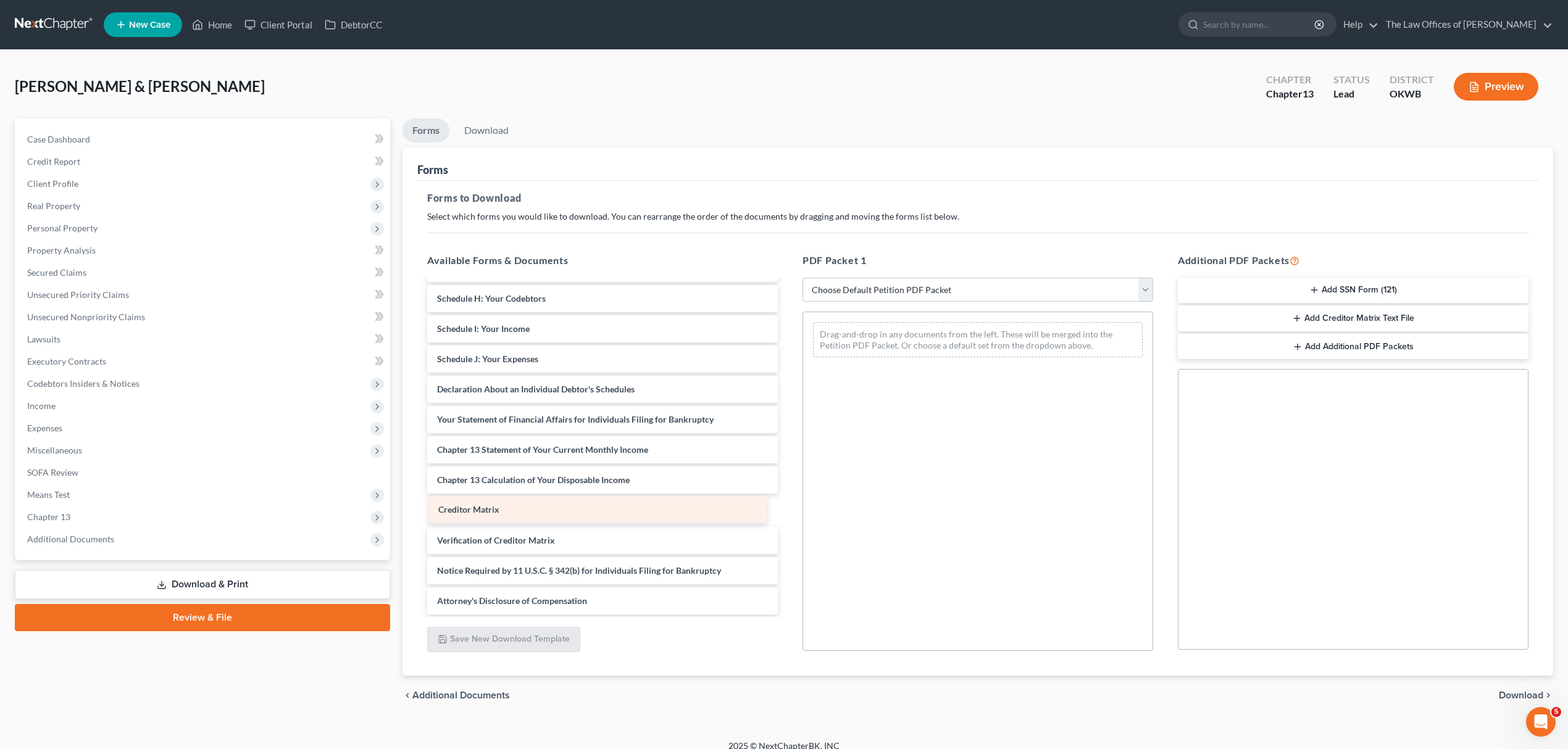
scroll to position [207, 0]
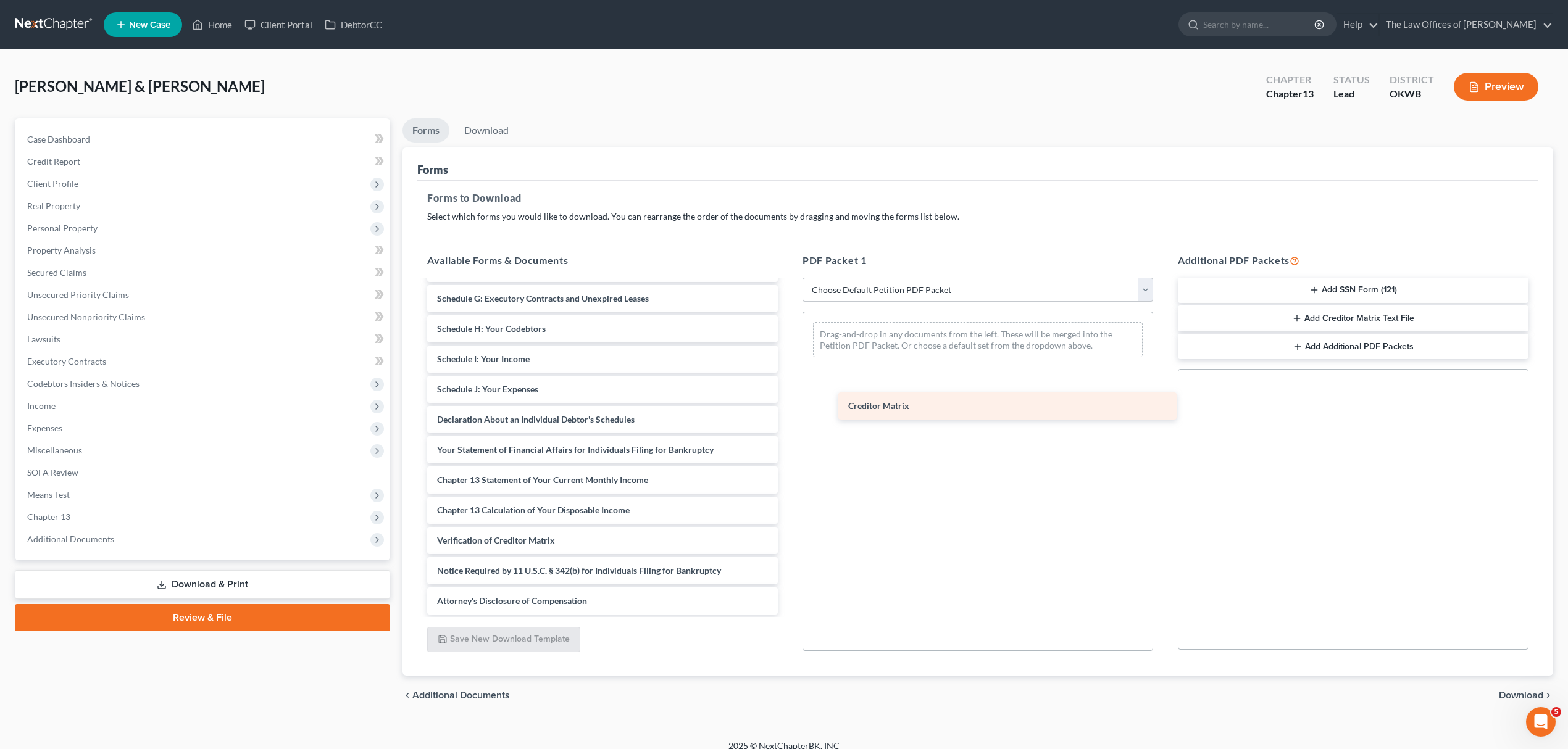
drag, startPoint x: 533, startPoint y: 511, endPoint x: 945, endPoint y: 405, distance: 425.4
click at [788, 405] on div "Creditor Matrix Chapter 13 Plan (Western District of [US_STATE] - Effective [DA…" at bounding box center [602, 344] width 370 height 541
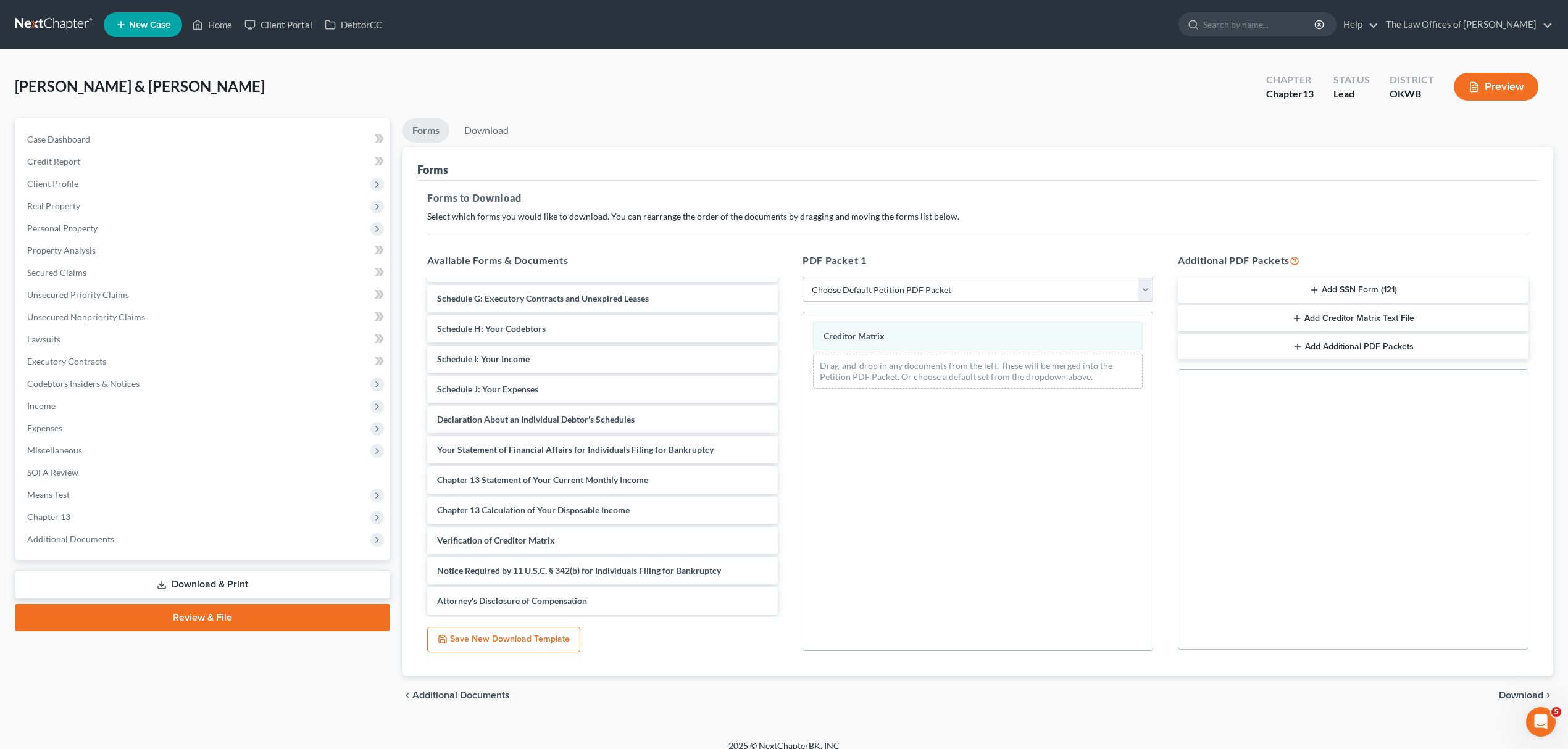
click at [1522, 691] on span "Download" at bounding box center [1521, 695] width 44 height 10
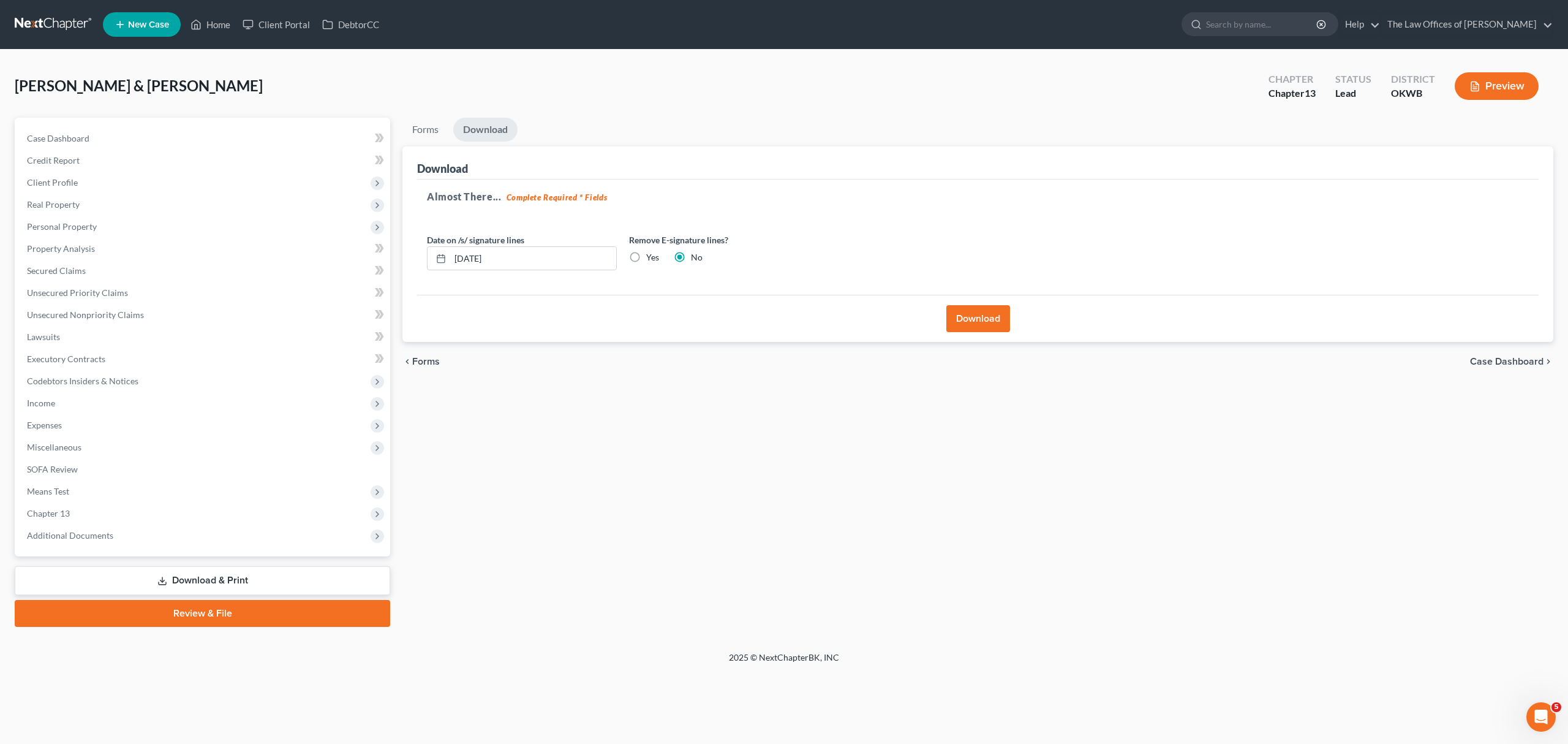
click at [951, 316] on button "Download" at bounding box center [978, 318] width 63 height 27
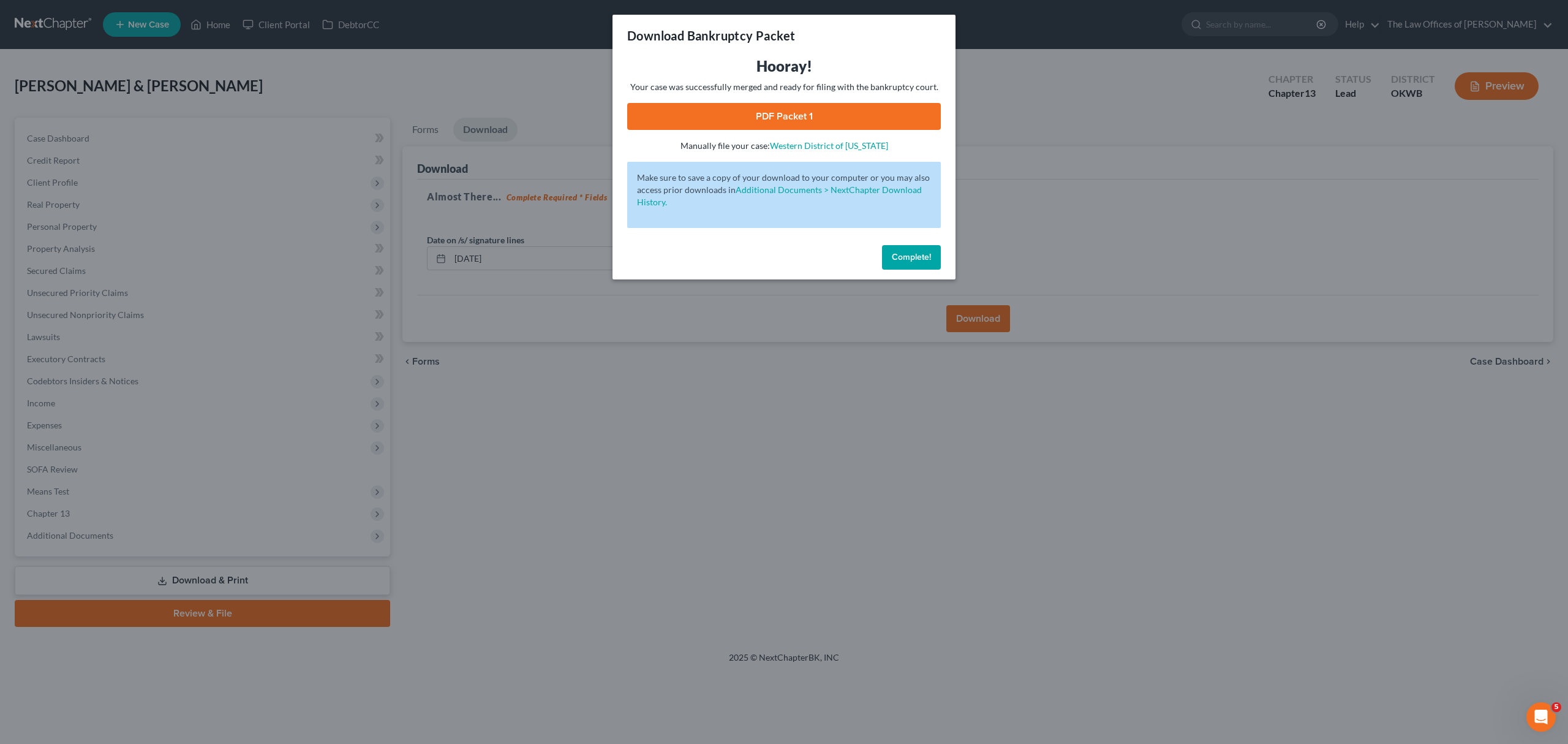
click at [776, 105] on link "PDF Packet 1" at bounding box center [784, 116] width 314 height 27
click at [929, 253] on span "Complete!" at bounding box center [911, 257] width 39 height 10
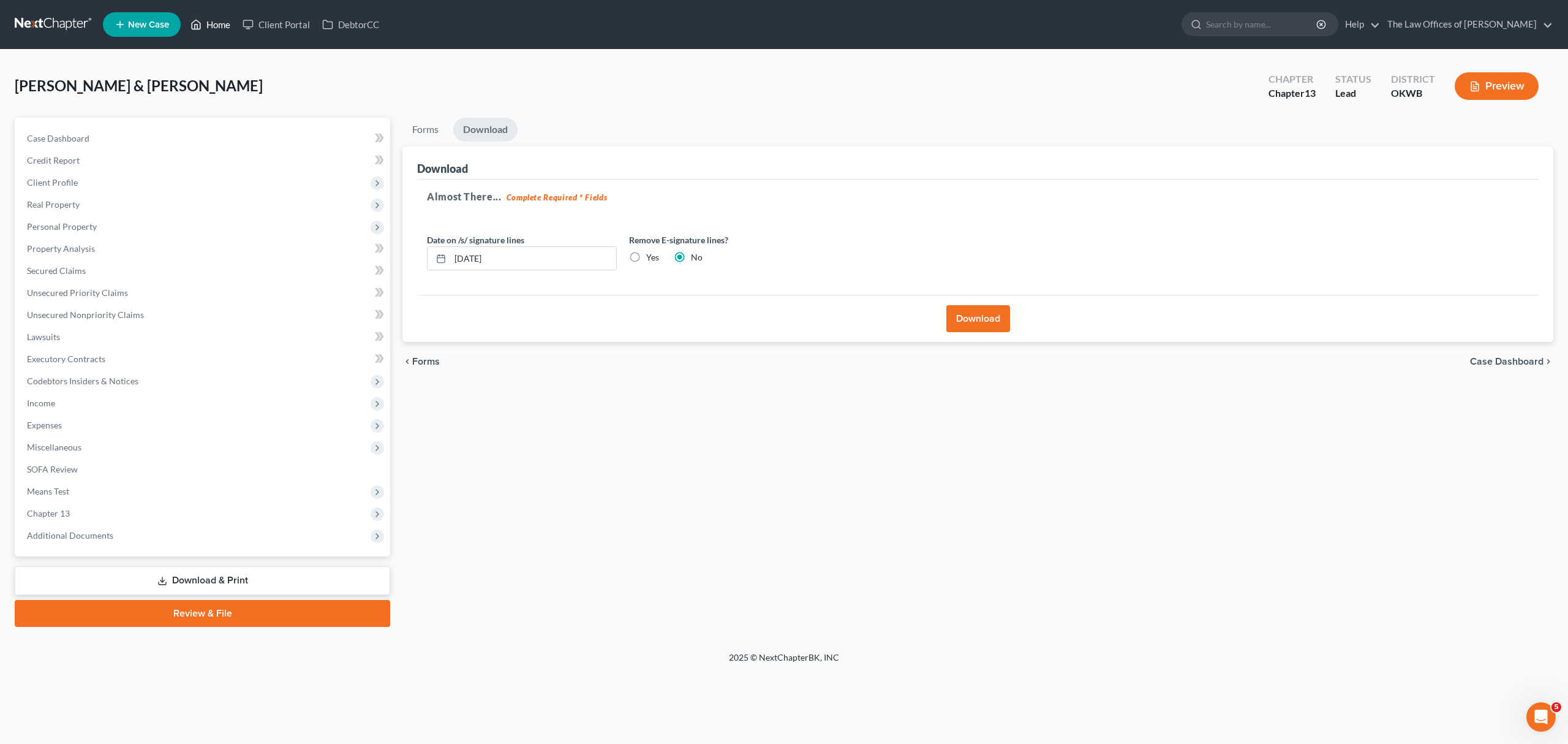
click at [224, 26] on link "Home" at bounding box center [210, 25] width 52 height 22
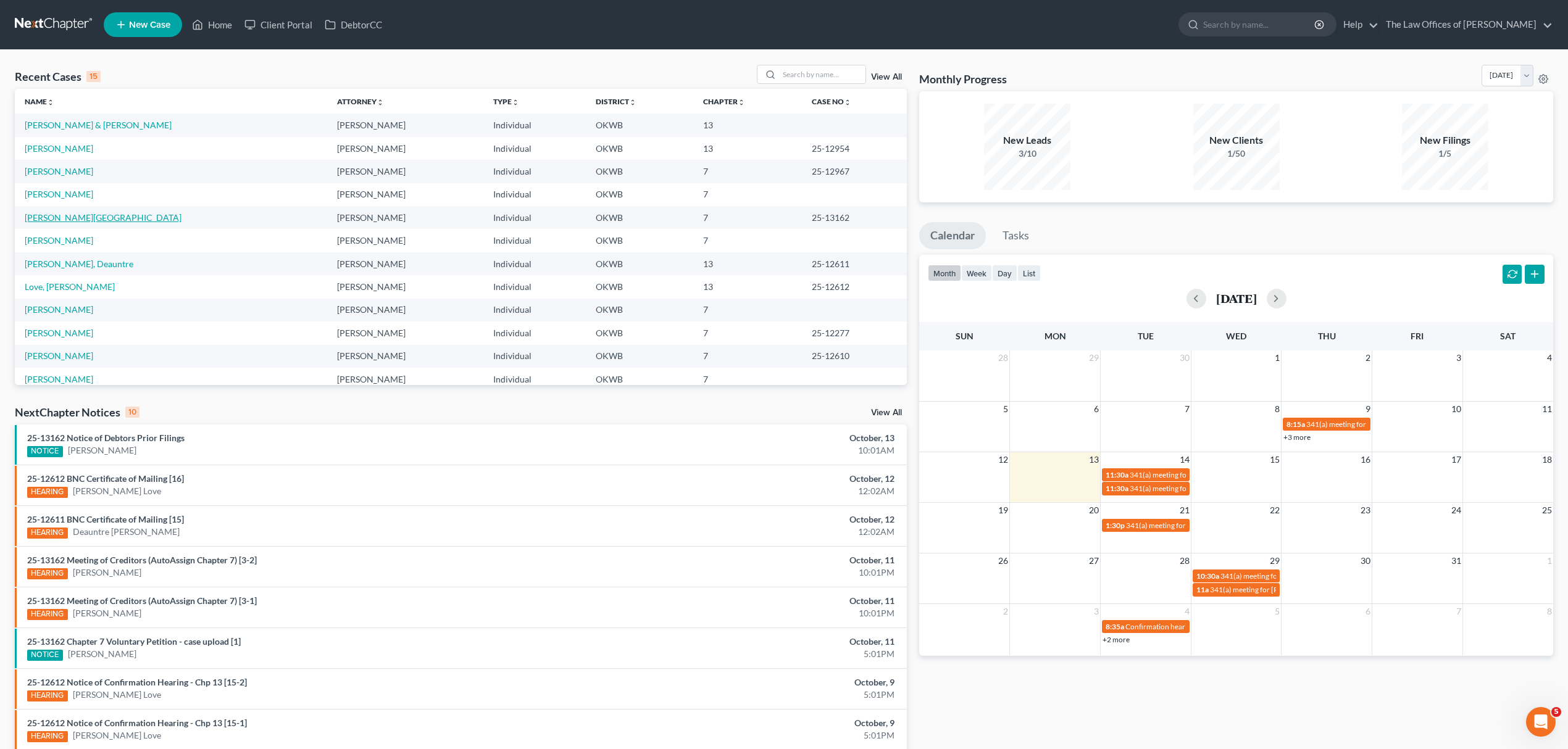
click at [98, 215] on link "[PERSON_NAME][GEOGRAPHIC_DATA]" at bounding box center [103, 218] width 157 height 11
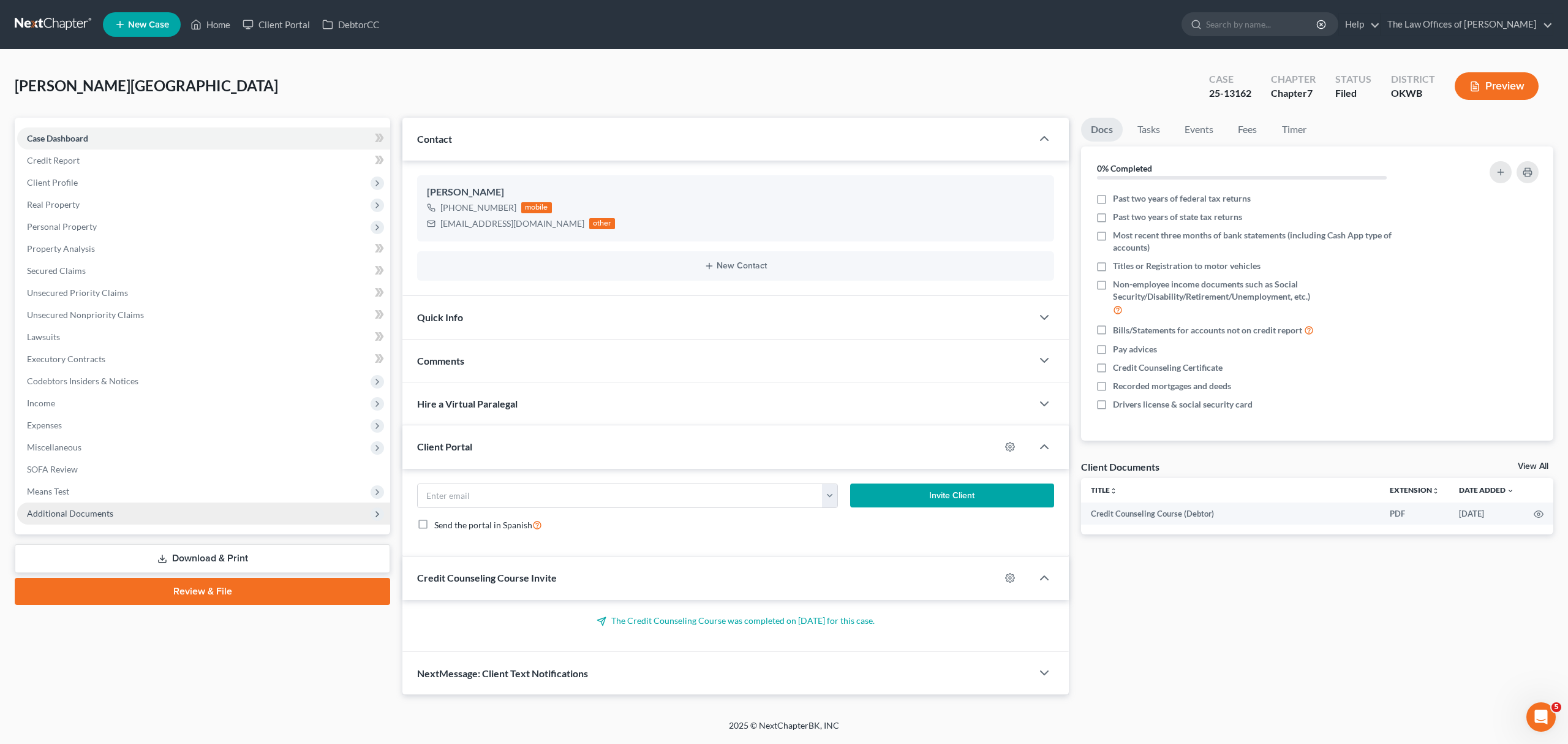
click at [148, 514] on span "Additional Documents" at bounding box center [203, 514] width 373 height 22
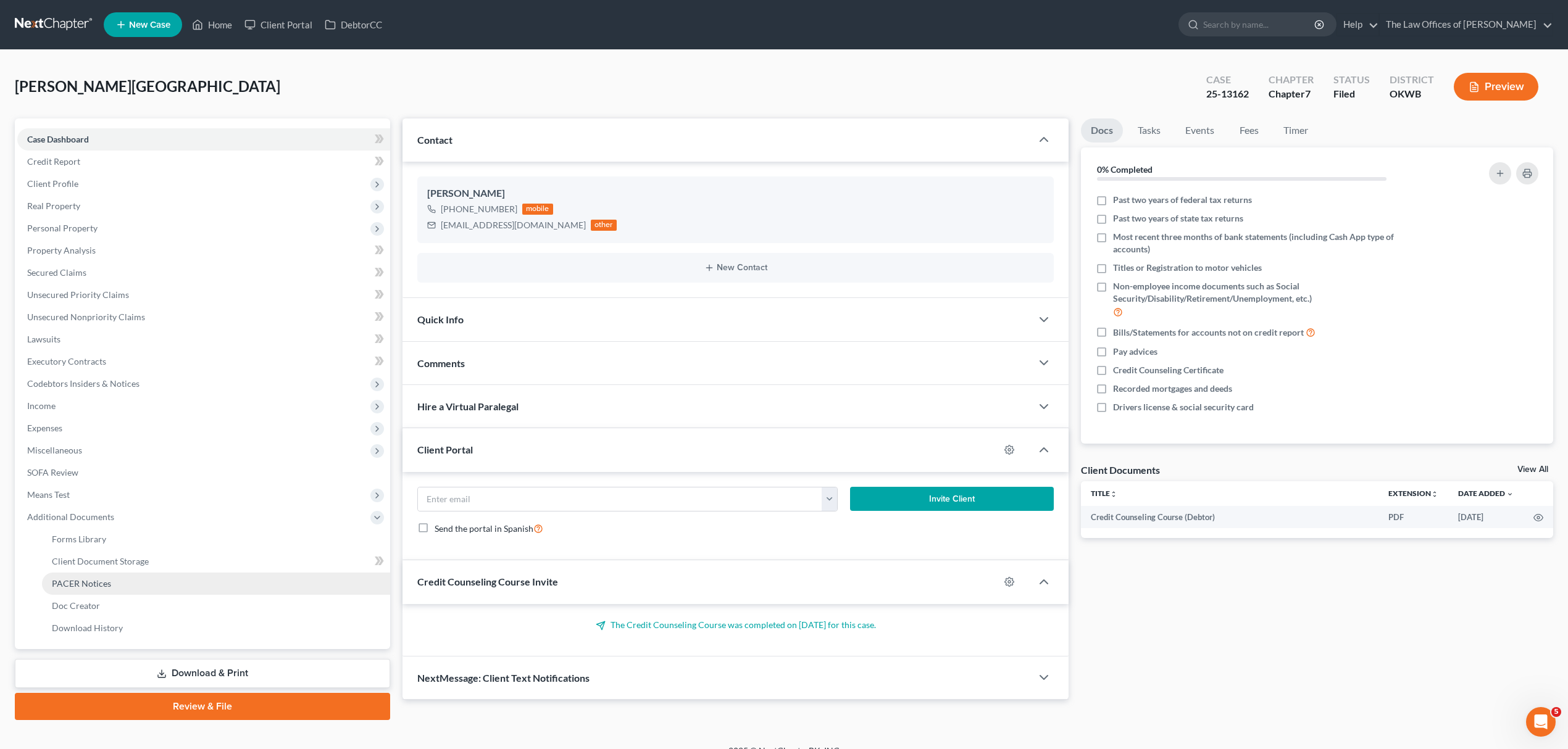
click at [122, 577] on link "PACER Notices" at bounding box center [216, 584] width 348 height 23
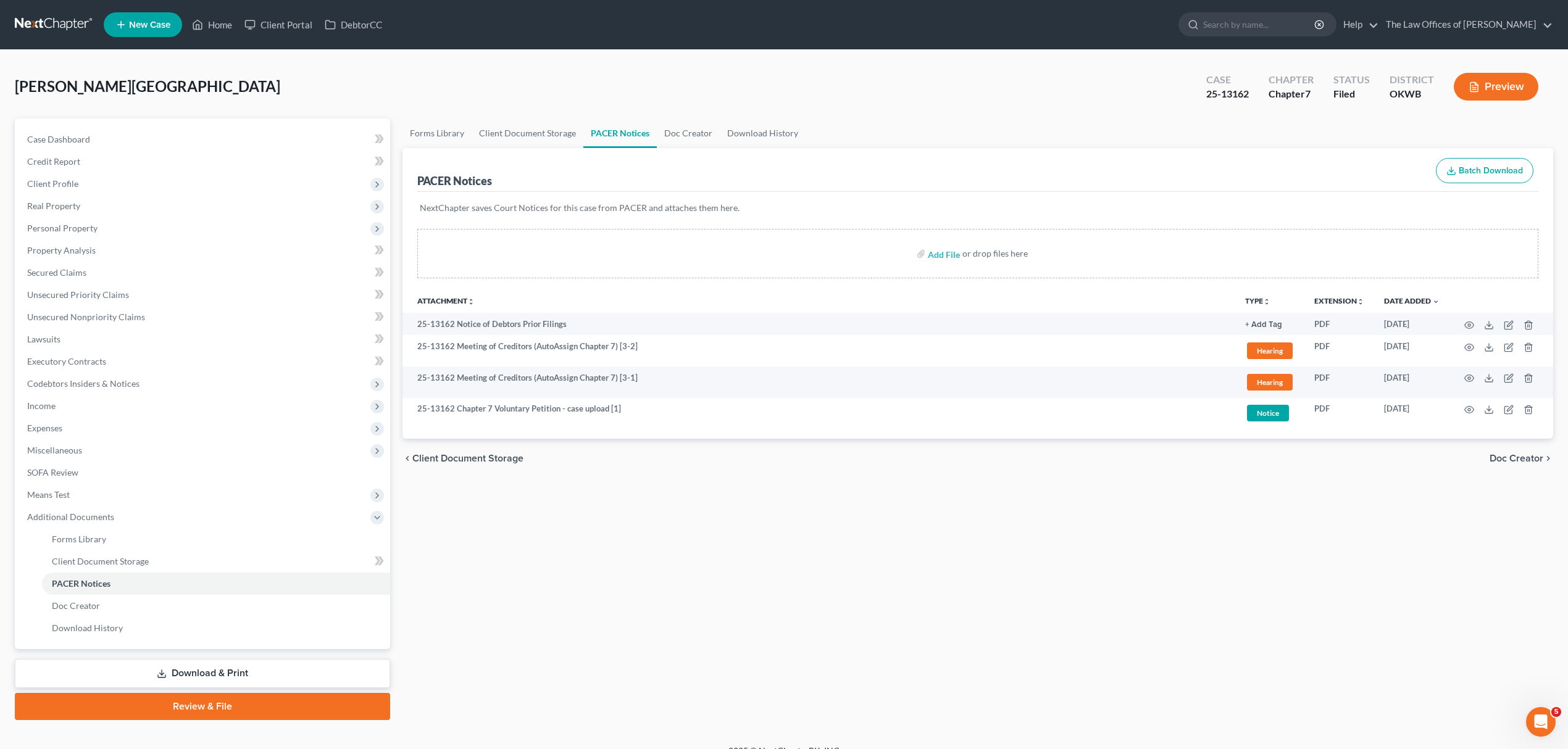
click at [1472, 172] on span "Batch Download" at bounding box center [1490, 170] width 64 height 11
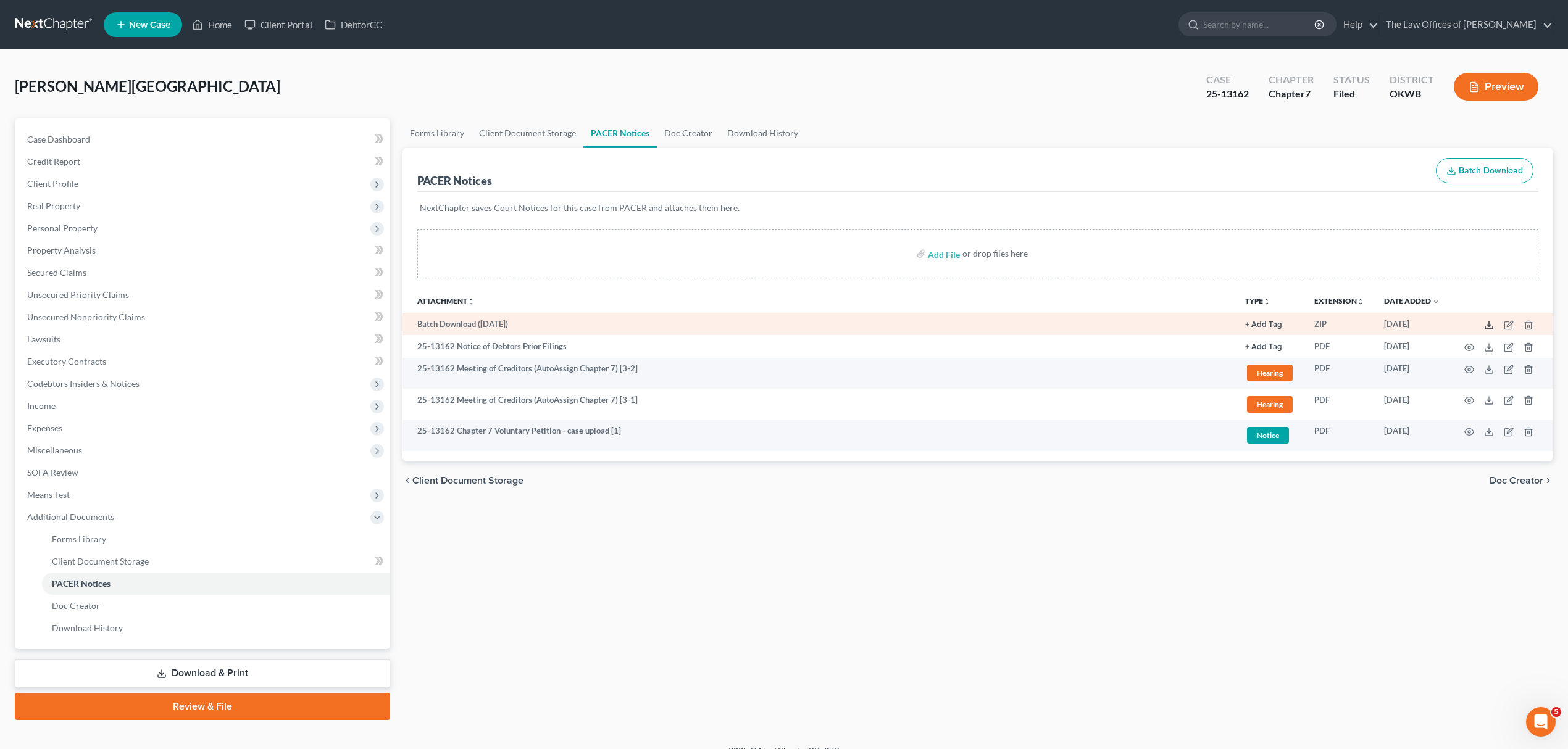
click at [1486, 322] on icon at bounding box center [1488, 325] width 10 height 10
